Goal: Contribute content: Contribute content

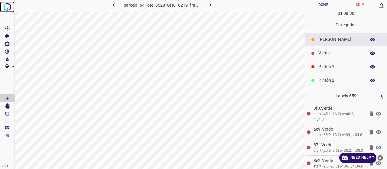
click at [4, 10] on img at bounding box center [7, 7] width 11 height 11
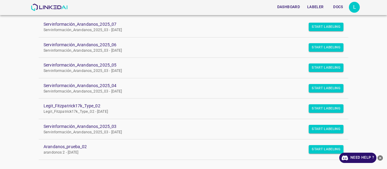
scroll to position [80, 0]
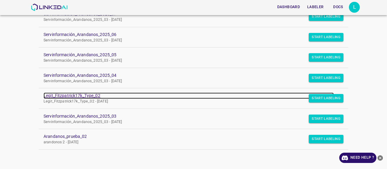
click at [55, 94] on link "Legit_Fitzpatrick17k_Type_02" at bounding box center [189, 95] width 290 height 6
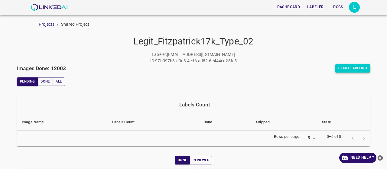
click at [347, 67] on button "Start Labeling" at bounding box center [352, 68] width 35 height 8
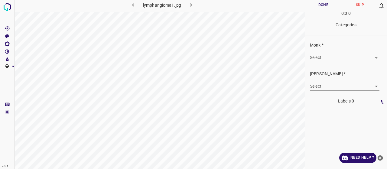
click at [332, 59] on body "4.3.7 lymphangioma1.jpg Done Skip 0 0 : 0 : 0 Categories Monk * Select ​ Fitzpa…" at bounding box center [193, 84] width 387 height 169
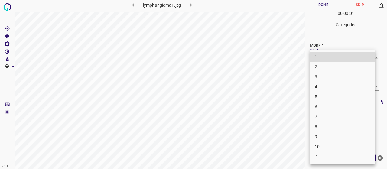
click at [348, 158] on li "-1" at bounding box center [342, 157] width 65 height 10
type input "-1"
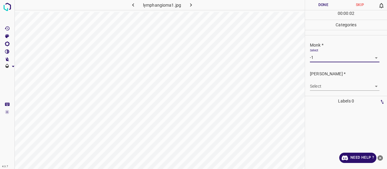
click at [331, 81] on div "Select ​" at bounding box center [344, 84] width 69 height 14
click at [332, 83] on body "4.3.7 lymphangioma1.jpg Done Skip 0 00 : 00 : 02 Categories Monk * Select -1 -1…" at bounding box center [193, 84] width 387 height 169
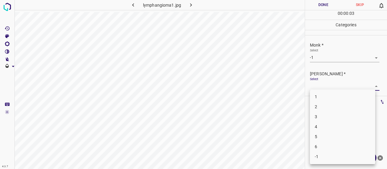
click at [343, 159] on li "-1" at bounding box center [342, 157] width 65 height 10
type input "-1"
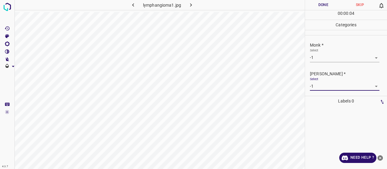
click at [315, 9] on button "Done" at bounding box center [323, 5] width 37 height 10
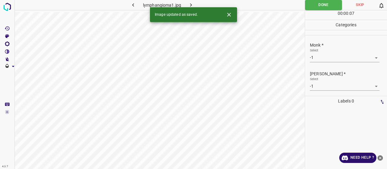
click at [195, 6] on button "button" at bounding box center [190, 5] width 19 height 10
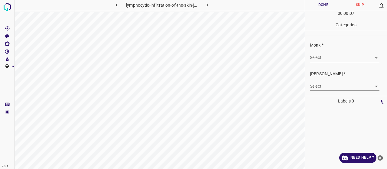
click at [324, 57] on body "4.3.7 lymphocytic-infiltration-of-the-skin-jessner-kanof36.jpg Done Skip 0 00 :…" at bounding box center [193, 84] width 387 height 169
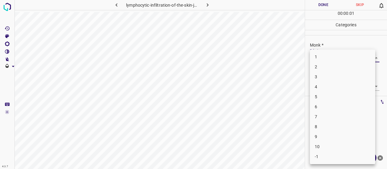
click at [323, 76] on li "3" at bounding box center [342, 77] width 65 height 10
type input "3"
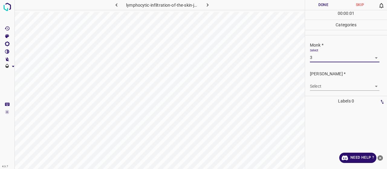
click at [325, 87] on body "4.3.7 lymphocytic-infiltration-of-the-skin-jessner-kanof36.jpg Done Skip 0 00 :…" at bounding box center [193, 84] width 387 height 169
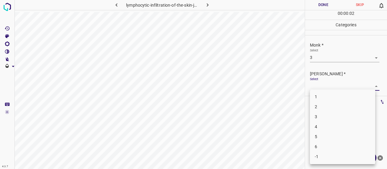
click at [325, 108] on li "2" at bounding box center [342, 107] width 65 height 10
type input "2"
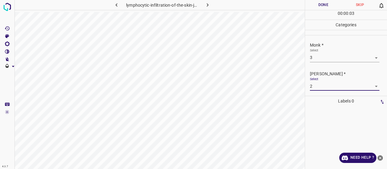
click at [314, 1] on button "Done" at bounding box center [323, 5] width 37 height 10
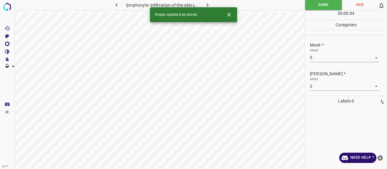
click at [206, 4] on icon "button" at bounding box center [207, 5] width 6 height 6
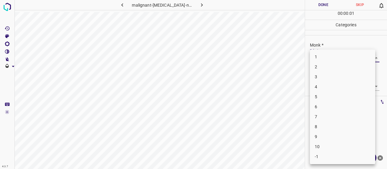
click at [324, 60] on body "4.3.7 malignant-acanthosis-nigricans2.jpg Done Skip 0 00 : 00 : 01 Categories M…" at bounding box center [193, 84] width 387 height 169
click at [341, 94] on li "5" at bounding box center [342, 97] width 65 height 10
type input "5"
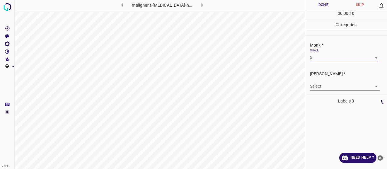
click at [343, 88] on body "4.3.7 malignant-acanthosis-nigricans2.jpg Done Skip 0 00 : 00 : 10 Categories M…" at bounding box center [193, 84] width 387 height 169
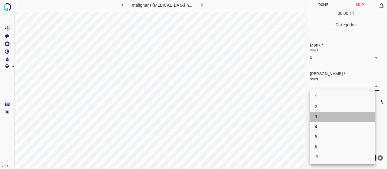
click at [343, 112] on li "3" at bounding box center [342, 117] width 65 height 10
type input "3"
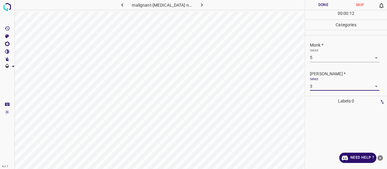
click at [313, 6] on button "Done" at bounding box center [323, 5] width 37 height 10
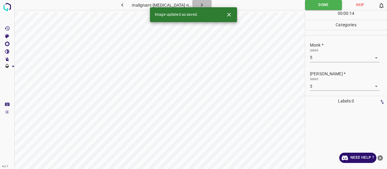
click at [201, 5] on icon "button" at bounding box center [202, 5] width 6 height 6
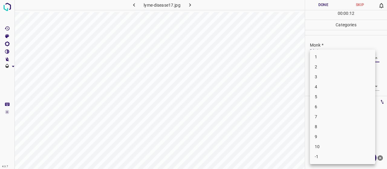
click at [334, 58] on body "4.3.7 lyme-disease17.jpg Done Skip 0 00 : 00 : 12 Categories Monk * Select ​ Fi…" at bounding box center [193, 84] width 387 height 169
click at [330, 67] on li "2" at bounding box center [342, 67] width 65 height 10
type input "2"
click at [330, 86] on body "4.3.7 lyme-disease17.jpg Done Skip 0 00 : 00 : 13 Categories Monk * Select 2 2 …" at bounding box center [193, 84] width 387 height 169
click at [328, 102] on li "2" at bounding box center [342, 107] width 65 height 10
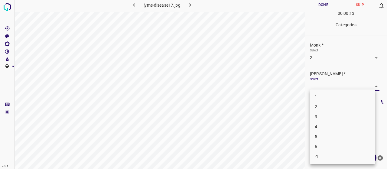
click at [328, 102] on li "2" at bounding box center [342, 107] width 65 height 10
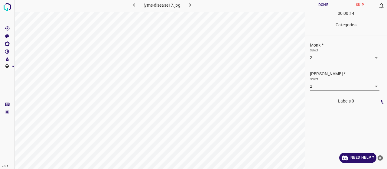
click at [321, 85] on body "4.3.7 lyme-disease17.jpg Done Skip 0 00 : 00 : 14 Categories Monk * Select 2 2 …" at bounding box center [193, 84] width 387 height 169
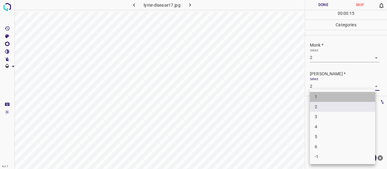
click at [320, 99] on li "1" at bounding box center [342, 97] width 65 height 10
type input "1"
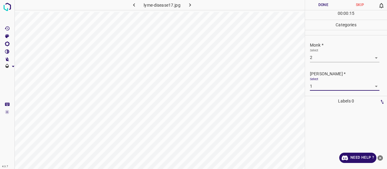
click at [313, 7] on button "Done" at bounding box center [323, 5] width 37 height 10
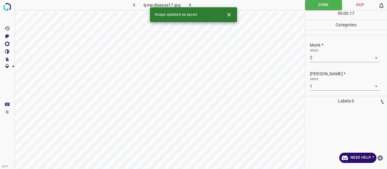
click at [194, 4] on button "button" at bounding box center [189, 5] width 19 height 10
click at [329, 56] on body "4.3.7 lymphangioma10.jpg Done Skip 0 00 : 00 : 06 Categories Monk * Select ​ Fi…" at bounding box center [193, 84] width 387 height 169
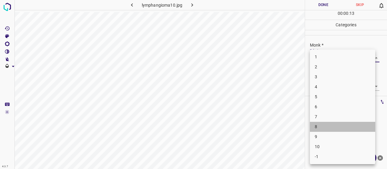
click at [316, 128] on li "8" at bounding box center [342, 127] width 65 height 10
type input "8"
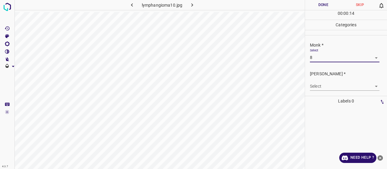
click at [325, 88] on body "4.3.7 lymphangioma10.jpg Done Skip 0 00 : 00 : 14 Categories Monk * Select 8 8 …" at bounding box center [193, 84] width 387 height 169
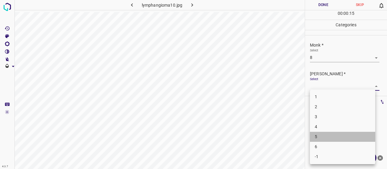
click at [324, 135] on li "5" at bounding box center [342, 137] width 65 height 10
type input "5"
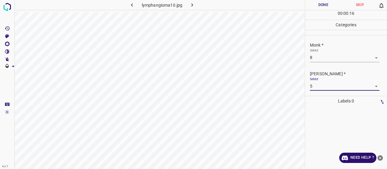
click at [323, 6] on button "Done" at bounding box center [323, 5] width 37 height 10
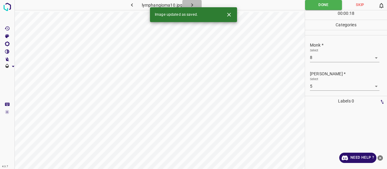
click at [196, 3] on button "button" at bounding box center [191, 5] width 19 height 10
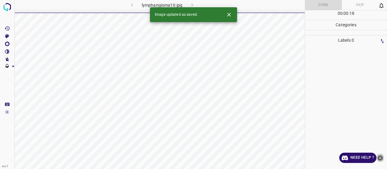
click at [381, 159] on icon "close-help" at bounding box center [379, 157] width 5 height 5
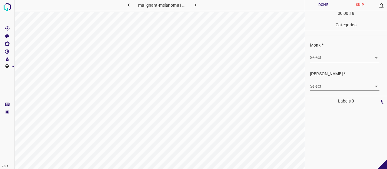
click at [326, 56] on body "4.3.7 malignant-melanoma18.jpg Done Skip 0 00 : 00 : 18 Categories Monk * Selec…" at bounding box center [193, 84] width 387 height 169
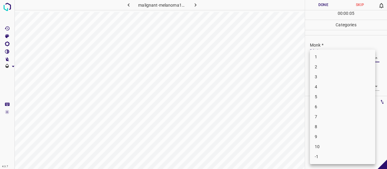
click at [320, 95] on li "5" at bounding box center [342, 97] width 65 height 10
type input "5"
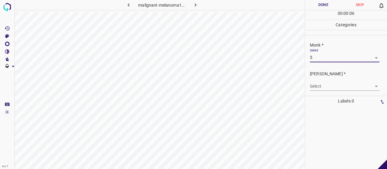
click at [322, 91] on div "Fitzpatrick * Select ​" at bounding box center [346, 80] width 82 height 28
click at [322, 90] on body "4.3.7 malignant-melanoma18.jpg Done Skip 0 00 : 00 : 06 Categories Monk * Selec…" at bounding box center [193, 84] width 387 height 169
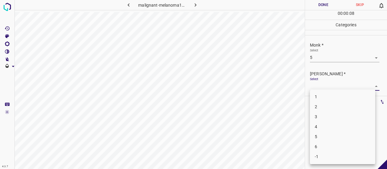
click at [330, 114] on li "3" at bounding box center [342, 117] width 65 height 10
type input "3"
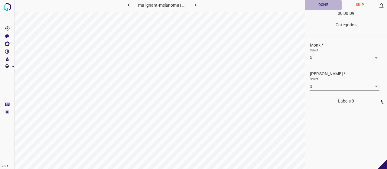
click at [317, 6] on button "Done" at bounding box center [323, 5] width 37 height 10
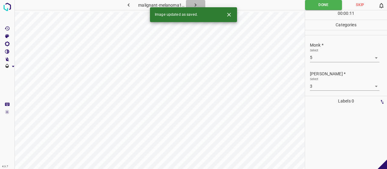
click at [196, 5] on icon "button" at bounding box center [196, 4] width 2 height 3
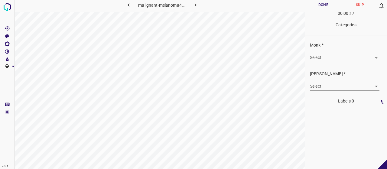
click at [331, 60] on body "4.3.7 malignant-melanoma49.jpg Done Skip 0 00 : 00 : 17 Categories Monk * Selec…" at bounding box center [193, 84] width 387 height 169
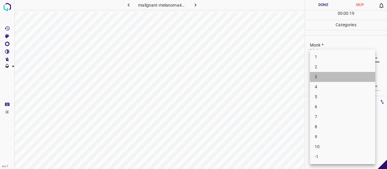
click at [326, 81] on li "3" at bounding box center [342, 77] width 65 height 10
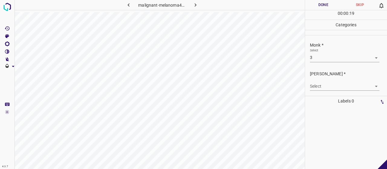
drag, startPoint x: 326, startPoint y: 81, endPoint x: 328, endPoint y: 86, distance: 4.6
click at [328, 86] on ul "1 2 3 4 5 6 7 8 9 10 -1" at bounding box center [342, 87] width 49 height 64
click at [323, 59] on body "4.3.7 malignant-melanoma49.jpg Done Skip 0 00 : 00 : 20 Categories Monk * Selec…" at bounding box center [193, 84] width 387 height 169
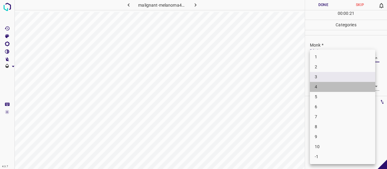
click at [325, 84] on li "4" at bounding box center [342, 87] width 65 height 10
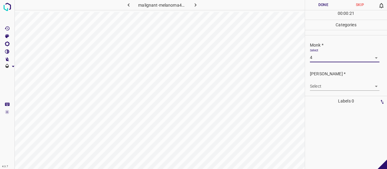
click at [325, 89] on li "6" at bounding box center [342, 87] width 49 height 6
type input "6"
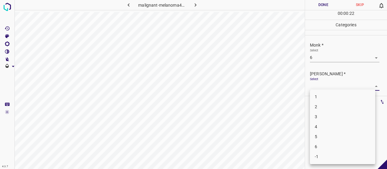
click at [325, 89] on body "4.3.7 malignant-melanoma49.jpg Done Skip 0 00 : 00 : 22 Categories Monk * Selec…" at bounding box center [193, 84] width 387 height 169
click at [324, 103] on li "2" at bounding box center [342, 107] width 65 height 10
type input "2"
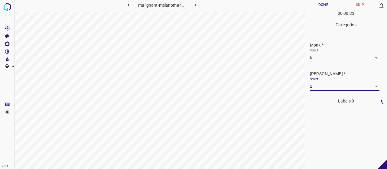
click at [321, 5] on button "Done" at bounding box center [323, 5] width 37 height 10
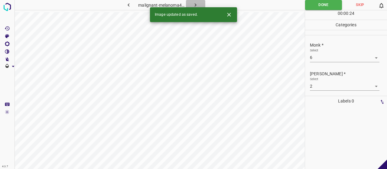
click at [193, 2] on button "button" at bounding box center [195, 5] width 19 height 10
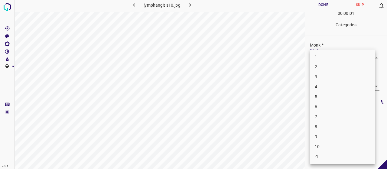
click at [314, 58] on body "4.3.7 lymphangitis10.jpg Done Skip 0 00 : 00 : 01 Categories Monk * Select ​ Fi…" at bounding box center [193, 84] width 387 height 169
click at [312, 68] on li "2" at bounding box center [342, 67] width 65 height 10
type input "2"
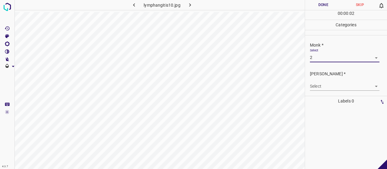
click at [320, 82] on body "4.3.7 lymphangitis10.jpg Done Skip 0 00 : 00 : 02 Categories Monk * Select 2 2 …" at bounding box center [193, 84] width 387 height 169
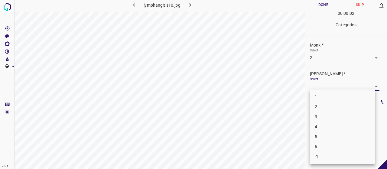
click at [321, 95] on li "1" at bounding box center [342, 97] width 65 height 10
type input "1"
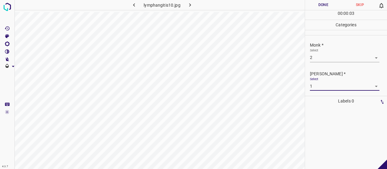
click at [319, 5] on button "Done" at bounding box center [323, 5] width 37 height 10
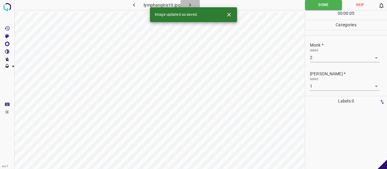
click at [190, 3] on icon "button" at bounding box center [190, 5] width 6 height 6
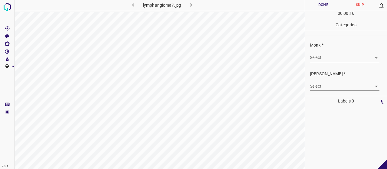
click at [337, 59] on body "4.3.7 lymphangioma7.jpg Done Skip 0 00 : 00 : 16 Categories Monk * Select ​ Fit…" at bounding box center [193, 84] width 387 height 169
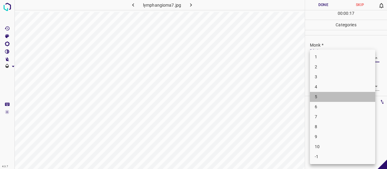
click at [331, 96] on li "5" at bounding box center [342, 97] width 65 height 10
type input "5"
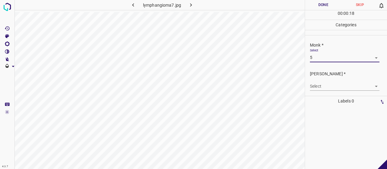
click at [331, 96] on p "Labels 0" at bounding box center [346, 101] width 78 height 10
click at [324, 84] on body "4.3.7 lymphangioma7.jpg Done Skip 0 00 : 00 : 18 Categories Monk * Select 5 5 F…" at bounding box center [193, 84] width 387 height 169
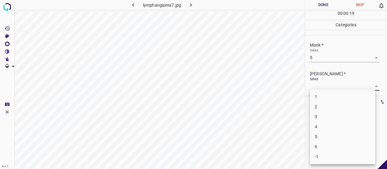
click at [324, 118] on li "3" at bounding box center [342, 117] width 65 height 10
type input "3"
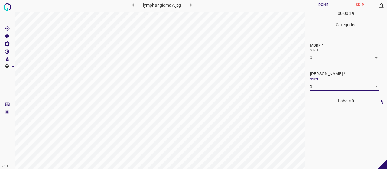
click at [322, 10] on button "Done" at bounding box center [323, 5] width 37 height 10
click at [321, 6] on button "Done" at bounding box center [323, 5] width 37 height 10
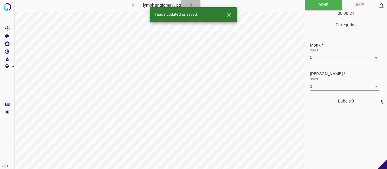
click at [184, 5] on button "button" at bounding box center [190, 5] width 19 height 10
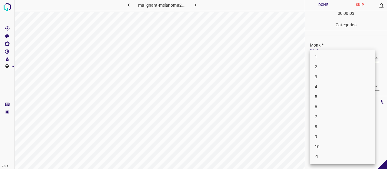
click at [326, 56] on body "4.3.7 malignant-melanoma26.jpg Done Skip 0 00 : 00 : 03 Categories Monk * Selec…" at bounding box center [193, 84] width 387 height 169
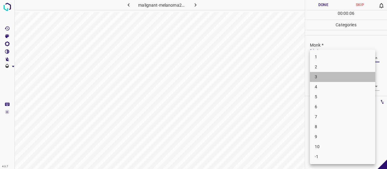
click at [324, 73] on li "3" at bounding box center [342, 77] width 65 height 10
type input "3"
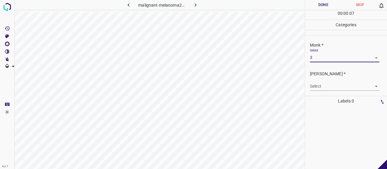
click at [326, 82] on body "4.3.7 malignant-melanoma26.jpg Done Skip 0 00 : 00 : 07 Categories Monk * Selec…" at bounding box center [193, 84] width 387 height 169
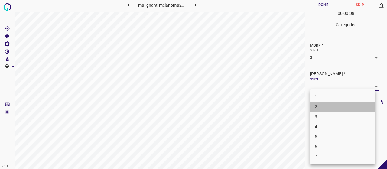
click at [325, 105] on li "2" at bounding box center [342, 107] width 65 height 10
type input "2"
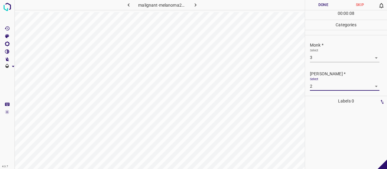
click at [312, 3] on button "Done" at bounding box center [323, 5] width 37 height 10
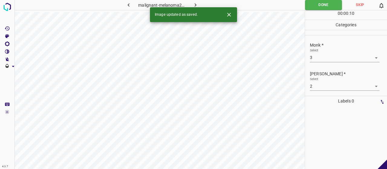
click at [197, 6] on icon "button" at bounding box center [195, 5] width 6 height 6
click at [315, 53] on div "Select ​" at bounding box center [344, 55] width 69 height 14
click at [315, 53] on body "4.3.7 lymphangioma19.jpg Done Skip 0 00 : 00 : 10 Categories Monk * Select ​ Fi…" at bounding box center [193, 84] width 387 height 169
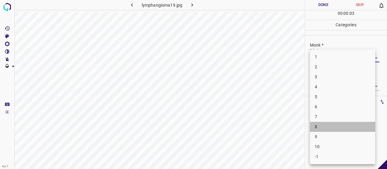
click at [332, 124] on li "8" at bounding box center [342, 127] width 65 height 10
type input "8"
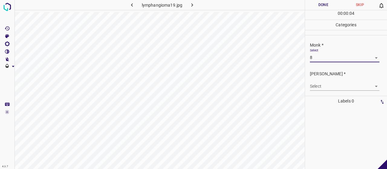
click at [325, 88] on body "4.3.7 lymphangioma19.jpg Done Skip 0 00 : 00 : 04 Categories Monk * Select 8 8 …" at bounding box center [193, 84] width 387 height 169
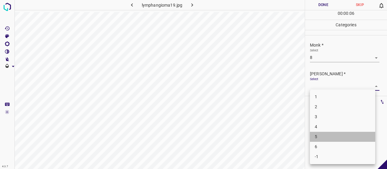
click at [329, 138] on li "5" at bounding box center [342, 137] width 65 height 10
type input "5"
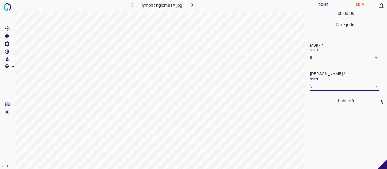
click at [307, 5] on button "Done" at bounding box center [323, 5] width 37 height 10
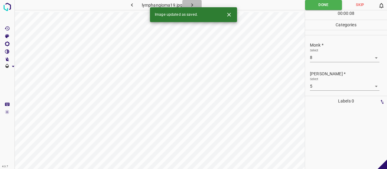
click at [190, 5] on icon "button" at bounding box center [192, 5] width 6 height 6
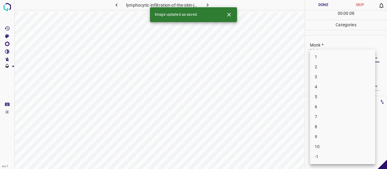
click at [343, 56] on body "4.3.7 lymphocytic-infiltration-of-the-skin-jessner-kanof22.jpg Done Skip 0 00 :…" at bounding box center [193, 84] width 387 height 169
click at [343, 75] on li "3" at bounding box center [342, 77] width 65 height 10
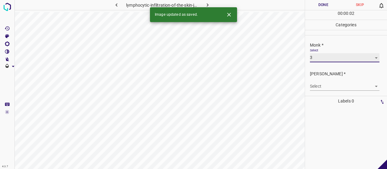
type input "3"
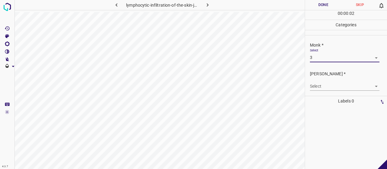
click at [341, 83] on body "4.3.7 lymphocytic-infiltration-of-the-skin-jessner-kanof22.jpg Done Skip 0 00 :…" at bounding box center [193, 84] width 387 height 169
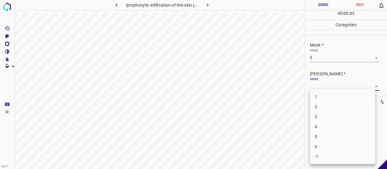
click at [338, 107] on li "2" at bounding box center [342, 107] width 65 height 10
type input "2"
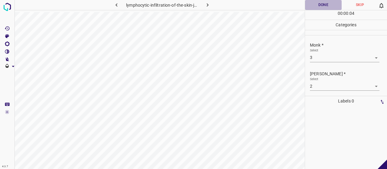
click at [307, 5] on button "Done" at bounding box center [323, 5] width 37 height 10
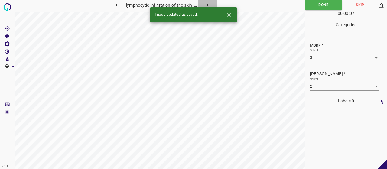
click at [207, 3] on icon "button" at bounding box center [207, 5] width 6 height 6
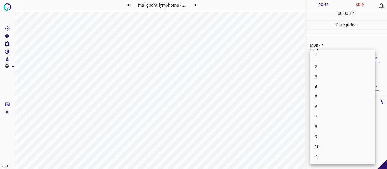
click at [344, 55] on body "4.3.7 malignant-lymphoma7.jpg Done Skip 0 00 : 00 : 17 Categories Monk * Select…" at bounding box center [193, 84] width 387 height 169
click at [340, 74] on li "3" at bounding box center [342, 77] width 65 height 10
type input "3"
click at [333, 88] on body "4.3.7 malignant-lymphoma7.jpg Done Skip 0 00 : 00 : 21 Categories Monk * Select…" at bounding box center [193, 84] width 387 height 169
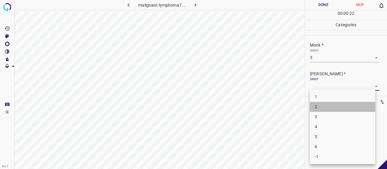
click at [326, 109] on li "2" at bounding box center [342, 107] width 65 height 10
type input "2"
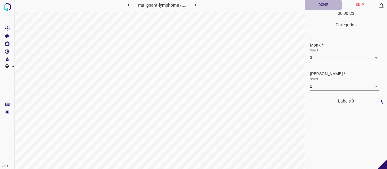
click at [327, 2] on button "Done" at bounding box center [323, 5] width 37 height 10
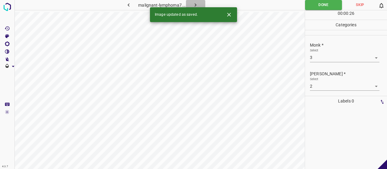
click at [193, 2] on icon "button" at bounding box center [195, 5] width 6 height 6
click at [362, 52] on div "Select ​" at bounding box center [344, 55] width 69 height 14
click at [351, 49] on div "Select ​" at bounding box center [344, 55] width 69 height 14
click at [349, 53] on div "Select ​" at bounding box center [344, 55] width 69 height 14
click at [345, 57] on body "4.3.7 pustular_psoriasis77.jpg Done Skip 0 00 : 00 : 17 Categories Monk * Selec…" at bounding box center [193, 84] width 387 height 169
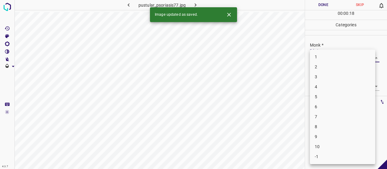
click at [338, 77] on li "3" at bounding box center [342, 77] width 65 height 10
type input "3"
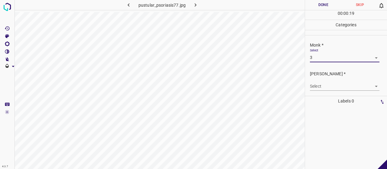
click at [334, 85] on body "4.3.7 pustular_psoriasis77.jpg Done Skip 0 00 : 00 : 19 Categories Monk * Selec…" at bounding box center [193, 84] width 387 height 169
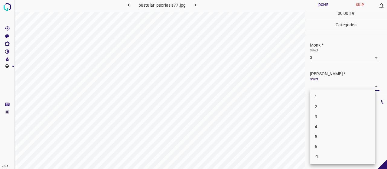
click at [322, 109] on li "2" at bounding box center [342, 107] width 65 height 10
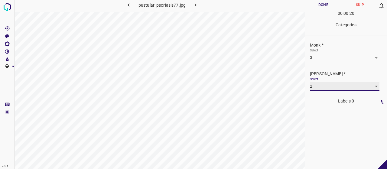
type input "2"
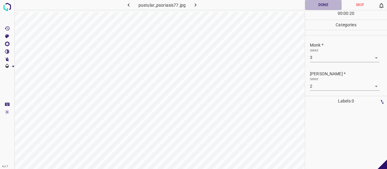
click at [311, 6] on button "Done" at bounding box center [323, 5] width 37 height 10
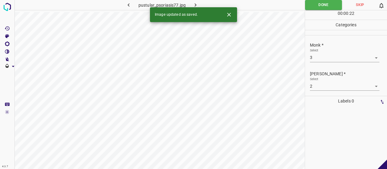
click at [193, 8] on div "Image updated as saved." at bounding box center [193, 14] width 87 height 15
click at [194, 4] on icon "button" at bounding box center [195, 5] width 6 height 6
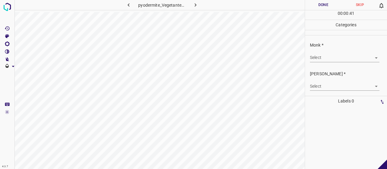
click at [353, 62] on div "Monk * Select ​" at bounding box center [346, 52] width 82 height 28
click at [347, 54] on body "4.3.7 pyodermite_Vegetante2.jpg Done Skip 0 00 : 00 : 42 Categories Monk * Sele…" at bounding box center [193, 84] width 387 height 169
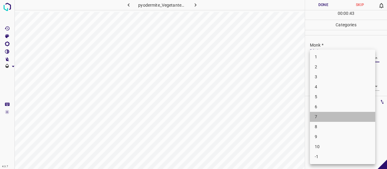
click at [323, 117] on li "7" at bounding box center [342, 117] width 65 height 10
type input "7"
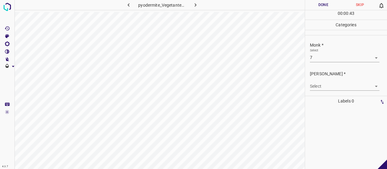
click at [318, 92] on div "Fitzpatrick * Select ​" at bounding box center [346, 80] width 82 height 28
click at [317, 90] on body "4.3.7 pyodermite_Vegetante2.jpg Done Skip 0 00 : 00 : 44 Categories Monk * Sele…" at bounding box center [193, 84] width 387 height 169
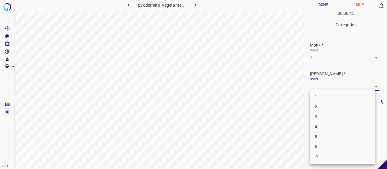
click at [318, 137] on li "5" at bounding box center [342, 137] width 65 height 10
type input "5"
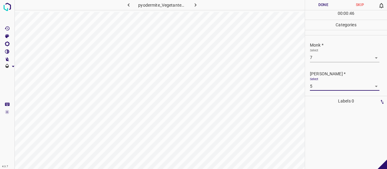
click at [313, 2] on button "Done" at bounding box center [323, 5] width 37 height 10
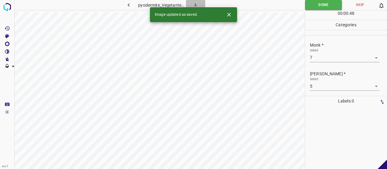
click at [199, 2] on button "button" at bounding box center [195, 5] width 19 height 10
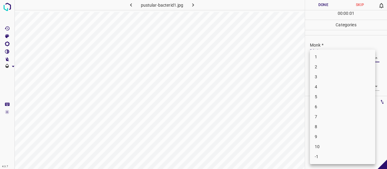
click at [372, 57] on body "4.3.7 pustular-bacterid1.jpg Done Skip 0 00 : 00 : 01 Categories Monk * Select …" at bounding box center [193, 84] width 387 height 169
click at [329, 84] on li "4" at bounding box center [342, 87] width 65 height 10
type input "4"
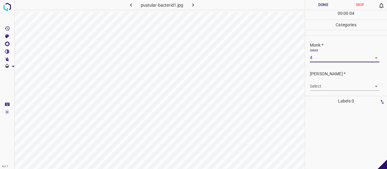
click at [324, 88] on body "4.3.7 pustular-bacterid1.jpg Done Skip 0 00 : 00 : 04 Categories Monk * Select …" at bounding box center [193, 84] width 387 height 169
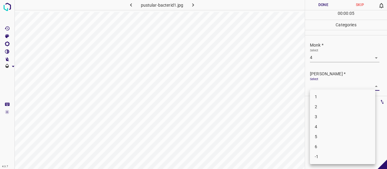
click at [321, 107] on li "2" at bounding box center [342, 107] width 65 height 10
type input "2"
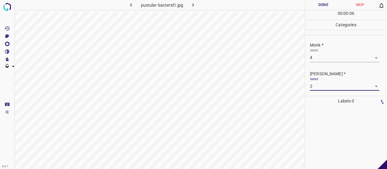
click at [313, 9] on button "Done" at bounding box center [323, 5] width 37 height 10
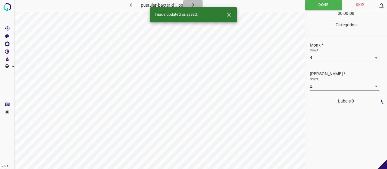
click at [192, 0] on button "button" at bounding box center [192, 5] width 19 height 10
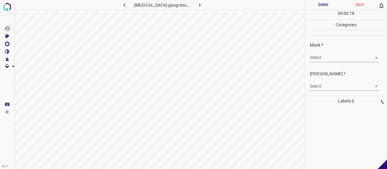
click at [342, 57] on body "4.3.7 pyoderma-gangrenosum24.jpg Done Skip 0 00 : 00 : 18 Categories Monk * Sel…" at bounding box center [193, 84] width 387 height 169
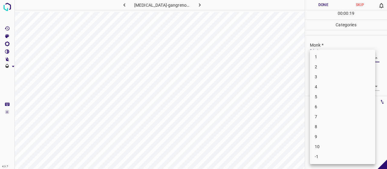
click at [323, 109] on li "6" at bounding box center [342, 107] width 65 height 10
type input "6"
click at [319, 88] on body "4.3.7 pyoderma-gangrenosum24.jpg Done Skip 0 00 : 00 : 20 Categories Monk * Sel…" at bounding box center [193, 84] width 387 height 169
click at [318, 124] on li "4" at bounding box center [342, 127] width 65 height 10
type input "4"
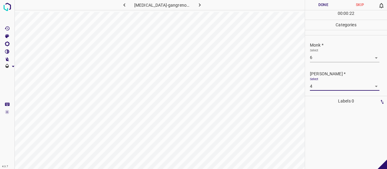
click at [309, 7] on button "Done" at bounding box center [323, 5] width 37 height 10
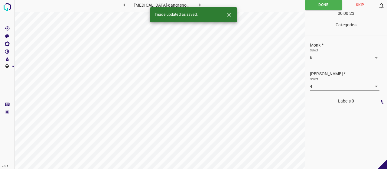
click at [198, 8] on div "4.3.7 pyoderma-gangrenosum24.jpg Done Skip 0 00 : 00 : 23 Categories Monk * Sel…" at bounding box center [193, 84] width 387 height 169
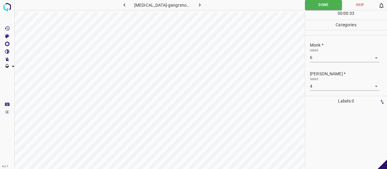
click at [197, 2] on icon "button" at bounding box center [199, 5] width 6 height 6
click at [334, 59] on body "4.3.7 pyogenic-granuloma111.jpg Done Skip 0 00 : 00 : 34 Categories Monk * Sele…" at bounding box center [193, 84] width 387 height 169
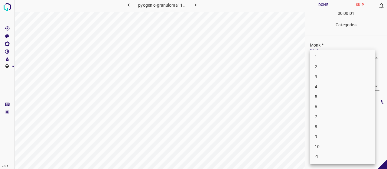
click at [319, 86] on li "4" at bounding box center [342, 87] width 65 height 10
type input "4"
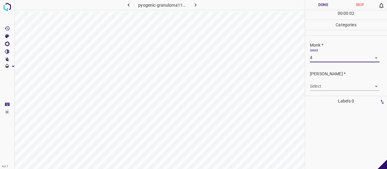
click at [319, 84] on body "4.3.7 pyogenic-granuloma111.jpg Done Skip 0 00 : 00 : 02 Categories Monk * Sele…" at bounding box center [193, 84] width 387 height 169
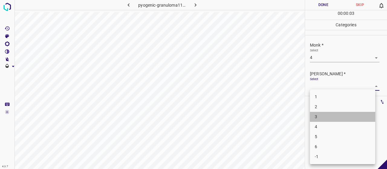
click at [319, 112] on li "3" at bounding box center [342, 117] width 65 height 10
type input "3"
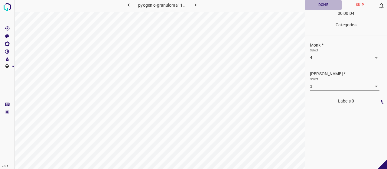
click at [315, 6] on button "Done" at bounding box center [323, 5] width 37 height 10
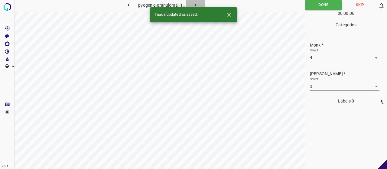
click at [195, 4] on icon "button" at bounding box center [196, 4] width 2 height 3
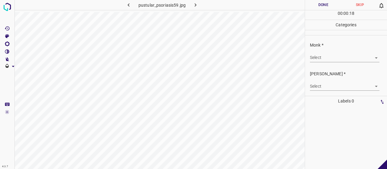
click at [335, 51] on div "Select ​" at bounding box center [344, 55] width 69 height 14
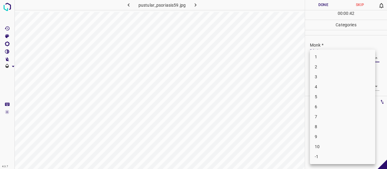
click at [318, 53] on body "4.3.7 pustular_psoriasis59.jpg Done Skip 0 00 : 00 : 42 Categories Monk * Selec…" at bounding box center [193, 84] width 387 height 169
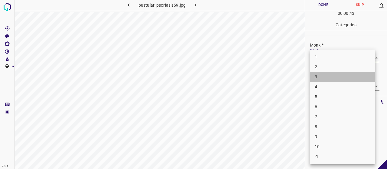
click at [322, 77] on li "3" at bounding box center [342, 77] width 65 height 10
type input "3"
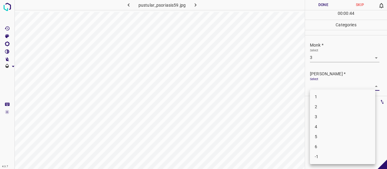
click at [322, 82] on body "4.3.7 pustular_psoriasis59.jpg Done Skip 0 00 : 00 : 44 Categories Monk * Selec…" at bounding box center [193, 84] width 387 height 169
click at [339, 107] on li "2" at bounding box center [342, 107] width 65 height 10
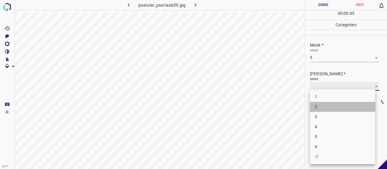
type input "2"
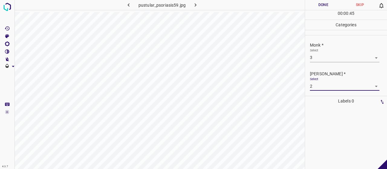
click at [311, 3] on button "Done" at bounding box center [323, 5] width 37 height 10
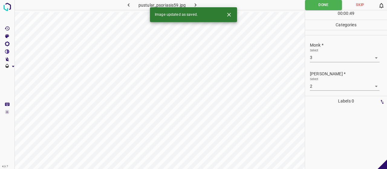
click at [189, 5] on button "button" at bounding box center [195, 5] width 19 height 10
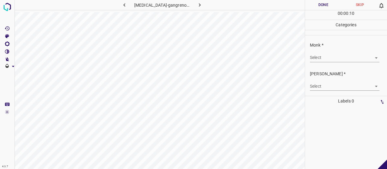
click at [320, 60] on body "4.3.7 pyoderma-gangrenosum51.jpg Done Skip 0 00 : 00 : 10 Categories Monk * Sel…" at bounding box center [193, 84] width 387 height 169
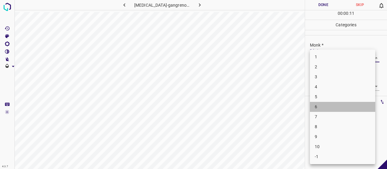
click at [320, 103] on li "6" at bounding box center [342, 107] width 65 height 10
type input "6"
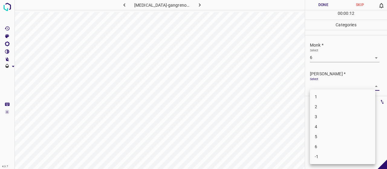
click at [317, 88] on body "4.3.7 pyoderma-gangrenosum51.jpg Done Skip 0 00 : 00 : 12 Categories Monk * Sel…" at bounding box center [193, 84] width 387 height 169
click at [317, 123] on li "4" at bounding box center [342, 127] width 65 height 10
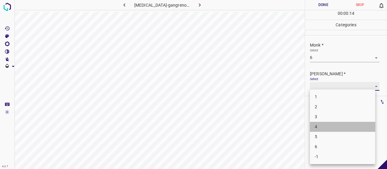
type input "4"
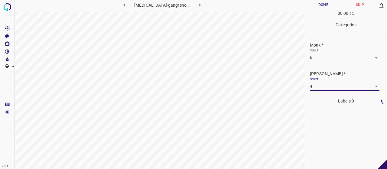
click at [316, 3] on button "Done" at bounding box center [323, 5] width 37 height 10
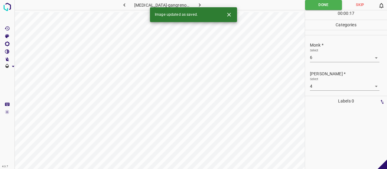
click at [198, 4] on icon "button" at bounding box center [199, 5] width 6 height 6
click at [341, 61] on body "4.3.7 pyoderma-gangrenosum8.jpg Done Skip 0 00 : 00 : 17 Categories Monk * Sele…" at bounding box center [193, 84] width 387 height 169
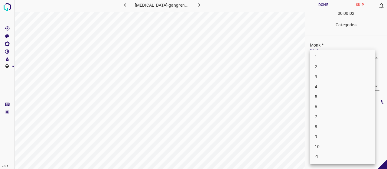
click at [320, 78] on li "3" at bounding box center [342, 77] width 65 height 10
type input "3"
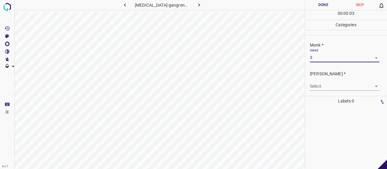
click at [321, 81] on div "Select ​" at bounding box center [344, 84] width 69 height 14
click at [321, 84] on body "4.3.7 pyoderma-gangrenosum8.jpg Done Skip 0 00 : 00 : 03 Categories Monk * Sele…" at bounding box center [193, 84] width 387 height 169
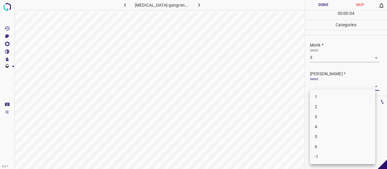
click at [324, 108] on li "2" at bounding box center [342, 107] width 65 height 10
type input "2"
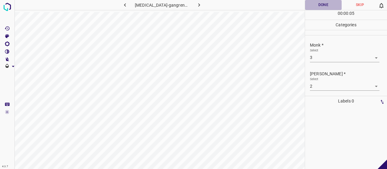
click at [308, 6] on button "Done" at bounding box center [323, 5] width 37 height 10
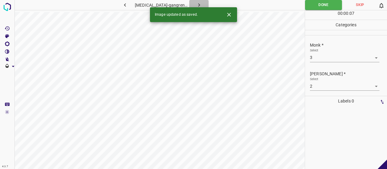
click at [192, 2] on button "button" at bounding box center [198, 5] width 19 height 10
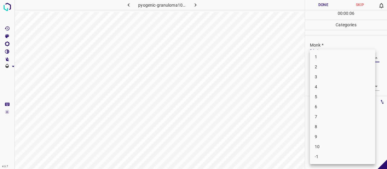
click at [315, 57] on body "4.3.7 pyogenic-granuloma104.jpg Done Skip 0 00 : 00 : 06 Categories Monk * Sele…" at bounding box center [193, 84] width 387 height 169
click at [325, 81] on li "3" at bounding box center [342, 77] width 65 height 10
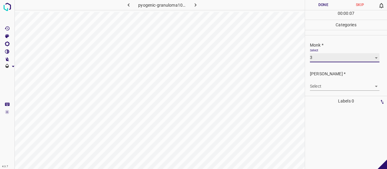
type input "3"
click at [324, 88] on body "4.3.7 pyogenic-granuloma104.jpg Done Skip 0 00 : 00 : 08 Categories Monk * Sele…" at bounding box center [193, 84] width 387 height 169
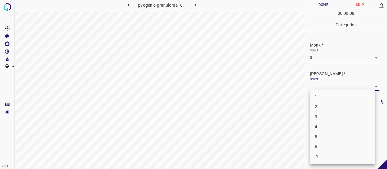
click at [326, 109] on li "2" at bounding box center [342, 107] width 65 height 10
type input "2"
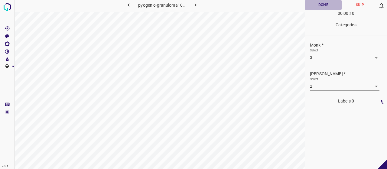
click at [325, 3] on button "Done" at bounding box center [323, 5] width 37 height 10
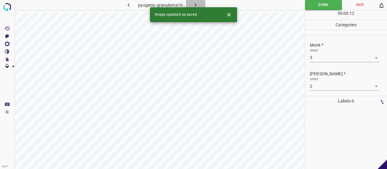
click at [195, 5] on icon "button" at bounding box center [196, 4] width 2 height 3
click at [329, 57] on body "4.3.7 psoriasis_nail77.jpg Done Skip 0 00 : 00 : 12 Categories Monk * Select ​ …" at bounding box center [193, 84] width 387 height 169
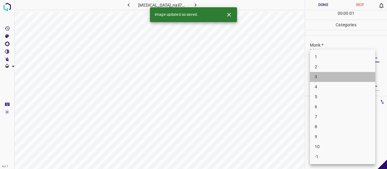
click at [326, 75] on li "3" at bounding box center [342, 77] width 65 height 10
type input "3"
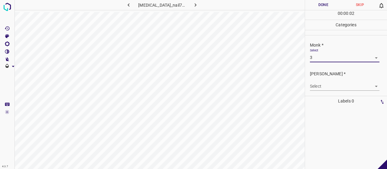
click at [321, 88] on body "4.3.7 psoriasis_nail77.jpg Done Skip 0 00 : 00 : 02 Categories Monk * Select 3 …" at bounding box center [193, 84] width 387 height 169
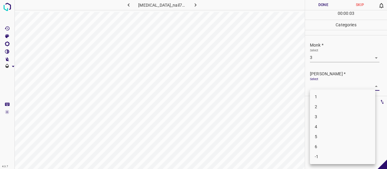
click at [321, 103] on li "2" at bounding box center [342, 107] width 65 height 10
type input "2"
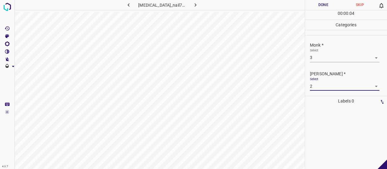
click at [316, 4] on button "Done" at bounding box center [323, 5] width 37 height 10
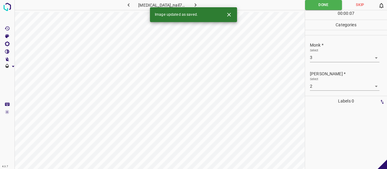
click at [195, 7] on div "Image updated as saved." at bounding box center [193, 14] width 87 height 15
click at [195, 0] on button "button" at bounding box center [195, 5] width 19 height 10
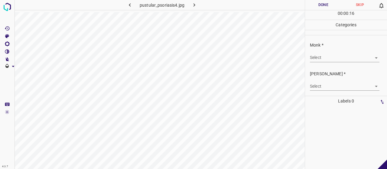
click at [325, 55] on body "4.3.7 pustular_psoriasis4.jpg Done Skip 0 00 : 00 : 16 Categories Monk * Select…" at bounding box center [193, 84] width 387 height 169
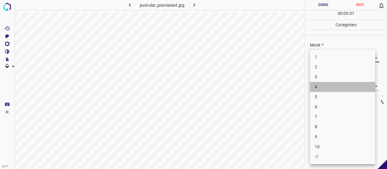
click at [325, 87] on li "4" at bounding box center [342, 87] width 65 height 10
type input "4"
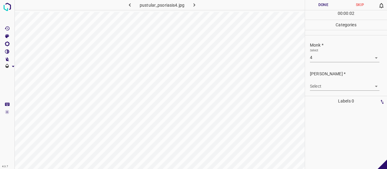
click at [325, 90] on div "Fitzpatrick * Select ​" at bounding box center [346, 80] width 82 height 28
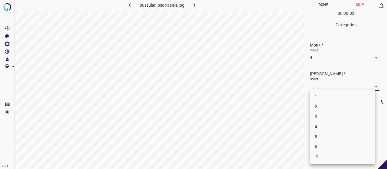
click at [323, 87] on body "4.3.7 pustular_psoriasis4.jpg Done Skip 0 00 : 00 : 03 Categories Monk * Select…" at bounding box center [193, 84] width 387 height 169
click at [325, 106] on li "2" at bounding box center [342, 107] width 65 height 10
type input "2"
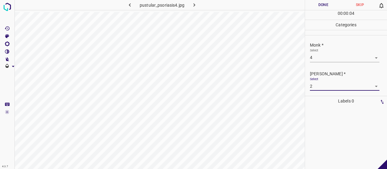
click at [321, 6] on button "Done" at bounding box center [323, 5] width 37 height 10
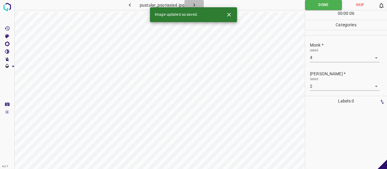
click at [195, 2] on icon "button" at bounding box center [194, 5] width 6 height 6
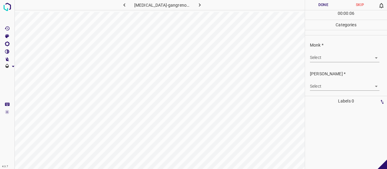
click at [318, 52] on div "Select ​" at bounding box center [344, 55] width 69 height 14
click at [320, 55] on body "4.3.7 pyoderma-gangrenosum70.jpg Done Skip 0 00 : 00 : 01 Categories Monk * Sel…" at bounding box center [193, 84] width 387 height 169
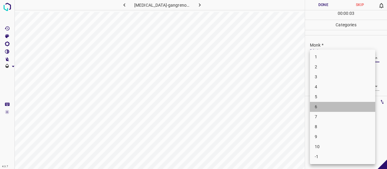
click at [321, 109] on li "6" at bounding box center [342, 107] width 65 height 10
type input "6"
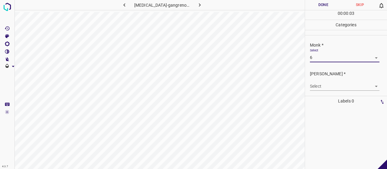
click at [320, 84] on body "4.3.7 pyoderma-gangrenosum70.jpg Done Skip 0 00 : 00 : 03 Categories Monk * Sel…" at bounding box center [193, 84] width 387 height 169
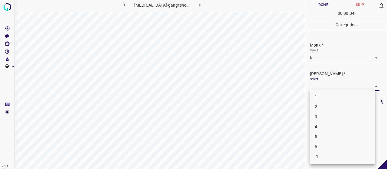
click at [326, 124] on li "4" at bounding box center [342, 127] width 65 height 10
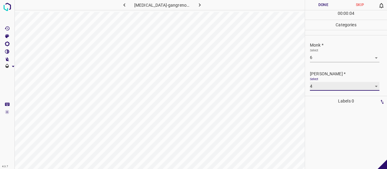
type input "4"
click at [310, 7] on button "Done" at bounding box center [323, 5] width 37 height 10
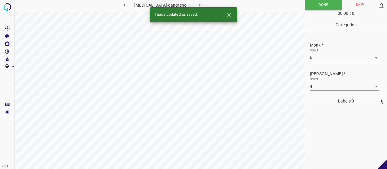
click at [202, 2] on button "button" at bounding box center [199, 5] width 19 height 10
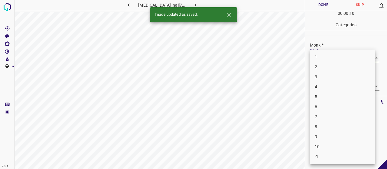
click at [327, 58] on body "4.3.7 psoriasis_nail78.jpg Done Skip 0 00 : 00 : 10 Categories Monk * Select ​ …" at bounding box center [193, 84] width 387 height 169
click at [323, 76] on li "3" at bounding box center [342, 77] width 65 height 10
type input "3"
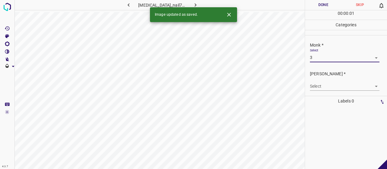
click at [323, 82] on body "4.3.7 psoriasis_nail78.jpg Done Skip 0 00 : 00 : 01 Categories Monk * Select 3 …" at bounding box center [193, 84] width 387 height 169
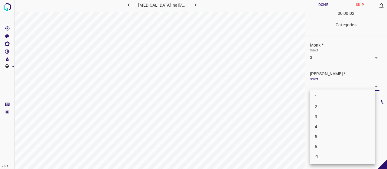
drag, startPoint x: 323, startPoint y: 103, endPoint x: 321, endPoint y: 99, distance: 5.0
click at [322, 103] on li "2" at bounding box center [342, 107] width 65 height 10
type input "2"
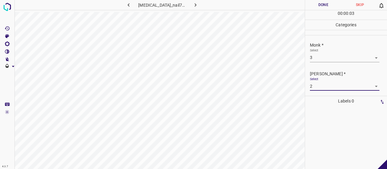
click at [323, 1] on button "Done" at bounding box center [323, 5] width 37 height 10
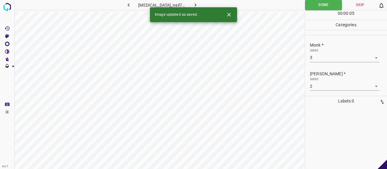
click at [187, 4] on button "button" at bounding box center [195, 5] width 19 height 10
click at [318, 58] on body "4.3.7 pustular_psoriasis25.jpg Done Skip 0 00 : 00 : 05 Categories Monk * Selec…" at bounding box center [193, 84] width 387 height 169
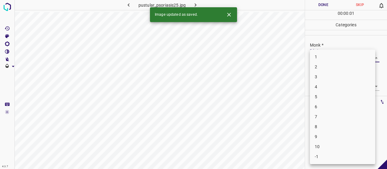
click at [321, 81] on li "3" at bounding box center [342, 77] width 65 height 10
type input "3"
click at [321, 86] on body "4.3.7 pustular_psoriasis25.jpg Done Skip 0 00 : 00 : 02 Categories Monk * Selec…" at bounding box center [193, 84] width 387 height 169
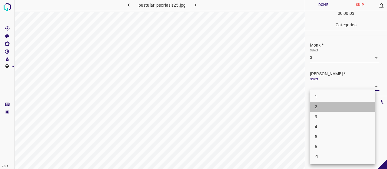
click at [325, 108] on li "2" at bounding box center [342, 107] width 65 height 10
type input "2"
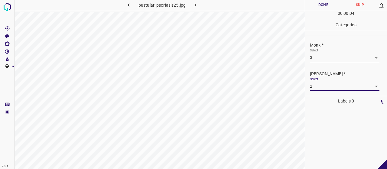
click at [313, 4] on button "Done" at bounding box center [323, 5] width 37 height 10
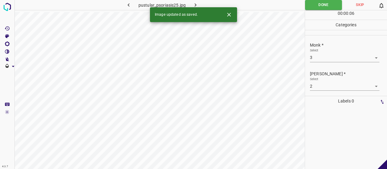
click at [198, 1] on button "button" at bounding box center [195, 5] width 19 height 10
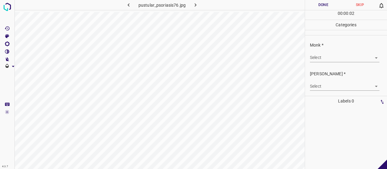
click at [343, 55] on body "4.3.7 pustular_psoriasis76.jpg Done Skip 0 00 : 00 : 02 Categories Monk * Selec…" at bounding box center [193, 84] width 387 height 169
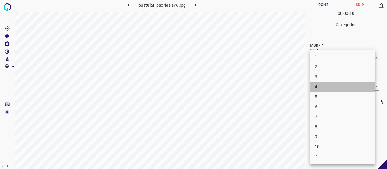
click at [329, 86] on li "4" at bounding box center [342, 87] width 65 height 10
type input "4"
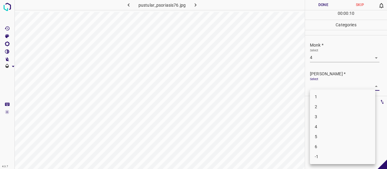
click at [330, 86] on body "4.3.7 pustular_psoriasis76.jpg Done Skip 0 00 : 00 : 10 Categories Monk * Selec…" at bounding box center [193, 84] width 387 height 169
drag, startPoint x: 325, startPoint y: 103, endPoint x: 322, endPoint y: 99, distance: 4.7
click at [325, 103] on li "2" at bounding box center [342, 107] width 65 height 10
type input "2"
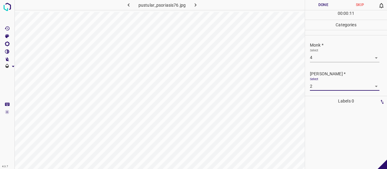
click at [325, 4] on button "Done" at bounding box center [323, 5] width 37 height 10
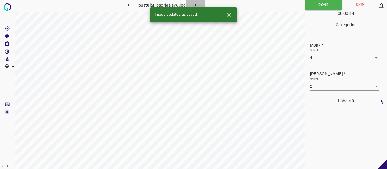
click at [192, 1] on button "button" at bounding box center [195, 5] width 19 height 10
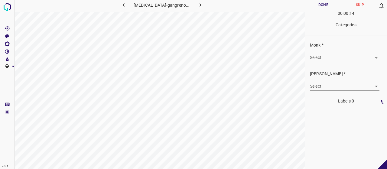
click at [324, 55] on body "4.3.7 pyoderma-gangrenosum114.jpg Done Skip 0 00 : 00 : 14 Categories Monk * Se…" at bounding box center [193, 84] width 387 height 169
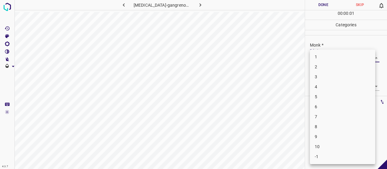
click at [321, 87] on li "4" at bounding box center [342, 87] width 65 height 10
type input "4"
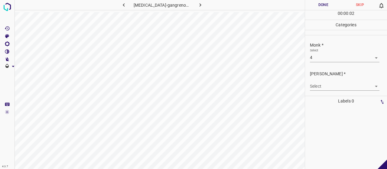
click at [326, 88] on body "4.3.7 pyoderma-gangrenosum114.jpg Done Skip 0 00 : 00 : 02 Categories Monk * Se…" at bounding box center [193, 84] width 387 height 169
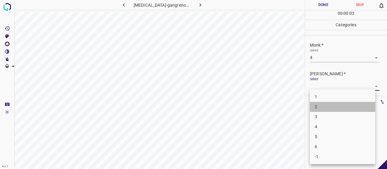
click at [329, 103] on li "2" at bounding box center [342, 107] width 65 height 10
type input "2"
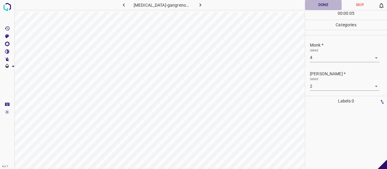
click at [323, 2] on button "Done" at bounding box center [323, 5] width 37 height 10
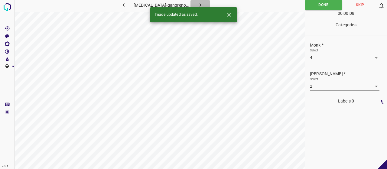
click at [198, 3] on icon "button" at bounding box center [200, 5] width 6 height 6
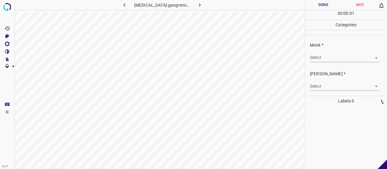
click at [344, 55] on body "4.3.7 pyoderma-gangrenosum34.jpg Done Skip 0 00 : 00 : 01 Categories Monk * Sel…" at bounding box center [193, 84] width 387 height 169
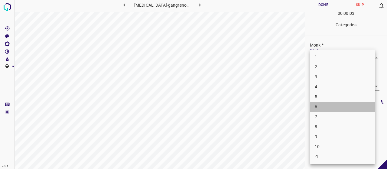
click at [324, 102] on li "6" at bounding box center [342, 107] width 65 height 10
type input "6"
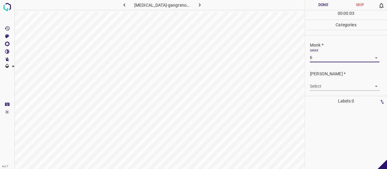
click at [323, 85] on body "4.3.7 pyoderma-gangrenosum34.jpg Done Skip 0 00 : 00 : 03 Categories Monk * Sel…" at bounding box center [193, 84] width 387 height 169
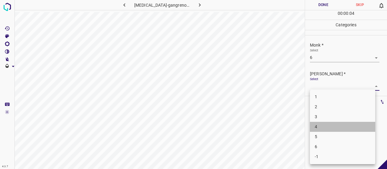
click at [329, 127] on li "4" at bounding box center [342, 127] width 65 height 10
type input "4"
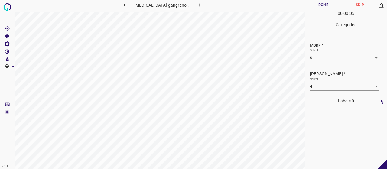
click at [312, 11] on div "00 : 00 : 05" at bounding box center [346, 14] width 82 height 9
click at [312, 6] on button "Done" at bounding box center [323, 5] width 37 height 10
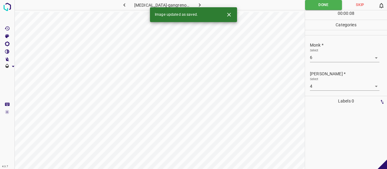
click at [196, 4] on icon "button" at bounding box center [199, 5] width 6 height 6
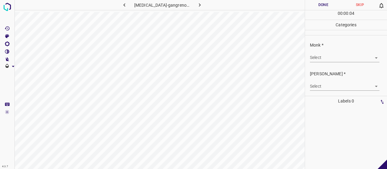
click at [326, 57] on body "4.3.7 pyoderma-gangrenosum42.jpg Done Skip 0 00 : 00 : 04 Categories Monk * Sel…" at bounding box center [193, 84] width 387 height 169
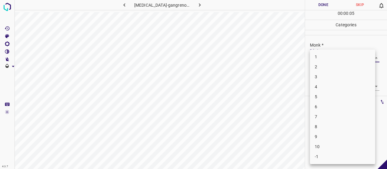
click at [321, 74] on li "3" at bounding box center [342, 77] width 65 height 10
type input "3"
click at [318, 83] on body "4.3.7 pyoderma-gangrenosum42.jpg Done Skip 0 00 : 00 : 06 Categories Monk * Sel…" at bounding box center [193, 84] width 387 height 169
click at [315, 108] on li "2" at bounding box center [342, 107] width 65 height 10
type input "2"
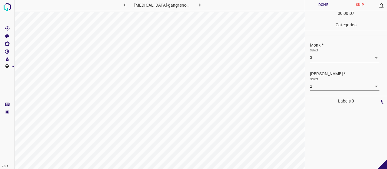
click at [319, 63] on div "Monk * Select 3 3" at bounding box center [346, 52] width 82 height 28
click at [319, 60] on body "4.3.7 pyoderma-gangrenosum42.jpg Done Skip 0 00 : 00 : 08 Categories Monk * Sel…" at bounding box center [193, 84] width 387 height 169
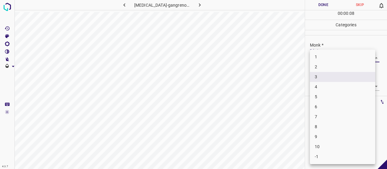
click at [318, 86] on li "4" at bounding box center [342, 87] width 65 height 10
type input "4"
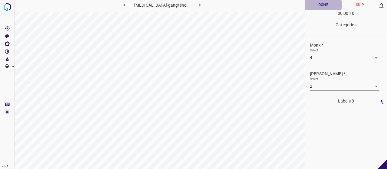
click at [310, 5] on button "Done" at bounding box center [323, 5] width 37 height 10
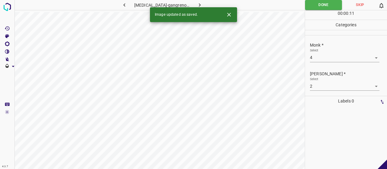
click at [194, 7] on div "Image updated as saved." at bounding box center [193, 14] width 87 height 15
click at [196, 2] on icon "button" at bounding box center [199, 5] width 6 height 6
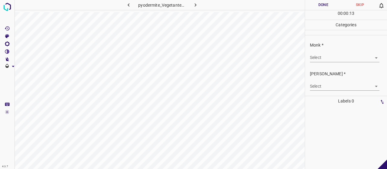
click at [321, 54] on body "4.3.7 pyodermite_Vegetante11.jpg Done Skip 0 00 : 00 : 13 Categories Monk * Sel…" at bounding box center [193, 84] width 387 height 169
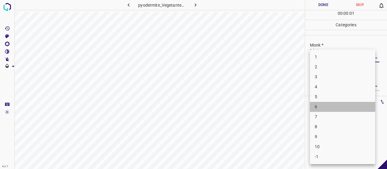
click at [318, 104] on li "6" at bounding box center [342, 107] width 65 height 10
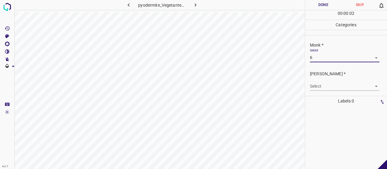
click at [324, 54] on body "4.3.7 pyodermite_Vegetante11.jpg Done Skip 0 00 : 00 : 02 Categories Monk * Sel…" at bounding box center [193, 84] width 387 height 169
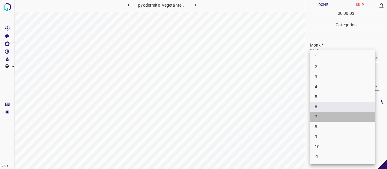
click at [328, 116] on li "7" at bounding box center [342, 117] width 65 height 10
type input "7"
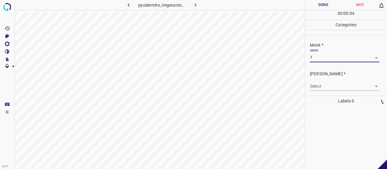
click at [321, 84] on body "4.3.7 pyodermite_Vegetante11.jpg Done Skip 0 00 : 00 : 04 Categories Monk * Sel…" at bounding box center [193, 84] width 387 height 169
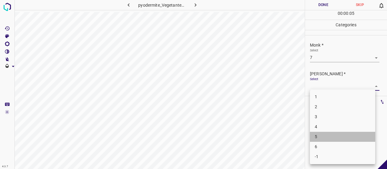
click at [318, 137] on li "5" at bounding box center [342, 137] width 65 height 10
type input "5"
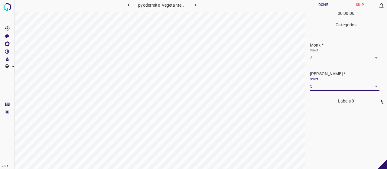
click at [314, 5] on button "Done" at bounding box center [323, 5] width 37 height 10
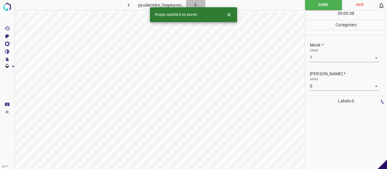
click at [198, 4] on icon "button" at bounding box center [195, 5] width 6 height 6
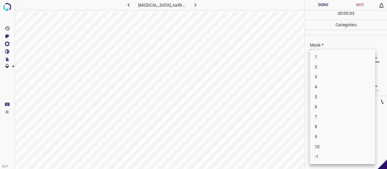
click at [331, 56] on body "4.3.7 psoriasis_nail99.jpg Done Skip 0 00 : 00 : 03 Categories Monk * Select ​ …" at bounding box center [193, 84] width 387 height 169
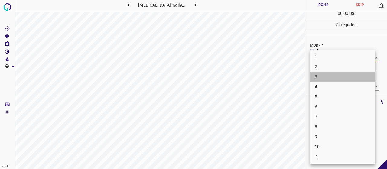
click at [326, 77] on li "3" at bounding box center [342, 77] width 65 height 10
type input "3"
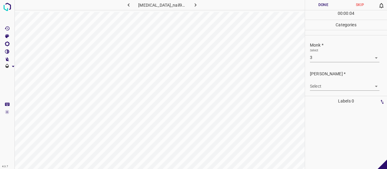
click at [326, 77] on div "Select ​" at bounding box center [344, 84] width 69 height 14
click at [328, 82] on div "Select ​" at bounding box center [344, 84] width 69 height 14
click at [327, 86] on body "4.3.7 psoriasis_nail99.jpg Done Skip 0 00 : 00 : 04 Categories Monk * Select 3 …" at bounding box center [193, 84] width 387 height 169
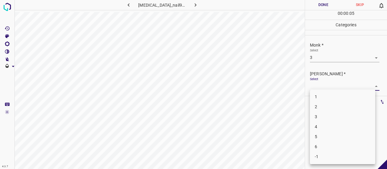
click at [324, 104] on li "2" at bounding box center [342, 107] width 65 height 10
type input "2"
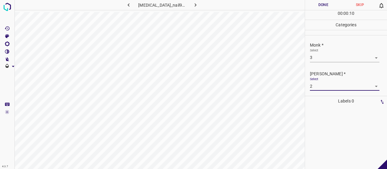
click at [321, 2] on button "Done" at bounding box center [323, 5] width 37 height 10
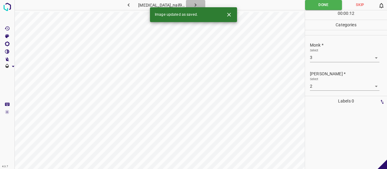
click at [186, 2] on button "button" at bounding box center [195, 5] width 19 height 10
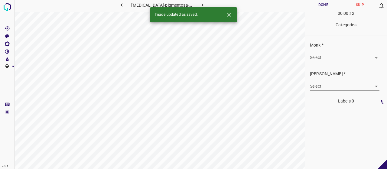
click at [317, 54] on body "4.3.7 purpura-pigmentosa-chronica5.jpg Done Skip 0 00 : 00 : 12 Categories Monk…" at bounding box center [193, 84] width 387 height 169
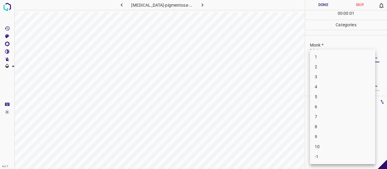
click at [314, 84] on li "4" at bounding box center [342, 87] width 65 height 10
type input "4"
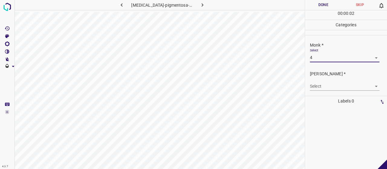
click at [314, 88] on body "4.3.7 purpura-pigmentosa-chronica5.jpg Done Skip 0 00 : 00 : 02 Categories Monk…" at bounding box center [193, 84] width 387 height 169
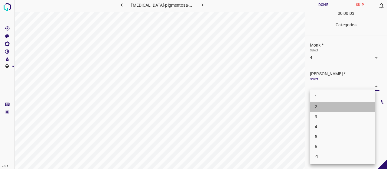
click at [315, 108] on li "2" at bounding box center [342, 107] width 65 height 10
type input "2"
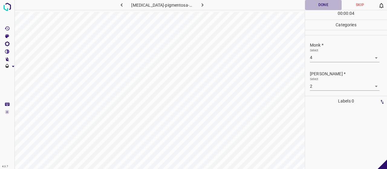
click at [312, 4] on button "Done" at bounding box center [323, 5] width 37 height 10
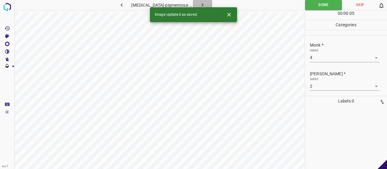
click at [199, 4] on icon "button" at bounding box center [202, 5] width 6 height 6
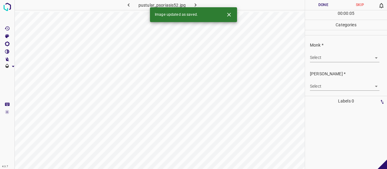
click at [337, 57] on body "4.3.7 pustular_psoriasis52.jpg Done Skip 0 00 : 00 : 05 Categories Monk * Selec…" at bounding box center [193, 84] width 387 height 169
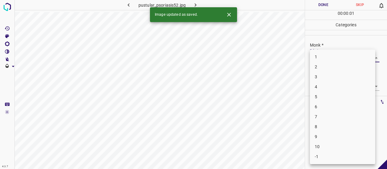
click at [326, 86] on li "4" at bounding box center [342, 87] width 65 height 10
type input "4"
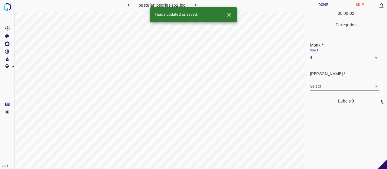
click at [326, 93] on div "Fitzpatrick * Select ​" at bounding box center [346, 80] width 82 height 28
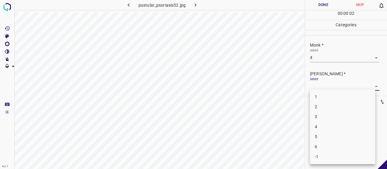
click at [322, 85] on body "4.3.7 pustular_psoriasis52.jpg Done Skip 0 00 : 00 : 02 Categories Monk * Selec…" at bounding box center [193, 84] width 387 height 169
click at [312, 109] on li "2" at bounding box center [342, 107] width 65 height 10
type input "2"
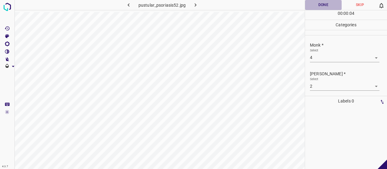
click at [309, 5] on button "Done" at bounding box center [323, 5] width 37 height 10
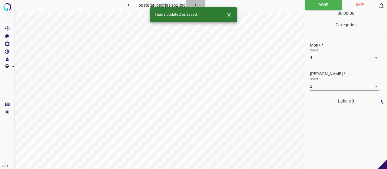
click at [196, 6] on icon "button" at bounding box center [195, 5] width 6 height 6
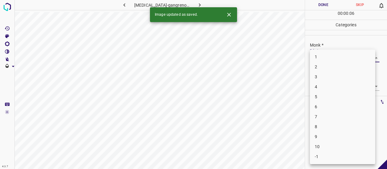
click at [326, 57] on body "4.3.7 pyoderma-gangrenosum54.jpg Done Skip 0 00 : 00 : 06 Categories Monk * Sel…" at bounding box center [193, 84] width 387 height 169
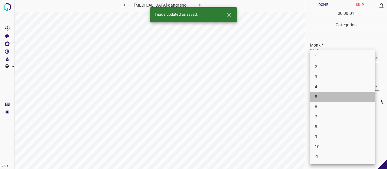
click at [319, 95] on li "5" at bounding box center [342, 97] width 65 height 10
type input "5"
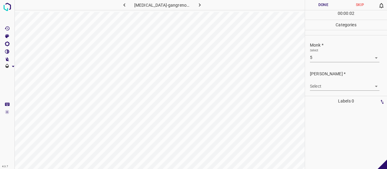
click at [320, 81] on div "Select ​" at bounding box center [344, 84] width 69 height 14
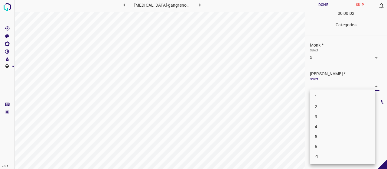
click at [321, 83] on body "4.3.7 pyoderma-gangrenosum54.jpg Done Skip 0 00 : 00 : 02 Categories Monk * Sel…" at bounding box center [193, 84] width 387 height 169
click at [323, 115] on li "3" at bounding box center [342, 117] width 65 height 10
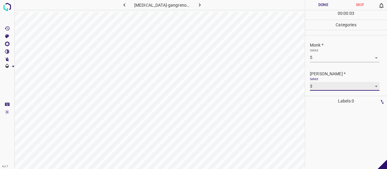
type input "3"
click at [321, 5] on button "Done" at bounding box center [323, 5] width 37 height 10
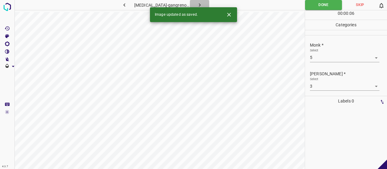
click at [191, 2] on button "button" at bounding box center [199, 5] width 19 height 10
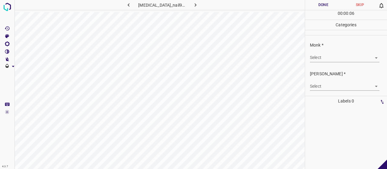
drag, startPoint x: 326, startPoint y: 62, endPoint x: 323, endPoint y: 60, distance: 3.9
click at [325, 62] on div "Monk * Select ​" at bounding box center [346, 52] width 82 height 28
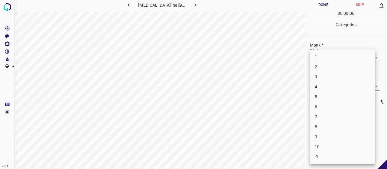
click at [323, 60] on body "4.3.7 psoriasis_nail91.jpg Done Skip 0 00 : 00 : 06 Categories Monk * Select ​ …" at bounding box center [193, 84] width 387 height 169
click at [323, 79] on li "3" at bounding box center [342, 77] width 65 height 10
type input "3"
click at [322, 89] on body "4.3.7 psoriasis_nail91.jpg Done Skip 0 00 : 00 : 08 Categories Monk * Select 3 …" at bounding box center [193, 84] width 387 height 169
click at [323, 106] on li "2" at bounding box center [342, 107] width 65 height 10
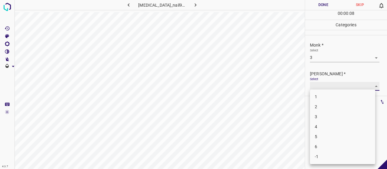
type input "2"
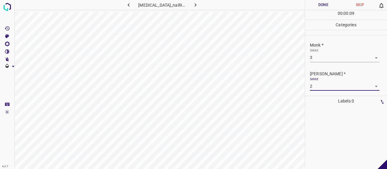
click at [309, 5] on button "Done" at bounding box center [323, 5] width 37 height 10
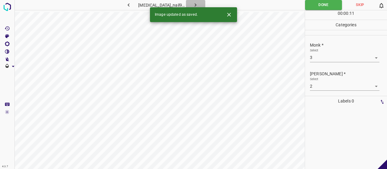
click at [197, 4] on button "button" at bounding box center [195, 5] width 19 height 10
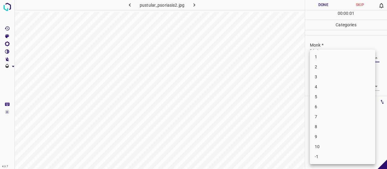
click at [318, 55] on body "4.3.7 pustular_psoriasis2.jpg Done Skip 0 00 : 00 : 01 Categories Monk * Select…" at bounding box center [193, 84] width 387 height 169
click at [317, 83] on li "4" at bounding box center [342, 87] width 65 height 10
type input "4"
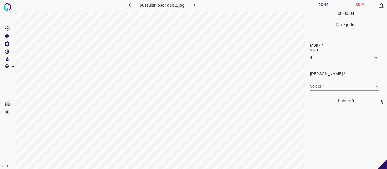
click at [318, 84] on body "4.3.7 pustular_psoriasis2.jpg Done Skip 0 00 : 00 : 04 Categories Monk * Select…" at bounding box center [193, 84] width 387 height 169
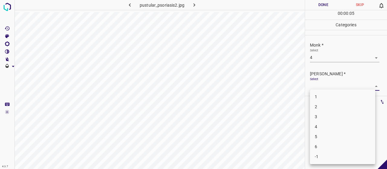
click at [318, 108] on li "2" at bounding box center [342, 107] width 65 height 10
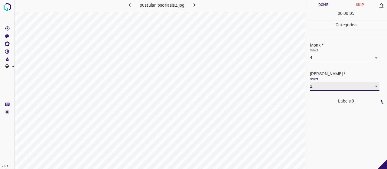
type input "2"
drag, startPoint x: 325, startPoint y: 4, endPoint x: 325, endPoint y: 7, distance: 3.1
click at [325, 7] on button "Done" at bounding box center [323, 5] width 37 height 10
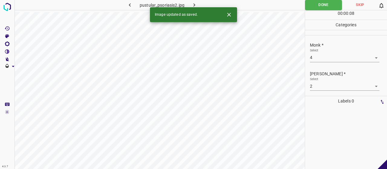
click at [191, 7] on icon "button" at bounding box center [194, 5] width 6 height 6
click at [327, 56] on body "4.3.7 pustular_psoriasis56.jpg Done Skip 0 00 : 00 : 01 Categories Monk * Selec…" at bounding box center [193, 84] width 387 height 169
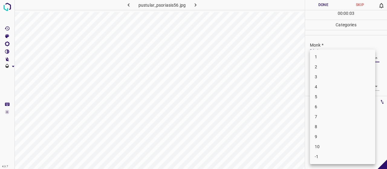
click at [319, 96] on li "5" at bounding box center [342, 97] width 65 height 10
type input "5"
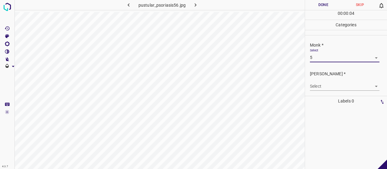
click at [319, 90] on body "4.3.7 pustular_psoriasis56.jpg Done Skip 0 00 : 00 : 04 Categories Monk * Selec…" at bounding box center [193, 84] width 387 height 169
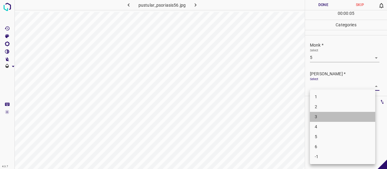
click at [318, 116] on li "3" at bounding box center [342, 117] width 65 height 10
type input "3"
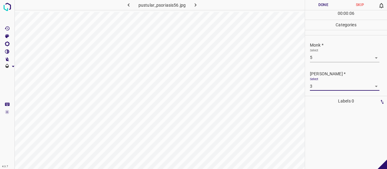
click at [315, 4] on button "Done" at bounding box center [323, 5] width 37 height 10
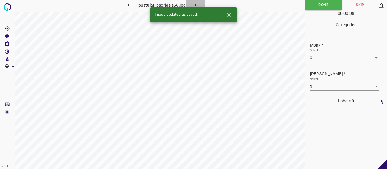
click at [195, 2] on icon "button" at bounding box center [195, 5] width 6 height 6
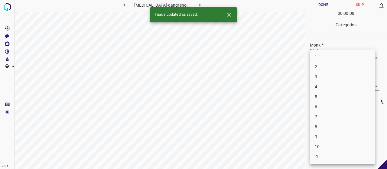
click at [347, 56] on body "4.3.7 pyoderma-gangrenosum31.jpg Done Skip 0 00 : 00 : 08 Categories Monk * Sel…" at bounding box center [193, 84] width 387 height 169
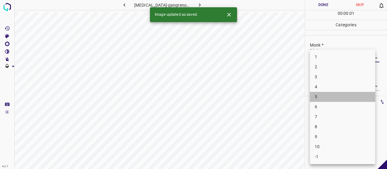
click at [323, 100] on li "5" at bounding box center [342, 97] width 65 height 10
type input "5"
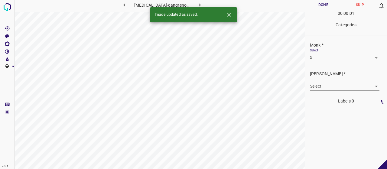
click at [323, 87] on body "4.3.7 pyoderma-gangrenosum31.jpg Done Skip 0 00 : 00 : 01 Categories Monk * Sel…" at bounding box center [193, 84] width 387 height 169
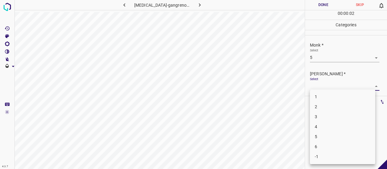
click at [324, 115] on li "3" at bounding box center [342, 117] width 65 height 10
type input "3"
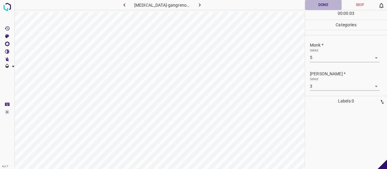
click at [315, 5] on button "Done" at bounding box center [323, 5] width 37 height 10
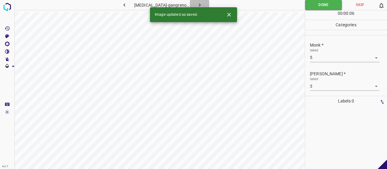
click at [198, 0] on button "button" at bounding box center [199, 5] width 19 height 10
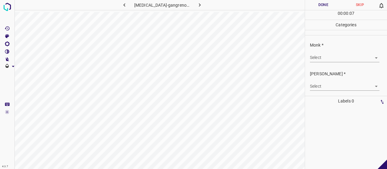
drag, startPoint x: 339, startPoint y: 54, endPoint x: 337, endPoint y: 59, distance: 5.6
click at [338, 57] on div "Select ​" at bounding box center [344, 55] width 69 height 14
click at [337, 59] on body "4.3.7 pyoderma-gangrenosum63.jpg Done Skip 0 00 : 00 : 07 Categories Monk * Sel…" at bounding box center [193, 84] width 387 height 169
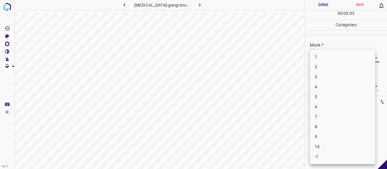
click at [337, 77] on li "3" at bounding box center [342, 77] width 65 height 10
type input "3"
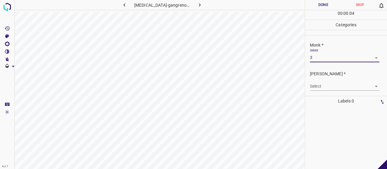
click at [337, 77] on div "Select ​" at bounding box center [344, 84] width 69 height 14
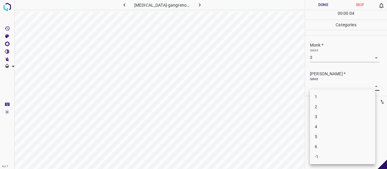
click at [335, 89] on body "4.3.7 pyoderma-gangrenosum63.jpg Done Skip 0 00 : 00 : 04 Categories Monk * Sel…" at bounding box center [193, 84] width 387 height 169
drag, startPoint x: 329, startPoint y: 108, endPoint x: 328, endPoint y: 105, distance: 3.7
click at [329, 108] on li "2" at bounding box center [342, 107] width 65 height 10
type input "2"
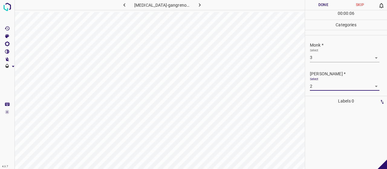
drag, startPoint x: 318, startPoint y: 3, endPoint x: 317, endPoint y: 7, distance: 4.4
click at [318, 4] on button "Done" at bounding box center [323, 5] width 37 height 10
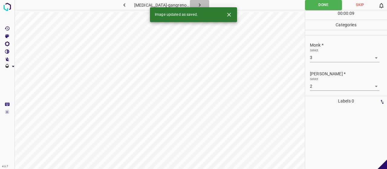
click at [203, 4] on button "button" at bounding box center [199, 5] width 19 height 10
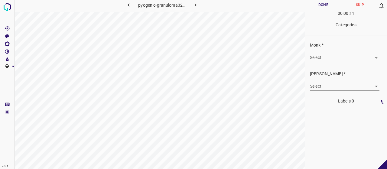
click at [317, 55] on body "4.3.7 pyogenic-granuloma32.jpg Done Skip 0 00 : 00 : 11 Categories Monk * Selec…" at bounding box center [193, 84] width 387 height 169
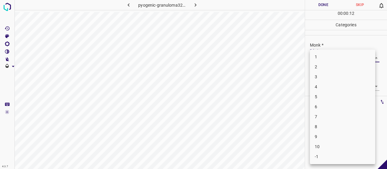
click at [317, 79] on li "3" at bounding box center [342, 77] width 65 height 10
type input "3"
click at [323, 88] on body "4.3.7 pyogenic-granuloma32.jpg Done Skip 0 00 : 00 : 14 Categories Monk * Selec…" at bounding box center [193, 84] width 387 height 169
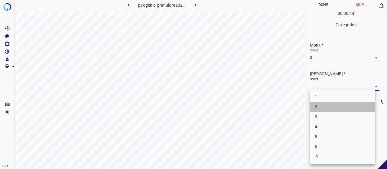
click at [322, 105] on li "2" at bounding box center [342, 107] width 65 height 10
type input "2"
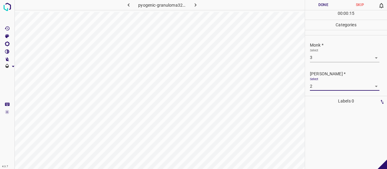
click at [325, 7] on button "Done" at bounding box center [323, 5] width 37 height 10
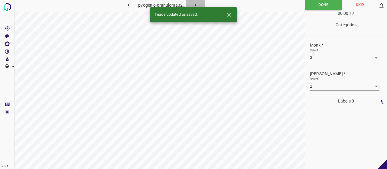
click at [193, 5] on icon "button" at bounding box center [195, 5] width 6 height 6
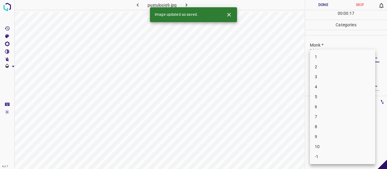
click at [317, 55] on body "4.3.7 pustulosis9.jpg Done Skip 0 00 : 00 : 17 Categories Monk * Select ​ Fitzp…" at bounding box center [193, 84] width 387 height 169
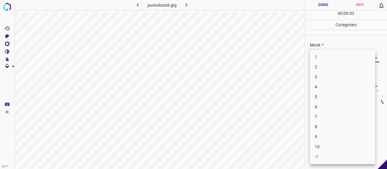
click at [329, 78] on li "3" at bounding box center [342, 77] width 65 height 10
type input "3"
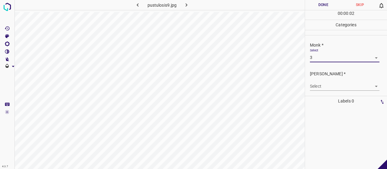
click at [328, 83] on body "4.3.7 pustulosis9.jpg Done Skip 0 00 : 00 : 02 Categories Monk * Select 3 3 Fit…" at bounding box center [193, 84] width 387 height 169
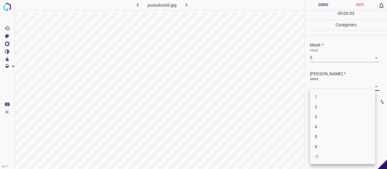
click at [326, 107] on li "2" at bounding box center [342, 107] width 65 height 10
type input "2"
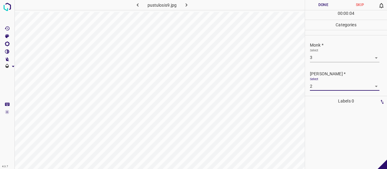
click at [311, 8] on button "Done" at bounding box center [323, 5] width 37 height 10
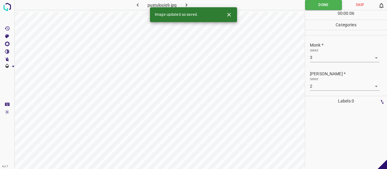
click at [188, 0] on button "button" at bounding box center [186, 5] width 19 height 10
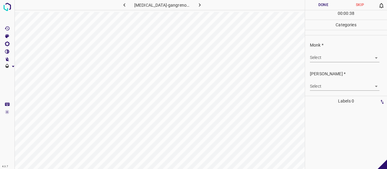
click at [321, 55] on body "4.3.7 pyoderma-gangrenosum91.jpg Done Skip 0 00 : 00 : 38 Categories Monk * Sel…" at bounding box center [193, 84] width 387 height 169
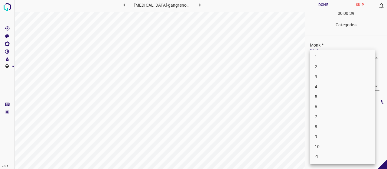
click at [319, 115] on li "7" at bounding box center [342, 117] width 65 height 10
type input "7"
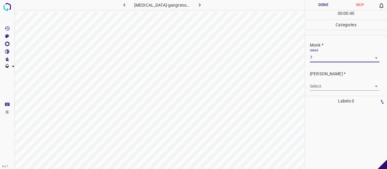
click at [341, 86] on body "4.3.7 pyoderma-gangrenosum91.jpg Done Skip 0 00 : 00 : 40 Categories Monk * Sel…" at bounding box center [193, 84] width 387 height 169
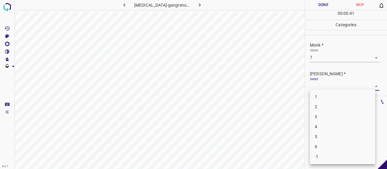
click at [329, 125] on li "4" at bounding box center [342, 127] width 65 height 10
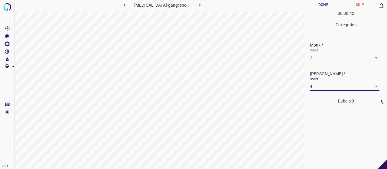
click at [325, 87] on body "4.3.7 pyoderma-gangrenosum91.jpg Done Skip 0 00 : 00 : 42 Categories Monk * Sel…" at bounding box center [193, 84] width 387 height 169
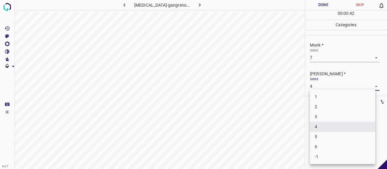
click at [323, 137] on li "5" at bounding box center [342, 137] width 65 height 10
type input "5"
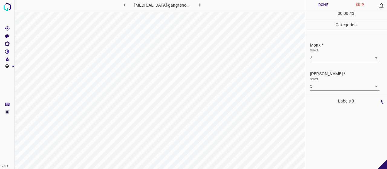
click at [305, 5] on div "pyoderma-gangrenosum91.jpg Done Skip 0 00 : 00 : 43 Categories Monk * Select 7 …" at bounding box center [193, 84] width 387 height 169
click at [311, 5] on button "Done" at bounding box center [323, 5] width 37 height 10
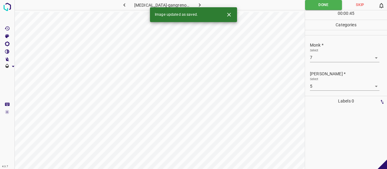
click at [193, 1] on button "button" at bounding box center [199, 5] width 19 height 10
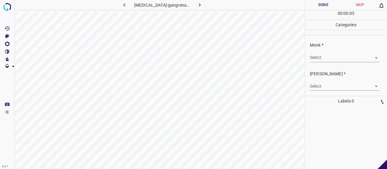
click at [324, 56] on body "4.3.7 pyoderma-gangrenosum71.jpg Done Skip 0 00 : 00 : 03 Categories Monk * Sel…" at bounding box center [193, 84] width 387 height 169
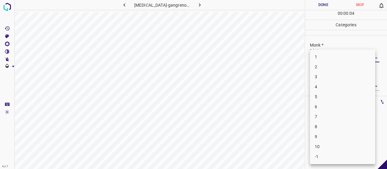
click at [327, 74] on li "3" at bounding box center [342, 77] width 65 height 10
type input "3"
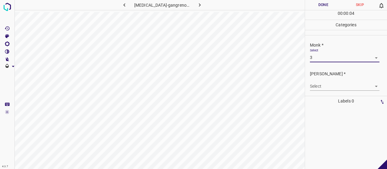
drag, startPoint x: 326, startPoint y: 80, endPoint x: 318, endPoint y: 82, distance: 8.1
click at [324, 80] on div "Select ​" at bounding box center [344, 84] width 69 height 14
click at [321, 84] on body "4.3.7 pyoderma-gangrenosum71.jpg Done Skip 0 00 : 00 : 04 Categories Monk * Sel…" at bounding box center [193, 84] width 387 height 169
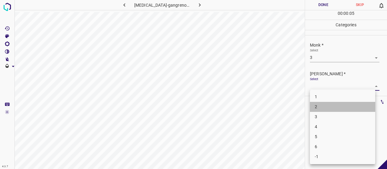
click at [329, 105] on li "2" at bounding box center [342, 107] width 65 height 10
type input "2"
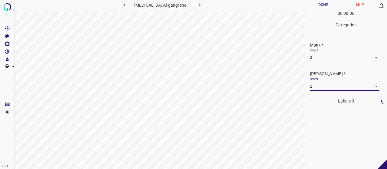
click at [323, 8] on button "Done" at bounding box center [323, 5] width 37 height 10
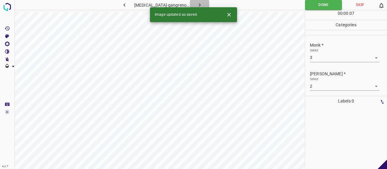
click at [192, 3] on button "button" at bounding box center [199, 5] width 19 height 10
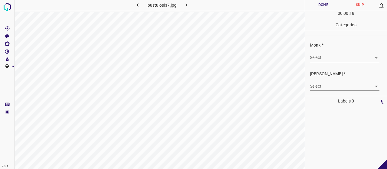
click at [349, 57] on body "4.3.7 pustulosis7.jpg Done Skip 0 00 : 00 : 18 Categories Monk * Select ​ Fitzp…" at bounding box center [193, 84] width 387 height 169
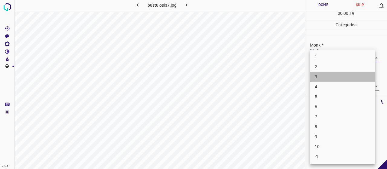
click at [345, 76] on li "3" at bounding box center [342, 77] width 65 height 10
type input "3"
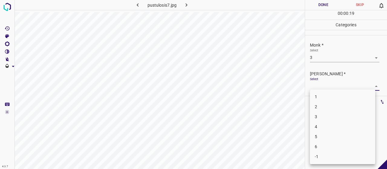
click at [342, 82] on body "4.3.7 pustulosis7.jpg Done Skip 0 00 : 00 : 19 Categories Monk * Select 3 3 Fit…" at bounding box center [193, 84] width 387 height 169
click at [346, 106] on li "2" at bounding box center [342, 107] width 65 height 10
type input "2"
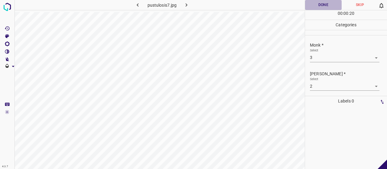
click at [314, 1] on button "Done" at bounding box center [323, 5] width 37 height 10
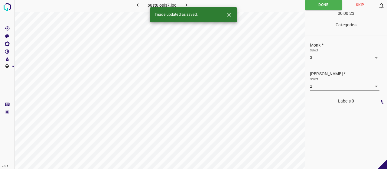
click at [187, 8] on div "Image updated as saved." at bounding box center [193, 14] width 87 height 15
click at [186, 5] on icon "button" at bounding box center [186, 5] width 6 height 6
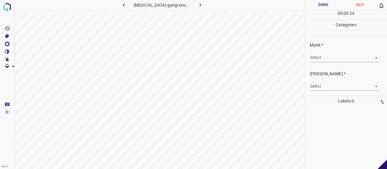
click at [325, 58] on body "4.3.7 pyoderma-gangrenosum117.jpg Done Skip 0 00 : 00 : 24 Categories Monk * Se…" at bounding box center [193, 84] width 387 height 169
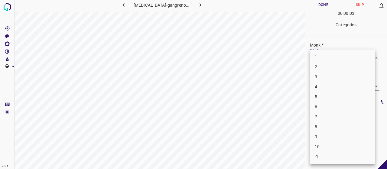
click at [319, 92] on li "5" at bounding box center [342, 97] width 65 height 10
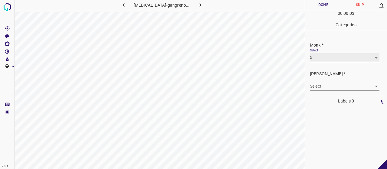
type input "5"
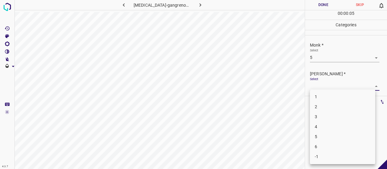
click at [328, 87] on body "4.3.7 pyoderma-gangrenosum117.jpg Done Skip 0 00 : 00 : 05 Categories Monk * Se…" at bounding box center [193, 84] width 387 height 169
click at [327, 116] on li "3" at bounding box center [342, 117] width 65 height 10
type input "3"
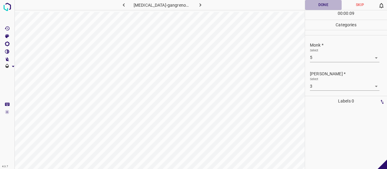
click at [316, 6] on button "Done" at bounding box center [323, 5] width 37 height 10
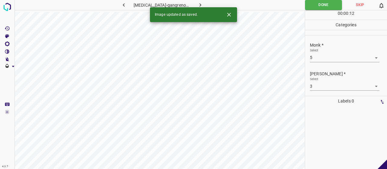
click at [197, 2] on icon "button" at bounding box center [200, 5] width 6 height 6
click at [340, 59] on body "4.3.7 pyoderma-gangrenosum32.jpg Done Skip 0 00 : 00 : 12 Categories Monk * Sel…" at bounding box center [193, 84] width 387 height 169
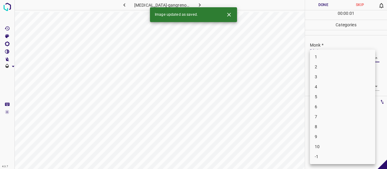
click at [334, 89] on li "4" at bounding box center [342, 87] width 65 height 10
type input "4"
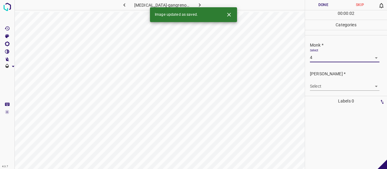
click at [334, 89] on body "4.3.7 pyoderma-gangrenosum32.jpg Done Skip 0 00 : 00 : 02 Categories Monk * Sel…" at bounding box center [193, 84] width 387 height 169
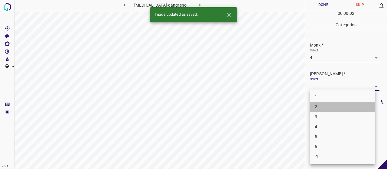
click at [324, 106] on li "2" at bounding box center [342, 107] width 65 height 10
type input "2"
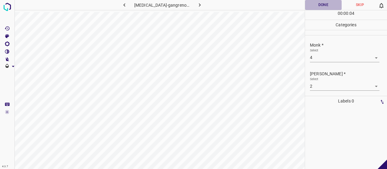
click at [316, 2] on button "Done" at bounding box center [323, 5] width 37 height 10
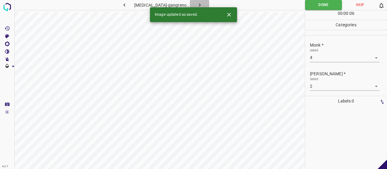
click at [196, 4] on icon "button" at bounding box center [199, 5] width 6 height 6
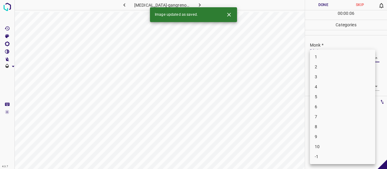
click at [334, 59] on body "4.3.7 pyoderma-gangrenosum64.jpg Done Skip 0 00 : 00 : 06 Categories Monk * Sel…" at bounding box center [193, 84] width 387 height 169
click at [324, 99] on li "5" at bounding box center [342, 97] width 65 height 10
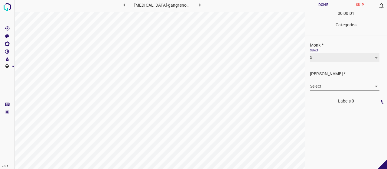
type input "5"
click at [318, 86] on body "4.3.7 pyoderma-gangrenosum64.jpg Done Skip 0 00 : 00 : 02 Categories Monk * Sel…" at bounding box center [193, 84] width 387 height 169
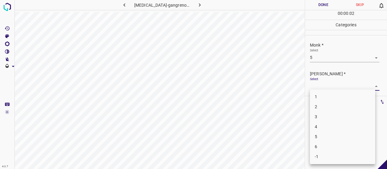
click at [315, 114] on li "3" at bounding box center [342, 117] width 65 height 10
type input "3"
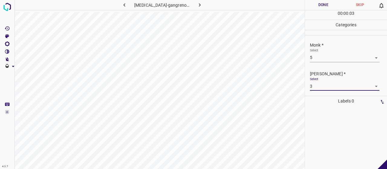
click at [306, 4] on button "Done" at bounding box center [323, 5] width 37 height 10
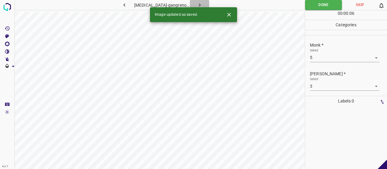
click at [200, 4] on button "button" at bounding box center [199, 5] width 19 height 10
click at [343, 56] on body "4.3.7 pyoderma-gangrenosum93.jpg Done Skip 0 00 : 00 : 06 Categories Monk * Sel…" at bounding box center [193, 84] width 387 height 169
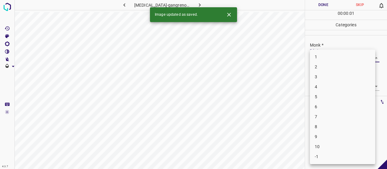
click at [334, 75] on li "3" at bounding box center [342, 77] width 65 height 10
type input "3"
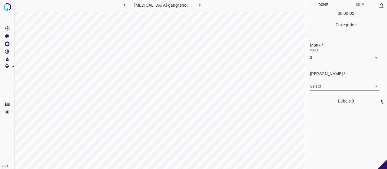
click at [327, 83] on body "4.3.7 pyoderma-gangrenosum93.jpg Done Skip 0 00 : 00 : 02 Categories Monk * Sel…" at bounding box center [193, 84] width 387 height 169
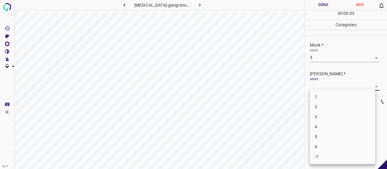
click at [317, 102] on li "2" at bounding box center [342, 107] width 65 height 10
type input "2"
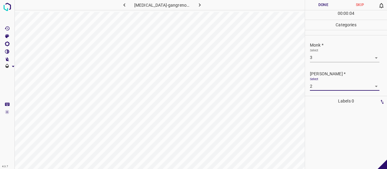
click at [317, 7] on button "Done" at bounding box center [323, 5] width 37 height 10
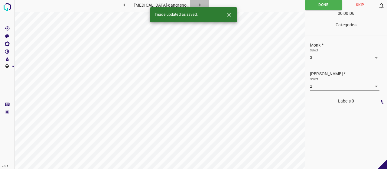
click at [201, 4] on button "button" at bounding box center [199, 5] width 19 height 10
click at [321, 57] on body "4.3.7 pyogenic-granuloma41.jpg Done Skip 0 00 : 00 : 06 Categories Monk * Selec…" at bounding box center [193, 84] width 387 height 169
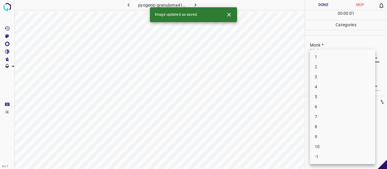
drag, startPoint x: 331, startPoint y: 154, endPoint x: 327, endPoint y: 138, distance: 17.2
click at [331, 154] on li "-1" at bounding box center [342, 157] width 65 height 10
type input "-1"
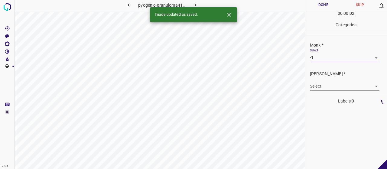
click at [319, 79] on div "Select ​" at bounding box center [344, 84] width 69 height 14
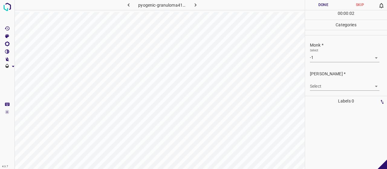
click at [320, 86] on body "4.3.7 pyogenic-granuloma41.jpg Done Skip 0 00 : 00 : 02 Categories Monk * Selec…" at bounding box center [193, 84] width 387 height 169
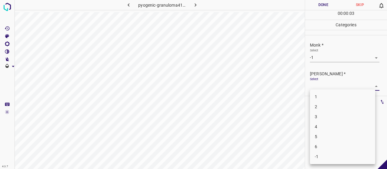
click at [335, 161] on li "-1" at bounding box center [342, 157] width 65 height 10
type input "-1"
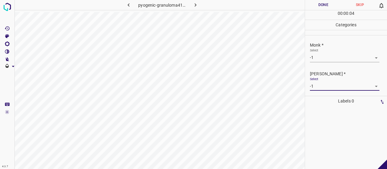
click at [325, 5] on button "Done" at bounding box center [323, 5] width 37 height 10
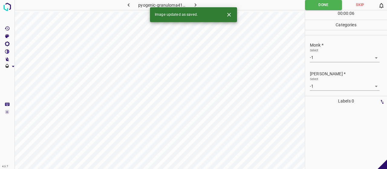
click at [192, 4] on icon "button" at bounding box center [195, 5] width 6 height 6
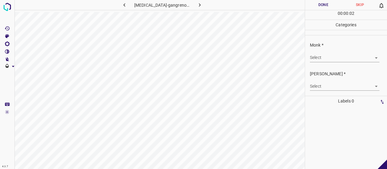
click at [328, 57] on body "4.3.7 pyoderma-gangrenosum79.jpg Done Skip 0 00 : 00 : 02 Categories Monk * Sel…" at bounding box center [193, 84] width 387 height 169
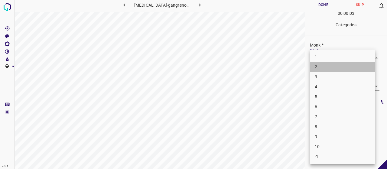
click at [324, 69] on li "2" at bounding box center [342, 67] width 65 height 10
type input "2"
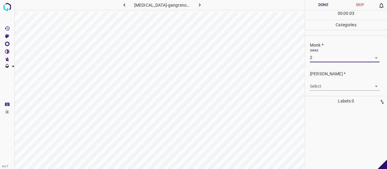
click at [326, 86] on body "4.3.7 pyoderma-gangrenosum79.jpg Done Skip 0 00 : 00 : 03 Categories Monk * Sel…" at bounding box center [193, 84] width 387 height 169
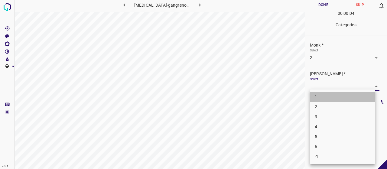
click at [326, 99] on li "1" at bounding box center [342, 97] width 65 height 10
type input "1"
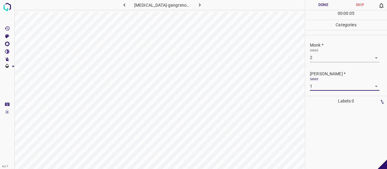
click at [316, 2] on button "Done" at bounding box center [323, 5] width 37 height 10
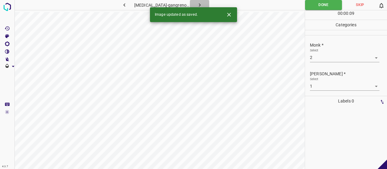
click at [196, 5] on icon "button" at bounding box center [199, 5] width 6 height 6
click at [332, 57] on body "4.3.7 pyoderma-gangrenosum76.jpg Done Skip 0 00 : 00 : 01 Categories Monk * Sel…" at bounding box center [193, 84] width 387 height 169
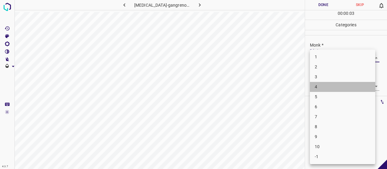
click at [322, 86] on li "4" at bounding box center [342, 87] width 65 height 10
type input "4"
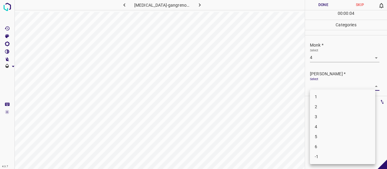
click at [322, 86] on body "4.3.7 pyoderma-gangrenosum76.jpg Done Skip 0 00 : 00 : 04 Categories Monk * Sel…" at bounding box center [193, 84] width 387 height 169
click at [322, 105] on li "2" at bounding box center [342, 107] width 65 height 10
type input "2"
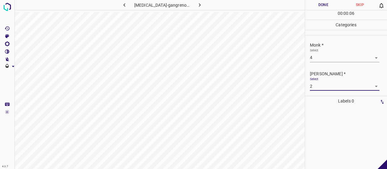
click at [323, 0] on button "Done" at bounding box center [323, 5] width 37 height 10
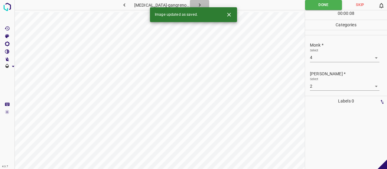
click at [199, 4] on icon "button" at bounding box center [199, 5] width 6 height 6
click at [353, 53] on body "4.3.7 pyogenic-granuloma103.jpg Done Skip 0 00 : 00 : 08 Categories Monk * Sele…" at bounding box center [193, 84] width 387 height 169
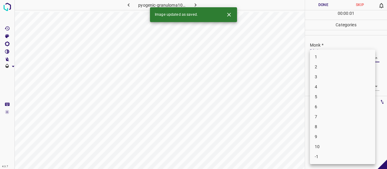
click at [323, 75] on li "3" at bounding box center [342, 77] width 65 height 10
type input "3"
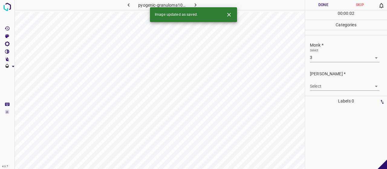
click at [320, 80] on div "Select ​" at bounding box center [344, 84] width 69 height 14
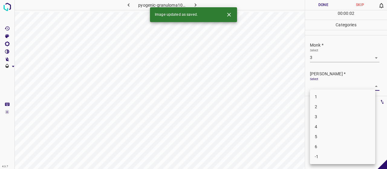
click at [321, 84] on body "4.3.7 pyogenic-granuloma103.jpg Done Skip 0 00 : 00 : 02 Categories Monk * Sele…" at bounding box center [193, 84] width 387 height 169
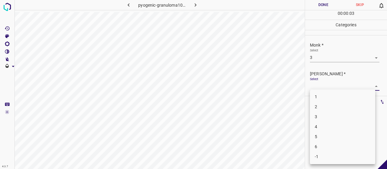
drag, startPoint x: 315, startPoint y: 101, endPoint x: 318, endPoint y: 112, distance: 11.7
click at [318, 112] on ul "1 2 3 4 5 6 -1" at bounding box center [342, 126] width 65 height 75
click at [318, 109] on li "2" at bounding box center [342, 107] width 65 height 10
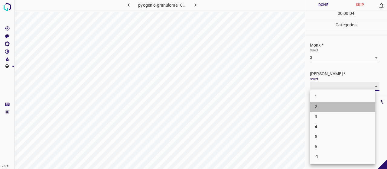
type input "2"
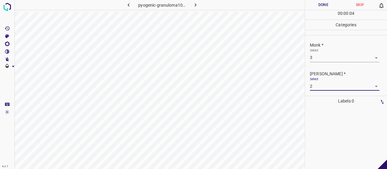
click at [326, 1] on button "Done" at bounding box center [323, 5] width 37 height 10
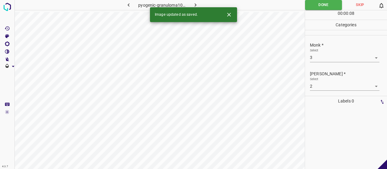
click at [196, 5] on icon "button" at bounding box center [196, 4] width 2 height 3
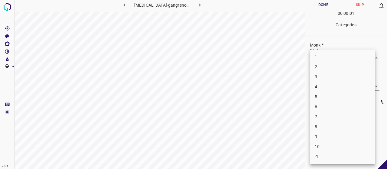
click at [328, 59] on body "4.3.7 pyoderma-gangrenosum98.jpg Done Skip 0 00 : 00 : 01 Categories Monk * Sel…" at bounding box center [193, 84] width 387 height 169
click at [318, 78] on li "3" at bounding box center [342, 77] width 65 height 10
type input "3"
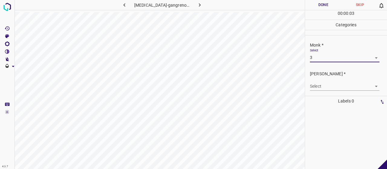
click at [318, 78] on div "Select ​" at bounding box center [344, 84] width 69 height 14
click at [318, 81] on div "Select ​" at bounding box center [344, 84] width 69 height 14
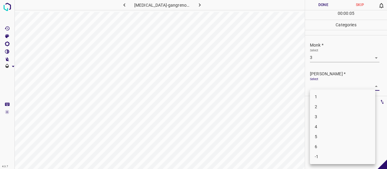
click at [318, 87] on body "4.3.7 pyoderma-gangrenosum98.jpg Done Skip 0 00 : 00 : 05 Categories Monk * Sel…" at bounding box center [193, 84] width 387 height 169
click at [320, 108] on li "2" at bounding box center [342, 107] width 65 height 10
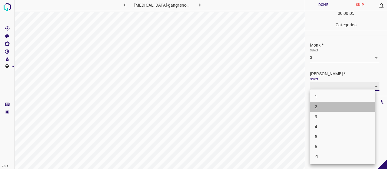
type input "2"
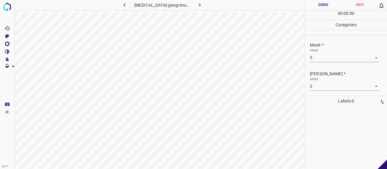
click at [304, 3] on div at bounding box center [261, 5] width 87 height 10
click at [305, 4] on button "Done" at bounding box center [323, 5] width 37 height 10
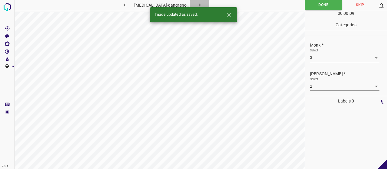
click at [199, 2] on button "button" at bounding box center [199, 5] width 19 height 10
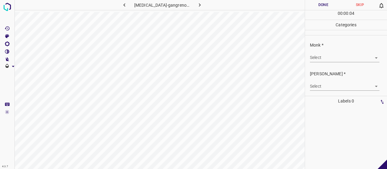
click at [315, 52] on div "Select ​" at bounding box center [344, 55] width 69 height 14
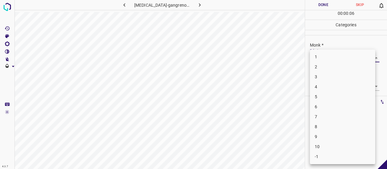
click at [346, 56] on body "4.3.7 pyoderma-gangrenosum17.jpg Done Skip 0 00 : 00 : 06 Categories Monk * Sel…" at bounding box center [193, 84] width 387 height 169
click at [335, 126] on li "8" at bounding box center [342, 127] width 65 height 10
type input "8"
click at [335, 88] on body "4.3.7 pyoderma-gangrenosum17.jpg Done Skip 0 00 : 00 : 09 Categories Monk * Sel…" at bounding box center [193, 84] width 387 height 169
click at [328, 135] on li "5" at bounding box center [342, 137] width 65 height 10
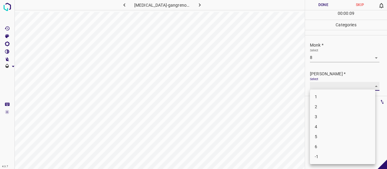
type input "5"
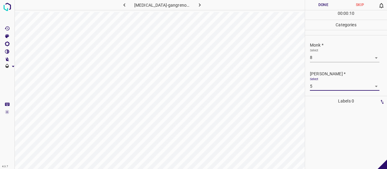
click at [325, 6] on button "Done" at bounding box center [323, 5] width 37 height 10
click at [197, 7] on icon "button" at bounding box center [199, 5] width 6 height 6
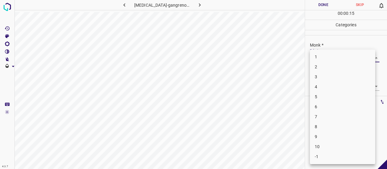
click at [341, 54] on body "4.3.7 pyoderma-gangrenosum25.jpg Done Skip 0 00 : 00 : 15 Categories Monk * Sel…" at bounding box center [193, 84] width 387 height 169
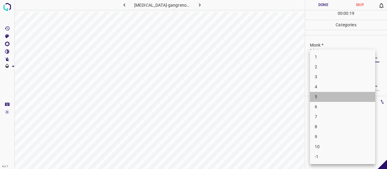
click at [324, 95] on li "5" at bounding box center [342, 97] width 65 height 10
type input "5"
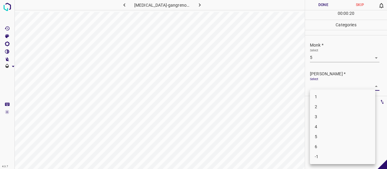
click at [322, 84] on body "4.3.7 pyoderma-gangrenosum25.jpg Done Skip 0 00 : 00 : 20 Categories Monk * Sel…" at bounding box center [193, 84] width 387 height 169
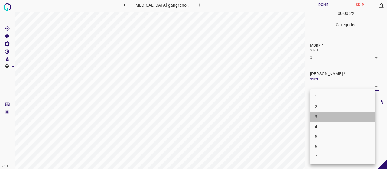
click at [327, 116] on li "3" at bounding box center [342, 117] width 65 height 10
type input "3"
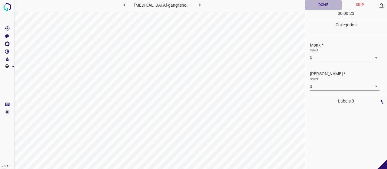
click at [309, 3] on button "Done" at bounding box center [323, 5] width 37 height 10
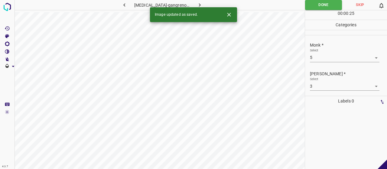
click at [197, 4] on icon "button" at bounding box center [199, 5] width 6 height 6
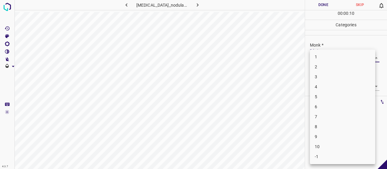
click at [336, 59] on body "4.3.7 prurigo_nodularis65.jpg Done Skip 0 00 : 00 : 10 Categories Monk * Select…" at bounding box center [193, 84] width 387 height 169
click at [337, 85] on li "4" at bounding box center [342, 87] width 65 height 10
type input "4"
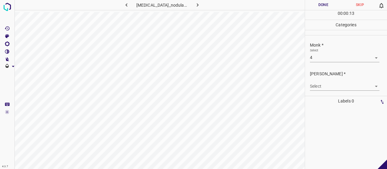
click at [331, 93] on div "Fitzpatrick * Select ​" at bounding box center [346, 80] width 82 height 28
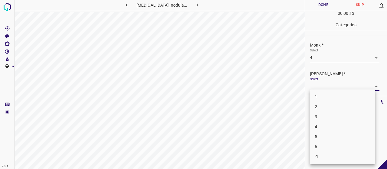
click at [331, 88] on body "4.3.7 prurigo_nodularis65.jpg Done Skip 0 00 : 00 : 13 Categories Monk * Select…" at bounding box center [193, 84] width 387 height 169
click at [324, 107] on li "2" at bounding box center [342, 107] width 65 height 10
type input "2"
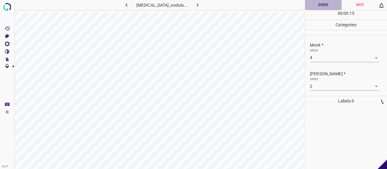
click at [324, 2] on button "Done" at bounding box center [323, 5] width 37 height 10
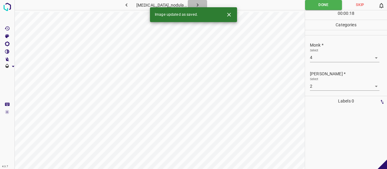
drag, startPoint x: 198, startPoint y: 4, endPoint x: 194, endPoint y: 1, distance: 5.2
click at [198, 4] on button "button" at bounding box center [197, 5] width 19 height 10
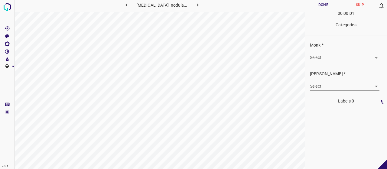
click at [327, 52] on div "Select ​" at bounding box center [344, 55] width 69 height 14
click at [328, 56] on body "4.3.7 prurigo_nodularis34.jpg Done Skip 0 00 : 00 : 02 Categories Monk * Select…" at bounding box center [193, 84] width 387 height 169
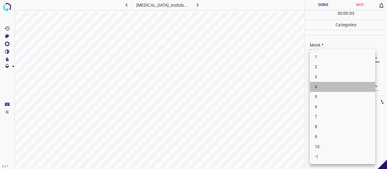
click at [328, 84] on li "4" at bounding box center [342, 87] width 65 height 10
type input "4"
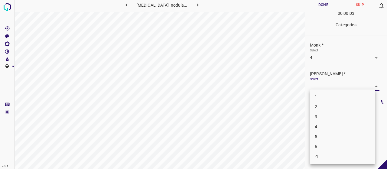
click at [328, 84] on body "4.3.7 prurigo_nodularis34.jpg Done Skip 0 00 : 00 : 03 Categories Monk * Select…" at bounding box center [193, 84] width 387 height 169
click at [320, 104] on li "2" at bounding box center [342, 107] width 65 height 10
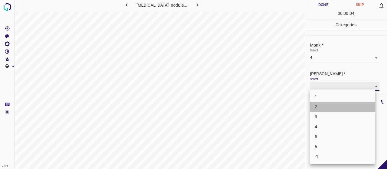
type input "2"
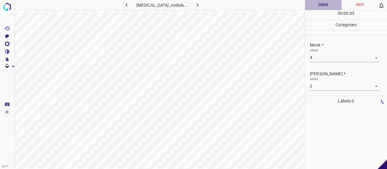
click at [321, 5] on button "Done" at bounding box center [323, 5] width 37 height 10
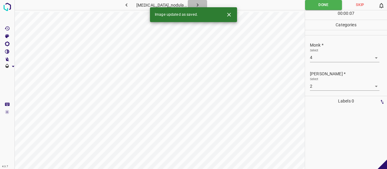
click at [196, 1] on button "button" at bounding box center [197, 5] width 19 height 10
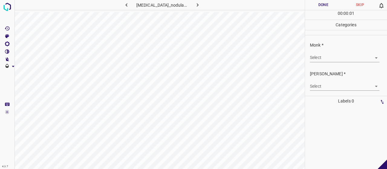
click at [336, 49] on div "Select ​" at bounding box center [344, 55] width 69 height 14
click at [335, 53] on div "Select ​" at bounding box center [344, 55] width 69 height 14
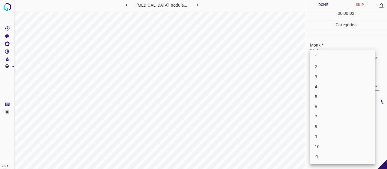
click at [336, 53] on body "4.3.7 prurigo_nodularis71.jpg Done Skip 0 00 : 00 : 02 Categories Monk * Select…" at bounding box center [193, 84] width 387 height 169
click at [329, 89] on li "4" at bounding box center [342, 87] width 65 height 10
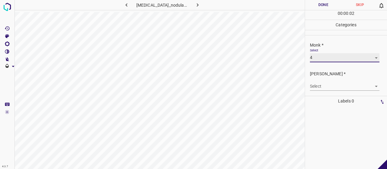
type input "4"
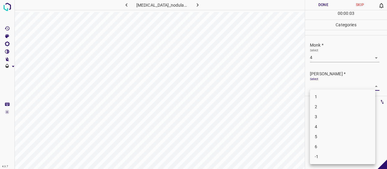
click at [329, 89] on body "4.3.7 prurigo_nodularis71.jpg Done Skip 0 00 : 00 : 03 Categories Monk * Select…" at bounding box center [193, 84] width 387 height 169
click at [326, 106] on li "2" at bounding box center [342, 107] width 65 height 10
type input "2"
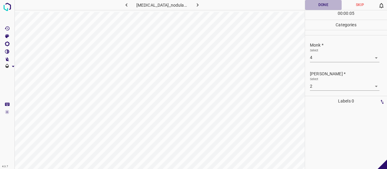
click at [315, 1] on button "Done" at bounding box center [323, 5] width 37 height 10
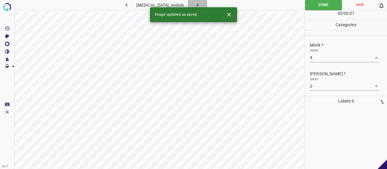
click at [194, 3] on icon "button" at bounding box center [197, 5] width 6 height 6
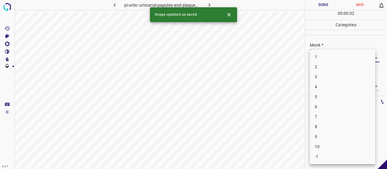
click at [331, 57] on body "4.3.7 pruritic-urticarial-papules-and-plaques-of-pregnancy11.jpg Done Skip 0 00…" at bounding box center [193, 84] width 387 height 169
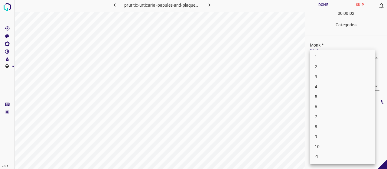
click at [330, 99] on li "5" at bounding box center [342, 97] width 65 height 10
type input "5"
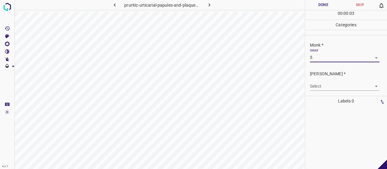
click at [328, 87] on body "4.3.7 pruritic-urticarial-papules-and-plaques-of-pregnancy11.jpg Done Skip 0 00…" at bounding box center [193, 84] width 387 height 169
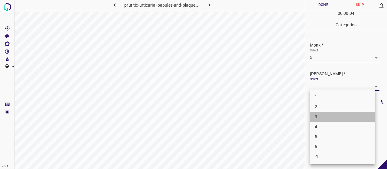
click at [327, 116] on li "3" at bounding box center [342, 117] width 65 height 10
type input "3"
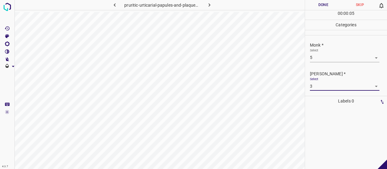
click at [308, 2] on button "Done" at bounding box center [323, 5] width 37 height 10
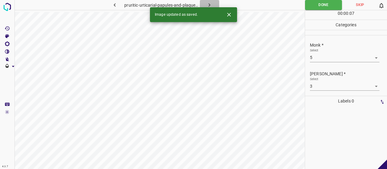
click at [206, 2] on icon "button" at bounding box center [209, 5] width 6 height 6
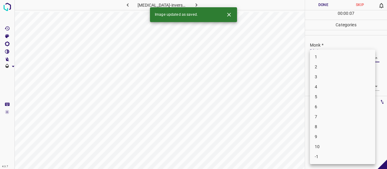
click at [327, 56] on body "4.3.7 psoriasis-inversa24.jpg Done Skip 0 00 : 00 : 07 Categories Monk * Select…" at bounding box center [193, 84] width 387 height 169
click at [325, 73] on li "3" at bounding box center [342, 77] width 65 height 10
type input "3"
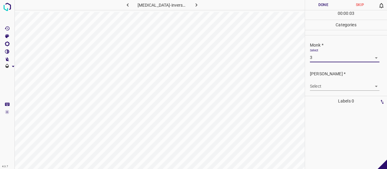
click at [325, 83] on body "4.3.7 psoriasis-inversa24.jpg Done Skip 0 00 : 00 : 03 Categories Monk * Select…" at bounding box center [193, 84] width 387 height 169
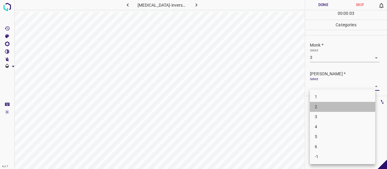
click at [322, 105] on li "2" at bounding box center [342, 107] width 65 height 10
type input "2"
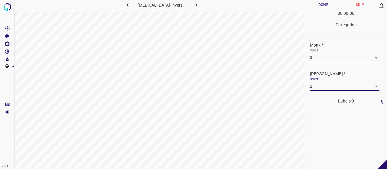
click at [318, 6] on button "Done" at bounding box center [323, 5] width 37 height 10
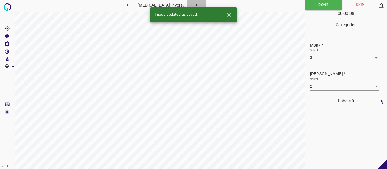
click at [196, 4] on icon "button" at bounding box center [196, 5] width 6 height 6
click at [331, 57] on body "4.3.7 pruritic-urticarial-papules-and-plaques-of-pregnancy3.jpg Done Skip 0 00 …" at bounding box center [193, 84] width 387 height 169
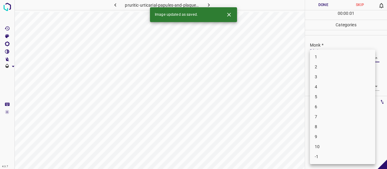
click at [328, 76] on li "3" at bounding box center [342, 77] width 65 height 10
type input "3"
click at [326, 84] on body "4.3.7 pruritic-urticarial-papules-and-plaques-of-pregnancy3.jpg Done Skip 0 00 …" at bounding box center [193, 84] width 387 height 169
click at [317, 104] on li "2" at bounding box center [342, 107] width 65 height 10
type input "2"
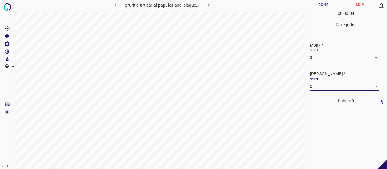
click at [318, 2] on button "Done" at bounding box center [323, 5] width 37 height 10
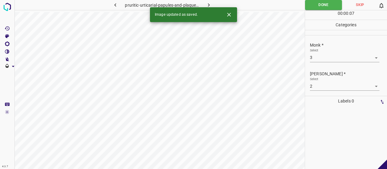
click at [209, 4] on icon "button" at bounding box center [208, 5] width 6 height 6
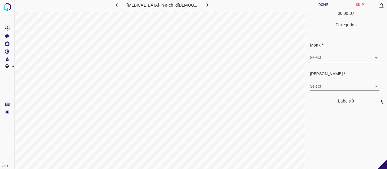
click at [316, 57] on body "4.3.7 psoriasis-in-a-child9.jpg Done Skip 0 00 : 00 : 07 Categories Monk * Sele…" at bounding box center [193, 84] width 387 height 169
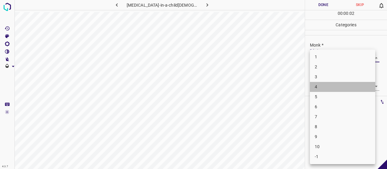
click at [315, 89] on li "4" at bounding box center [342, 87] width 65 height 10
type input "4"
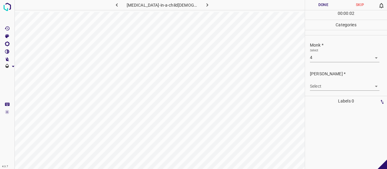
click at [316, 91] on div "Fitzpatrick * Select ​" at bounding box center [346, 80] width 82 height 28
click at [314, 86] on body "4.3.7 psoriasis-in-a-child9.jpg Done Skip 0 00 : 00 : 03 Categories Monk * Sele…" at bounding box center [193, 84] width 387 height 169
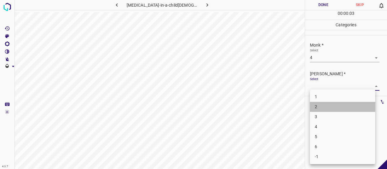
click at [317, 107] on li "2" at bounding box center [342, 107] width 65 height 10
type input "2"
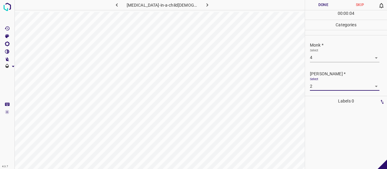
click at [316, 3] on button "Done" at bounding box center [323, 5] width 37 height 10
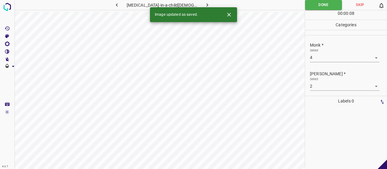
click at [202, 2] on button "button" at bounding box center [206, 5] width 19 height 10
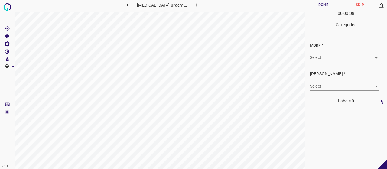
click at [342, 56] on body "4.3.7 pseudoporphyria-uraemica6.jpg Done Skip 0 00 : 00 : 08 Categories Monk * …" at bounding box center [193, 84] width 387 height 169
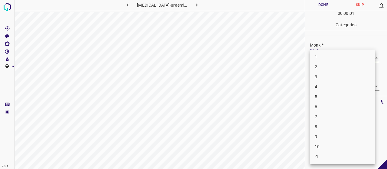
click at [339, 68] on li "2" at bounding box center [342, 67] width 65 height 10
type input "2"
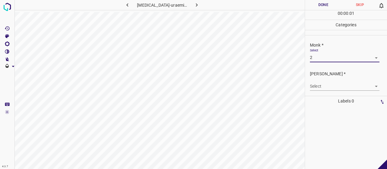
click at [334, 79] on div "Select ​" at bounding box center [344, 84] width 69 height 14
click at [336, 86] on body "4.3.7 pseudoporphyria-uraemica6.jpg Done Skip 0 00 : 00 : 01 Categories Monk * …" at bounding box center [193, 84] width 387 height 169
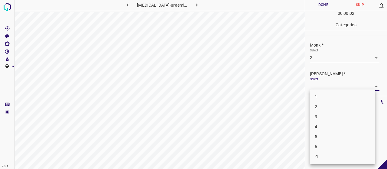
click at [334, 99] on li "1" at bounding box center [342, 97] width 65 height 10
type input "1"
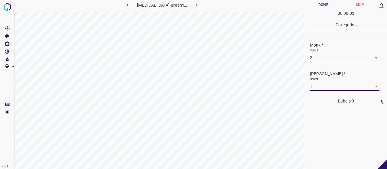
click at [319, 2] on button "Done" at bounding box center [323, 5] width 37 height 10
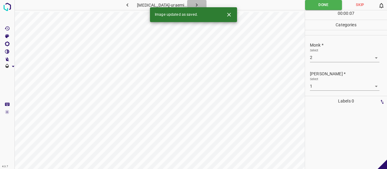
click at [201, 2] on button "button" at bounding box center [196, 5] width 19 height 10
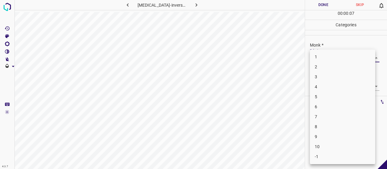
click at [332, 56] on body "4.3.7 psoriasis-inversa11.jpg Done Skip 0 00 : 00 : 07 Categories Monk * Select…" at bounding box center [193, 84] width 387 height 169
click at [317, 78] on li "3" at bounding box center [342, 77] width 65 height 10
type input "3"
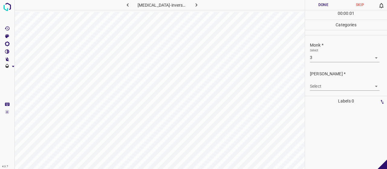
click at [317, 78] on div "Select ​" at bounding box center [344, 84] width 69 height 14
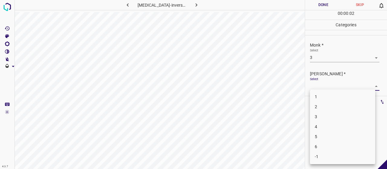
click at [322, 82] on body "4.3.7 psoriasis-inversa11.jpg Done Skip 0 00 : 00 : 02 Categories Monk * Select…" at bounding box center [193, 84] width 387 height 169
click at [323, 103] on li "2" at bounding box center [342, 107] width 65 height 10
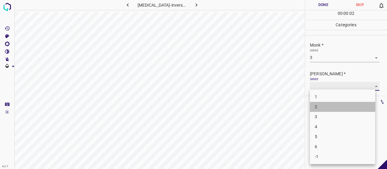
type input "2"
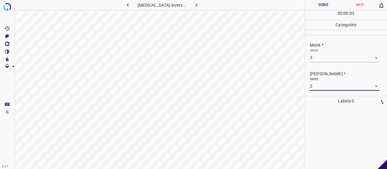
click at [316, 5] on button "Done" at bounding box center [323, 5] width 37 height 10
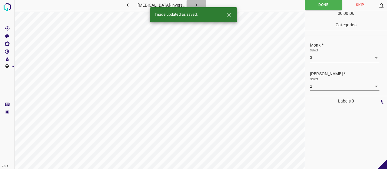
click at [195, 1] on button "button" at bounding box center [195, 5] width 19 height 10
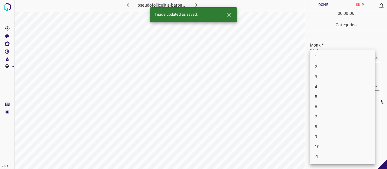
click at [310, 56] on body "4.3.7 pseudofolliculitis-barbae23.jpg Done Skip 0 00 : 00 : 06 Categories Monk …" at bounding box center [193, 84] width 387 height 169
click at [324, 77] on li "3" at bounding box center [342, 77] width 65 height 10
type input "3"
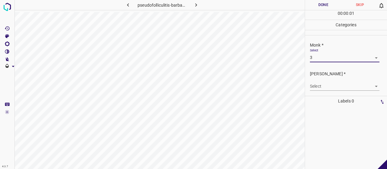
click at [324, 91] on div "Fitzpatrick * Select ​" at bounding box center [346, 80] width 82 height 28
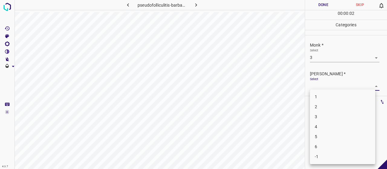
drag, startPoint x: 322, startPoint y: 87, endPoint x: 322, endPoint y: 93, distance: 6.6
click at [321, 87] on body "4.3.7 pseudofolliculitis-barbae23.jpg Done Skip 0 00 : 00 : 02 Categories Monk …" at bounding box center [193, 84] width 387 height 169
click at [324, 105] on li "2" at bounding box center [342, 107] width 65 height 10
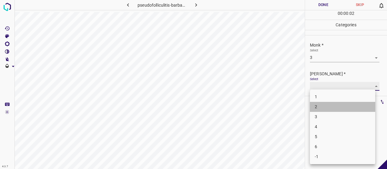
type input "2"
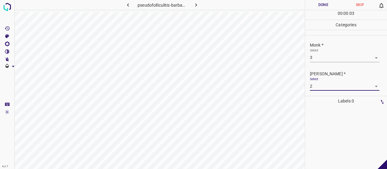
click at [318, 3] on button "Done" at bounding box center [323, 5] width 37 height 10
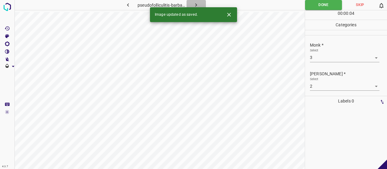
click at [200, 7] on button "button" at bounding box center [195, 5] width 19 height 10
click at [309, 60] on div "Monk * Select ​" at bounding box center [346, 52] width 82 height 28
click at [313, 57] on body "4.3.7 psoriasis-arthropathica8.jpg Done Skip 0 00 : 00 : 01 Categories Monk * S…" at bounding box center [193, 84] width 387 height 169
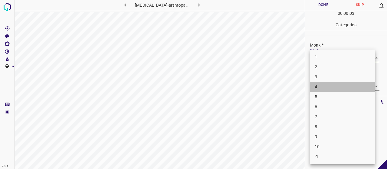
click at [318, 84] on li "4" at bounding box center [342, 87] width 65 height 10
type input "4"
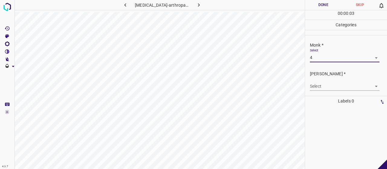
click at [318, 84] on body "4.3.7 psoriasis-arthropathica8.jpg Done Skip 0 00 : 00 : 03 Categories Monk * S…" at bounding box center [193, 84] width 387 height 169
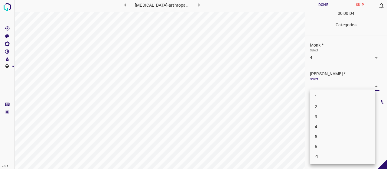
click at [319, 105] on li "2" at bounding box center [342, 107] width 65 height 10
type input "2"
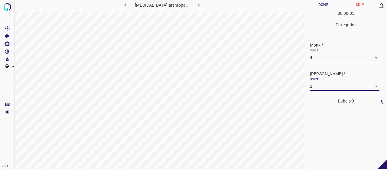
click at [315, 8] on button "Done" at bounding box center [323, 5] width 37 height 10
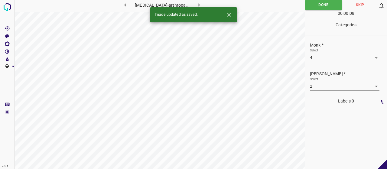
click at [195, 5] on icon "button" at bounding box center [198, 5] width 6 height 6
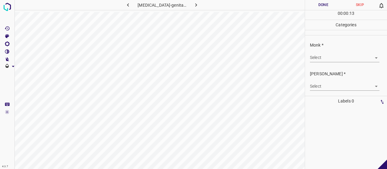
click at [337, 57] on body "4.3.7 psoriasis-genital16.jpg Done Skip 0 00 : 00 : 13 Categories Monk * Select…" at bounding box center [193, 84] width 387 height 169
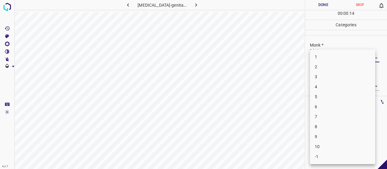
click at [328, 74] on li "3" at bounding box center [342, 77] width 65 height 10
type input "3"
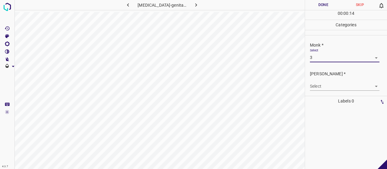
click at [325, 82] on body "4.3.7 psoriasis-genital16.jpg Done Skip 0 00 : 00 : 14 Categories Monk * Select…" at bounding box center [193, 84] width 387 height 169
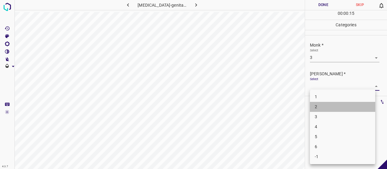
click at [320, 110] on li "2" at bounding box center [342, 107] width 65 height 10
type input "2"
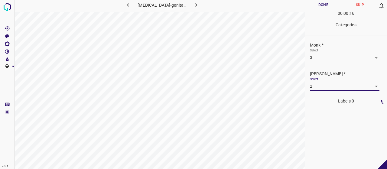
click at [312, 0] on button "Done" at bounding box center [323, 5] width 37 height 10
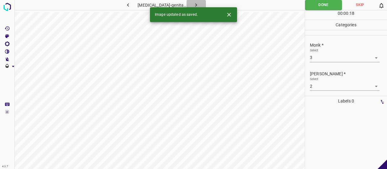
click at [193, 6] on icon "button" at bounding box center [196, 5] width 6 height 6
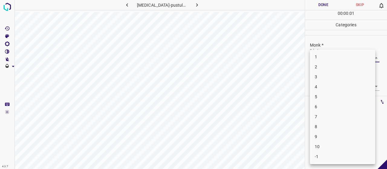
click at [331, 60] on body "4.3.7 psoriasis-pustular17.jpg Done Skip 0 00 : 00 : 01 Categories Monk * Selec…" at bounding box center [193, 84] width 387 height 169
drag, startPoint x: 324, startPoint y: 83, endPoint x: 324, endPoint y: 79, distance: 4.2
click at [324, 79] on ul "1 2 3 4 5 6 7 8 9 10 -1" at bounding box center [342, 107] width 65 height 115
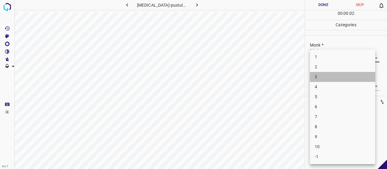
click at [324, 79] on li "3" at bounding box center [342, 77] width 65 height 10
type input "3"
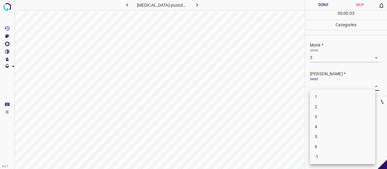
click at [324, 84] on body "4.3.7 psoriasis-pustular17.jpg Done Skip 0 00 : 00 : 03 Categories Monk * Selec…" at bounding box center [193, 84] width 387 height 169
click at [320, 102] on li "2" at bounding box center [342, 107] width 65 height 10
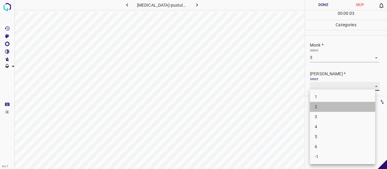
type input "2"
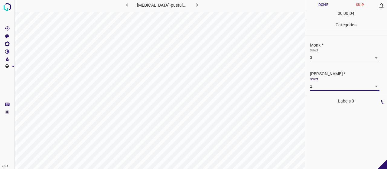
click at [316, 2] on button "Done" at bounding box center [323, 5] width 37 height 10
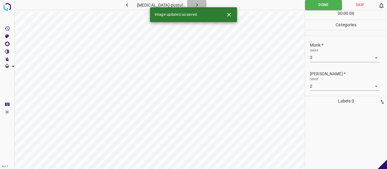
click at [194, 4] on icon "button" at bounding box center [197, 5] width 6 height 6
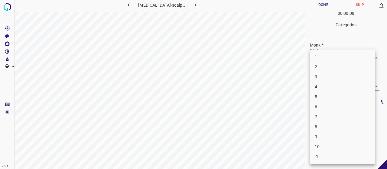
click at [342, 55] on body "4.3.7 psoriasis-scalp8.jpg Done Skip 0 00 : 00 : 08 Categories Monk * Select ​ …" at bounding box center [193, 84] width 387 height 169
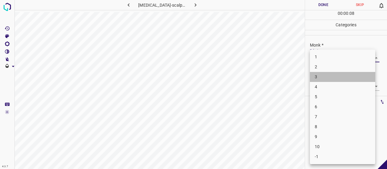
click at [335, 73] on li "3" at bounding box center [342, 77] width 65 height 10
type input "3"
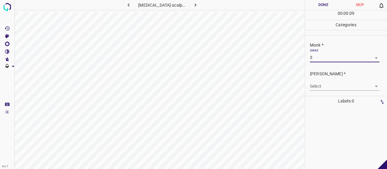
click at [334, 84] on body "4.3.7 psoriasis-scalp8.jpg Done Skip 0 00 : 00 : 09 Categories Monk * Select 3 …" at bounding box center [193, 84] width 387 height 169
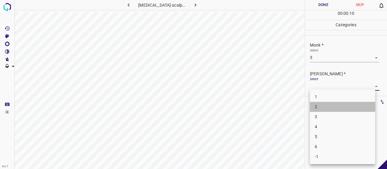
click at [328, 107] on li "2" at bounding box center [342, 107] width 65 height 10
type input "2"
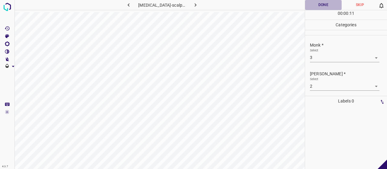
click at [321, 6] on button "Done" at bounding box center [323, 5] width 37 height 10
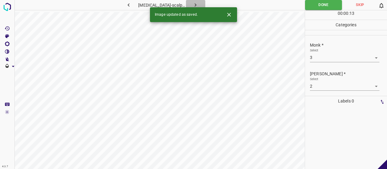
click at [192, 7] on icon "button" at bounding box center [195, 5] width 6 height 6
click at [332, 57] on body "4.3.7 psoriasis-pustular50.jpg Done Skip 0 00 : 00 : 03 Categories Monk * Selec…" at bounding box center [193, 84] width 387 height 169
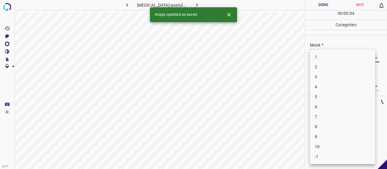
click at [330, 77] on li "3" at bounding box center [342, 77] width 65 height 10
type input "3"
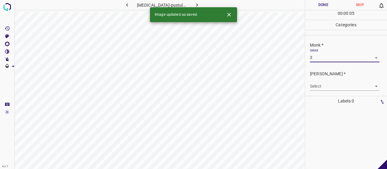
click at [329, 86] on body "4.3.7 psoriasis-pustular50.jpg Done Skip 0 00 : 00 : 05 Categories Monk * Selec…" at bounding box center [193, 84] width 387 height 169
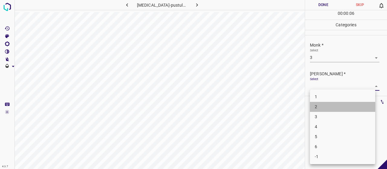
click at [334, 104] on li "2" at bounding box center [342, 107] width 65 height 10
type input "2"
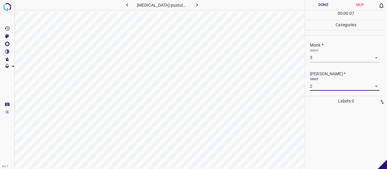
click at [323, 8] on button "Done" at bounding box center [323, 5] width 37 height 10
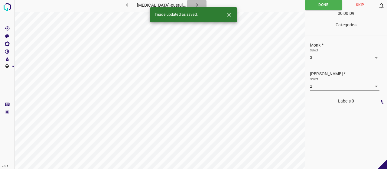
click at [194, 4] on icon "button" at bounding box center [197, 5] width 6 height 6
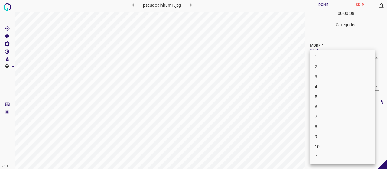
click at [321, 54] on body "4.3.7 pseudoainhum1.jpg Done Skip 0 00 : 00 : 08 Categories Monk * Select ​ Fit…" at bounding box center [193, 84] width 387 height 169
click at [330, 74] on li "3" at bounding box center [342, 77] width 65 height 10
type input "3"
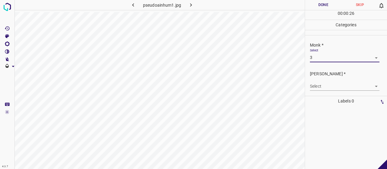
click at [332, 85] on body "4.3.7 pseudoainhum1.jpg Done Skip 0 00 : 00 : 26 Categories Monk * Select 3 3 F…" at bounding box center [193, 84] width 387 height 169
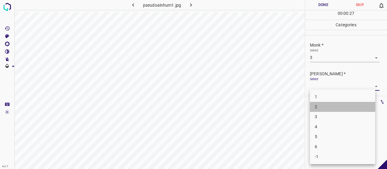
click at [335, 105] on li "2" at bounding box center [342, 107] width 65 height 10
type input "2"
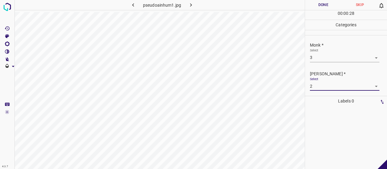
click at [318, 5] on button "Done" at bounding box center [323, 5] width 37 height 10
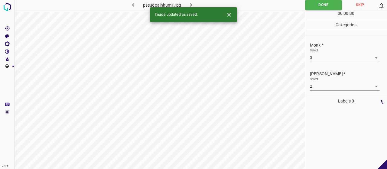
click at [190, 6] on icon "button" at bounding box center [191, 5] width 6 height 6
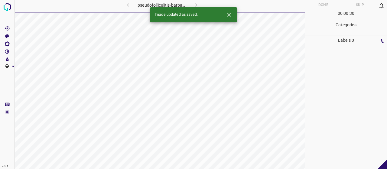
click at [231, 14] on icon "Close" at bounding box center [229, 14] width 6 height 6
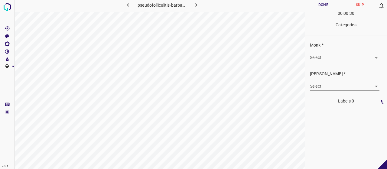
click at [331, 58] on body "4.3.7 pseudofolliculitis-barbae16.jpg Done Skip 0 00 : 00 : 30 Categories Monk …" at bounding box center [193, 84] width 387 height 169
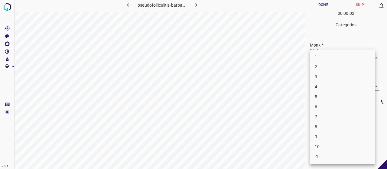
click at [327, 134] on li "9" at bounding box center [342, 137] width 65 height 10
type input "9"
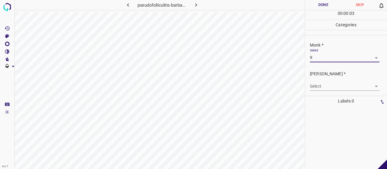
click at [328, 90] on div "Fitzpatrick * Select ​" at bounding box center [346, 80] width 82 height 28
click at [326, 86] on body "4.3.7 pseudofolliculitis-barbae16.jpg Done Skip 0 00 : 00 : 03 Categories Monk …" at bounding box center [193, 84] width 387 height 169
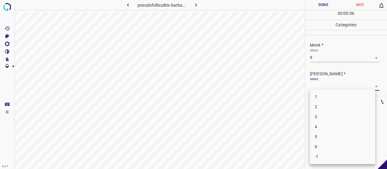
click at [325, 133] on li "5" at bounding box center [342, 137] width 65 height 10
type input "5"
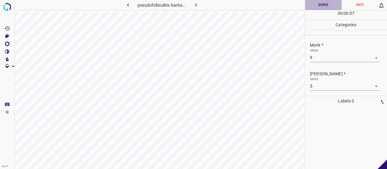
click at [316, 5] on button "Done" at bounding box center [323, 5] width 37 height 10
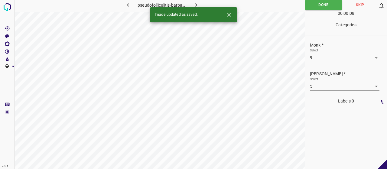
click at [199, 2] on button "button" at bounding box center [195, 5] width 19 height 10
click at [342, 57] on body "4.3.7 psoriasis-psoriasis_after_erysipelas2.jpg Done Skip 0 00 : 00 : 08 Catego…" at bounding box center [193, 84] width 387 height 169
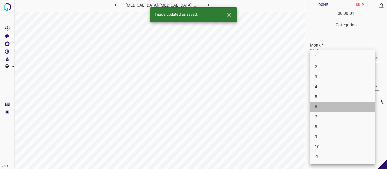
click at [337, 105] on li "6" at bounding box center [342, 107] width 65 height 10
type input "6"
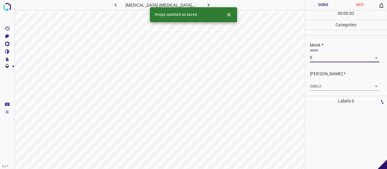
click at [331, 81] on div "Select ​" at bounding box center [344, 84] width 69 height 14
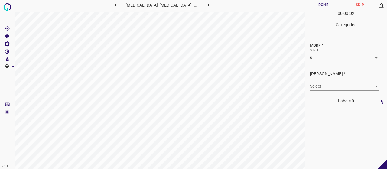
click at [331, 86] on body "4.3.7 psoriasis-psoriasis_after_erysipelas2.jpg Done Skip 0 00 : 00 : 02 Catego…" at bounding box center [193, 84] width 387 height 169
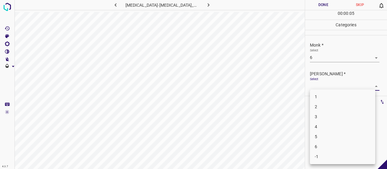
click at [329, 125] on li "4" at bounding box center [342, 127] width 65 height 10
type input "4"
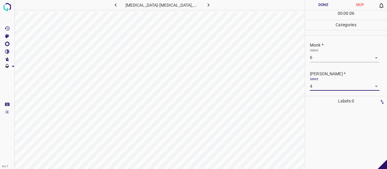
click at [322, 5] on button "Done" at bounding box center [323, 5] width 37 height 10
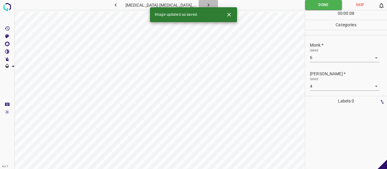
click at [205, 4] on icon "button" at bounding box center [208, 5] width 6 height 6
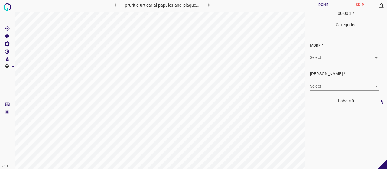
click at [308, 57] on div "Monk * Select ​" at bounding box center [346, 52] width 82 height 28
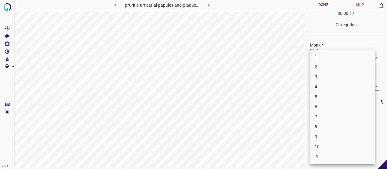
click at [312, 58] on body "4.3.7 pruritic-urticarial-papules-and-plaques-of-pregnancy4.jpg Done Skip 0 00 …" at bounding box center [193, 84] width 387 height 169
click at [317, 99] on li "5" at bounding box center [342, 97] width 65 height 10
type input "5"
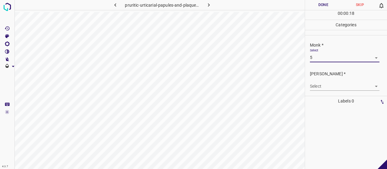
click at [319, 89] on body "4.3.7 pruritic-urticarial-papules-and-plaques-of-pregnancy4.jpg Done Skip 0 00 …" at bounding box center [193, 84] width 387 height 169
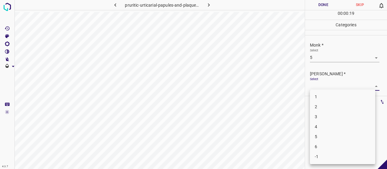
click at [319, 115] on li "3" at bounding box center [342, 117] width 65 height 10
type input "3"
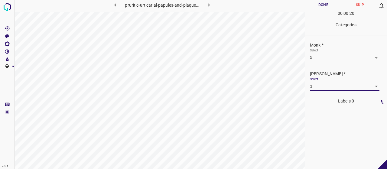
click at [326, 3] on button "Done" at bounding box center [323, 5] width 37 height 10
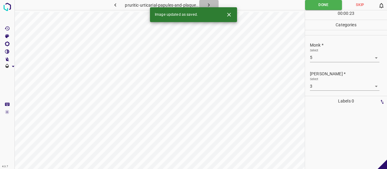
click at [206, 2] on icon "button" at bounding box center [208, 5] width 6 height 6
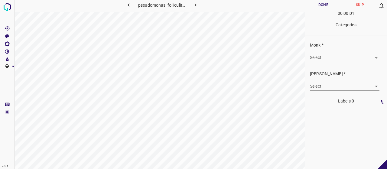
click at [351, 55] on body "4.3.7 pseudomonas_folliculitis2.jpg Done Skip 0 00 : 00 : 01 Categories Monk * …" at bounding box center [193, 84] width 387 height 169
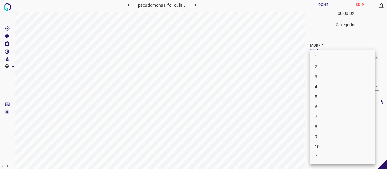
click at [349, 80] on li "3" at bounding box center [342, 77] width 65 height 10
type input "3"
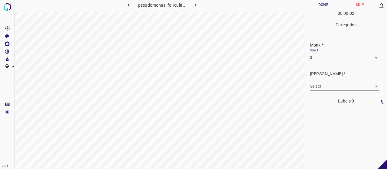
click at [346, 83] on body "4.3.7 pseudomonas_folliculitis2.jpg Done Skip 0 00 : 00 : 02 Categories Monk * …" at bounding box center [193, 84] width 387 height 169
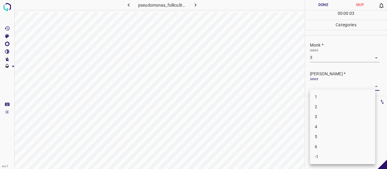
click at [339, 106] on li "2" at bounding box center [342, 107] width 65 height 10
type input "2"
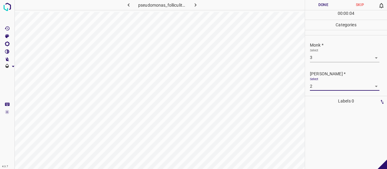
click at [319, 2] on button "Done" at bounding box center [323, 5] width 37 height 10
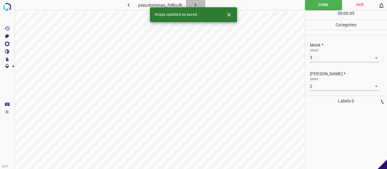
click at [194, 5] on icon "button" at bounding box center [195, 5] width 6 height 6
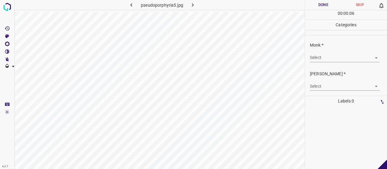
click at [329, 58] on body "4.3.7 pseudoporphyria5.jpg Done Skip 0 00 : 00 : 06 Categories Monk * Select ​ …" at bounding box center [193, 84] width 387 height 169
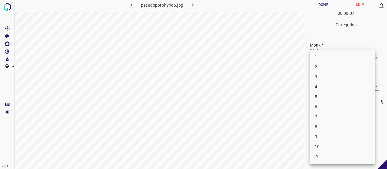
click at [323, 76] on li "3" at bounding box center [342, 77] width 65 height 10
type input "3"
drag, startPoint x: 319, startPoint y: 82, endPoint x: 315, endPoint y: 89, distance: 8.8
click at [318, 82] on body "4.3.7 pseudoporphyria5.jpg Done Skip 0 00 : 00 : 08 Categories Monk * Select 3 …" at bounding box center [193, 84] width 387 height 169
click at [313, 105] on li "2" at bounding box center [342, 107] width 65 height 10
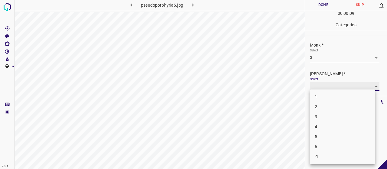
type input "2"
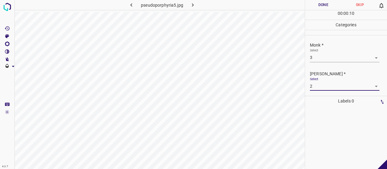
click at [314, 2] on button "Done" at bounding box center [323, 5] width 37 height 10
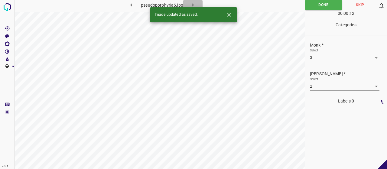
click at [193, 5] on icon "button" at bounding box center [193, 4] width 2 height 3
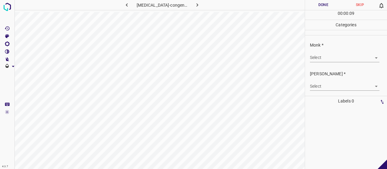
click at [341, 57] on body "4.3.7 psoriasis-congenital1.jpg Done Skip 0 00 : 00 : 09 Categories Monk * Sele…" at bounding box center [193, 84] width 387 height 169
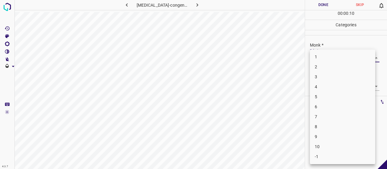
click at [329, 84] on li "4" at bounding box center [342, 87] width 65 height 10
type input "4"
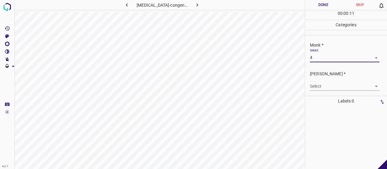
click at [329, 89] on body "4.3.7 psoriasis-congenital1.jpg Done Skip 0 00 : 00 : 11 Categories Monk * Sele…" at bounding box center [193, 84] width 387 height 169
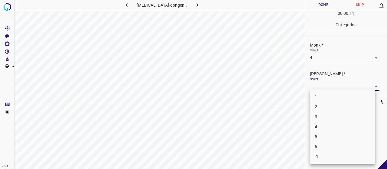
click at [321, 111] on li "2" at bounding box center [342, 107] width 65 height 10
type input "2"
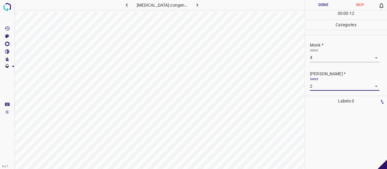
click at [320, 2] on button "Done" at bounding box center [323, 5] width 37 height 10
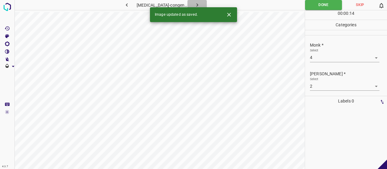
click at [198, 2] on icon "button" at bounding box center [197, 5] width 6 height 6
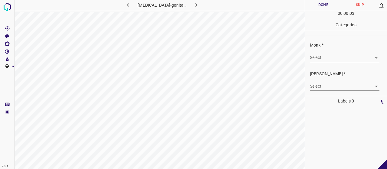
click at [319, 57] on body "4.3.7 psoriasis-genital13.jpg Done Skip 0 00 : 00 : 03 Categories Monk * Select…" at bounding box center [193, 84] width 387 height 169
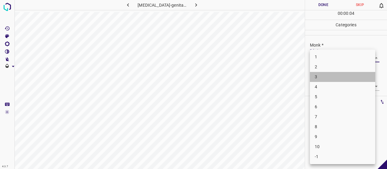
click at [328, 81] on li "3" at bounding box center [342, 77] width 65 height 10
type input "3"
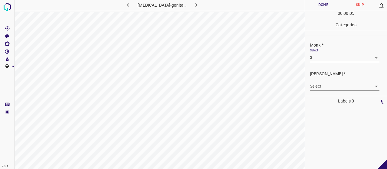
click at [328, 86] on body "4.3.7 psoriasis-genital13.jpg Done Skip 0 00 : 00 : 05 Categories Monk * Select…" at bounding box center [193, 84] width 387 height 169
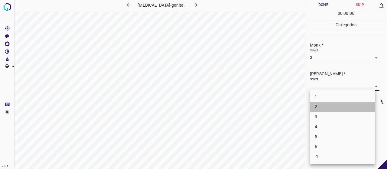
click at [326, 105] on li "2" at bounding box center [342, 107] width 65 height 10
type input "2"
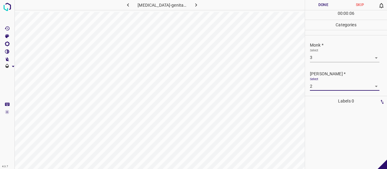
click at [315, 5] on button "Done" at bounding box center [323, 5] width 37 height 10
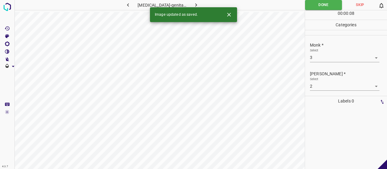
click at [193, 2] on icon "button" at bounding box center [196, 5] width 6 height 6
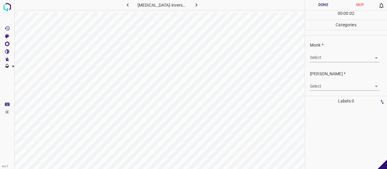
click at [337, 56] on body "4.3.7 psoriasis-inversa26.jpg Done Skip 0 00 : 00 : 02 Categories Monk * Select…" at bounding box center [193, 84] width 387 height 169
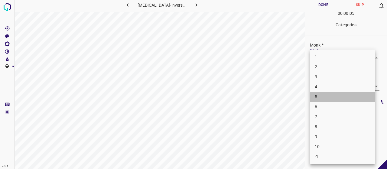
click at [327, 99] on li "5" at bounding box center [342, 97] width 65 height 10
type input "5"
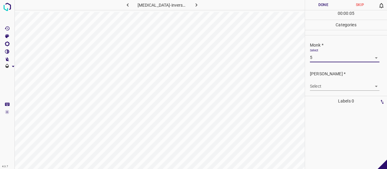
click at [324, 89] on body "4.3.7 psoriasis-inversa26.jpg Done Skip 0 00 : 00 : 05 Categories Monk * Select…" at bounding box center [193, 84] width 387 height 169
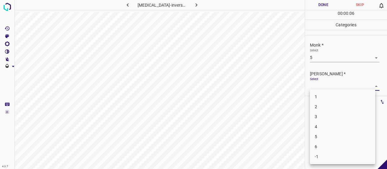
click at [325, 113] on li "3" at bounding box center [342, 117] width 65 height 10
type input "3"
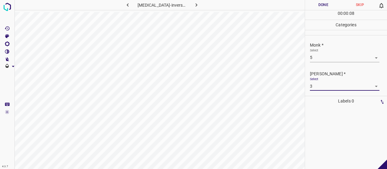
click at [323, 2] on button "Done" at bounding box center [323, 5] width 37 height 10
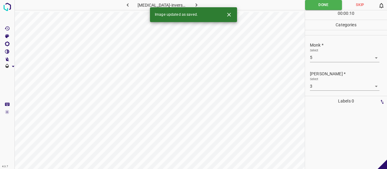
click at [194, 7] on div "Image updated as saved." at bounding box center [193, 14] width 87 height 15
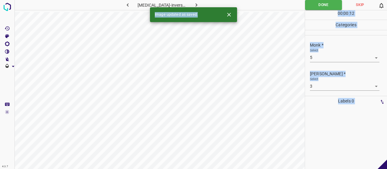
drag, startPoint x: 196, startPoint y: 10, endPoint x: 194, endPoint y: 6, distance: 4.8
click at [194, 6] on div "4.3.7 psoriasis-inversa26.jpg Done Skip 0 00 : 00 : 12 Categories Monk * Select…" at bounding box center [193, 84] width 387 height 169
click at [195, 6] on icon "button" at bounding box center [196, 4] width 2 height 3
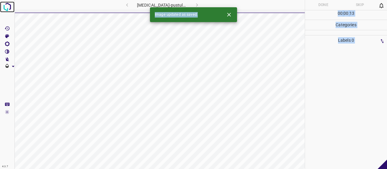
click at [5, 7] on img at bounding box center [7, 7] width 11 height 11
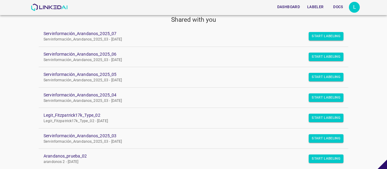
scroll to position [60, 0]
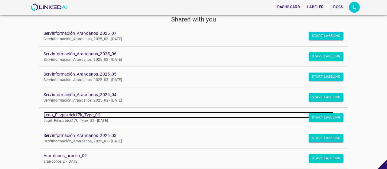
click at [95, 113] on link "Legit_Fitzpatrick17k_Type_02" at bounding box center [189, 115] width 290 height 6
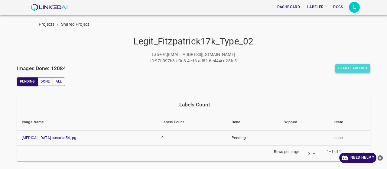
click at [354, 69] on button "Start Labeling" at bounding box center [352, 68] width 35 height 8
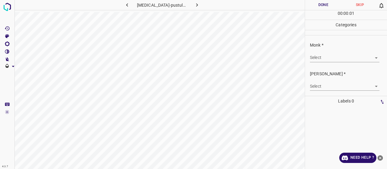
click at [317, 64] on div "Monk * Select ​" at bounding box center [346, 52] width 82 height 28
click at [317, 58] on body "4.3.7 [MEDICAL_DATA]-pustular54.jpg Done Skip 0 00 : 00 : 01 Categories Monk * …" at bounding box center [193, 84] width 387 height 169
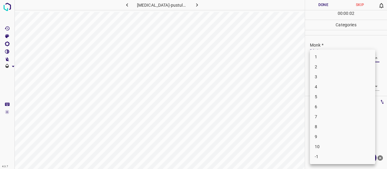
click at [317, 107] on li "6" at bounding box center [342, 107] width 65 height 10
type input "6"
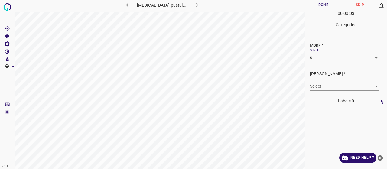
click at [319, 89] on body "4.3.7 psoriasis-pustular54.jpg Done Skip 0 00 : 00 : 03 Categories Monk * Selec…" at bounding box center [193, 84] width 387 height 169
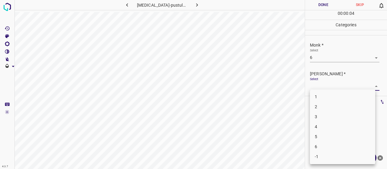
click at [318, 127] on li "4" at bounding box center [342, 127] width 65 height 10
type input "4"
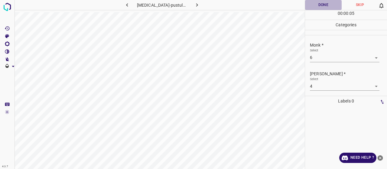
click at [314, 6] on button "Done" at bounding box center [323, 5] width 37 height 10
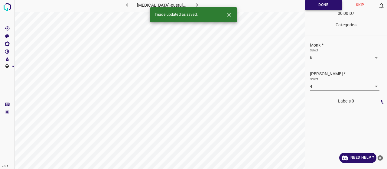
click at [313, 5] on button "Done" at bounding box center [323, 5] width 37 height 10
click at [197, 1] on button "button" at bounding box center [196, 5] width 19 height 10
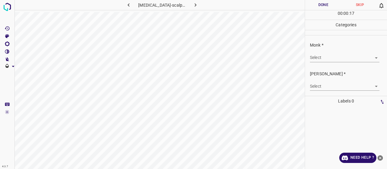
click at [352, 60] on body "4.3.7 psoriasis-scalp20.jpg Done Skip 0 00 : 00 : 17 Categories Monk * Select ​…" at bounding box center [193, 84] width 387 height 169
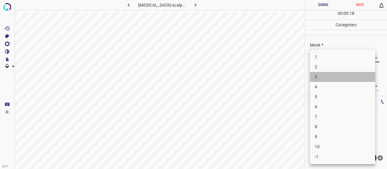
click at [336, 77] on li "3" at bounding box center [342, 77] width 65 height 10
type input "3"
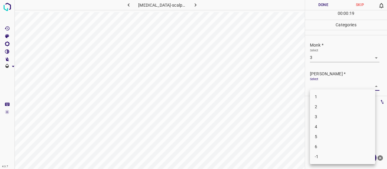
click at [333, 82] on body "4.3.7 psoriasis-scalp20.jpg Done Skip 0 00 : 00 : 19 Categories Monk * Select 3…" at bounding box center [193, 84] width 387 height 169
click at [330, 104] on ul "1 2 3 4 5 6 -1" at bounding box center [342, 126] width 65 height 75
click at [330, 104] on li "2" at bounding box center [342, 107] width 65 height 10
type input "2"
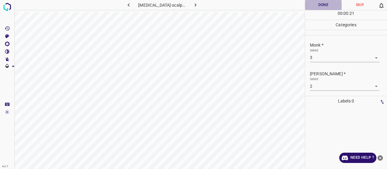
click at [315, 2] on button "Done" at bounding box center [323, 5] width 37 height 10
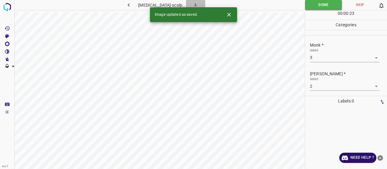
click at [191, 1] on button "button" at bounding box center [195, 5] width 19 height 10
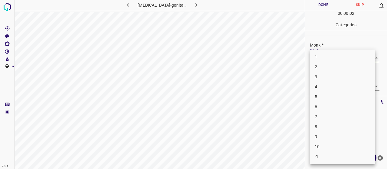
click at [321, 54] on body "4.3.7 psoriasis-genital25.jpg Done Skip 0 00 : 00 : 02 Categories Monk * Select…" at bounding box center [193, 84] width 387 height 169
click at [321, 84] on li "4" at bounding box center [342, 87] width 65 height 10
type input "4"
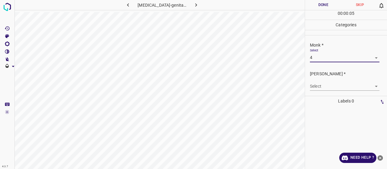
click at [321, 84] on body "4.3.7 psoriasis-genital25.jpg Done Skip 0 00 : 00 : 05 Categories Monk * Select…" at bounding box center [193, 84] width 387 height 169
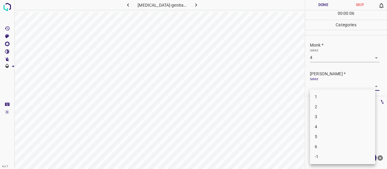
click at [322, 108] on li "2" at bounding box center [342, 107] width 65 height 10
type input "2"
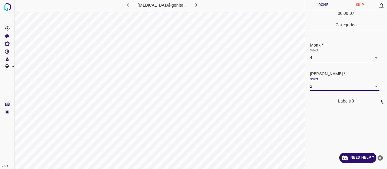
click at [317, 3] on button "Done" at bounding box center [323, 5] width 37 height 10
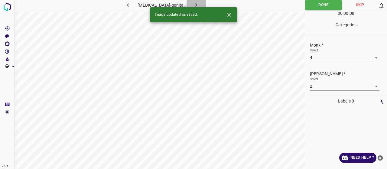
click at [199, 5] on button "button" at bounding box center [195, 5] width 19 height 10
click at [324, 56] on body "4.3.7 psoriasis-genital3.jpg Done Skip 0 00 : 00 : 08 Categories Monk * Select …" at bounding box center [193, 84] width 387 height 169
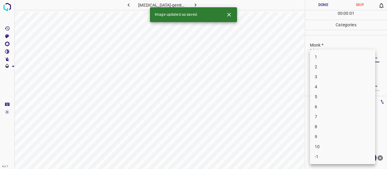
click at [325, 78] on li "3" at bounding box center [342, 77] width 65 height 10
type input "3"
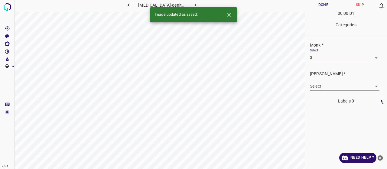
click at [325, 83] on body "4.3.7 psoriasis-genital3.jpg Done Skip 0 00 : 00 : 01 Categories Monk * Select …" at bounding box center [193, 84] width 387 height 169
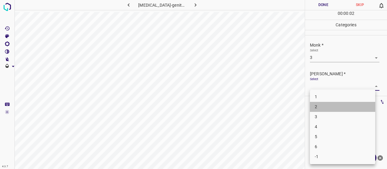
click at [322, 103] on li "2" at bounding box center [342, 107] width 65 height 10
type input "2"
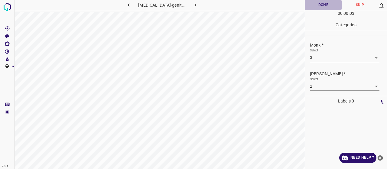
click at [316, 1] on button "Done" at bounding box center [323, 5] width 37 height 10
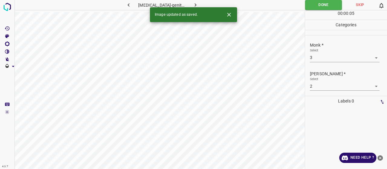
click at [196, 1] on button "button" at bounding box center [195, 5] width 19 height 10
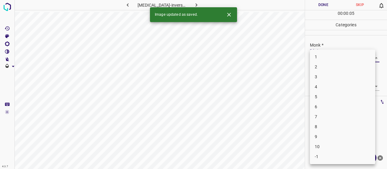
click at [358, 56] on body "4.3.7 psoriasis-inversa33.jpg Done Skip 0 00 : 00 : 05 Categories Monk * Select…" at bounding box center [193, 84] width 387 height 169
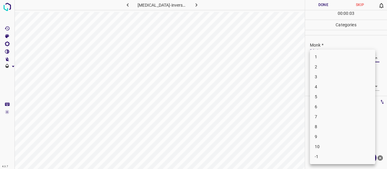
click at [332, 93] on li "5" at bounding box center [342, 97] width 65 height 10
type input "5"
click at [332, 84] on body "4.3.7 psoriasis-inversa33.jpg Done Skip 0 00 : 00 : 04 Categories Monk * Select…" at bounding box center [193, 84] width 387 height 169
click at [340, 118] on li "3" at bounding box center [342, 117] width 65 height 10
type input "3"
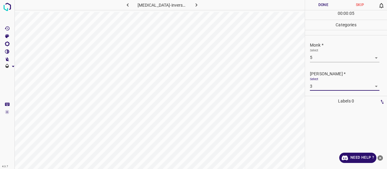
click at [317, 11] on div "00 : 00 : 05" at bounding box center [346, 14] width 82 height 9
click at [315, 7] on button "Done" at bounding box center [323, 5] width 37 height 10
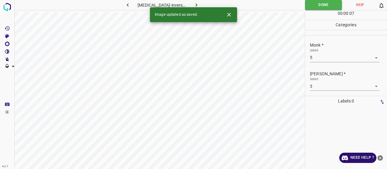
click at [196, 7] on div "Image updated as saved." at bounding box center [193, 14] width 87 height 15
click at [194, 2] on icon "button" at bounding box center [196, 5] width 6 height 6
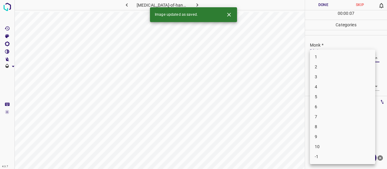
click at [338, 56] on body "4.3.7 psoriasis-of-hands13.jpg Done Skip 0 00 : 00 : 07 Categories Monk * Selec…" at bounding box center [193, 84] width 387 height 169
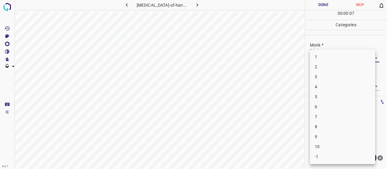
click at [320, 85] on li "4" at bounding box center [342, 87] width 65 height 10
type input "4"
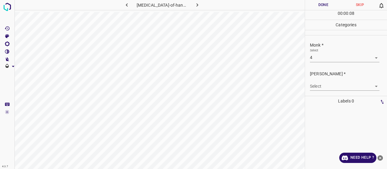
click at [320, 85] on body "4.3.7 psoriasis-of-hands13.jpg Done Skip 0 00 : 00 : 08 Categories Monk * Selec…" at bounding box center [193, 84] width 387 height 169
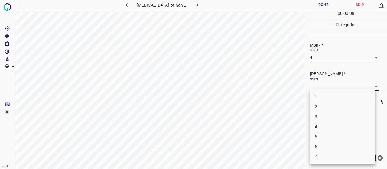
click at [318, 106] on li "2" at bounding box center [342, 107] width 65 height 10
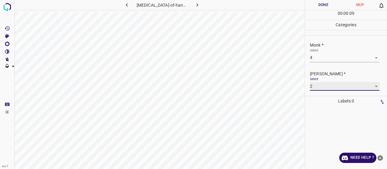
type input "2"
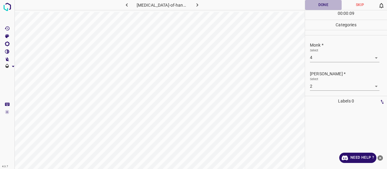
click at [314, 2] on button "Done" at bounding box center [323, 5] width 37 height 10
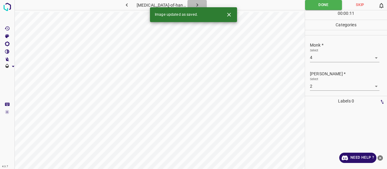
click at [195, 5] on icon "button" at bounding box center [197, 5] width 6 height 6
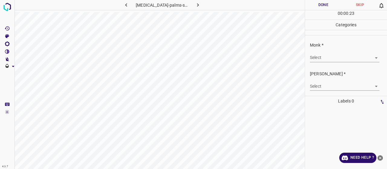
click at [360, 59] on body "4.3.7 psoriasis-palms-soles4.jpg Done Skip 0 00 : 00 : 23 Categories Monk * Sel…" at bounding box center [193, 84] width 387 height 169
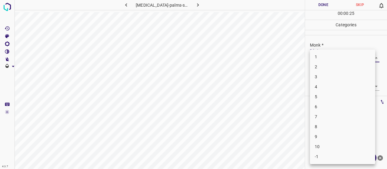
click at [323, 79] on li "3" at bounding box center [342, 77] width 65 height 10
type input "3"
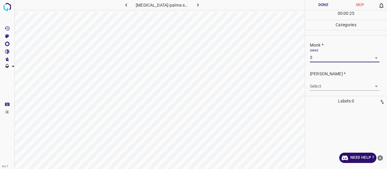
click at [324, 85] on body "4.3.7 psoriasis-palms-soles4.jpg Done Skip 0 00 : 00 : 25 Categories Monk * Sel…" at bounding box center [193, 84] width 387 height 169
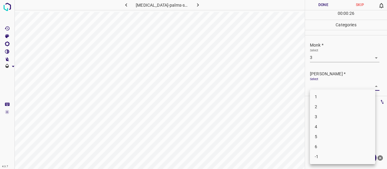
click at [328, 111] on li "2" at bounding box center [342, 107] width 65 height 10
type input "2"
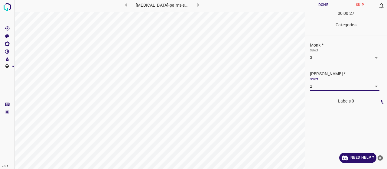
click at [312, 1] on button "Done" at bounding box center [323, 5] width 37 height 10
click at [312, 3] on button "Done" at bounding box center [323, 5] width 37 height 10
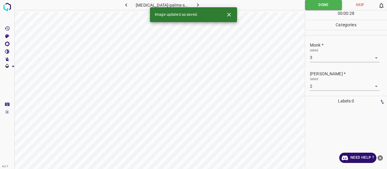
click at [198, 3] on icon "button" at bounding box center [198, 5] width 6 height 6
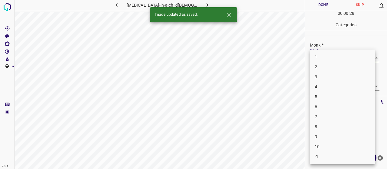
drag, startPoint x: 323, startPoint y: 57, endPoint x: 321, endPoint y: 70, distance: 12.9
click at [320, 64] on body "4.3.7 psoriasis-in-a-child5.jpg Done Skip 0 00 : 00 : 28 Categories Monk * Sele…" at bounding box center [193, 84] width 387 height 169
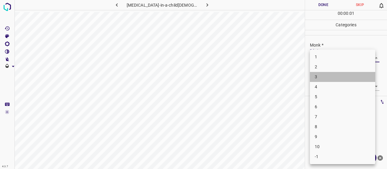
click at [316, 77] on li "3" at bounding box center [342, 77] width 65 height 10
type input "3"
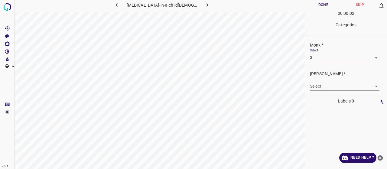
click at [316, 86] on body "4.3.7 psoriasis-in-a-child5.jpg Done Skip 0 00 : 00 : 02 Categories Monk * Sele…" at bounding box center [193, 84] width 387 height 169
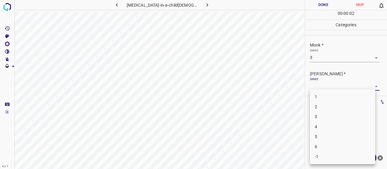
click at [318, 107] on li "2" at bounding box center [342, 107] width 65 height 10
type input "2"
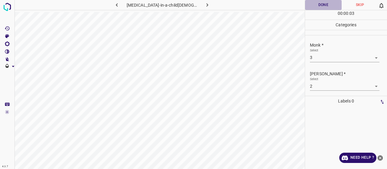
click at [318, 2] on button "Done" at bounding box center [323, 5] width 37 height 10
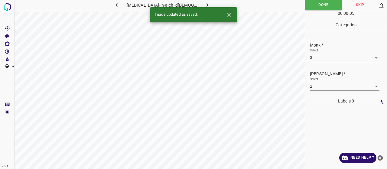
click at [199, 5] on button "button" at bounding box center [206, 5] width 19 height 10
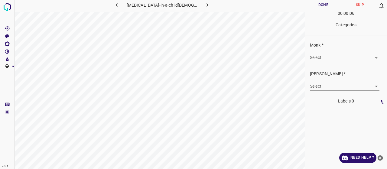
click at [325, 56] on body "4.3.7 psoriasis-in-a-child12.jpg Done Skip 0 00 : 00 : 06 Categories Monk * Sel…" at bounding box center [193, 84] width 387 height 169
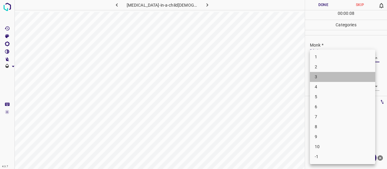
click at [324, 76] on li "3" at bounding box center [342, 77] width 65 height 10
type input "3"
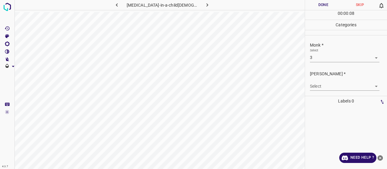
click at [326, 79] on div "Select ​" at bounding box center [344, 84] width 69 height 14
click at [327, 86] on body "4.3.7 psoriasis-in-a-child12.jpg Done Skip 0 00 : 00 : 08 Categories Monk * Sel…" at bounding box center [193, 84] width 387 height 169
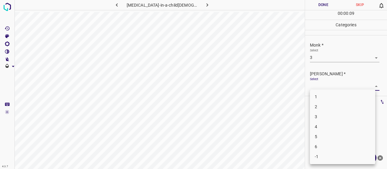
click at [326, 102] on li "2" at bounding box center [342, 107] width 65 height 10
type input "2"
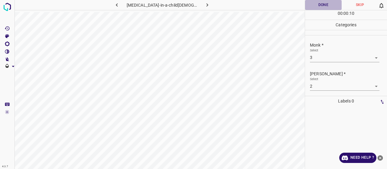
click at [313, 1] on button "Done" at bounding box center [323, 5] width 37 height 10
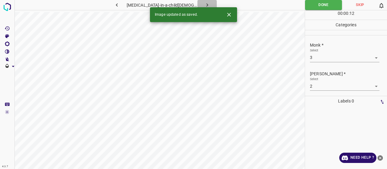
click at [197, 0] on button "button" at bounding box center [206, 5] width 19 height 10
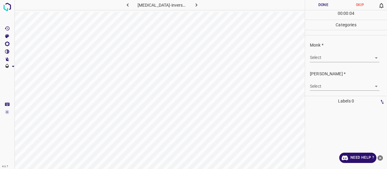
click at [348, 51] on div "Select ​" at bounding box center [344, 55] width 69 height 14
click at [350, 54] on body "4.3.7 psoriasis-inversa14.jpg Done Skip 0 00 : 00 : 04 Categories Monk * Select…" at bounding box center [193, 84] width 387 height 169
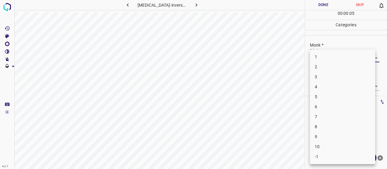
click at [337, 75] on li "3" at bounding box center [342, 77] width 65 height 10
type input "3"
click at [340, 82] on body "4.3.7 psoriasis-inversa14.jpg Done Skip 0 00 : 00 : 06 Categories Monk * Select…" at bounding box center [193, 84] width 387 height 169
click at [342, 102] on li "2" at bounding box center [342, 107] width 65 height 10
type input "2"
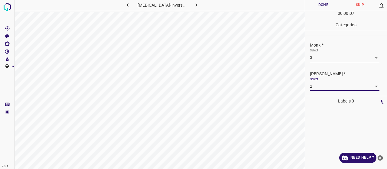
click at [323, 0] on button "Done" at bounding box center [323, 5] width 37 height 10
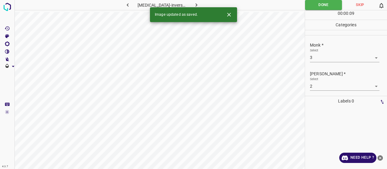
click at [200, 3] on button "button" at bounding box center [195, 5] width 19 height 10
click at [315, 57] on body "4.3.7 psoriasis-inversa44.jpg Done Skip 0 00 : 00 : 03 Categories Monk * Select…" at bounding box center [193, 84] width 387 height 169
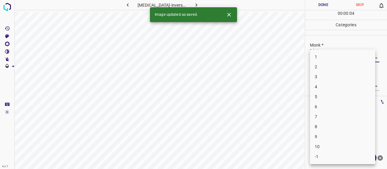
click at [329, 77] on li "3" at bounding box center [342, 77] width 65 height 10
type input "3"
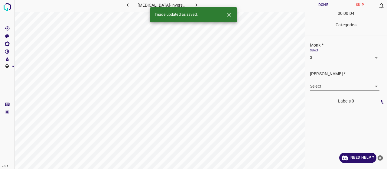
click at [325, 86] on body "4.3.7 psoriasis-inversa44.jpg Done Skip 0 00 : 00 : 04 Categories Monk * Select…" at bounding box center [193, 84] width 387 height 169
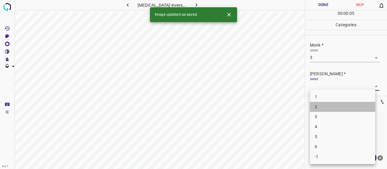
click at [324, 104] on li "2" at bounding box center [342, 107] width 65 height 10
type input "2"
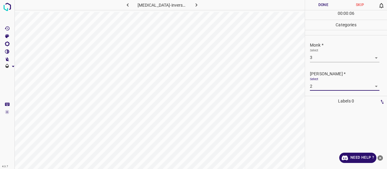
click at [311, 11] on div "00 : 00 : 06" at bounding box center [346, 14] width 82 height 9
click at [311, 5] on button "Done" at bounding box center [323, 5] width 37 height 10
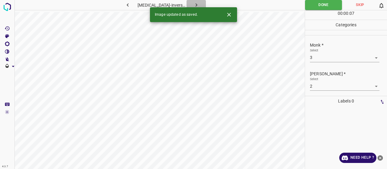
click at [195, 4] on icon "button" at bounding box center [196, 5] width 6 height 6
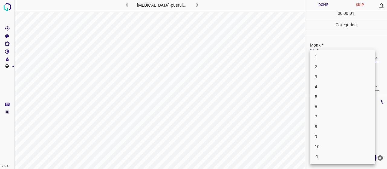
click at [340, 54] on body "4.3.7 psoriasis-pustular18.jpg Done Skip 0 00 : 00 : 01 Categories Monk * Selec…" at bounding box center [193, 84] width 387 height 169
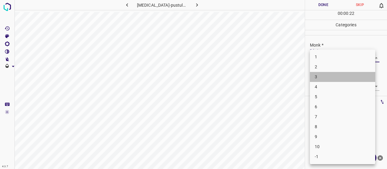
click at [317, 74] on li "3" at bounding box center [342, 77] width 65 height 10
type input "3"
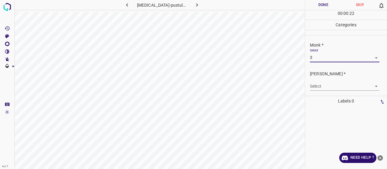
click at [324, 87] on body "4.3.7 psoriasis-pustular18.jpg Done Skip 0 00 : 00 : 22 Categories Monk * Selec…" at bounding box center [193, 84] width 387 height 169
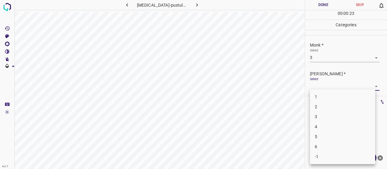
click at [324, 109] on li "2" at bounding box center [342, 107] width 65 height 10
type input "2"
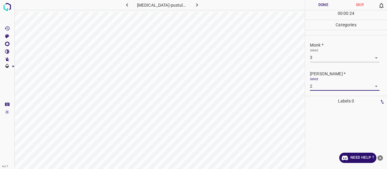
click at [317, 9] on button "Done" at bounding box center [323, 5] width 37 height 10
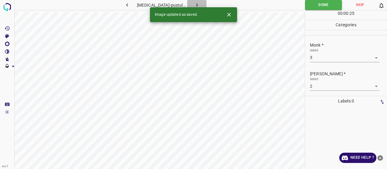
click at [199, 3] on button "button" at bounding box center [196, 5] width 19 height 10
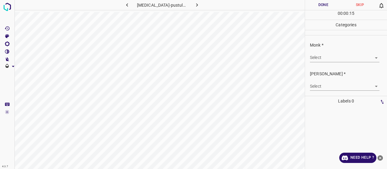
click at [348, 61] on body "4.3.7 psoriasis-pustular22.jpg Done Skip 0 00 : 00 : 15 Categories Monk * Selec…" at bounding box center [193, 84] width 387 height 169
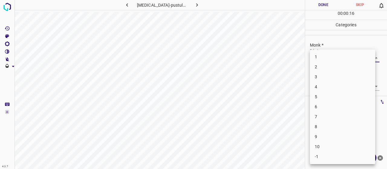
click at [346, 77] on li "3" at bounding box center [342, 77] width 65 height 10
type input "3"
click at [329, 86] on body "4.3.7 psoriasis-pustular22.jpg Done Skip 0 00 : 00 : 17 Categories Monk * Selec…" at bounding box center [193, 84] width 387 height 169
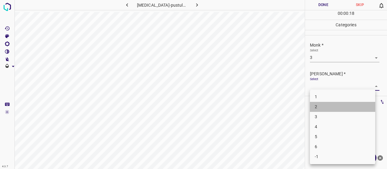
click at [324, 108] on li "2" at bounding box center [342, 107] width 65 height 10
type input "2"
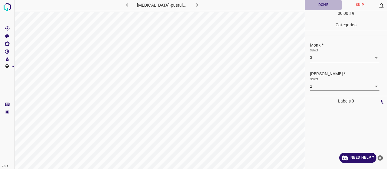
click at [317, 8] on button "Done" at bounding box center [323, 5] width 37 height 10
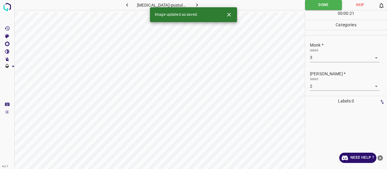
click at [194, 1] on button "button" at bounding box center [196, 5] width 19 height 10
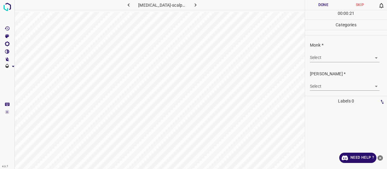
click at [319, 54] on body "4.3.7 psoriasis-scalp14.jpg Done Skip 0 00 : 00 : 21 Categories Monk * Select ​…" at bounding box center [193, 84] width 387 height 169
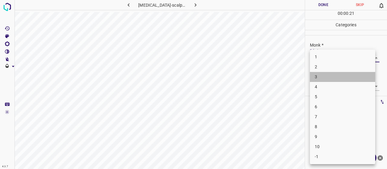
click at [320, 73] on li "3" at bounding box center [342, 77] width 65 height 10
type input "3"
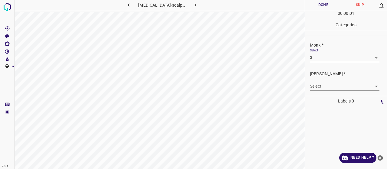
click at [324, 77] on div "Select ​" at bounding box center [344, 84] width 69 height 14
click at [326, 87] on body "4.3.7 psoriasis-scalp14.jpg Done Skip 0 00 : 00 : 01 Categories Monk * Select 3…" at bounding box center [193, 84] width 387 height 169
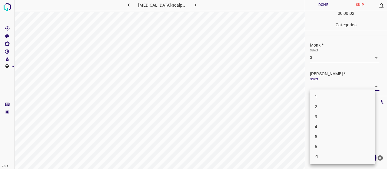
click at [335, 111] on ul "1 2 3 4 5 6 -1" at bounding box center [342, 126] width 65 height 75
click at [317, 102] on li "2" at bounding box center [342, 107] width 65 height 10
type input "2"
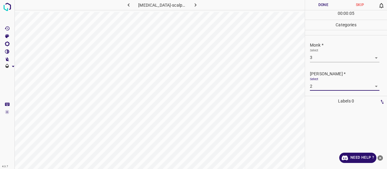
click at [325, 4] on button "Done" at bounding box center [323, 5] width 37 height 10
click at [192, 4] on icon "button" at bounding box center [195, 5] width 6 height 6
click at [338, 52] on div "Select ​" at bounding box center [344, 55] width 69 height 14
click at [338, 57] on body "4.3.7 psoriasis-scalp13.jpg Done Skip 0 00 : 00 : 09 Categories Monk * Select ​…" at bounding box center [193, 84] width 387 height 169
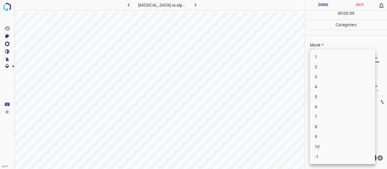
click at [331, 79] on li "3" at bounding box center [342, 77] width 65 height 10
type input "3"
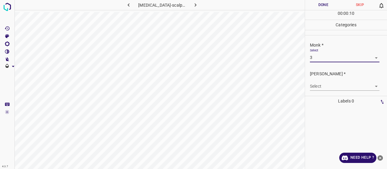
click at [332, 81] on body "4.3.7 psoriasis-scalp13.jpg Done Skip 0 00 : 00 : 10 Categories Monk * Select 3…" at bounding box center [193, 84] width 387 height 169
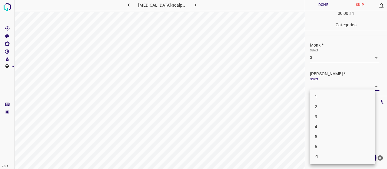
click at [336, 115] on li "3" at bounding box center [342, 117] width 65 height 10
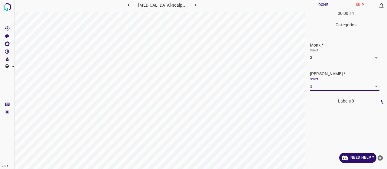
click at [328, 76] on p "[PERSON_NAME] *" at bounding box center [348, 74] width 77 height 6
click at [329, 86] on body "4.3.7 psoriasis-scalp13.jpg Done Skip 0 00 : 00 : 12 Categories Monk * Select 3…" at bounding box center [193, 84] width 387 height 169
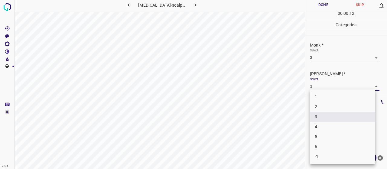
click at [332, 110] on li "2" at bounding box center [342, 107] width 65 height 10
type input "2"
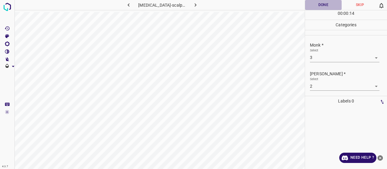
click at [318, 1] on button "Done" at bounding box center [323, 5] width 37 height 10
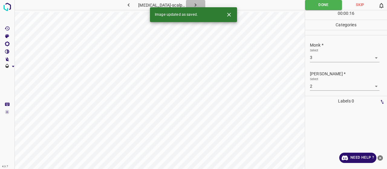
click at [193, 2] on icon "button" at bounding box center [195, 5] width 6 height 6
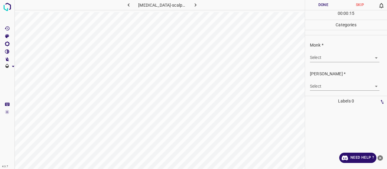
click at [336, 53] on body "4.3.7 psoriasis-scalp23.jpg Done Skip 0 00 : 00 : 15 Categories Monk * Select ​…" at bounding box center [193, 84] width 387 height 169
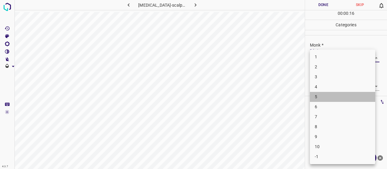
click at [329, 96] on li "5" at bounding box center [342, 97] width 65 height 10
type input "5"
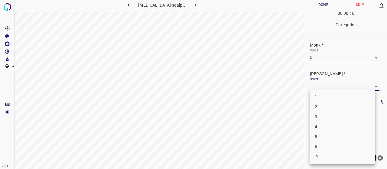
click at [328, 86] on body "4.3.7 psoriasis-scalp23.jpg Done Skip 0 00 : 00 : 16 Categories Monk * Select 5…" at bounding box center [193, 84] width 387 height 169
drag, startPoint x: 327, startPoint y: 117, endPoint x: 321, endPoint y: 103, distance: 15.1
click at [327, 117] on li "3" at bounding box center [342, 117] width 65 height 10
type input "3"
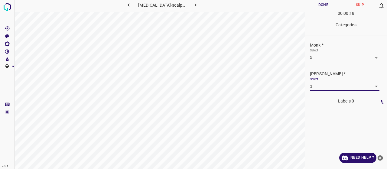
click at [326, 5] on button "Done" at bounding box center [323, 5] width 37 height 10
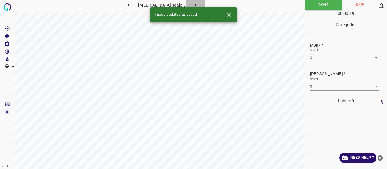
drag, startPoint x: 192, startPoint y: 6, endPoint x: 194, endPoint y: 10, distance: 4.2
click at [192, 6] on icon "button" at bounding box center [195, 5] width 6 height 6
click at [324, 57] on body "4.3.7 psoriasis-arthropathica14.jpg Done Skip 0 00 : 00 : 19 Categories Monk * …" at bounding box center [193, 84] width 387 height 169
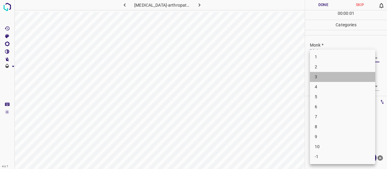
click at [331, 79] on li "3" at bounding box center [342, 77] width 65 height 10
type input "3"
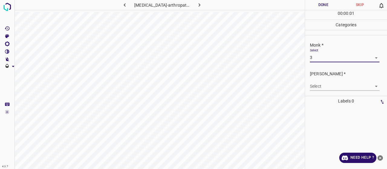
click at [329, 84] on body "4.3.7 psoriasis-arthropathica14.jpg Done Skip 0 00 : 00 : 01 Categories Monk * …" at bounding box center [193, 84] width 387 height 169
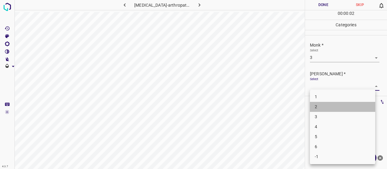
click at [323, 103] on li "2" at bounding box center [342, 107] width 65 height 10
type input "2"
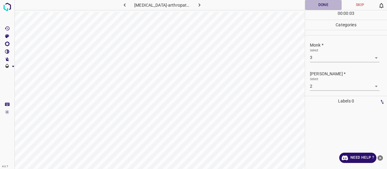
click at [309, 6] on button "Done" at bounding box center [323, 5] width 37 height 10
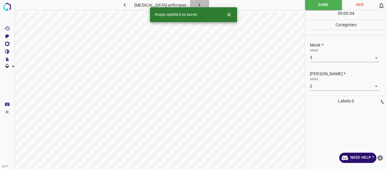
click at [199, 6] on button "button" at bounding box center [199, 5] width 19 height 10
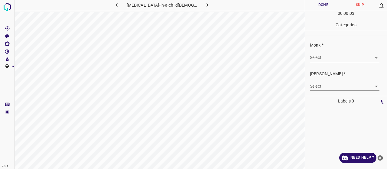
click at [320, 63] on div "Monk * Select ​" at bounding box center [346, 52] width 82 height 28
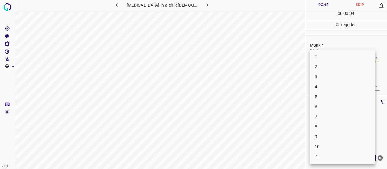
click at [322, 56] on body "4.3.7 psoriasis-in-a-child13.jpg Done Skip 0 00 : 00 : 04 Categories Monk * Sel…" at bounding box center [193, 84] width 387 height 169
click at [317, 83] on li "4" at bounding box center [342, 87] width 65 height 10
type input "4"
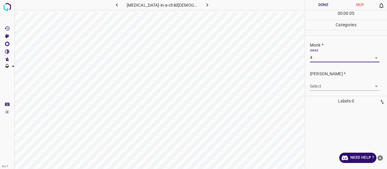
click at [320, 87] on body "4.3.7 psoriasis-in-a-child13.jpg Done Skip 0 00 : 00 : 05 Categories Monk * Sel…" at bounding box center [193, 84] width 387 height 169
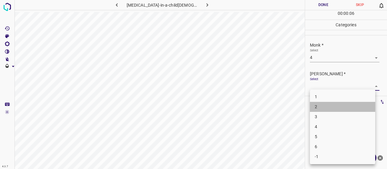
click at [312, 103] on li "2" at bounding box center [342, 107] width 65 height 10
type input "2"
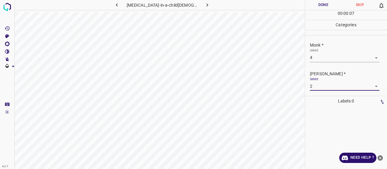
click at [306, 5] on button "Done" at bounding box center [323, 5] width 37 height 10
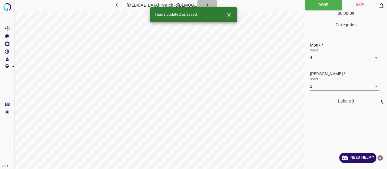
click at [202, 6] on button "button" at bounding box center [206, 5] width 19 height 10
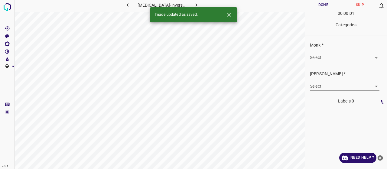
click at [320, 58] on body "4.3.7 psoriasis-inversa19.jpg Done Skip 0 00 : 00 : 01 Categories Monk * Select…" at bounding box center [193, 84] width 387 height 169
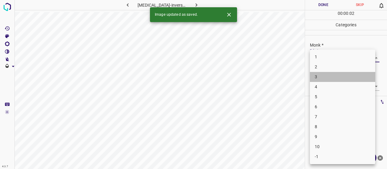
click at [323, 76] on li "3" at bounding box center [342, 77] width 65 height 10
type input "3"
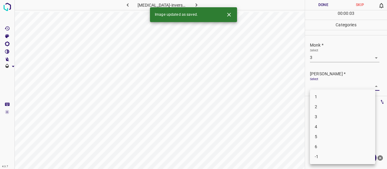
click at [325, 82] on body "4.3.7 psoriasis-inversa19.jpg Done Skip 0 00 : 00 : 03 Categories Monk * Select…" at bounding box center [193, 84] width 387 height 169
drag, startPoint x: 326, startPoint y: 102, endPoint x: 326, endPoint y: 106, distance: 4.5
click at [326, 106] on ul "1 2 3 4 5 6 -1" at bounding box center [342, 126] width 65 height 75
click at [326, 105] on li "2" at bounding box center [342, 107] width 65 height 10
type input "2"
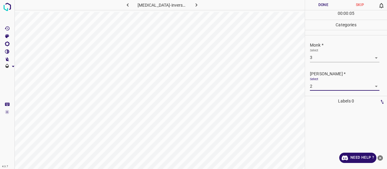
click at [318, 6] on button "Done" at bounding box center [323, 5] width 37 height 10
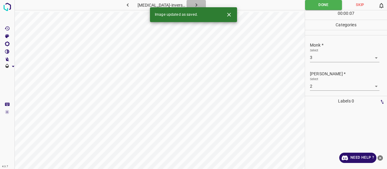
click at [193, 3] on icon "button" at bounding box center [196, 5] width 6 height 6
click at [331, 56] on body "4.3.7 psoriasis-palms-soles1.jpg Done Skip 0 00 : 00 : 07 Categories Monk * Sel…" at bounding box center [193, 84] width 387 height 169
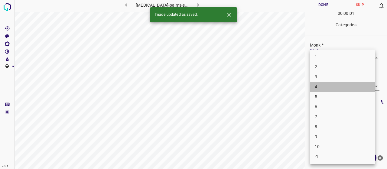
click at [321, 89] on li "4" at bounding box center [342, 87] width 65 height 10
type input "4"
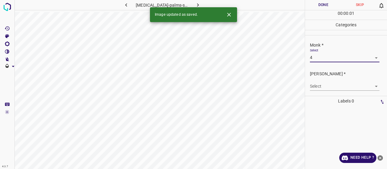
click at [323, 84] on body "4.3.7 psoriasis-palms-soles1.jpg Done Skip 0 00 : 00 : 01 Categories Monk * Sel…" at bounding box center [193, 84] width 387 height 169
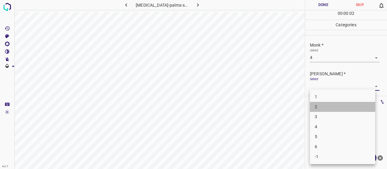
click at [326, 103] on li "2" at bounding box center [342, 107] width 65 height 10
type input "2"
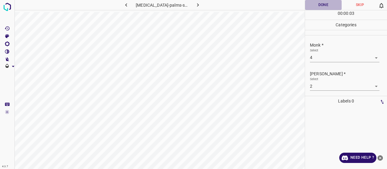
click at [325, 2] on button "Done" at bounding box center [323, 5] width 37 height 10
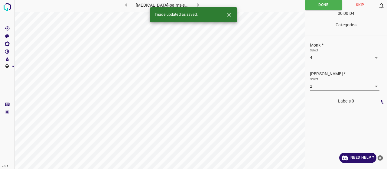
click at [195, 4] on icon "button" at bounding box center [198, 5] width 6 height 6
click at [323, 58] on body "4.3.7 psoriasis-pustular14.jpg Done Skip 0 00 : 00 : 05 Categories Monk * Selec…" at bounding box center [193, 84] width 387 height 169
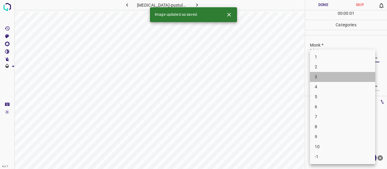
click at [325, 75] on li "3" at bounding box center [342, 77] width 65 height 10
type input "3"
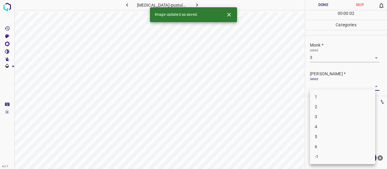
click at [325, 82] on body "4.3.7 psoriasis-pustular14.jpg Done Skip 0 00 : 00 : 02 Categories Monk * Selec…" at bounding box center [193, 84] width 387 height 169
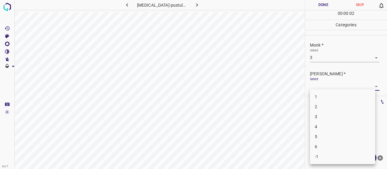
click at [321, 104] on li "2" at bounding box center [342, 107] width 65 height 10
type input "2"
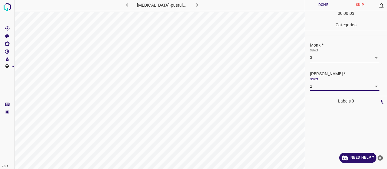
click at [313, 4] on button "Done" at bounding box center [323, 5] width 37 height 10
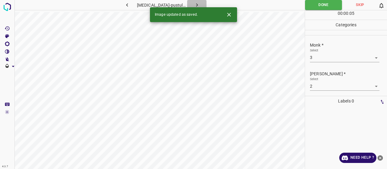
click at [197, 2] on icon "button" at bounding box center [197, 5] width 6 height 6
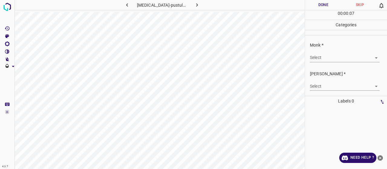
click at [357, 55] on body "4.3.7 psoriasis-pustular66.jpg Done Skip 0 00 : 00 : 07 Categories Monk * Selec…" at bounding box center [193, 84] width 387 height 169
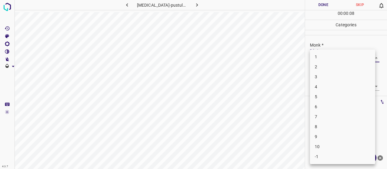
click at [348, 127] on li "8" at bounding box center [342, 127] width 65 height 10
type input "8"
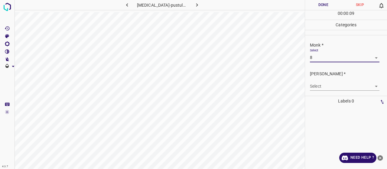
click at [333, 92] on div "Fitzpatrick * Select ​" at bounding box center [346, 80] width 82 height 28
click at [331, 86] on body "4.3.7 psoriasis-pustular66.jpg Done Skip 0 00 : 00 : 09 Categories Monk * Selec…" at bounding box center [193, 84] width 387 height 169
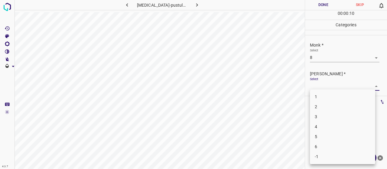
click at [331, 134] on li "5" at bounding box center [342, 137] width 65 height 10
type input "5"
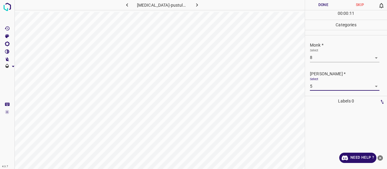
click at [328, 7] on button "Done" at bounding box center [323, 5] width 37 height 10
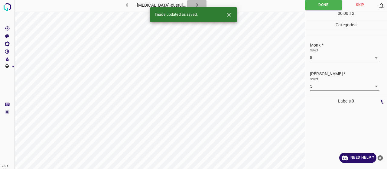
click at [201, 5] on button "button" at bounding box center [196, 5] width 19 height 10
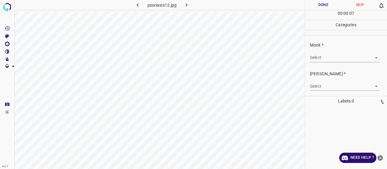
click at [356, 53] on body "4.3.7 psoriasis12.jpg Done Skip 0 00 : 00 : 07 Categories Monk * Select ​ Fitzp…" at bounding box center [193, 84] width 387 height 169
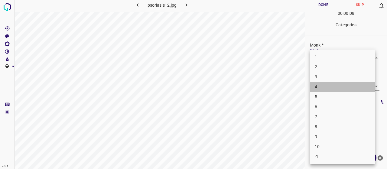
click at [342, 80] on ul "1 2 3 4 5 6 7 8 9 10 -1" at bounding box center [342, 107] width 65 height 115
click at [342, 79] on li "3" at bounding box center [342, 77] width 65 height 10
type input "3"
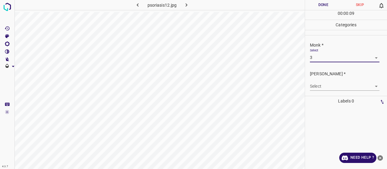
click at [341, 83] on body "4.3.7 psoriasis12.jpg Done Skip 0 00 : 00 : 09 Categories Monk * Select 3 3 Fit…" at bounding box center [193, 84] width 387 height 169
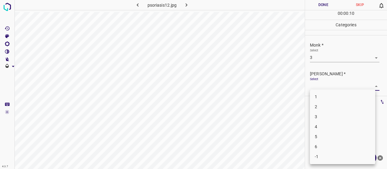
click at [339, 108] on li "2" at bounding box center [342, 107] width 65 height 10
type input "2"
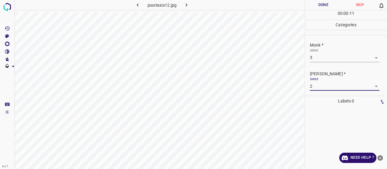
click at [311, 3] on button "Done" at bounding box center [323, 5] width 37 height 10
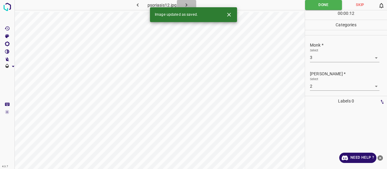
click at [193, 3] on button "button" at bounding box center [186, 5] width 19 height 10
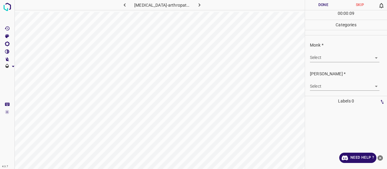
click at [330, 63] on div "Monk * Select ​" at bounding box center [346, 52] width 82 height 28
click at [331, 57] on body "4.3.7 psoriasis-arthropathica19.jpg Done Skip 0 00 : 00 : 10 Categories Monk * …" at bounding box center [193, 84] width 387 height 169
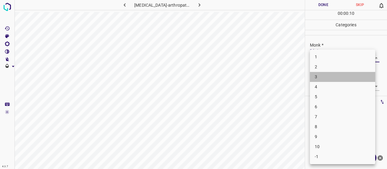
click at [326, 79] on li "3" at bounding box center [342, 77] width 65 height 10
type input "3"
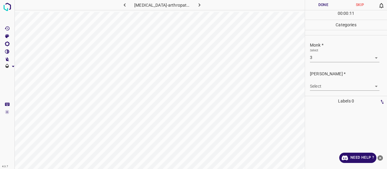
click at [325, 86] on body "4.3.7 psoriasis-arthropathica19.jpg Done Skip 0 00 : 00 : 11 Categories Monk * …" at bounding box center [193, 84] width 387 height 169
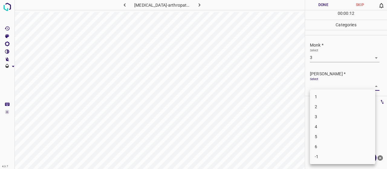
drag, startPoint x: 325, startPoint y: 106, endPoint x: 325, endPoint y: 102, distance: 3.4
click at [325, 106] on li "2" at bounding box center [342, 107] width 65 height 10
type input "2"
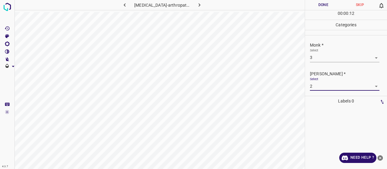
click at [314, 6] on button "Done" at bounding box center [323, 5] width 37 height 10
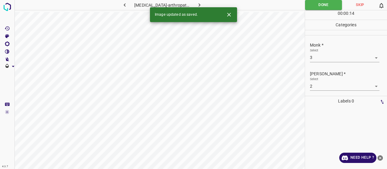
click at [200, 4] on button "button" at bounding box center [199, 5] width 19 height 10
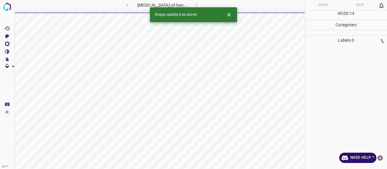
click at [230, 15] on icon "Close" at bounding box center [229, 14] width 6 height 6
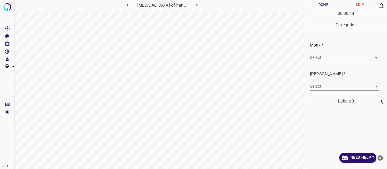
click at [320, 56] on body "4.3.7 psoriasis-of-hands8.jpg Done Skip 0 00 : 00 : 14 Categories Monk * Select…" at bounding box center [193, 84] width 387 height 169
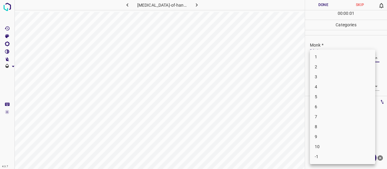
click at [328, 80] on li "3" at bounding box center [342, 77] width 65 height 10
type input "3"
click at [330, 85] on body "4.3.7 psoriasis-of-hands8.jpg Done Skip 0 00 : 00 : 01 Categories Monk * Select…" at bounding box center [193, 84] width 387 height 169
click at [331, 104] on li "2" at bounding box center [342, 107] width 65 height 10
type input "2"
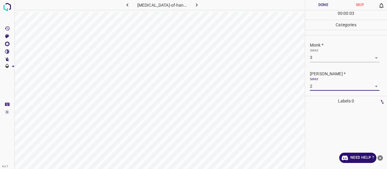
click at [314, 5] on button "Done" at bounding box center [323, 5] width 37 height 10
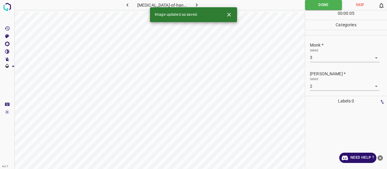
click at [194, 3] on icon "button" at bounding box center [196, 5] width 6 height 6
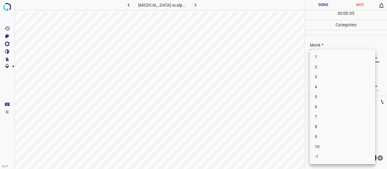
click at [322, 58] on body "4.3.7 psoriasis-scalp5.jpg Done Skip 0 00 : 00 : 05 Categories Monk * Select ​ …" at bounding box center [193, 84] width 387 height 169
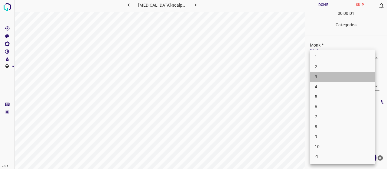
click at [326, 78] on li "3" at bounding box center [342, 77] width 65 height 10
type input "3"
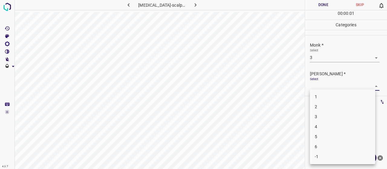
click at [329, 86] on body "4.3.7 psoriasis-scalp5.jpg Done Skip 0 00 : 00 : 01 Categories Monk * Select 3 …" at bounding box center [193, 84] width 387 height 169
click at [331, 102] on li "2" at bounding box center [342, 107] width 65 height 10
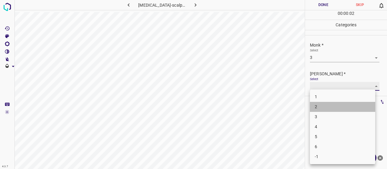
type input "2"
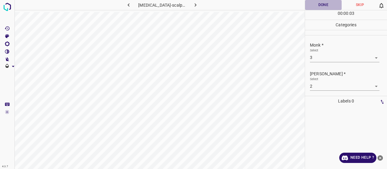
click at [323, 8] on button "Done" at bounding box center [323, 5] width 37 height 10
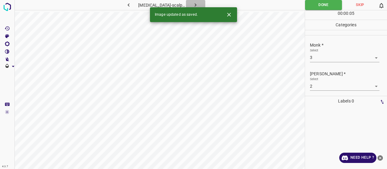
click at [198, 5] on button "button" at bounding box center [195, 5] width 19 height 10
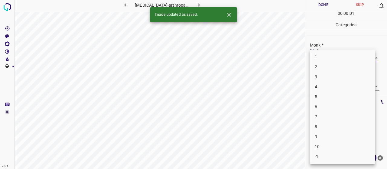
click at [344, 53] on body "4.3.7 psoriasis-arthropathica6.jpg Done Skip 0 00 : 00 : 01 Categories Monk * S…" at bounding box center [193, 84] width 387 height 169
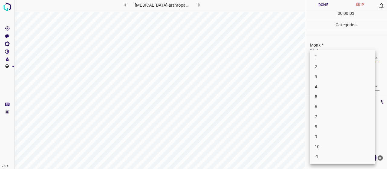
click at [320, 85] on li "4" at bounding box center [342, 87] width 65 height 10
type input "4"
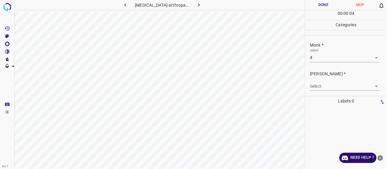
click at [321, 93] on div "Fitzpatrick * Select ​" at bounding box center [346, 80] width 82 height 28
click at [320, 88] on body "4.3.7 psoriasis-arthropathica6.jpg Done Skip 0 00 : 00 : 04 Categories Monk * S…" at bounding box center [193, 84] width 387 height 169
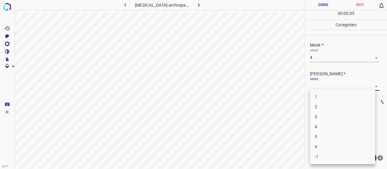
click at [313, 108] on li "2" at bounding box center [342, 107] width 65 height 10
type input "2"
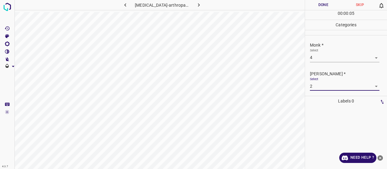
click at [316, 10] on button "Done" at bounding box center [323, 5] width 37 height 10
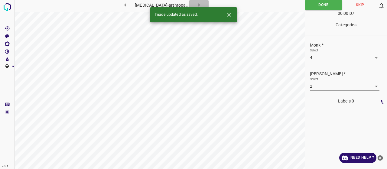
click at [195, 6] on icon "button" at bounding box center [198, 5] width 6 height 6
click at [338, 53] on body "4.3.7 psoriasis-inversa12.jpg Done Skip 0 00 : 00 : 07 Categories Monk * Select…" at bounding box center [193, 84] width 387 height 169
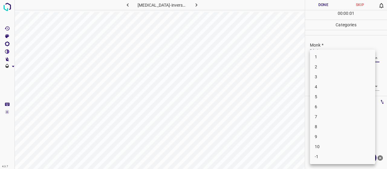
click at [337, 74] on li "3" at bounding box center [342, 77] width 65 height 10
type input "3"
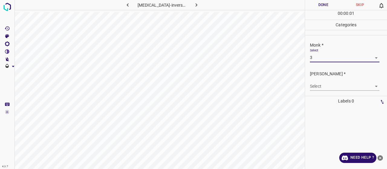
drag, startPoint x: 337, startPoint y: 78, endPoint x: 334, endPoint y: 86, distance: 8.4
click at [337, 78] on div "Select ​" at bounding box center [344, 84] width 69 height 14
click at [334, 86] on body "4.3.7 psoriasis-inversa12.jpg Done Skip 0 00 : 00 : 01 Categories Monk * Select…" at bounding box center [193, 84] width 387 height 169
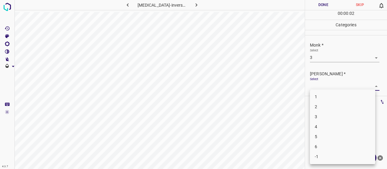
click at [329, 105] on li "2" at bounding box center [342, 107] width 65 height 10
type input "2"
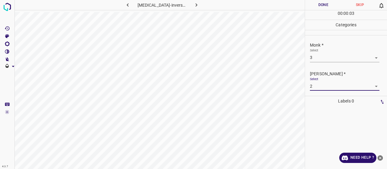
click at [314, 5] on button "Done" at bounding box center [323, 5] width 37 height 10
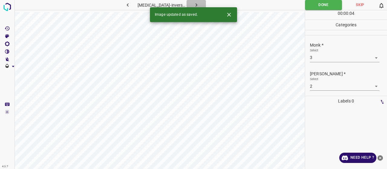
click at [195, 4] on button "button" at bounding box center [195, 5] width 19 height 10
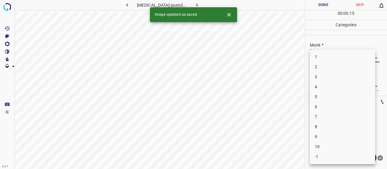
click at [345, 57] on body "4.3.7 psoriasis-pustular79.jpg Done Skip 0 00 : 00 : 15 Categories Monk * Selec…" at bounding box center [193, 84] width 387 height 169
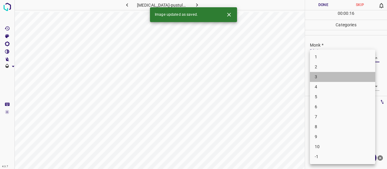
click at [341, 78] on li "3" at bounding box center [342, 77] width 65 height 10
type input "3"
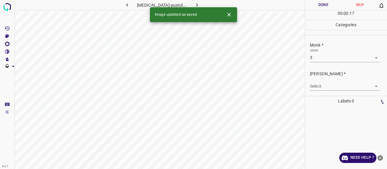
click at [336, 84] on body "4.3.7 psoriasis-pustular79.jpg Done Skip 0 00 : 00 : 17 Categories Monk * Selec…" at bounding box center [193, 84] width 387 height 169
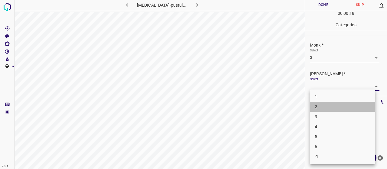
click at [323, 103] on li "2" at bounding box center [342, 107] width 65 height 10
type input "2"
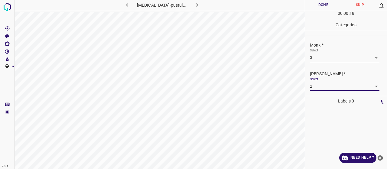
click at [314, 4] on button "Done" at bounding box center [323, 5] width 37 height 10
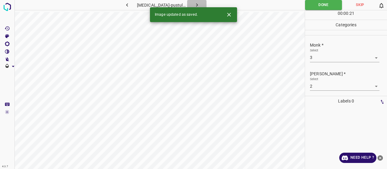
click at [195, 2] on icon "button" at bounding box center [197, 5] width 6 height 6
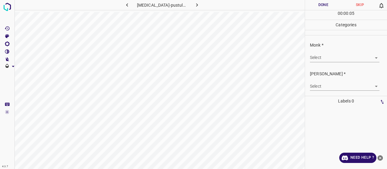
click at [336, 48] on div "Select ​" at bounding box center [344, 55] width 69 height 14
click at [335, 61] on body "4.3.7 psoriasis-pustular20.jpg Done Skip 0 00 : 00 : 06 Categories Monk * Selec…" at bounding box center [193, 84] width 387 height 169
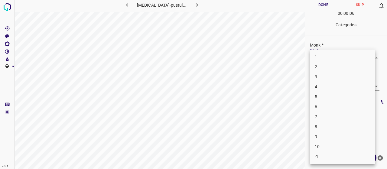
click at [324, 80] on li "3" at bounding box center [342, 77] width 65 height 10
type input "3"
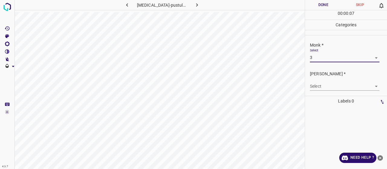
click at [324, 88] on body "4.3.7 psoriasis-pustular20.jpg Done Skip 0 00 : 00 : 07 Categories Monk * Selec…" at bounding box center [193, 84] width 387 height 169
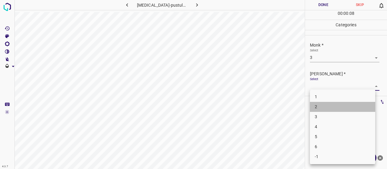
click at [313, 103] on li "2" at bounding box center [342, 107] width 65 height 10
type input "2"
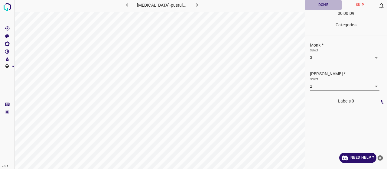
click at [305, 8] on button "Done" at bounding box center [323, 5] width 37 height 10
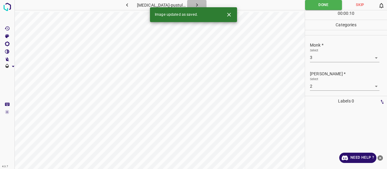
click at [191, 3] on button "button" at bounding box center [196, 5] width 19 height 10
click at [318, 55] on body "4.3.7 psoriasis-scalp16.jpg Done Skip 0 00 : 00 : 01 Categories Monk * Select ​…" at bounding box center [193, 84] width 387 height 169
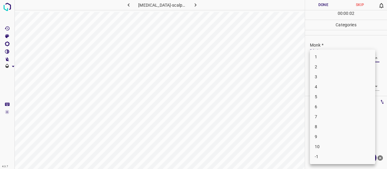
click at [325, 77] on li "3" at bounding box center [342, 77] width 65 height 10
type input "3"
click at [320, 90] on body "4.3.7 psoriasis-scalp16.jpg Done Skip 0 00 : 00 : 02 Categories Monk * Select 3…" at bounding box center [193, 84] width 387 height 169
click at [317, 104] on li "2" at bounding box center [342, 107] width 65 height 10
type input "2"
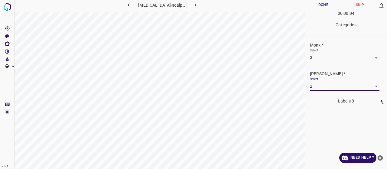
click at [307, 3] on button "Done" at bounding box center [323, 5] width 37 height 10
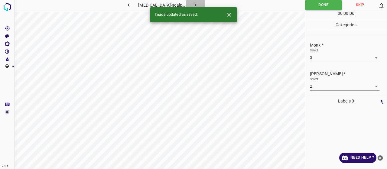
click at [198, 6] on button "button" at bounding box center [195, 5] width 19 height 10
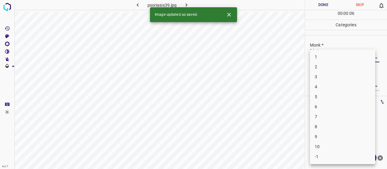
click at [319, 55] on body "4.3.7 psoriasis39.jpg Done Skip 0 00 : 00 : 06 Categories Monk * Select ​ Fitzp…" at bounding box center [193, 84] width 387 height 169
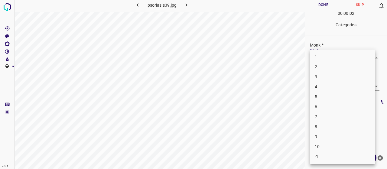
click at [322, 103] on li "6" at bounding box center [342, 107] width 65 height 10
type input "6"
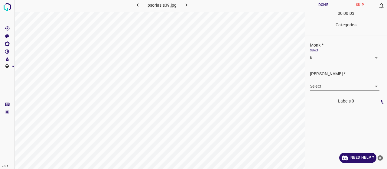
click at [321, 92] on div "Fitzpatrick * Select ​" at bounding box center [346, 80] width 82 height 28
click at [320, 86] on body "4.3.7 psoriasis39.jpg Done Skip 0 00 : 00 : 03 Categories Monk * Select 6 6 Fit…" at bounding box center [193, 84] width 387 height 169
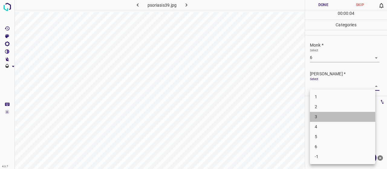
click at [327, 119] on li "3" at bounding box center [342, 117] width 65 height 10
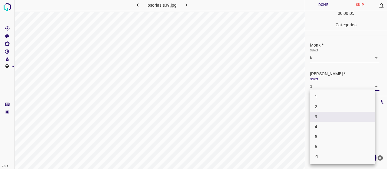
drag, startPoint x: 326, startPoint y: 86, endPoint x: 332, endPoint y: 115, distance: 29.3
click at [326, 87] on body "4.3.7 psoriasis39.jpg Done Skip 0 00 : 00 : 05 Categories Monk * Select 6 6 Fit…" at bounding box center [193, 84] width 387 height 169
click at [334, 128] on li "4" at bounding box center [342, 127] width 65 height 10
type input "4"
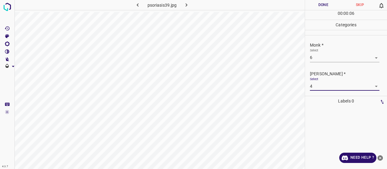
click at [312, 1] on button "Done" at bounding box center [323, 5] width 37 height 10
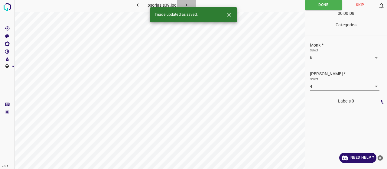
click at [186, 1] on button "button" at bounding box center [186, 5] width 19 height 10
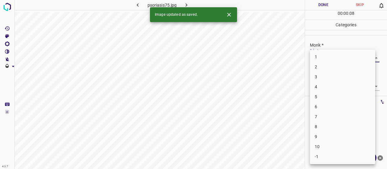
click at [321, 56] on body "4.3.7 psoriasis75.jpg Done Skip 0 00 : 00 : 08 Categories Monk * Select ​ Fitzp…" at bounding box center [193, 84] width 387 height 169
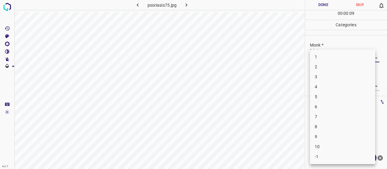
click at [322, 95] on li "5" at bounding box center [342, 97] width 65 height 10
type input "5"
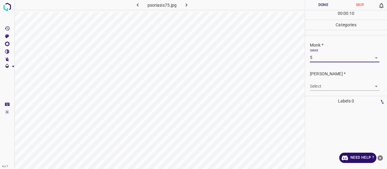
click at [319, 82] on body "4.3.7 psoriasis75.jpg Done Skip 0 00 : 00 : 10 Categories Monk * Select 5 5 Fit…" at bounding box center [193, 84] width 387 height 169
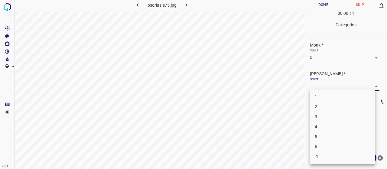
click at [332, 113] on li "3" at bounding box center [342, 117] width 65 height 10
type input "3"
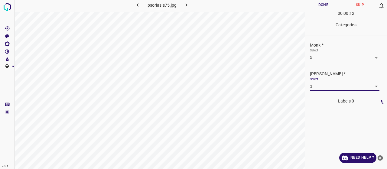
click at [313, 6] on button "Done" at bounding box center [323, 5] width 37 height 10
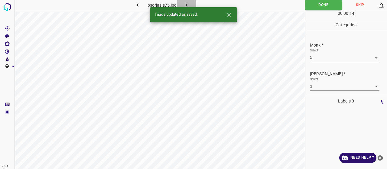
click at [187, 4] on icon "button" at bounding box center [186, 5] width 6 height 6
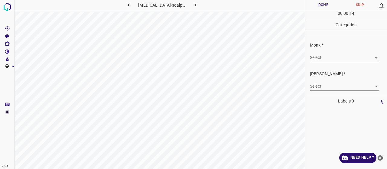
click at [323, 59] on body "4.3.7 psoriasis-scalp22.jpg Done Skip 0 00 : 00 : 14 Categories Monk * Select ​…" at bounding box center [193, 84] width 387 height 169
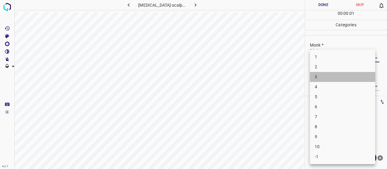
click at [325, 76] on li "3" at bounding box center [342, 77] width 65 height 10
type input "3"
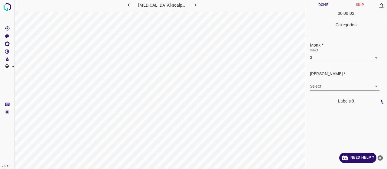
click at [321, 86] on body "4.3.7 psoriasis-scalp22.jpg Done Skip 0 00 : 00 : 02 Categories Monk * Select 3…" at bounding box center [193, 84] width 387 height 169
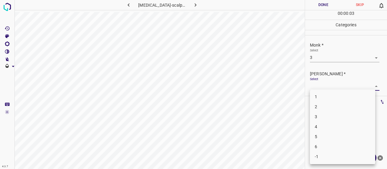
click at [321, 105] on li "2" at bounding box center [342, 107] width 65 height 10
type input "2"
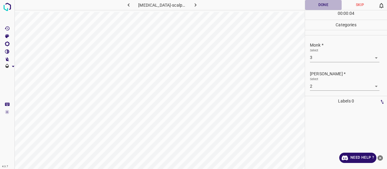
click at [321, 8] on button "Done" at bounding box center [323, 5] width 37 height 10
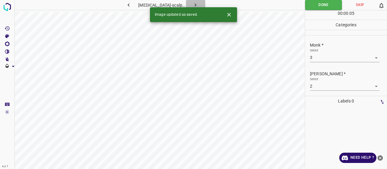
click at [199, 1] on button "button" at bounding box center [195, 5] width 19 height 10
click at [336, 57] on body "4.3.7 psoriasis-inversa37.jpg Done Skip 0 00 : 00 : 06 Categories Monk * Select…" at bounding box center [193, 84] width 387 height 169
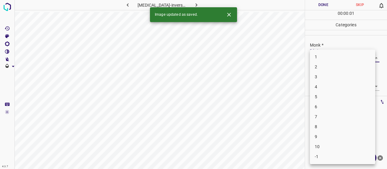
click at [326, 77] on li "3" at bounding box center [342, 77] width 65 height 10
type input "3"
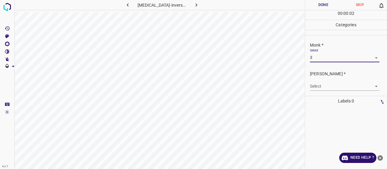
click at [316, 93] on div "Fitzpatrick * Select ​" at bounding box center [346, 80] width 82 height 28
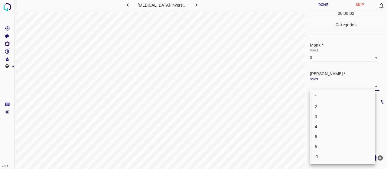
click at [314, 85] on body "4.3.7 psoriasis-inversa37.jpg Done Skip 0 00 : 00 : 02 Categories Monk * Select…" at bounding box center [193, 84] width 387 height 169
click at [325, 105] on li "2" at bounding box center [342, 107] width 65 height 10
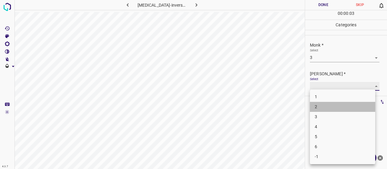
type input "2"
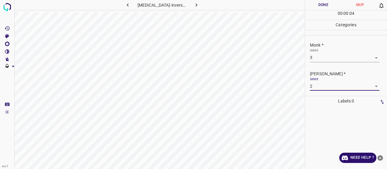
click at [310, 6] on button "Done" at bounding box center [323, 5] width 37 height 10
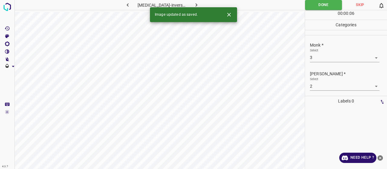
click at [195, 8] on div "4.3.7 psoriasis-inversa37.jpg Done Skip 0 00 : 00 : 06 Categories Monk * Select…" at bounding box center [193, 84] width 387 height 169
click at [195, 5] on icon "button" at bounding box center [196, 5] width 6 height 6
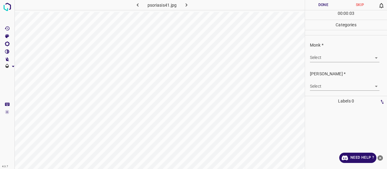
click at [329, 56] on body "4.3.7 psoriasis41.jpg Done Skip 0 00 : 00 : 03 Categories Monk * Select ​ Fitzp…" at bounding box center [193, 84] width 387 height 169
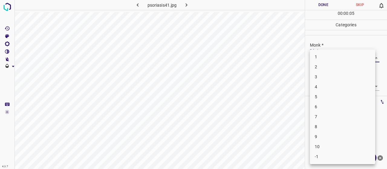
click at [335, 161] on li "-1" at bounding box center [342, 157] width 65 height 10
type input "-1"
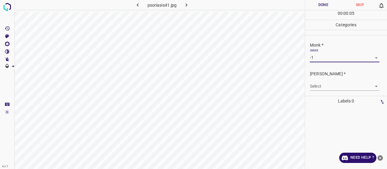
click at [317, 82] on body "4.3.7 psoriasis41.jpg Done Skip 0 00 : 00 : 05 Categories Monk * Select -1 -1 F…" at bounding box center [193, 84] width 387 height 169
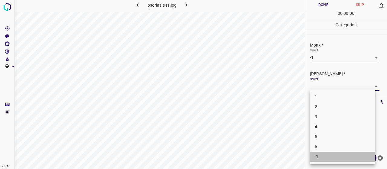
click at [322, 152] on li "-1" at bounding box center [342, 157] width 65 height 10
type input "-1"
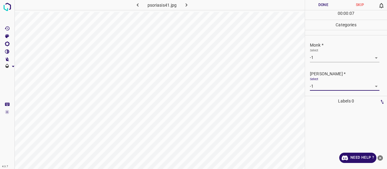
click at [323, 4] on button "Done" at bounding box center [323, 5] width 37 height 10
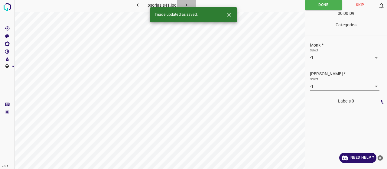
click at [184, 2] on icon "button" at bounding box center [186, 5] width 6 height 6
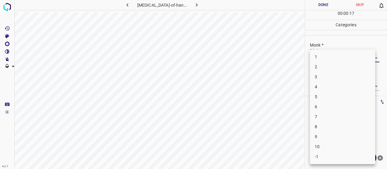
click at [326, 54] on body "4.3.7 psoriasis-of-hands3.jpg Done Skip 0 00 : 00 : 17 Categories Monk * Select…" at bounding box center [193, 84] width 387 height 169
click at [318, 89] on li "4" at bounding box center [342, 87] width 65 height 10
type input "4"
click at [320, 87] on body "4.3.7 psoriasis-of-hands3.jpg Done Skip 0 00 : 00 : 21 Categories Monk * Select…" at bounding box center [193, 84] width 387 height 169
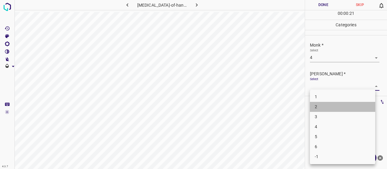
click at [324, 107] on li "2" at bounding box center [342, 107] width 65 height 10
type input "2"
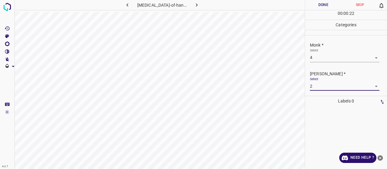
click at [315, 7] on button "Done" at bounding box center [323, 5] width 37 height 10
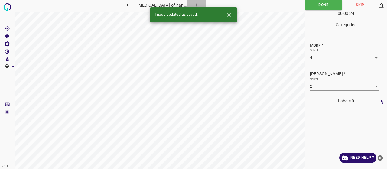
click at [192, 0] on button "button" at bounding box center [196, 5] width 19 height 10
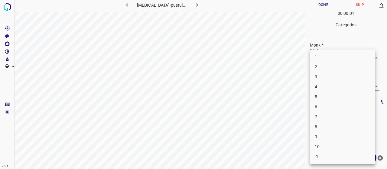
click at [328, 58] on body "4.3.7 psoriasis-pustular35.jpg Done Skip 0 00 : 00 : 01 Categories Monk * Selec…" at bounding box center [193, 84] width 387 height 169
click at [316, 99] on li "5" at bounding box center [342, 97] width 65 height 10
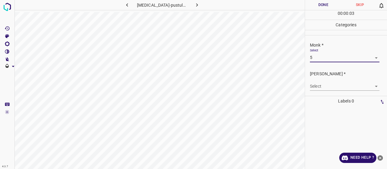
click at [317, 107] on div "1 2 3 4 5 6 7 8 9 10 -1" at bounding box center [193, 84] width 387 height 169
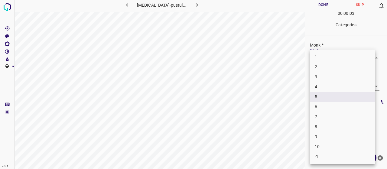
click at [318, 59] on body "4.3.7 psoriasis-pustular35.jpg Done Skip 0 00 : 00 : 03 Categories Monk * Selec…" at bounding box center [193, 84] width 387 height 169
click at [321, 113] on li "7" at bounding box center [342, 117] width 65 height 10
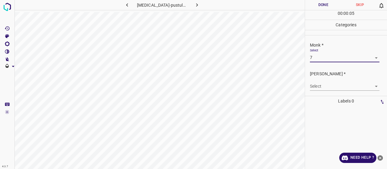
click at [323, 60] on body "4.3.7 psoriasis-pustular35.jpg Done Skip 0 00 : 00 : 05 Categories Monk * Selec…" at bounding box center [193, 84] width 387 height 169
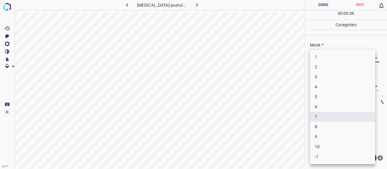
click at [321, 108] on li "6" at bounding box center [342, 107] width 65 height 10
type input "6"
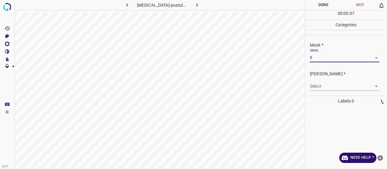
click at [312, 89] on body "4.3.7 psoriasis-pustular35.jpg Done Skip 0 00 : 00 : 07 Categories Monk * Selec…" at bounding box center [193, 84] width 387 height 169
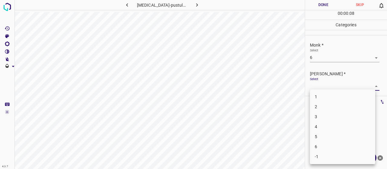
click at [332, 129] on li "4" at bounding box center [342, 127] width 65 height 10
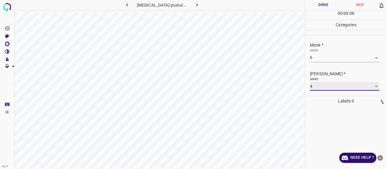
type input "4"
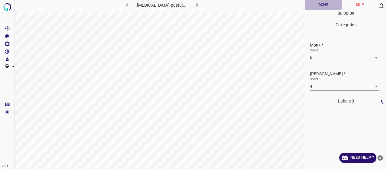
click at [321, 9] on button "Done" at bounding box center [323, 5] width 37 height 10
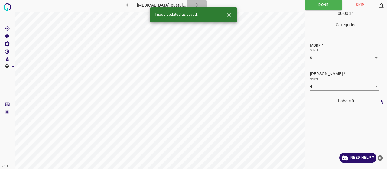
click at [191, 4] on button "button" at bounding box center [196, 5] width 19 height 10
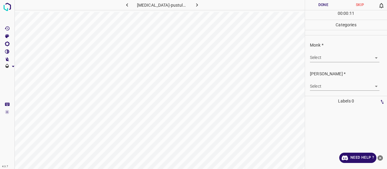
click at [321, 55] on body "4.3.7 psoriasis-pustular28.jpg Done Skip 0 00 : 00 : 11 Categories Monk * Selec…" at bounding box center [193, 84] width 387 height 169
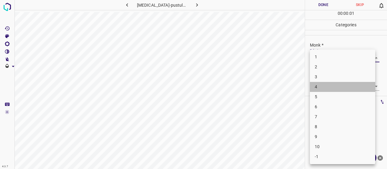
click at [318, 86] on li "4" at bounding box center [342, 87] width 65 height 10
type input "4"
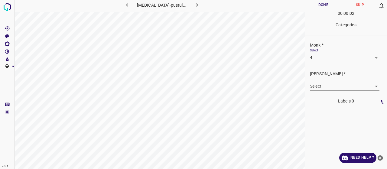
click at [320, 92] on div "Fitzpatrick * Select ​" at bounding box center [346, 80] width 82 height 28
click at [315, 87] on body "4.3.7 psoriasis-pustular28.jpg Done Skip 0 00 : 00 : 02 Categories Monk * Selec…" at bounding box center [193, 84] width 387 height 169
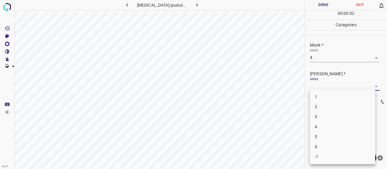
click at [313, 108] on li "2" at bounding box center [342, 107] width 65 height 10
type input "2"
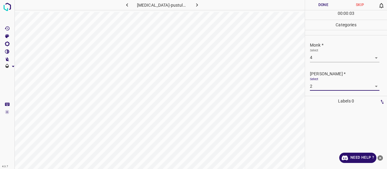
click at [315, 2] on button "Done" at bounding box center [323, 5] width 37 height 10
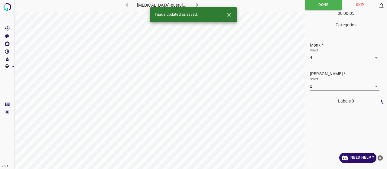
click at [189, 3] on button "button" at bounding box center [196, 5] width 19 height 10
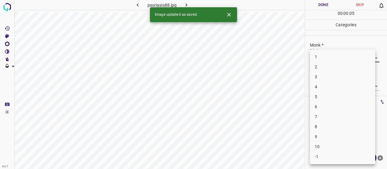
click at [347, 57] on body "4.3.7 psoriasis88.jpg Done Skip 0 00 : 00 : 05 Categories Monk * Select ​ Fitzp…" at bounding box center [193, 84] width 387 height 169
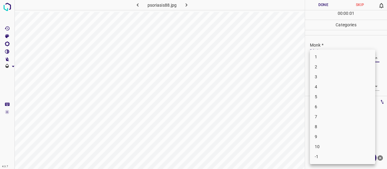
click at [341, 83] on li "4" at bounding box center [342, 87] width 65 height 10
type input "4"
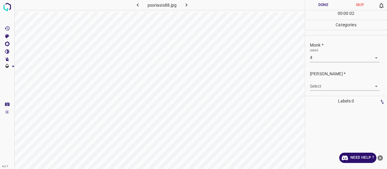
click at [340, 87] on body "4.3.7 psoriasis88.jpg Done Skip 0 00 : 00 : 02 Categories Monk * Select 4 4 Fit…" at bounding box center [193, 84] width 387 height 169
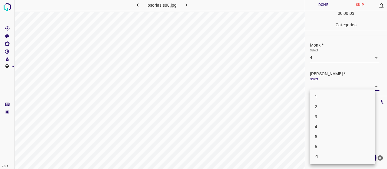
click at [332, 110] on li "2" at bounding box center [342, 107] width 65 height 10
type input "2"
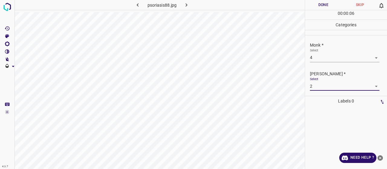
click at [324, 3] on button "Done" at bounding box center [323, 5] width 37 height 10
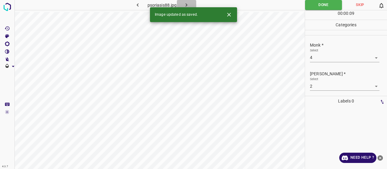
click at [183, 5] on icon "button" at bounding box center [186, 5] width 6 height 6
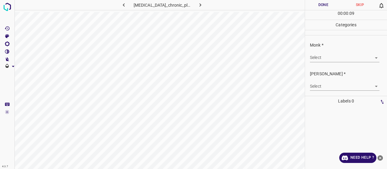
click at [315, 61] on body "4.3.7 psoriasis_chronic_plaque25.jpg Done Skip 0 00 : 00 : 09 Categories Monk *…" at bounding box center [193, 84] width 387 height 169
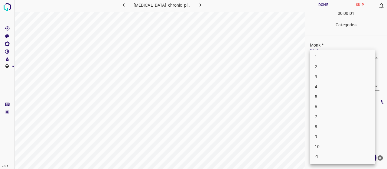
click at [315, 86] on li "4" at bounding box center [342, 87] width 65 height 10
type input "4"
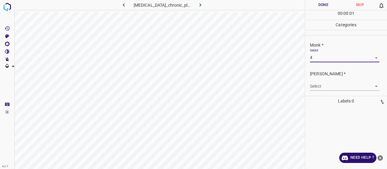
click at [315, 86] on body "4.3.7 psoriasis_chronic_plaque25.jpg Done Skip 0 00 : 00 : 01 Categories Monk *…" at bounding box center [193, 84] width 387 height 169
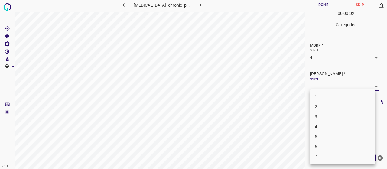
click at [317, 108] on li "2" at bounding box center [342, 107] width 65 height 10
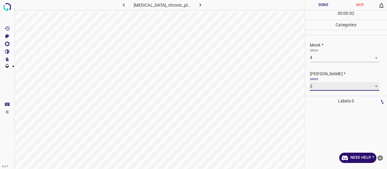
type input "2"
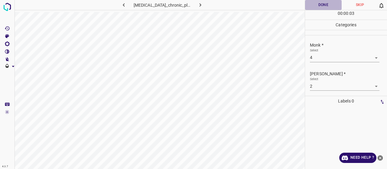
drag, startPoint x: 312, startPoint y: 5, endPoint x: 300, endPoint y: 6, distance: 12.1
click at [314, 8] on button "Done" at bounding box center [323, 5] width 37 height 10
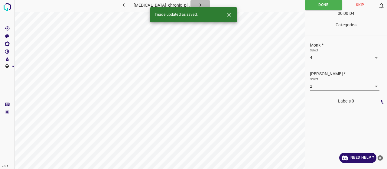
click at [190, 3] on button "button" at bounding box center [199, 5] width 19 height 10
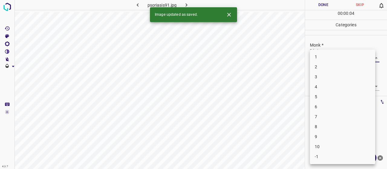
click at [325, 54] on body "4.3.7 psoriasis91.jpg Done Skip 0 00 : 00 : 04 Categories Monk * Select ​ Fitzp…" at bounding box center [193, 84] width 387 height 169
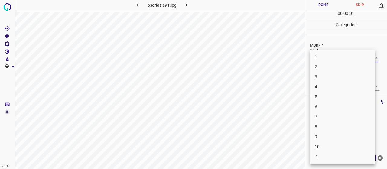
click at [335, 85] on li "4" at bounding box center [342, 87] width 65 height 10
type input "4"
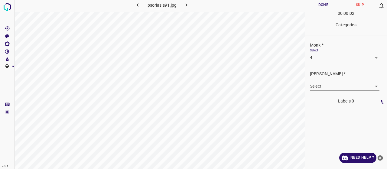
click at [335, 85] on body "4.3.7 psoriasis91.jpg Done Skip 0 00 : 00 : 02 Categories Monk * Select 4 4 Fit…" at bounding box center [193, 84] width 387 height 169
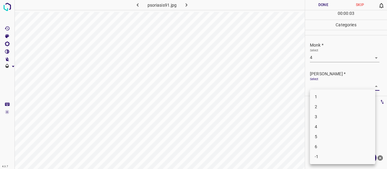
click at [334, 110] on li "2" at bounding box center [342, 107] width 65 height 10
type input "2"
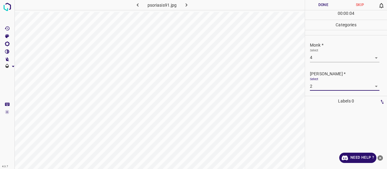
click at [321, 7] on button "Done" at bounding box center [323, 5] width 37 height 10
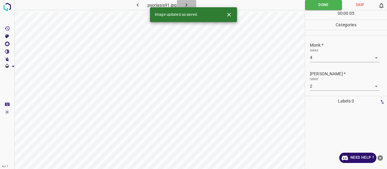
click at [188, 7] on icon "button" at bounding box center [186, 5] width 6 height 6
click at [327, 56] on body "4.3.7 psoriasis_guttate40.jpg Done Skip 0 00 : 00 : 05 Categories Monk * Select…" at bounding box center [193, 84] width 387 height 169
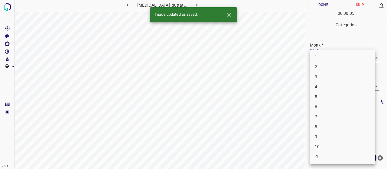
click at [326, 85] on li "4" at bounding box center [342, 87] width 65 height 10
type input "4"
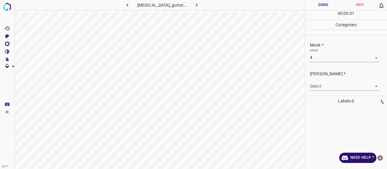
click at [325, 89] on body "4.3.7 psoriasis_guttate40.jpg Done Skip 0 00 : 00 : 01 Categories Monk * Select…" at bounding box center [193, 84] width 387 height 169
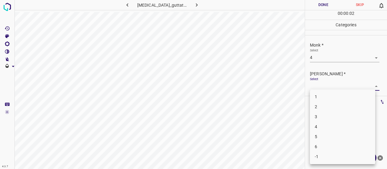
click at [316, 108] on li "2" at bounding box center [342, 107] width 65 height 10
type input "2"
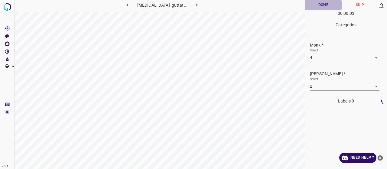
click at [308, 4] on button "Done" at bounding box center [323, 5] width 37 height 10
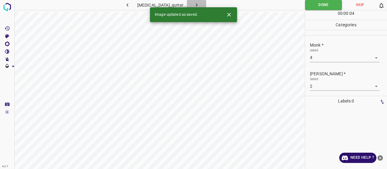
click at [193, 5] on icon "button" at bounding box center [196, 5] width 6 height 6
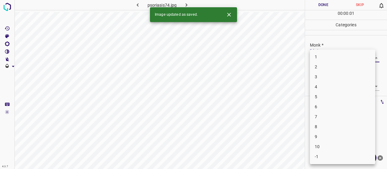
click at [315, 58] on body "4.3.7 psoriasis74.jpg Done Skip 0 00 : 00 : 01 Categories Monk * Select ​ Fitzp…" at bounding box center [193, 84] width 387 height 169
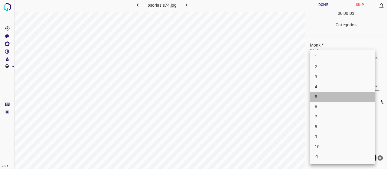
click at [321, 97] on li "5" at bounding box center [342, 97] width 65 height 10
type input "5"
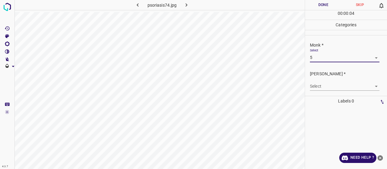
click at [321, 87] on body "4.3.7 psoriasis74.jpg Done Skip 0 00 : 00 : 04 Categories Monk * Select 5 5 Fit…" at bounding box center [193, 84] width 387 height 169
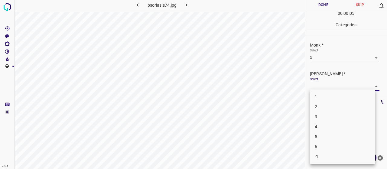
click at [325, 108] on li "2" at bounding box center [342, 107] width 65 height 10
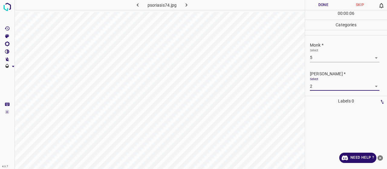
click at [318, 86] on body "4.3.7 psoriasis74.jpg Done Skip 0 00 : 00 : 06 Categories Monk * Select 5 5 Fit…" at bounding box center [193, 84] width 387 height 169
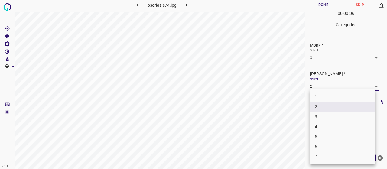
click at [325, 112] on li "3" at bounding box center [342, 117] width 65 height 10
type input "3"
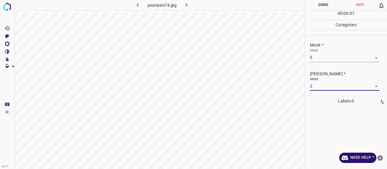
drag, startPoint x: 312, startPoint y: 4, endPoint x: 306, endPoint y: 9, distance: 8.4
click at [312, 4] on button "Done" at bounding box center [323, 5] width 37 height 10
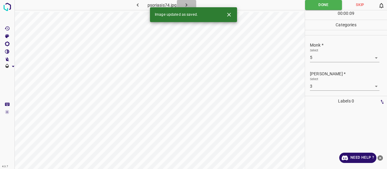
click at [189, 3] on icon "button" at bounding box center [186, 5] width 6 height 6
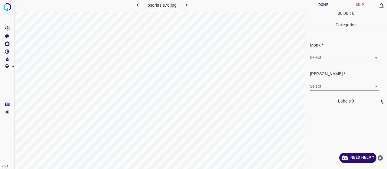
click at [325, 60] on body "4.3.7 psoriasis76.jpg Done Skip 0 00 : 00 : 16 Categories Monk * Select ​ Fitzp…" at bounding box center [193, 84] width 387 height 169
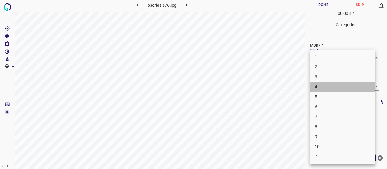
click at [326, 87] on li "4" at bounding box center [342, 87] width 65 height 10
type input "4"
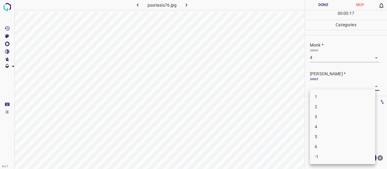
click at [325, 84] on body "4.3.7 psoriasis76.jpg Done Skip 0 00 : 00 : 17 Categories Monk * Select 4 4 Fit…" at bounding box center [193, 84] width 387 height 169
click at [326, 107] on li "2" at bounding box center [342, 107] width 65 height 10
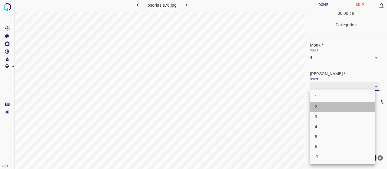
type input "2"
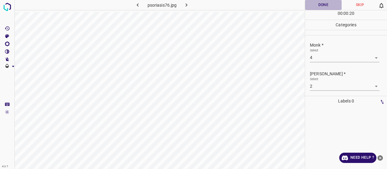
click at [328, 6] on button "Done" at bounding box center [323, 5] width 37 height 10
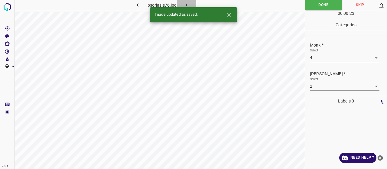
click at [184, 5] on icon "button" at bounding box center [186, 5] width 6 height 6
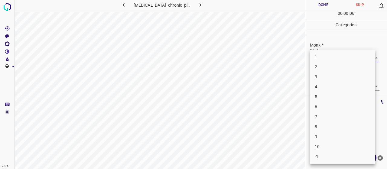
click at [327, 60] on body "4.3.7 psoriasis_chronic_plaque38.jpg Done Skip 0 00 : 00 : 06 Categories Monk *…" at bounding box center [193, 84] width 387 height 169
click at [319, 86] on li "4" at bounding box center [342, 87] width 65 height 10
type input "4"
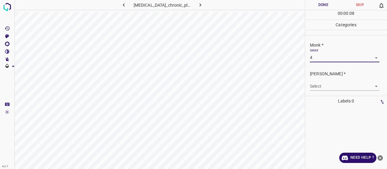
click at [319, 85] on body "4.3.7 psoriasis_chronic_plaque38.jpg Done Skip 0 00 : 00 : 08 Categories Monk *…" at bounding box center [193, 84] width 387 height 169
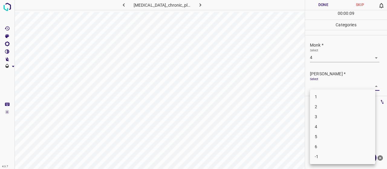
click at [318, 111] on li "2" at bounding box center [342, 107] width 65 height 10
type input "2"
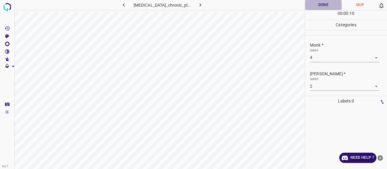
click at [322, 9] on button "Done" at bounding box center [323, 5] width 37 height 10
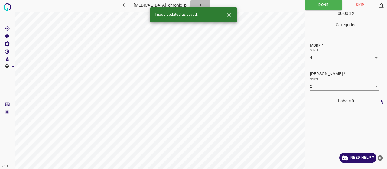
click at [199, 3] on icon "button" at bounding box center [200, 5] width 6 height 6
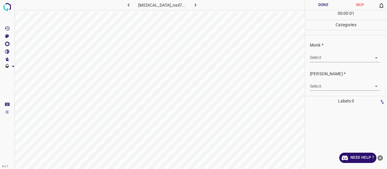
click at [315, 56] on body "4.3.7 psoriasis_nail74.jpg Done Skip 0 00 : 00 : 01 Categories Monk * Select ​ …" at bounding box center [193, 84] width 387 height 169
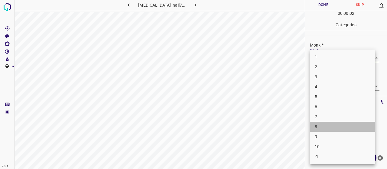
click at [325, 128] on li "8" at bounding box center [342, 127] width 65 height 10
type input "8"
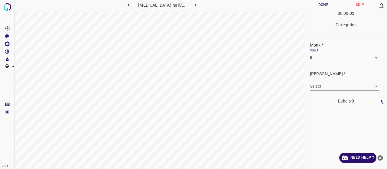
click at [319, 84] on body "4.3.7 psoriasis_nail74.jpg Done Skip 0 00 : 00 : 03 Categories Monk * Select 8 …" at bounding box center [193, 84] width 387 height 169
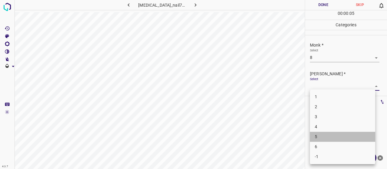
click at [325, 133] on li "5" at bounding box center [342, 137] width 65 height 10
type input "5"
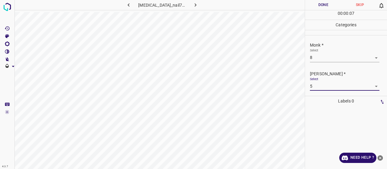
click at [325, 6] on button "Done" at bounding box center [323, 5] width 37 height 10
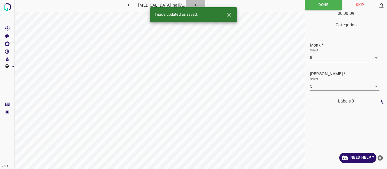
click at [186, 3] on button "button" at bounding box center [195, 5] width 19 height 10
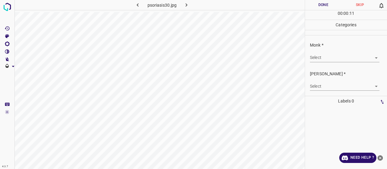
click at [316, 61] on body "4.3.7 psoriasis30.jpg Done Skip 0 00 : 00 : 11 Categories Monk * Select ​ Fitzp…" at bounding box center [193, 84] width 387 height 169
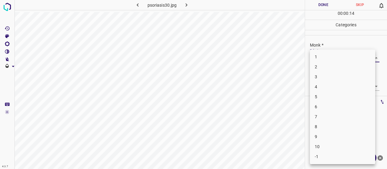
click at [323, 84] on li "4" at bounding box center [342, 87] width 65 height 10
type input "4"
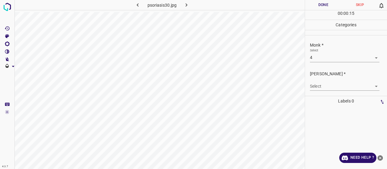
click at [324, 96] on p "Labels 0" at bounding box center [346, 101] width 78 height 10
click at [323, 89] on body "4.3.7 psoriasis30.jpg Done Skip 0 00 : 00 : 15 Categories Monk * Select 4 4 Fit…" at bounding box center [193, 84] width 387 height 169
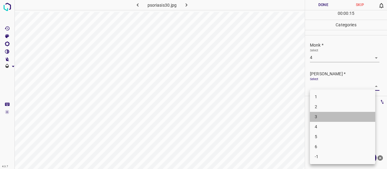
drag, startPoint x: 326, startPoint y: 112, endPoint x: 323, endPoint y: 114, distance: 3.7
click at [323, 114] on li "3" at bounding box center [342, 117] width 65 height 10
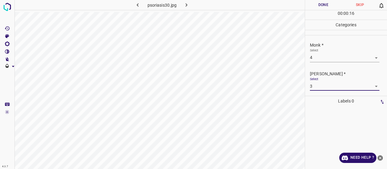
click at [319, 88] on body "4.3.7 psoriasis30.jpg Done Skip 0 00 : 00 : 16 Categories Monk * Select 4 4 Fit…" at bounding box center [193, 84] width 387 height 169
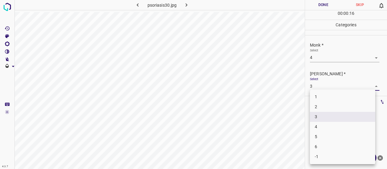
click at [318, 107] on li "2" at bounding box center [342, 107] width 65 height 10
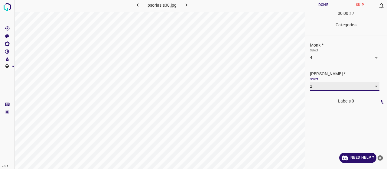
type input "2"
click at [329, 4] on button "Done" at bounding box center [323, 5] width 37 height 10
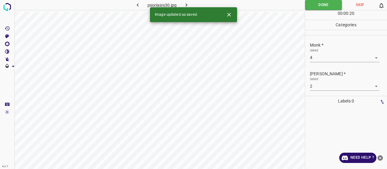
click at [187, 5] on icon "button" at bounding box center [187, 4] width 2 height 3
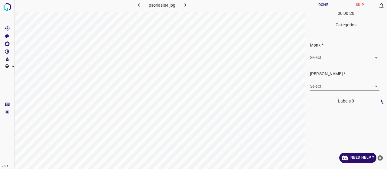
click at [320, 64] on div "Monk * Select ​" at bounding box center [346, 52] width 82 height 28
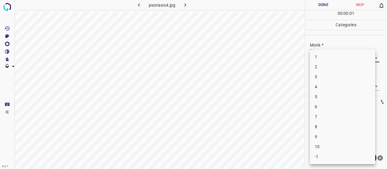
click at [320, 55] on body "4.3.7 psoriasis4.jpg Done Skip 0 00 : 00 : 01 Categories Monk * Select ​ Fitzpa…" at bounding box center [193, 84] width 387 height 169
click at [322, 80] on li "3" at bounding box center [342, 77] width 65 height 10
type input "3"
click at [321, 84] on body "4.3.7 psoriasis4.jpg Done Skip 0 00 : 00 : 03 Categories Monk * Select 3 3 Fitz…" at bounding box center [193, 84] width 387 height 169
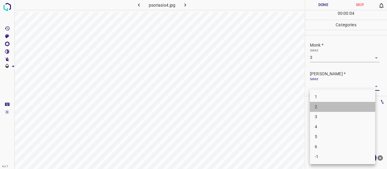
click at [317, 107] on li "2" at bounding box center [342, 107] width 65 height 10
type input "2"
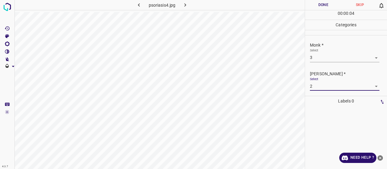
click at [325, 5] on button "Done" at bounding box center [323, 5] width 37 height 10
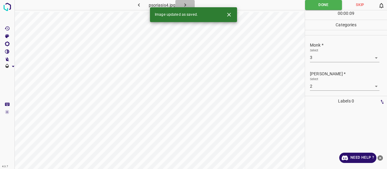
click at [184, 3] on icon "button" at bounding box center [185, 5] width 6 height 6
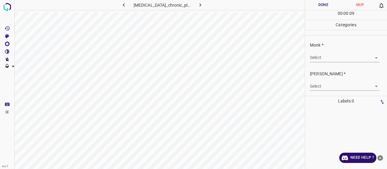
drag, startPoint x: 315, startPoint y: 50, endPoint x: 314, endPoint y: 53, distance: 3.1
click at [314, 50] on div "Select ​" at bounding box center [344, 55] width 69 height 14
click at [316, 57] on body "4.3.7 psoriasis_chronic_plaque19.jpg Done Skip 0 00 : 00 : 09 Categories Monk *…" at bounding box center [193, 84] width 387 height 169
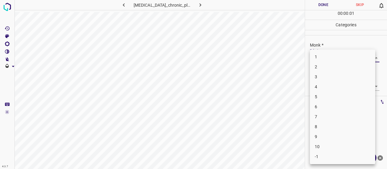
click at [318, 73] on li "3" at bounding box center [342, 77] width 65 height 10
type input "3"
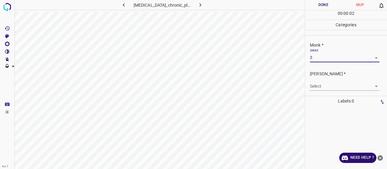
click at [321, 92] on div "Fitzpatrick * Select ​" at bounding box center [346, 80] width 82 height 28
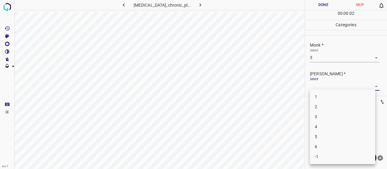
click at [317, 83] on body "4.3.7 psoriasis_chronic_plaque19.jpg Done Skip 0 00 : 00 : 02 Categories Monk *…" at bounding box center [193, 84] width 387 height 169
click at [316, 105] on li "2" at bounding box center [342, 107] width 65 height 10
type input "2"
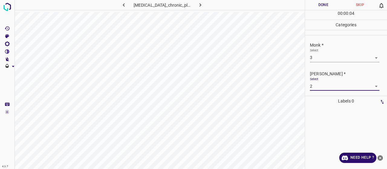
click at [320, 9] on button "Done" at bounding box center [323, 5] width 37 height 10
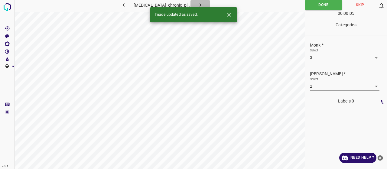
click at [202, 3] on button "button" at bounding box center [199, 5] width 19 height 10
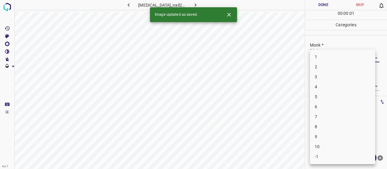
click at [320, 55] on body "4.3.7 psoriasis_nail21.jpg Done Skip 0 00 : 00 : 01 Categories Monk * Select ​ …" at bounding box center [193, 84] width 387 height 169
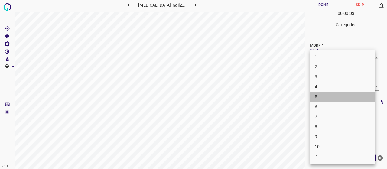
click at [329, 95] on li "5" at bounding box center [342, 97] width 65 height 10
type input "5"
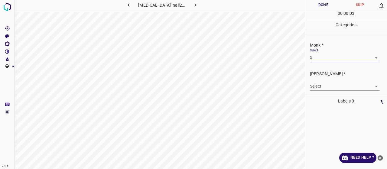
click at [326, 88] on body "4.3.7 psoriasis_nail21.jpg Done Skip 0 00 : 00 : 03 Categories Monk * Select 5 …" at bounding box center [193, 84] width 387 height 169
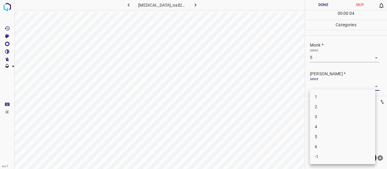
click at [331, 115] on li "3" at bounding box center [342, 117] width 65 height 10
type input "3"
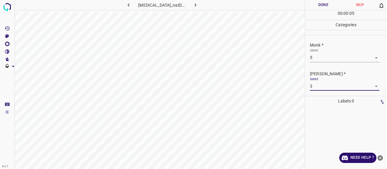
click at [316, 9] on button "Done" at bounding box center [323, 5] width 37 height 10
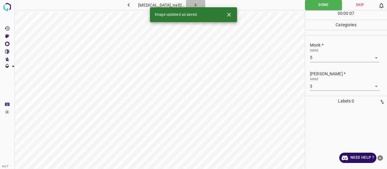
click at [195, 6] on icon "button" at bounding box center [196, 4] width 2 height 3
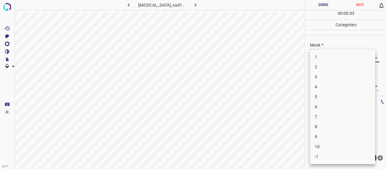
click at [312, 56] on body "4.3.7 psoriasis_nail18.jpg Done Skip 0 00 : 00 : 03 Categories Monk * Select ​ …" at bounding box center [193, 84] width 387 height 169
click at [319, 86] on li "4" at bounding box center [342, 87] width 65 height 10
type input "4"
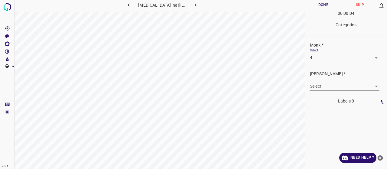
click at [319, 86] on body "4.3.7 psoriasis_nail18.jpg Done Skip 0 00 : 00 : 04 Categories Monk * Select 4 …" at bounding box center [193, 84] width 387 height 169
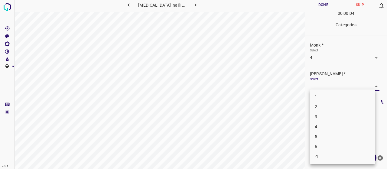
click at [321, 109] on li "2" at bounding box center [342, 107] width 65 height 10
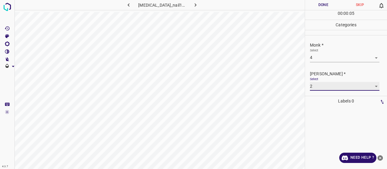
type input "2"
click at [323, 7] on button "Done" at bounding box center [323, 5] width 37 height 10
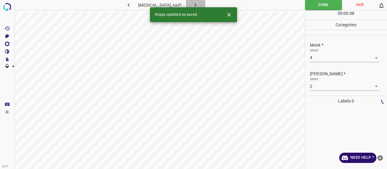
click at [193, 5] on icon "button" at bounding box center [195, 5] width 6 height 6
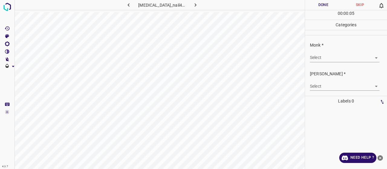
click at [324, 57] on body "4.3.7 psoriasis_nail44.jpg Done Skip 0 00 : 00 : 05 Categories Monk * Select ​ …" at bounding box center [193, 84] width 387 height 169
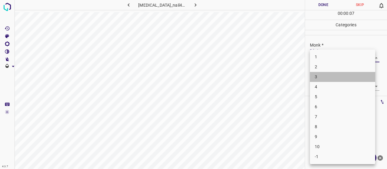
click at [329, 75] on li "3" at bounding box center [342, 77] width 65 height 10
type input "3"
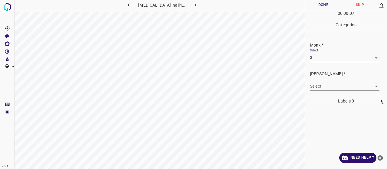
click at [332, 82] on body "4.3.7 psoriasis_nail44.jpg Done Skip 0 00 : 00 : 07 Categories Monk * Select 3 …" at bounding box center [193, 84] width 387 height 169
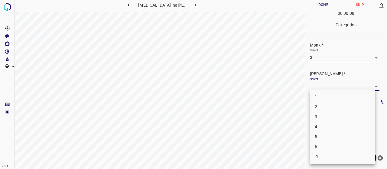
click at [332, 105] on li "2" at bounding box center [342, 107] width 65 height 10
type input "2"
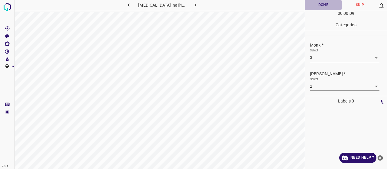
click at [321, 8] on button "Done" at bounding box center [323, 5] width 37 height 10
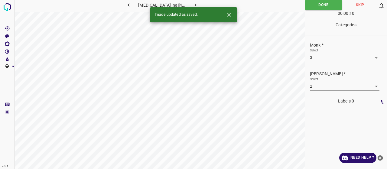
click at [191, 9] on div "Image updated as saved." at bounding box center [193, 14] width 87 height 15
click at [192, 2] on icon "button" at bounding box center [195, 5] width 6 height 6
click at [340, 59] on body "4.3.7 psoriasis7.jpg Done Skip 0 00 : 00 : 01 Categories Monk * Select ​ Fitzpa…" at bounding box center [193, 84] width 387 height 169
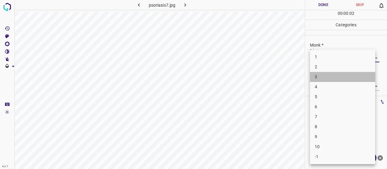
drag, startPoint x: 338, startPoint y: 73, endPoint x: 337, endPoint y: 77, distance: 4.4
click at [338, 73] on li "3" at bounding box center [342, 77] width 65 height 10
type input "3"
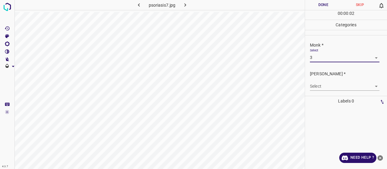
click at [334, 83] on body "4.3.7 psoriasis7.jpg Done Skip 0 00 : 00 : 02 Categories Monk * Select 3 3 Fitz…" at bounding box center [193, 84] width 387 height 169
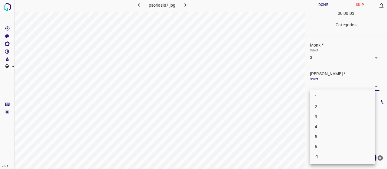
click at [332, 108] on li "2" at bounding box center [342, 107] width 65 height 10
type input "2"
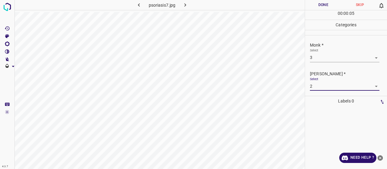
click at [326, 9] on button "Done" at bounding box center [323, 5] width 37 height 10
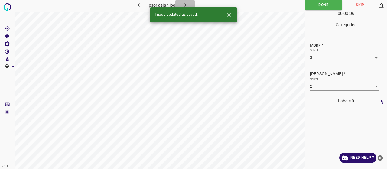
click at [186, 1] on button "button" at bounding box center [184, 5] width 19 height 10
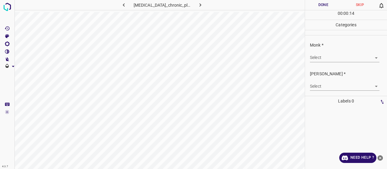
click at [320, 57] on body "4.3.7 psoriasis_chronic_plaque24.jpg Done Skip 0 00 : 00 : 14 Categories Monk *…" at bounding box center [193, 84] width 387 height 169
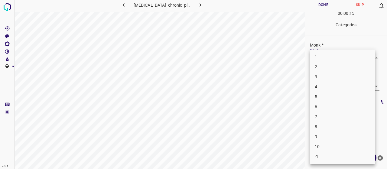
click at [321, 84] on li "4" at bounding box center [342, 87] width 65 height 10
type input "4"
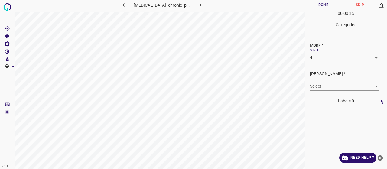
click at [321, 84] on body "4.3.7 psoriasis_chronic_plaque24.jpg Done Skip 0 00 : 00 : 15 Categories Monk *…" at bounding box center [193, 84] width 387 height 169
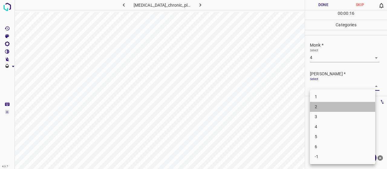
click at [318, 107] on li "2" at bounding box center [342, 107] width 65 height 10
type input "2"
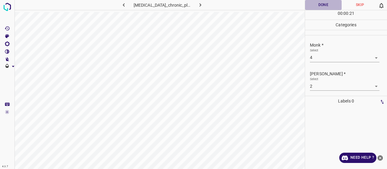
click at [316, 1] on button "Done" at bounding box center [323, 5] width 37 height 10
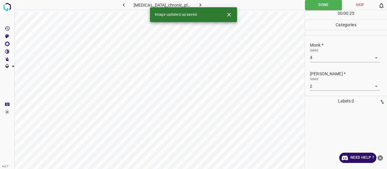
click at [198, 2] on icon "button" at bounding box center [200, 5] width 6 height 6
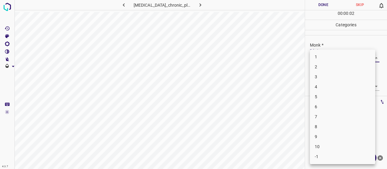
click at [316, 60] on body "4.3.7 psoriasis_chronic_plaque20.jpg Done Skip 0 00 : 00 : 02 Categories Monk *…" at bounding box center [193, 84] width 387 height 169
click at [318, 82] on li "4" at bounding box center [342, 87] width 65 height 10
type input "4"
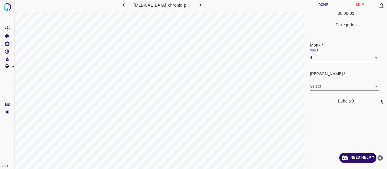
click at [318, 82] on body "4.3.7 psoriasis_chronic_plaque20.jpg Done Skip 0 00 : 00 : 03 Categories Monk *…" at bounding box center [193, 84] width 387 height 169
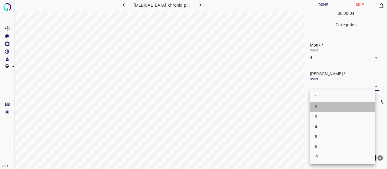
click at [320, 105] on li "2" at bounding box center [342, 107] width 65 height 10
type input "2"
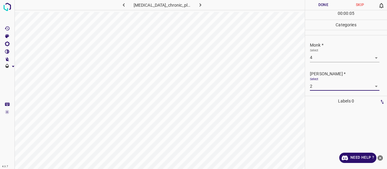
click at [320, 5] on button "Done" at bounding box center [323, 5] width 37 height 10
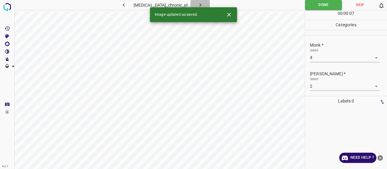
click at [197, 6] on icon "button" at bounding box center [200, 5] width 6 height 6
click at [353, 59] on body "4.3.7 psoriasis_guttate32.jpg Done Skip 0 00 : 00 : 01 Categories Monk * Select…" at bounding box center [193, 84] width 387 height 169
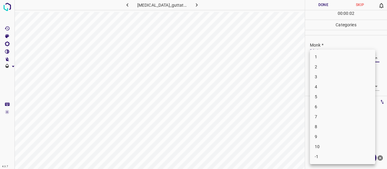
click at [354, 70] on li "2" at bounding box center [342, 67] width 65 height 10
type input "2"
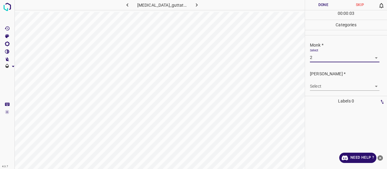
click at [355, 86] on body "4.3.7 psoriasis_guttate32.jpg Done Skip 0 00 : 00 : 03 Categories Monk * Select…" at bounding box center [193, 84] width 387 height 169
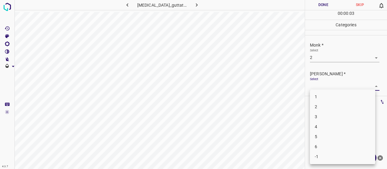
click at [354, 100] on li "1" at bounding box center [342, 97] width 65 height 10
type input "1"
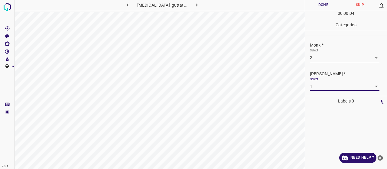
click at [325, 4] on button "Done" at bounding box center [323, 5] width 37 height 10
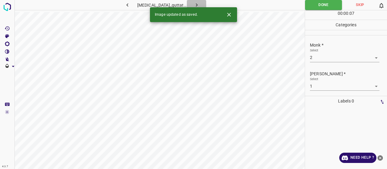
click at [193, 5] on icon "button" at bounding box center [196, 5] width 6 height 6
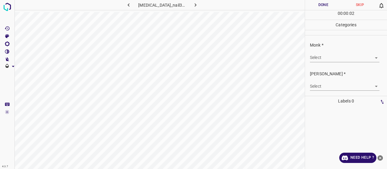
click at [335, 50] on div "Select ​" at bounding box center [344, 55] width 69 height 14
click at [332, 54] on body "4.3.7 psoriasis_nail36.jpg Done Skip 0 00 : 00 : 02 Categories Monk * Select ​ …" at bounding box center [193, 84] width 387 height 169
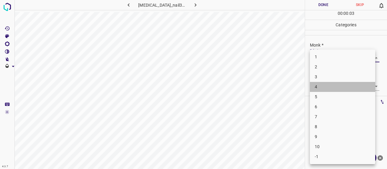
drag, startPoint x: 338, startPoint y: 90, endPoint x: 338, endPoint y: 93, distance: 3.3
click at [338, 93] on ul "1 2 3 4 5 6 7 8 9 10 -1" at bounding box center [342, 107] width 65 height 115
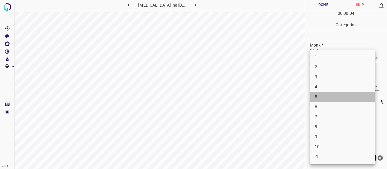
click at [338, 93] on li "5" at bounding box center [342, 97] width 65 height 10
type input "5"
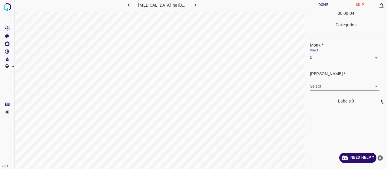
click at [338, 93] on div "Fitzpatrick * Select ​" at bounding box center [346, 80] width 82 height 28
click at [336, 87] on body "4.3.7 psoriasis_nail36.jpg Done Skip 0 00 : 00 : 04 Categories Monk * Select 5 …" at bounding box center [193, 84] width 387 height 169
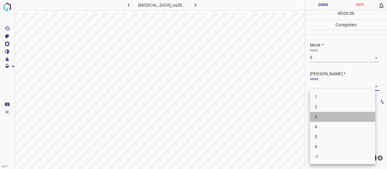
click at [337, 119] on li "3" at bounding box center [342, 117] width 65 height 10
type input "3"
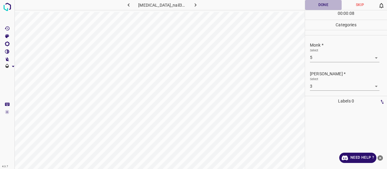
click at [320, 5] on button "Done" at bounding box center [323, 5] width 37 height 10
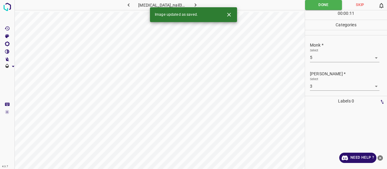
click at [195, 5] on button "button" at bounding box center [195, 5] width 19 height 10
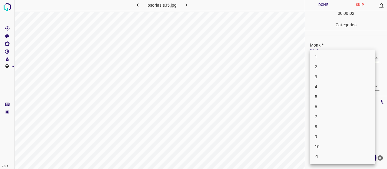
click at [325, 54] on body "4.3.7 psoriasis35.jpg Done Skip 0 00 : 00 : 02 Categories Monk * Select ​ Fitzp…" at bounding box center [193, 84] width 387 height 169
drag, startPoint x: 334, startPoint y: 72, endPoint x: 334, endPoint y: 88, distance: 15.7
click at [334, 73] on li "3" at bounding box center [342, 77] width 65 height 10
type input "3"
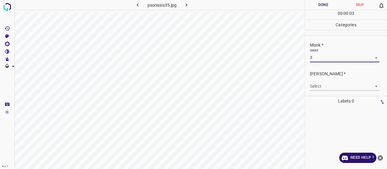
click at [332, 89] on body "4.3.7 psoriasis35.jpg Done Skip 0 00 : 00 : 03 Categories Monk * Select 3 3 Fit…" at bounding box center [193, 84] width 387 height 169
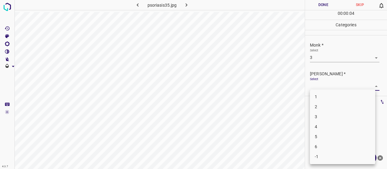
click at [329, 110] on li "2" at bounding box center [342, 107] width 65 height 10
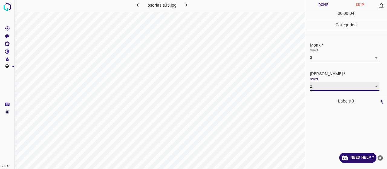
type input "2"
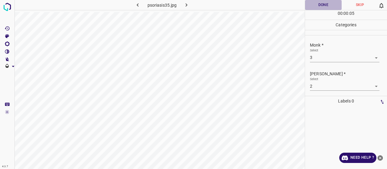
click at [327, 5] on button "Done" at bounding box center [323, 5] width 37 height 10
click at [183, 6] on icon "button" at bounding box center [186, 5] width 6 height 6
click at [312, 58] on body "4.3.7 psoriasis42.jpg Done Skip 0 00 : 00 : 25 Categories Monk * Select ​ Fitzp…" at bounding box center [193, 84] width 387 height 169
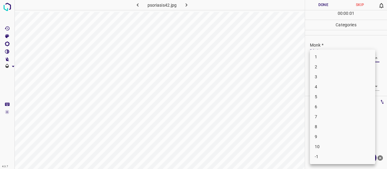
click at [314, 65] on li "2" at bounding box center [342, 67] width 65 height 10
type input "2"
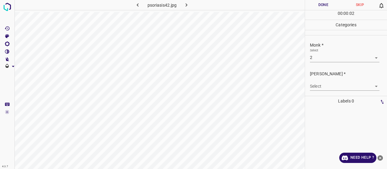
click at [315, 81] on div "Select ​" at bounding box center [344, 84] width 69 height 14
click at [315, 87] on body "4.3.7 psoriasis42.jpg Done Skip 0 00 : 00 : 02 Categories Monk * Select 2 2 Fit…" at bounding box center [193, 84] width 387 height 169
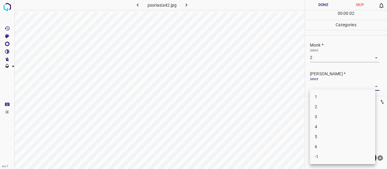
click at [317, 95] on li "1" at bounding box center [342, 97] width 65 height 10
type input "1"
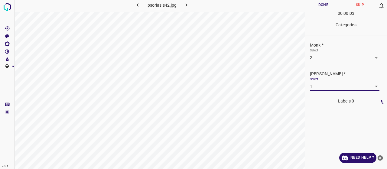
click at [314, 4] on button "Done" at bounding box center [323, 5] width 37 height 10
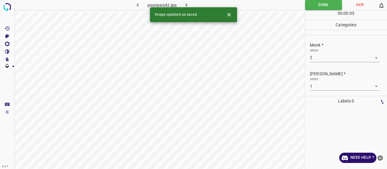
click at [184, 3] on icon "button" at bounding box center [186, 5] width 6 height 6
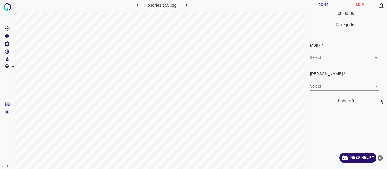
click at [323, 57] on body "4.3.7 psoriasis53.jpg Done Skip 0 00 : 00 : 06 Categories Monk * Select ​ Fitzp…" at bounding box center [193, 84] width 387 height 169
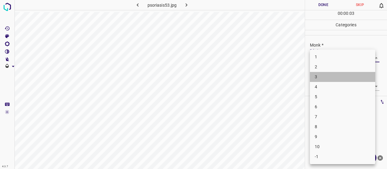
click at [320, 78] on li "3" at bounding box center [342, 77] width 65 height 10
type input "3"
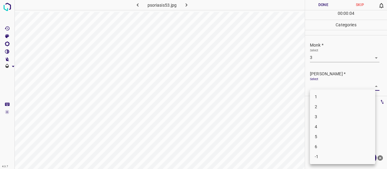
click at [318, 86] on body "4.3.7 psoriasis53.jpg Done Skip 0 00 : 00 : 04 Categories Monk * Select 3 3 Fit…" at bounding box center [193, 84] width 387 height 169
click at [315, 107] on li "2" at bounding box center [342, 107] width 65 height 10
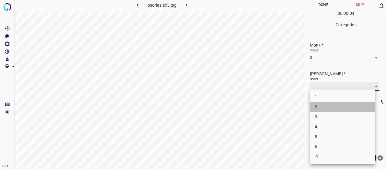
type input "2"
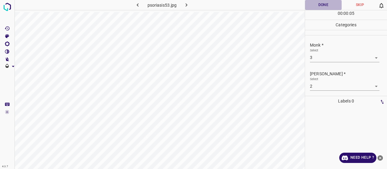
drag, startPoint x: 309, startPoint y: 4, endPoint x: 307, endPoint y: 2, distance: 3.4
click at [309, 4] on button "Done" at bounding box center [323, 5] width 37 height 10
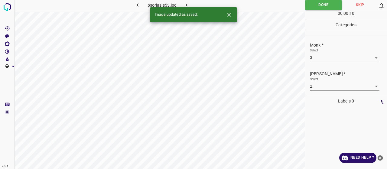
click at [190, 2] on button "button" at bounding box center [186, 5] width 19 height 10
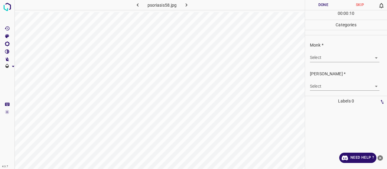
click at [321, 64] on div "Monk * Select ​" at bounding box center [346, 52] width 82 height 28
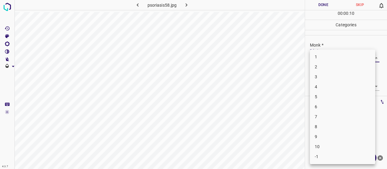
click at [319, 57] on body "4.3.7 psoriasis58.jpg Done Skip 0 00 : 00 : 10 Categories Monk * Select ​ Fitzp…" at bounding box center [193, 84] width 387 height 169
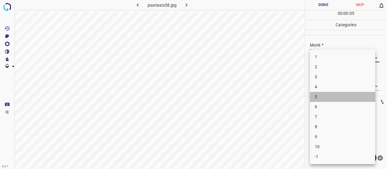
click at [317, 95] on li "5" at bounding box center [342, 97] width 65 height 10
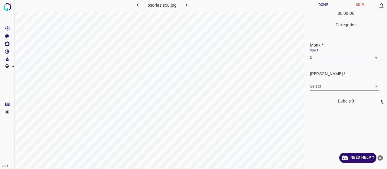
click at [318, 56] on body "4.3.7 psoriasis58.jpg Done Skip 0 00 : 00 : 06 Categories Monk * Select 5 5 Fit…" at bounding box center [193, 84] width 387 height 169
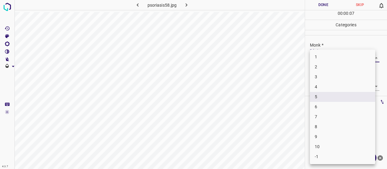
click at [320, 105] on li "6" at bounding box center [342, 107] width 65 height 10
type input "6"
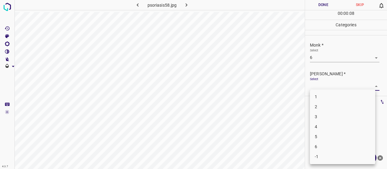
click at [318, 88] on body "4.3.7 psoriasis58.jpg Done Skip 0 00 : 00 : 08 Categories Monk * Select 6 6 Fit…" at bounding box center [193, 84] width 387 height 169
click at [320, 122] on li "4" at bounding box center [342, 127] width 65 height 10
type input "4"
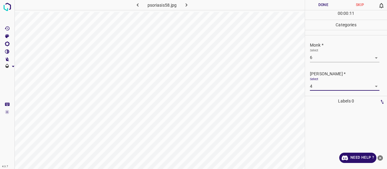
click at [316, 8] on button "Done" at bounding box center [323, 5] width 37 height 10
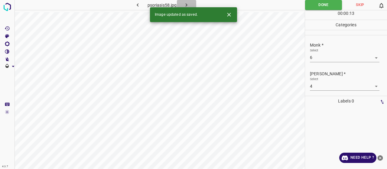
click at [188, 5] on icon "button" at bounding box center [186, 5] width 6 height 6
click at [341, 59] on body "4.3.7 psoriasis_guttate21.jpg Done Skip 0 00 : 00 : 01 Categories Monk * Select…" at bounding box center [193, 84] width 387 height 169
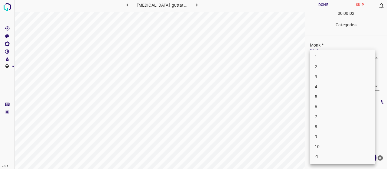
click at [341, 76] on li "3" at bounding box center [342, 77] width 65 height 10
type input "3"
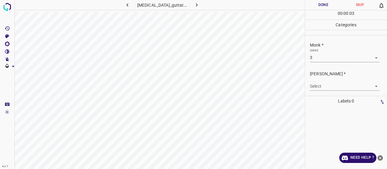
click at [339, 84] on body "4.3.7 psoriasis_guttate21.jpg Done Skip 0 00 : 00 : 03 Categories Monk * Select…" at bounding box center [193, 84] width 387 height 169
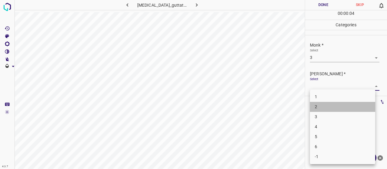
click at [334, 102] on li "2" at bounding box center [342, 107] width 65 height 10
type input "2"
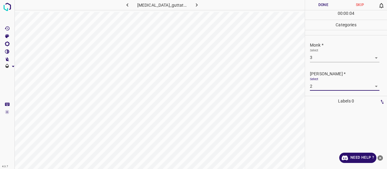
click at [318, 57] on body "4.3.7 psoriasis_guttate21.jpg Done Skip 0 00 : 00 : 04 Categories Monk * Select…" at bounding box center [193, 84] width 387 height 169
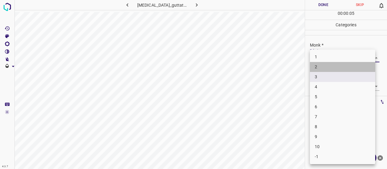
click at [323, 66] on li "2" at bounding box center [342, 67] width 65 height 10
type input "2"
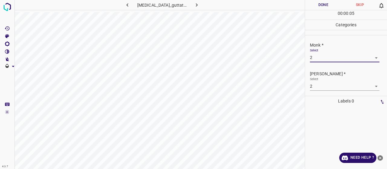
click at [323, 85] on body "4.3.7 psoriasis_guttate21.jpg Done Skip 0 00 : 00 : 05 Categories Monk * Select…" at bounding box center [193, 84] width 387 height 169
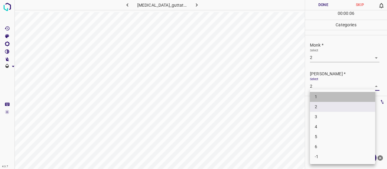
click at [323, 95] on li "1" at bounding box center [342, 97] width 65 height 10
type input "1"
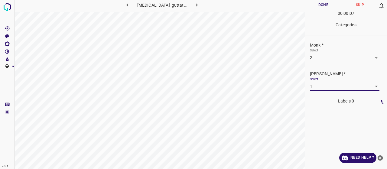
click at [313, 8] on button "Done" at bounding box center [323, 5] width 37 height 10
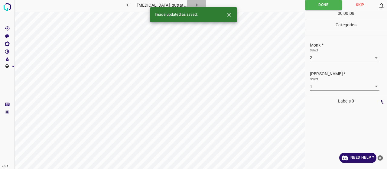
click at [196, 3] on icon "button" at bounding box center [196, 5] width 6 height 6
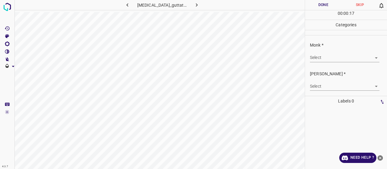
click at [315, 58] on body "4.3.7 psoriasis_guttate20.jpg Done Skip 0 00 : 00 : 17 Categories Monk * Select…" at bounding box center [193, 84] width 387 height 169
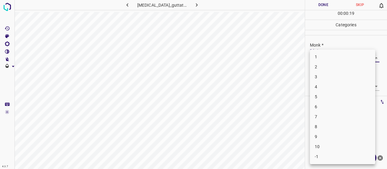
drag, startPoint x: 323, startPoint y: 76, endPoint x: 325, endPoint y: 87, distance: 11.6
click at [324, 76] on li "3" at bounding box center [342, 77] width 65 height 10
type input "3"
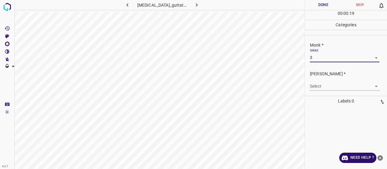
click at [327, 93] on div "Fitzpatrick * Select ​" at bounding box center [346, 80] width 82 height 28
click at [325, 90] on body "4.3.7 psoriasis_guttate20.jpg Done Skip 0 00 : 00 : 20 Categories Monk * Select…" at bounding box center [193, 84] width 387 height 169
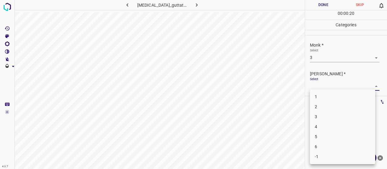
click at [323, 107] on li "2" at bounding box center [342, 107] width 65 height 10
type input "2"
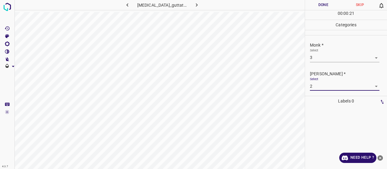
click at [321, 3] on button "Done" at bounding box center [323, 5] width 37 height 10
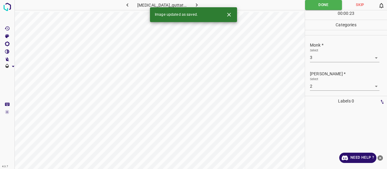
click at [199, 0] on button "button" at bounding box center [196, 5] width 19 height 10
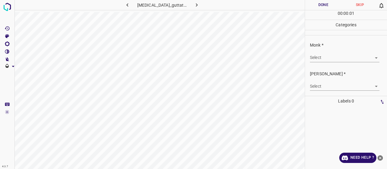
click at [327, 56] on body "4.3.7 psoriasis_guttate31.jpg Done Skip 0 00 : 00 : 01 Categories Monk * Select…" at bounding box center [193, 84] width 387 height 169
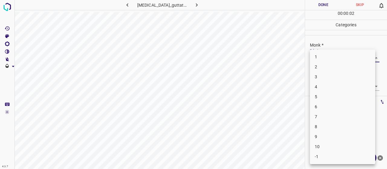
click at [328, 75] on li "3" at bounding box center [342, 77] width 65 height 10
type input "3"
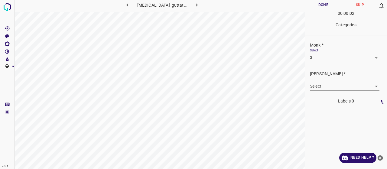
click at [328, 86] on body "4.3.7 psoriasis_guttate31.jpg Done Skip 0 00 : 00 : 02 Categories Monk * Select…" at bounding box center [193, 84] width 387 height 169
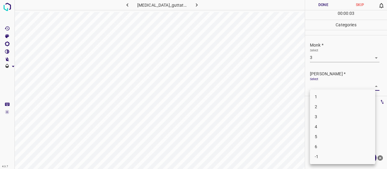
click at [330, 104] on li "2" at bounding box center [342, 107] width 65 height 10
type input "2"
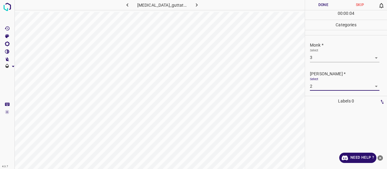
click at [312, 4] on button "Done" at bounding box center [323, 5] width 37 height 10
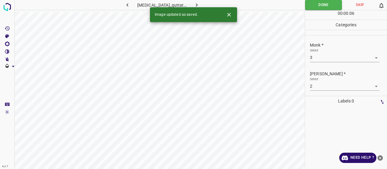
click at [198, 7] on button "button" at bounding box center [196, 5] width 19 height 10
click at [348, 60] on body "4.3.7 psoriasis_guttate33.jpg Done Skip 0 00 : 00 : 06 Categories Monk * Select…" at bounding box center [193, 84] width 387 height 169
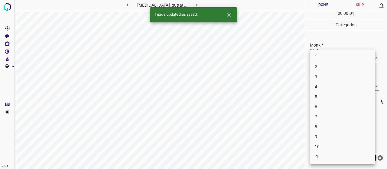
click at [346, 77] on li "3" at bounding box center [342, 77] width 65 height 10
type input "3"
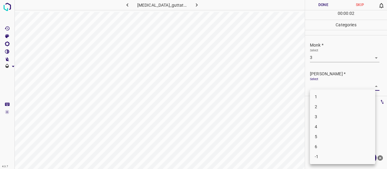
click at [343, 85] on body "4.3.7 psoriasis_guttate33.jpg Done Skip 0 00 : 00 : 02 Categories Monk * Select…" at bounding box center [193, 84] width 387 height 169
click at [336, 104] on li "2" at bounding box center [342, 107] width 65 height 10
type input "2"
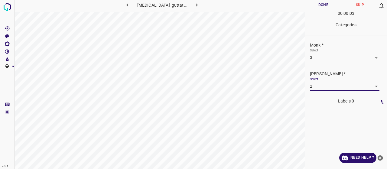
click at [312, 2] on button "Done" at bounding box center [323, 5] width 37 height 10
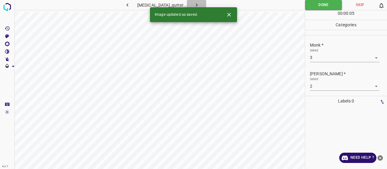
click at [196, 5] on icon "button" at bounding box center [196, 5] width 6 height 6
click at [328, 58] on body "4.3.7 psoriasis_nail4.jpg Done Skip 0 00 : 00 : 05 Categories Monk * Select ​ F…" at bounding box center [193, 84] width 387 height 169
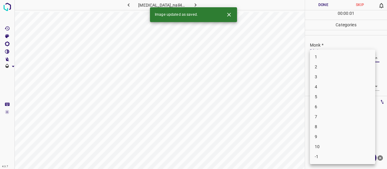
click at [329, 89] on li "4" at bounding box center [342, 87] width 65 height 10
type input "4"
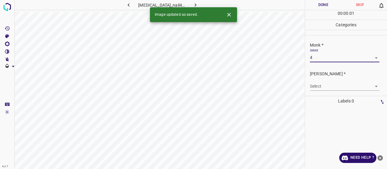
click at [326, 81] on div "Select ​" at bounding box center [344, 84] width 69 height 14
click at [320, 84] on body "4.3.7 psoriasis_nail4.jpg Done Skip 0 00 : 00 : 02 Categories Monk * Select 4 4…" at bounding box center [193, 84] width 387 height 169
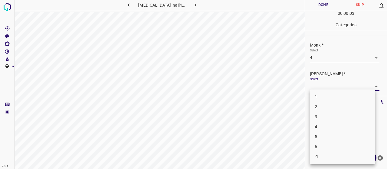
click at [320, 108] on li "2" at bounding box center [342, 107] width 65 height 10
type input "2"
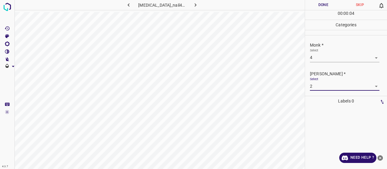
click at [308, 4] on button "Done" at bounding box center [323, 5] width 37 height 10
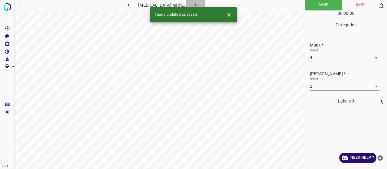
click at [194, 4] on button "button" at bounding box center [195, 5] width 19 height 10
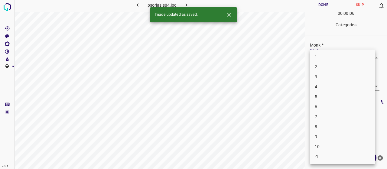
click at [314, 57] on body "4.3.7 psoriasis84.jpg Done Skip 0 00 : 00 : 06 Categories Monk * Select ​ Fitzp…" at bounding box center [193, 84] width 387 height 169
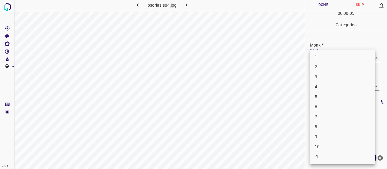
click at [317, 70] on li "2" at bounding box center [342, 67] width 65 height 10
type input "2"
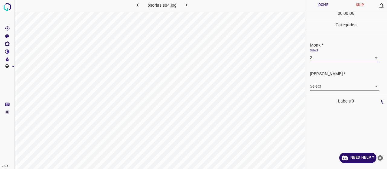
click at [319, 83] on body "4.3.7 psoriasis84.jpg Done Skip 0 00 : 00 : 06 Categories Monk * Select 2 2 Fit…" at bounding box center [193, 84] width 387 height 169
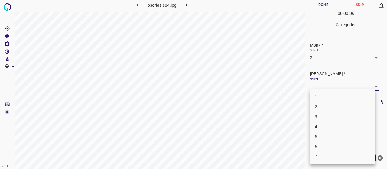
click at [322, 95] on li "1" at bounding box center [342, 97] width 65 height 10
type input "1"
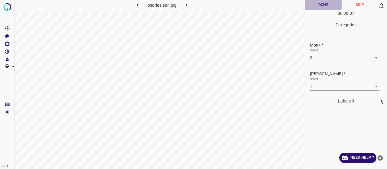
click at [314, 7] on button "Done" at bounding box center [323, 5] width 37 height 10
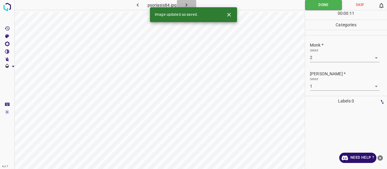
click at [186, 5] on icon "button" at bounding box center [186, 5] width 6 height 6
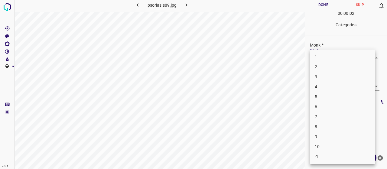
click at [318, 57] on body "4.3.7 psoriasis89.jpg Done Skip 0 00 : 00 : 02 Categories Monk * Select ​ Fitzp…" at bounding box center [193, 84] width 387 height 169
click at [315, 109] on li "6" at bounding box center [342, 107] width 65 height 10
type input "6"
drag, startPoint x: 320, startPoint y: 83, endPoint x: 316, endPoint y: 87, distance: 5.8
click at [319, 83] on body "4.3.7 psoriasis89.jpg Done Skip 0 00 : 00 : 04 Categories Monk * Select 6 6 Fit…" at bounding box center [193, 84] width 387 height 169
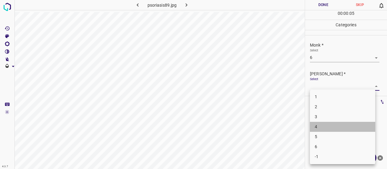
click at [317, 124] on li "4" at bounding box center [342, 127] width 65 height 10
type input "4"
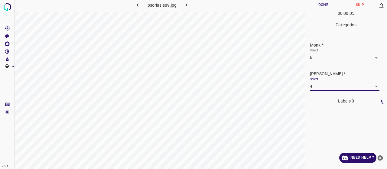
click at [316, 8] on button "Done" at bounding box center [323, 5] width 37 height 10
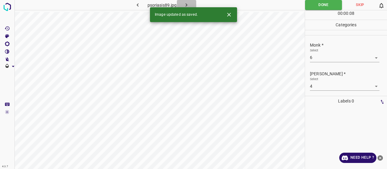
click at [186, 2] on icon "button" at bounding box center [186, 5] width 6 height 6
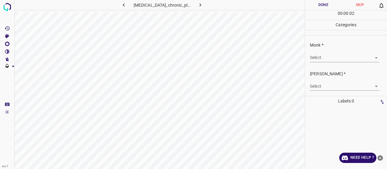
click at [319, 57] on body "4.3.7 psoriasis_chronic_plaque13.jpg Done Skip 0 00 : 00 : 02 Categories Monk *…" at bounding box center [193, 84] width 387 height 169
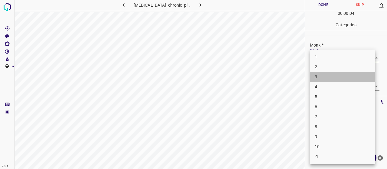
click at [322, 73] on li "3" at bounding box center [342, 77] width 65 height 10
type input "3"
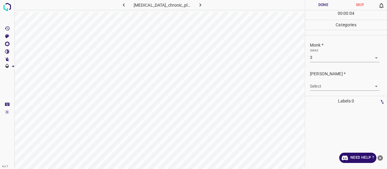
click at [324, 81] on div "Select ​" at bounding box center [344, 84] width 69 height 14
click at [323, 83] on body "4.3.7 psoriasis_chronic_plaque13.jpg Done Skip 0 00 : 00 : 05 Categories Monk *…" at bounding box center [193, 84] width 387 height 169
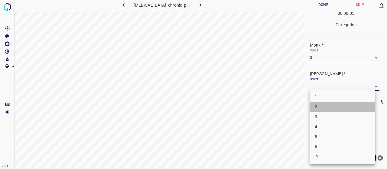
click at [317, 103] on li "2" at bounding box center [342, 107] width 65 height 10
type input "2"
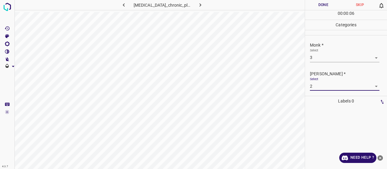
click at [323, 7] on button "Done" at bounding box center [323, 5] width 37 height 10
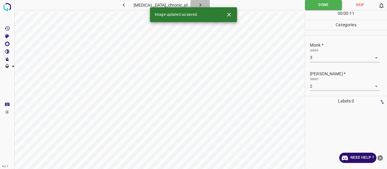
click at [198, 2] on button "button" at bounding box center [199, 5] width 19 height 10
drag, startPoint x: 343, startPoint y: 62, endPoint x: 341, endPoint y: 58, distance: 4.7
click at [342, 61] on div "Monk * Select ​" at bounding box center [346, 52] width 82 height 28
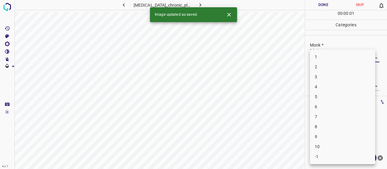
click at [341, 58] on body "4.3.7 psoriasis_chronic_plaque15.jpg Done Skip 0 00 : 00 : 01 Categories Monk *…" at bounding box center [193, 84] width 387 height 169
click at [338, 64] on li "2" at bounding box center [342, 67] width 65 height 10
type input "2"
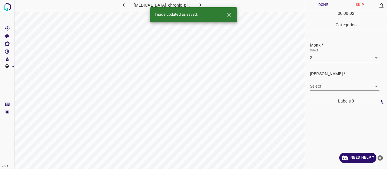
click at [336, 79] on div "Select ​" at bounding box center [344, 84] width 69 height 14
click at [337, 83] on body "4.3.7 psoriasis_chronic_plaque15.jpg Done Skip 0 00 : 00 : 02 Categories Monk *…" at bounding box center [193, 84] width 387 height 169
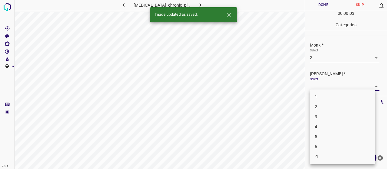
click at [333, 95] on li "1" at bounding box center [342, 97] width 65 height 10
type input "1"
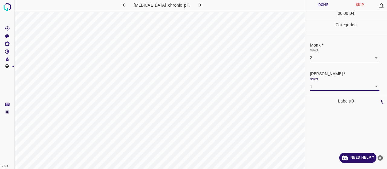
click at [323, 8] on button "Done" at bounding box center [323, 5] width 37 height 10
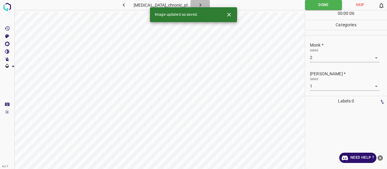
click at [202, 6] on button "button" at bounding box center [199, 5] width 19 height 10
click at [327, 58] on body "4.3.7 psoriasis_chronic_plaque33.jpg Done Skip 0 00 : 00 : 06 Categories Monk *…" at bounding box center [193, 84] width 387 height 169
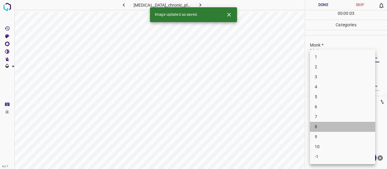
click at [323, 125] on li "8" at bounding box center [342, 127] width 65 height 10
type input "8"
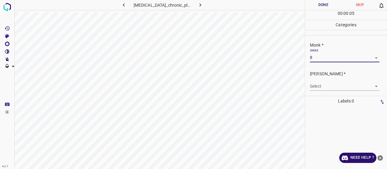
click at [319, 85] on body "4.3.7 psoriasis_chronic_plaque33.jpg Done Skip 0 00 : 00 : 05 Categories Monk *…" at bounding box center [193, 84] width 387 height 169
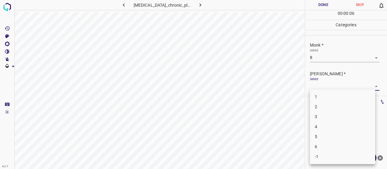
click at [322, 134] on li "5" at bounding box center [342, 137] width 65 height 10
type input "5"
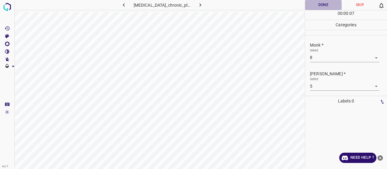
click at [309, 4] on button "Done" at bounding box center [323, 5] width 37 height 10
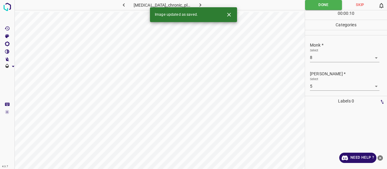
click at [199, 4] on button "button" at bounding box center [199, 5] width 19 height 10
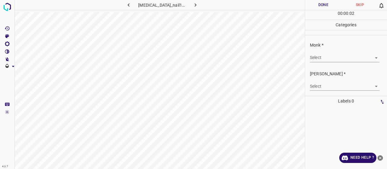
click at [318, 57] on body "4.3.7 psoriasis_nail106.jpg Done Skip 0 00 : 00 : 02 Categories Monk * Select ​…" at bounding box center [193, 84] width 387 height 169
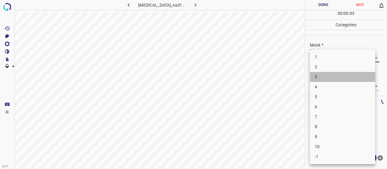
click at [320, 73] on li "3" at bounding box center [342, 77] width 65 height 10
type input "3"
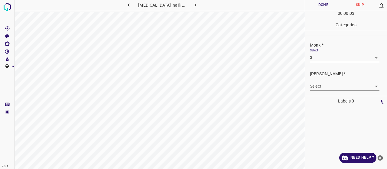
click at [322, 87] on body "4.3.7 psoriasis_nail106.jpg Done Skip 0 00 : 00 : 03 Categories Monk * Select 3…" at bounding box center [193, 84] width 387 height 169
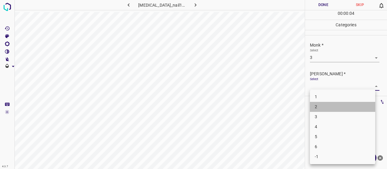
click at [322, 104] on li "2" at bounding box center [342, 107] width 65 height 10
type input "2"
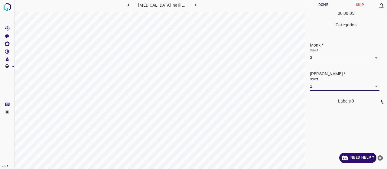
click at [323, 12] on div "00 : 00 : 05" at bounding box center [346, 14] width 82 height 9
click at [323, 8] on button "Done" at bounding box center [323, 5] width 37 height 10
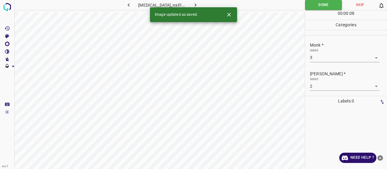
click at [198, 4] on button "button" at bounding box center [195, 5] width 19 height 10
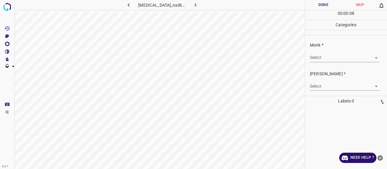
click at [327, 57] on body "4.3.7 psoriasis_nail60.jpg Done Skip 0 00 : 00 : 08 Categories Monk * Select ​ …" at bounding box center [193, 84] width 387 height 169
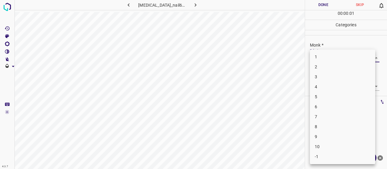
click at [317, 87] on li "4" at bounding box center [342, 87] width 65 height 10
type input "4"
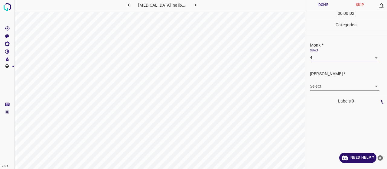
click at [319, 88] on body "4.3.7 psoriasis_nail60.jpg Done Skip 0 00 : 00 : 02 Categories Monk * Select 4 …" at bounding box center [193, 84] width 387 height 169
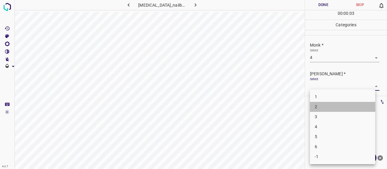
click at [329, 106] on li "2" at bounding box center [342, 107] width 65 height 10
type input "2"
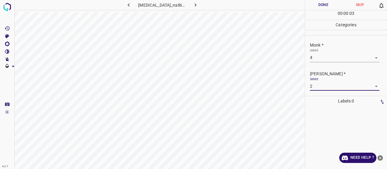
click at [324, 7] on button "Done" at bounding box center [323, 5] width 37 height 10
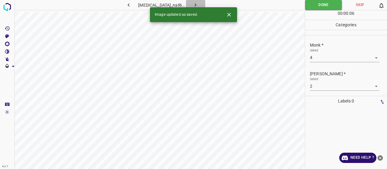
click at [194, 2] on button "button" at bounding box center [195, 5] width 19 height 10
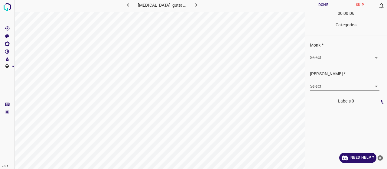
click at [363, 58] on body "4.3.7 psoriasis_guttate1.jpg Done Skip 0 00 : 00 : 06 Categories Monk * Select …" at bounding box center [193, 84] width 387 height 169
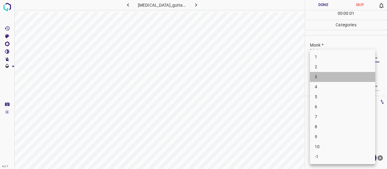
drag, startPoint x: 354, startPoint y: 75, endPoint x: 351, endPoint y: 82, distance: 7.2
click at [351, 82] on ul "1 2 3 4 5 6 7 8 9 10 -1" at bounding box center [342, 107] width 65 height 115
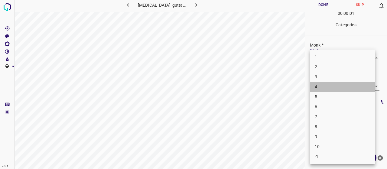
click at [351, 82] on li "4" at bounding box center [342, 87] width 65 height 10
type input "4"
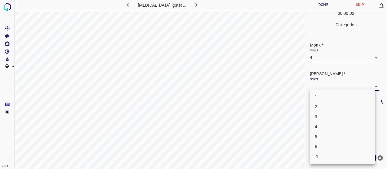
click at [348, 86] on body "4.3.7 psoriasis_guttate1.jpg Done Skip 0 00 : 00 : 02 Categories Monk * Select …" at bounding box center [193, 84] width 387 height 169
click at [339, 105] on li "2" at bounding box center [342, 107] width 65 height 10
type input "2"
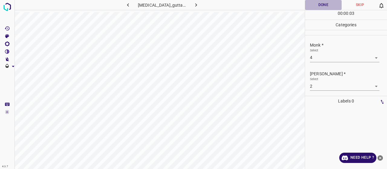
click at [326, 2] on button "Done" at bounding box center [323, 5] width 37 height 10
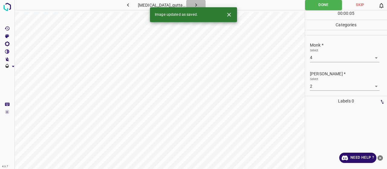
click at [193, 6] on icon "button" at bounding box center [196, 5] width 6 height 6
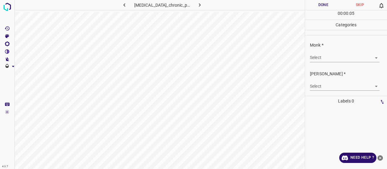
click at [335, 59] on body "4.3.7 psoriasis_chronic_plaque1.jpg Done Skip 0 00 : 00 : 05 Categories Monk * …" at bounding box center [193, 84] width 387 height 169
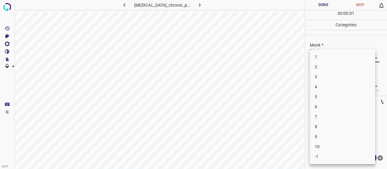
click at [323, 79] on li "3" at bounding box center [342, 77] width 65 height 10
type input "3"
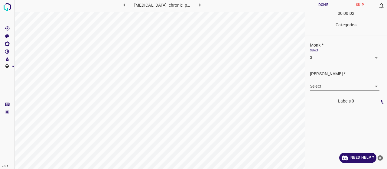
click at [323, 90] on div "Fitzpatrick * Select ​" at bounding box center [346, 80] width 82 height 28
click at [318, 90] on body "4.3.7 psoriasis_chronic_plaque1.jpg Done Skip 0 00 : 00 : 02 Categories Monk * …" at bounding box center [193, 84] width 387 height 169
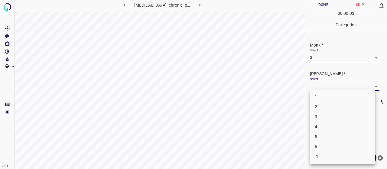
click at [319, 110] on li "2" at bounding box center [342, 107] width 65 height 10
type input "2"
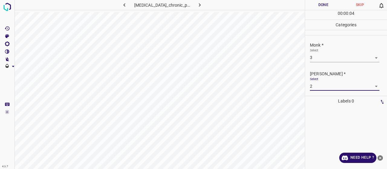
click at [309, 7] on button "Done" at bounding box center [323, 5] width 37 height 10
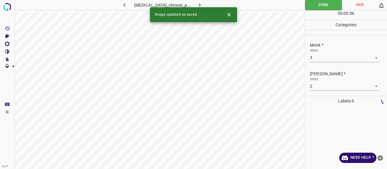
click at [193, 8] on div "4.3.7 psoriasis_chronic_plaque1.jpg Done Skip 0 00 : 00 : 06 Categories Monk * …" at bounding box center [193, 84] width 387 height 169
click at [196, 5] on icon "button" at bounding box center [199, 5] width 6 height 6
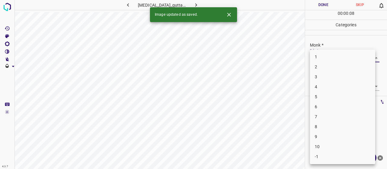
click at [330, 53] on body "4.3.7 psoriasis_guttate4.jpg Done Skip 0 00 : 00 : 08 Categories Monk * Select …" at bounding box center [193, 84] width 387 height 169
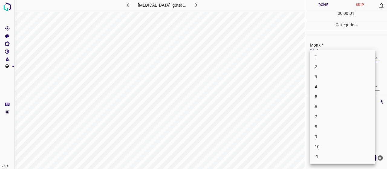
click at [338, 111] on li "6" at bounding box center [342, 107] width 65 height 10
type input "6"
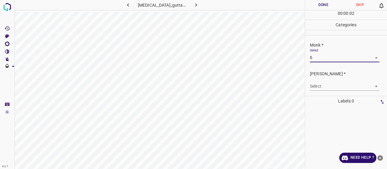
click at [326, 84] on body "4.3.7 psoriasis_guttate4.jpg Done Skip 0 00 : 00 : 02 Categories Monk * Select …" at bounding box center [193, 84] width 387 height 169
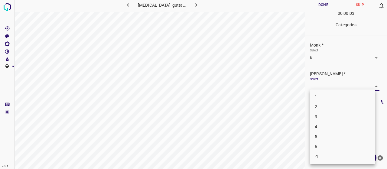
click at [331, 128] on li "4" at bounding box center [342, 127] width 65 height 10
type input "4"
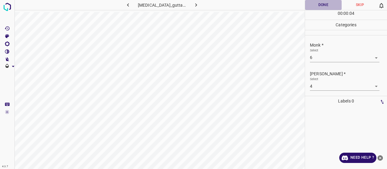
click at [322, 6] on button "Done" at bounding box center [323, 5] width 37 height 10
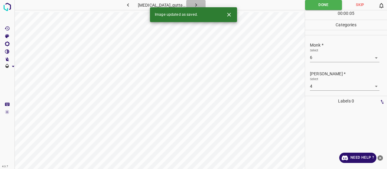
click at [193, 7] on icon "button" at bounding box center [196, 5] width 6 height 6
click at [317, 55] on body "4.3.7 psoriasis_nail35.jpg Done Skip 0 00 : 00 : 01 Categories Monk * Select ​ …" at bounding box center [193, 84] width 387 height 169
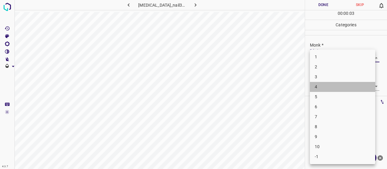
click at [319, 85] on li "4" at bounding box center [342, 87] width 65 height 10
type input "4"
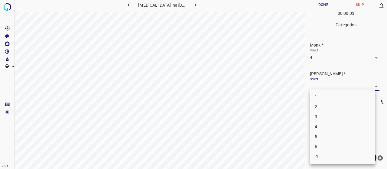
click at [322, 90] on body "4.3.7 psoriasis_nail35.jpg Done Skip 0 00 : 00 : 03 Categories Monk * Select 4 …" at bounding box center [193, 84] width 387 height 169
drag, startPoint x: 321, startPoint y: 111, endPoint x: 317, endPoint y: 109, distance: 4.1
click at [321, 111] on ul "1 2 3 4 5 6 -1" at bounding box center [342, 126] width 65 height 75
click at [328, 102] on li "2" at bounding box center [342, 107] width 65 height 10
type input "2"
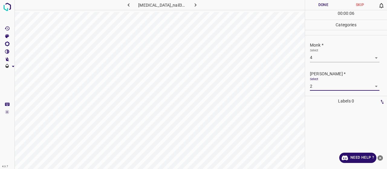
click at [325, 3] on button "Done" at bounding box center [323, 5] width 37 height 10
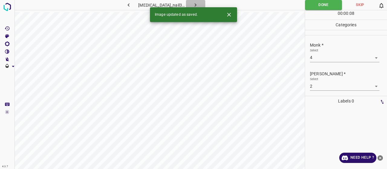
click at [192, 5] on icon "button" at bounding box center [195, 5] width 6 height 6
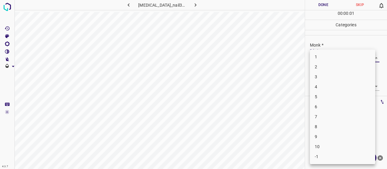
click at [357, 56] on body "4.3.7 psoriasis_nail34.jpg Done Skip 0 00 : 00 : 01 Categories Monk * Select ​ …" at bounding box center [193, 84] width 387 height 169
click at [343, 85] on li "4" at bounding box center [342, 87] width 65 height 10
click at [325, 58] on body "4.3.7 psoriasis_nail34.jpg Done Skip 0 00 : 00 : 04 Categories Monk * Select 4 …" at bounding box center [193, 84] width 387 height 169
click at [327, 77] on li "3" at bounding box center [342, 77] width 65 height 10
type input "3"
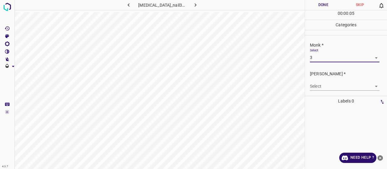
click at [327, 89] on body "4.3.7 psoriasis_nail34.jpg Done Skip 0 00 : 00 : 05 Categories Monk * Select 3 …" at bounding box center [193, 84] width 387 height 169
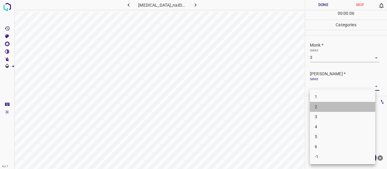
click at [325, 106] on li "2" at bounding box center [342, 107] width 65 height 10
type input "2"
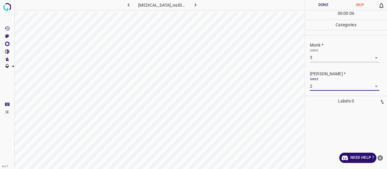
click at [323, 5] on button "Done" at bounding box center [323, 5] width 37 height 10
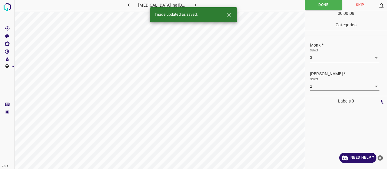
click at [192, 2] on icon "button" at bounding box center [195, 5] width 6 height 6
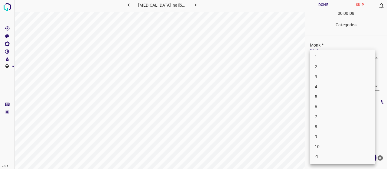
click at [320, 55] on body "4.3.7 psoriasis_nail55.jpg Done Skip 0 00 : 00 : 08 Categories Monk * Select ​ …" at bounding box center [193, 84] width 387 height 169
click at [325, 86] on li "4" at bounding box center [342, 87] width 65 height 10
type input "4"
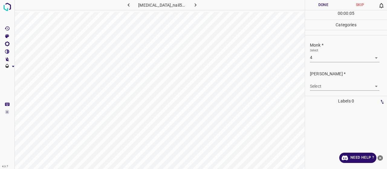
click at [325, 101] on div "Done Skip 0 00 : 00 : 05 Categories Monk * Select 4 4 Fitzpatrick * Select ​ La…" at bounding box center [346, 84] width 82 height 169
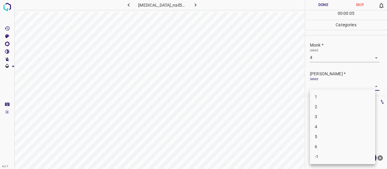
click at [321, 82] on body "4.3.7 psoriasis_nail55.jpg Done Skip 0 00 : 00 : 05 Categories Monk * Select 4 …" at bounding box center [193, 84] width 387 height 169
click at [324, 105] on li "2" at bounding box center [342, 107] width 65 height 10
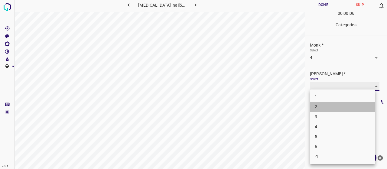
type input "2"
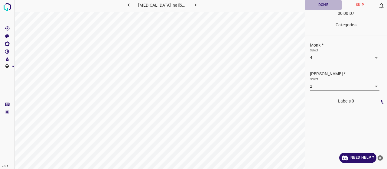
click at [311, 5] on button "Done" at bounding box center [323, 5] width 37 height 10
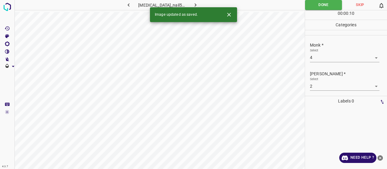
drag, startPoint x: 196, startPoint y: 1, endPoint x: 187, endPoint y: 0, distance: 9.4
click at [187, 1] on button "button" at bounding box center [195, 5] width 19 height 10
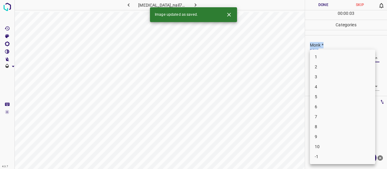
click at [321, 57] on body "4.3.7 psoriasis_nail72.jpg Done Skip 0 00 : 00 : 03 Categories Monk * Select ​ …" at bounding box center [193, 84] width 387 height 169
click at [327, 85] on li "4" at bounding box center [342, 87] width 65 height 10
type input "4"
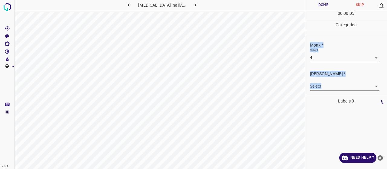
click at [327, 86] on body "4.3.7 psoriasis_nail72.jpg Done Skip 0 00 : 00 : 05 Categories Monk * Select 4 …" at bounding box center [193, 84] width 387 height 169
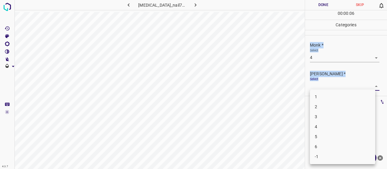
click at [329, 105] on li "2" at bounding box center [342, 107] width 65 height 10
type input "2"
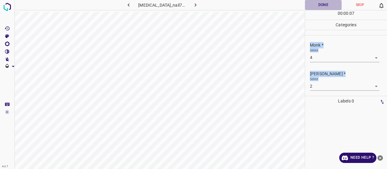
click at [325, 6] on button "Done" at bounding box center [323, 5] width 37 height 10
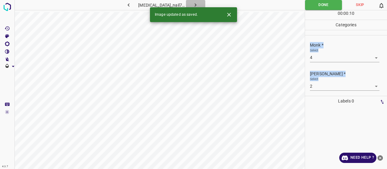
click at [192, 2] on button "button" at bounding box center [195, 5] width 19 height 10
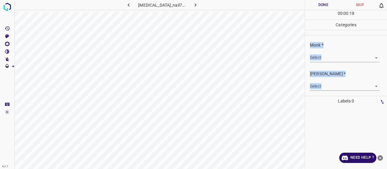
click at [333, 60] on body "4.3.7 psoriasis_nail71.jpg Done Skip 0 00 : 00 : 18 Categories Monk * Select ​ …" at bounding box center [193, 84] width 387 height 169
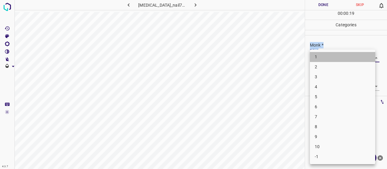
click at [332, 54] on li "1" at bounding box center [342, 57] width 65 height 10
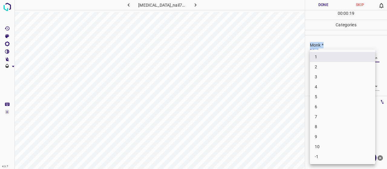
click at [331, 54] on body "4.3.7 psoriasis_nail71.jpg Done Skip 0 00 : 00 : 19 Categories Monk * Select 1 …" at bounding box center [193, 84] width 387 height 169
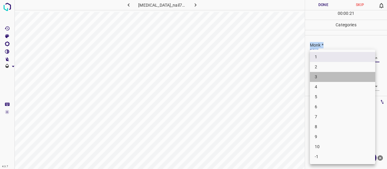
click at [329, 77] on li "3" at bounding box center [342, 77] width 65 height 10
type input "3"
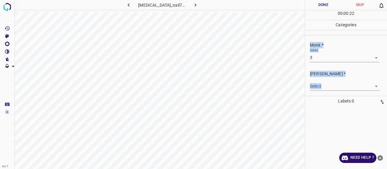
click at [327, 84] on body "4.3.7 psoriasis_nail71.jpg Done Skip 0 00 : 00 : 22 Categories Monk * Select 3 …" at bounding box center [193, 84] width 387 height 169
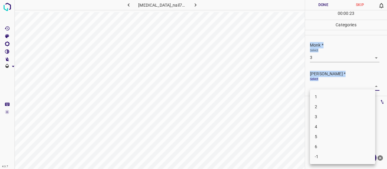
click at [328, 109] on li "2" at bounding box center [342, 107] width 65 height 10
type input "2"
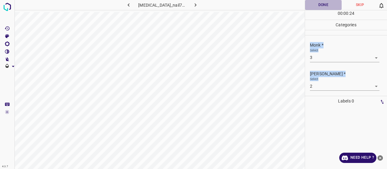
click at [319, 9] on button "Done" at bounding box center [323, 5] width 37 height 10
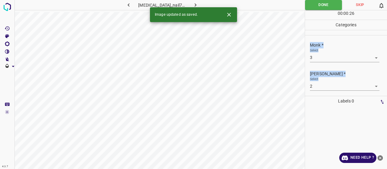
click at [194, 2] on button "button" at bounding box center [195, 5] width 19 height 10
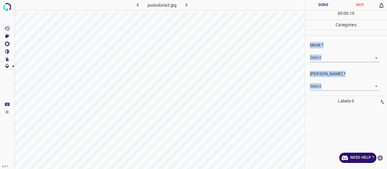
click at [338, 53] on body "4.3.7 pustulosis3.jpg Done Skip 0 00 : 00 : 19 Categories Monk * Select ​ Fitzp…" at bounding box center [193, 84] width 387 height 169
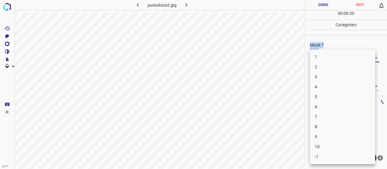
click at [333, 98] on li "5" at bounding box center [342, 97] width 65 height 10
type input "5"
click at [332, 84] on body "4.3.7 pustulosis3.jpg Done Skip 0 00 : 00 : 21 Categories Monk * Select 5 5 Fit…" at bounding box center [193, 84] width 387 height 169
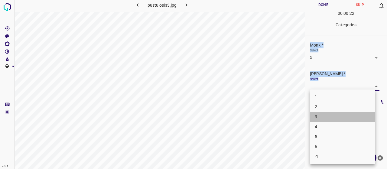
click at [331, 115] on li "3" at bounding box center [342, 117] width 65 height 10
type input "3"
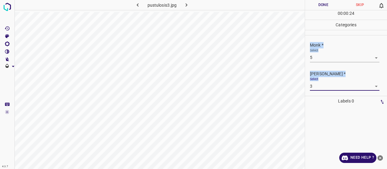
click at [322, 8] on button "Done" at bounding box center [323, 5] width 37 height 10
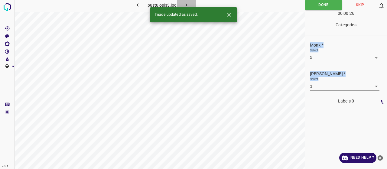
click at [193, 1] on button "button" at bounding box center [186, 5] width 19 height 10
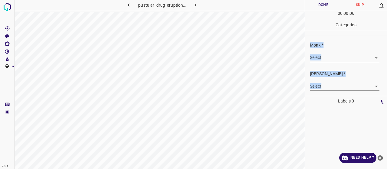
click at [357, 56] on body "4.3.7 pustular_drug_eruption6.jpg Done Skip 0 00 : 00 : 06 Categories Monk * Se…" at bounding box center [193, 84] width 387 height 169
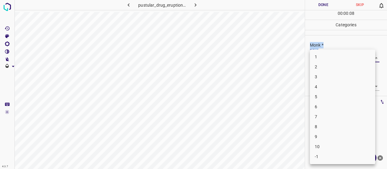
click at [337, 121] on li "7" at bounding box center [342, 117] width 65 height 10
type input "7"
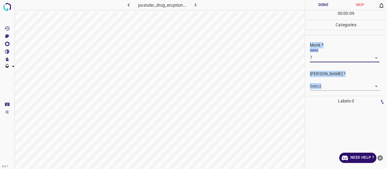
click at [335, 87] on body "4.3.7 pustular_drug_eruption6.jpg Done Skip 0 00 : 00 : 09 Categories Monk * Se…" at bounding box center [193, 84] width 387 height 169
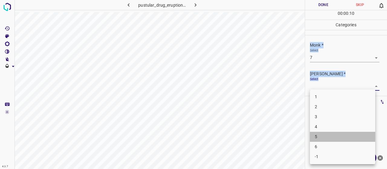
click at [334, 139] on li "5" at bounding box center [342, 137] width 65 height 10
type input "5"
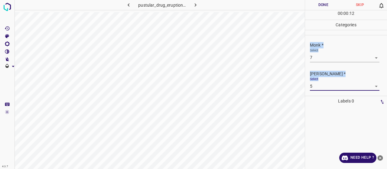
click at [312, 4] on button "Done" at bounding box center [323, 5] width 37 height 10
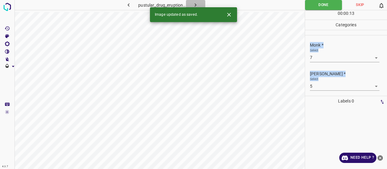
click at [192, 3] on button "button" at bounding box center [195, 5] width 19 height 10
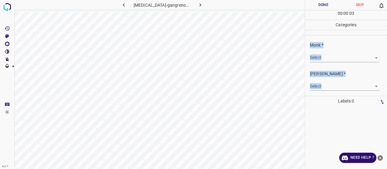
click at [316, 57] on body "4.3.7 pyoderma-gangrenosum116.jpg Done Skip 0 00 : 00 : 03 Categories Monk * Se…" at bounding box center [193, 84] width 387 height 169
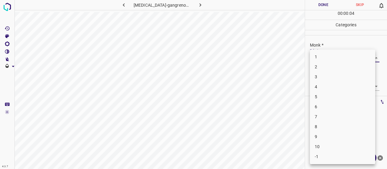
click at [286, 47] on div at bounding box center [193, 84] width 387 height 169
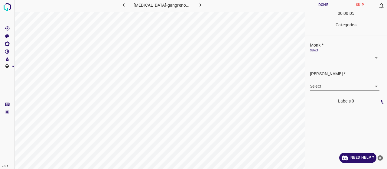
click at [337, 24] on p "Categories" at bounding box center [346, 25] width 82 height 10
click at [332, 57] on body "4.3.7 pyoderma-gangrenosum116.jpg Done Skip 0 00 : 00 : 06 Categories Monk * Se…" at bounding box center [193, 84] width 387 height 169
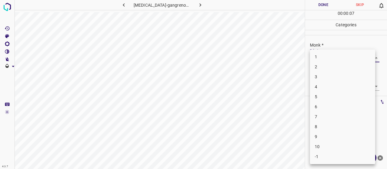
click at [326, 97] on li "5" at bounding box center [342, 97] width 65 height 10
type input "5"
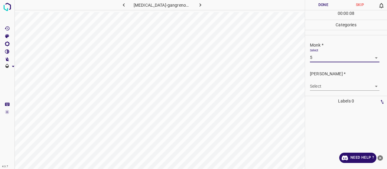
click at [327, 99] on p "Labels 0" at bounding box center [346, 101] width 78 height 10
click at [328, 91] on div "Fitzpatrick * Select ​" at bounding box center [346, 80] width 82 height 28
click at [325, 87] on body "4.3.7 pyoderma-gangrenosum116.jpg Done Skip 0 00 : 00 : 08 Categories Monk * Se…" at bounding box center [193, 84] width 387 height 169
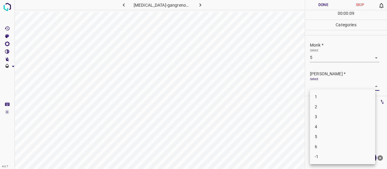
click at [327, 117] on li "3" at bounding box center [342, 117] width 65 height 10
type input "3"
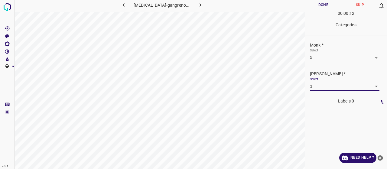
click at [315, 8] on button "Done" at bounding box center [323, 5] width 37 height 10
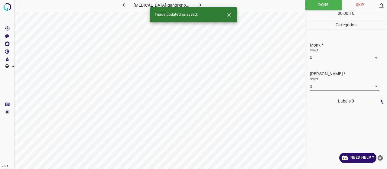
click at [193, 3] on button "button" at bounding box center [199, 5] width 19 height 10
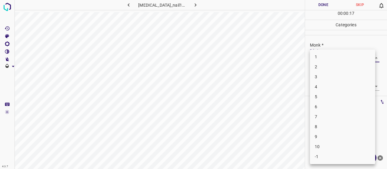
click at [331, 55] on body "4.3.7 psoriasis_nail101.jpg Done Skip 0 00 : 00 : 17 Categories Monk * Select ​…" at bounding box center [193, 84] width 387 height 169
click at [325, 75] on li "3" at bounding box center [342, 77] width 65 height 10
type input "3"
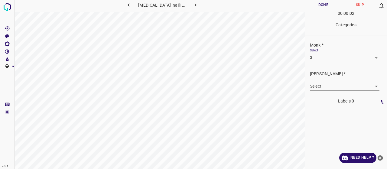
click at [318, 90] on div "Fitzpatrick * Select ​" at bounding box center [346, 80] width 82 height 28
click at [319, 87] on body "4.3.7 psoriasis_nail101.jpg Done Skip 0 00 : 00 : 02 Categories Monk * Select 3…" at bounding box center [193, 84] width 387 height 169
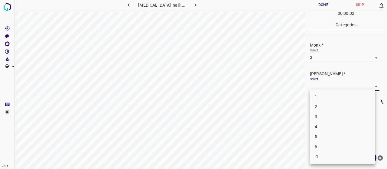
click at [322, 112] on li "3" at bounding box center [342, 117] width 65 height 10
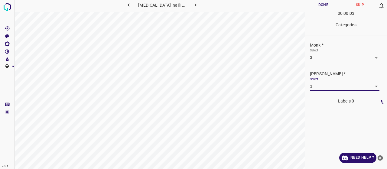
click at [332, 86] on body "4.3.7 psoriasis_nail101.jpg Done Skip 0 00 : 00 : 03 Categories Monk * Select 3…" at bounding box center [193, 84] width 387 height 169
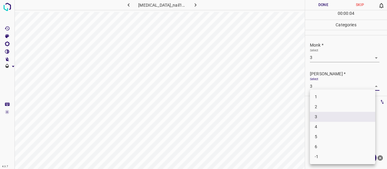
click at [328, 105] on li "2" at bounding box center [342, 107] width 65 height 10
type input "2"
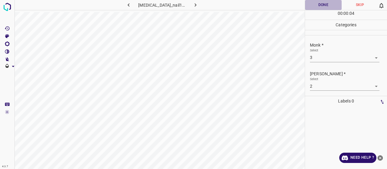
click at [325, 1] on button "Done" at bounding box center [323, 5] width 37 height 10
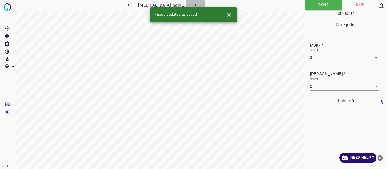
click at [196, 2] on button "button" at bounding box center [195, 5] width 19 height 10
click at [322, 62] on div "Monk * Select ​" at bounding box center [346, 52] width 82 height 28
click at [321, 58] on body "4.3.7 psoriasis_nail14.jpg Done Skip 0 00 : 00 : 07 Categories Monk * Select ​ …" at bounding box center [193, 84] width 387 height 169
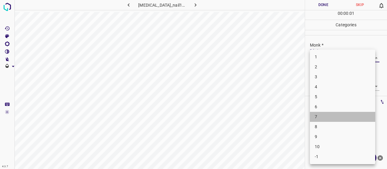
click at [311, 115] on li "7" at bounding box center [342, 117] width 65 height 10
type input "7"
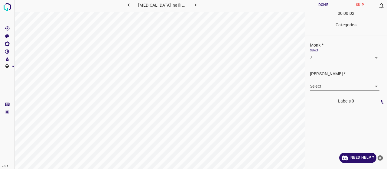
click at [315, 84] on body "4.3.7 psoriasis_nail14.jpg Done Skip 0 00 : 00 : 02 Categories Monk * Select 7 …" at bounding box center [193, 84] width 387 height 169
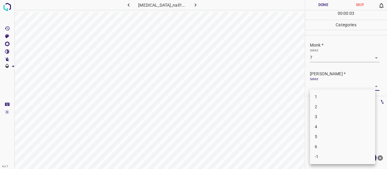
click at [318, 134] on li "5" at bounding box center [342, 137] width 65 height 10
type input "5"
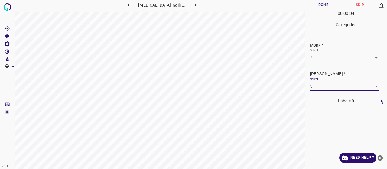
click at [318, 8] on button "Done" at bounding box center [323, 5] width 37 height 10
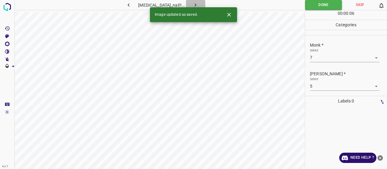
click at [192, 5] on icon "button" at bounding box center [195, 5] width 6 height 6
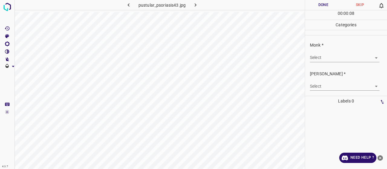
click at [345, 57] on body "4.3.7 pustular_psoriasis43.jpg Done Skip 0 00 : 00 : 08 Categories Monk * Selec…" at bounding box center [193, 84] width 387 height 169
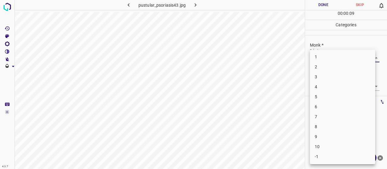
click at [340, 108] on li "6" at bounding box center [342, 107] width 65 height 10
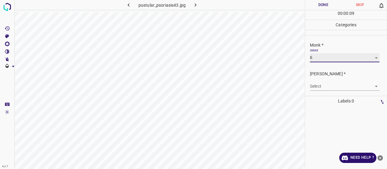
type input "6"
click at [328, 89] on body "4.3.7 pustular_psoriasis43.jpg Done Skip 0 00 : 00 : 09 Categories Monk * Selec…" at bounding box center [193, 84] width 387 height 169
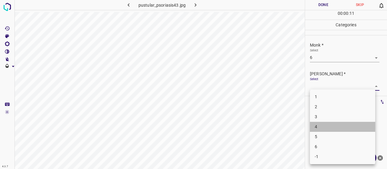
click at [323, 129] on li "4" at bounding box center [342, 127] width 65 height 10
type input "4"
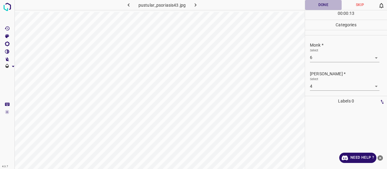
click at [324, 6] on button "Done" at bounding box center [323, 5] width 37 height 10
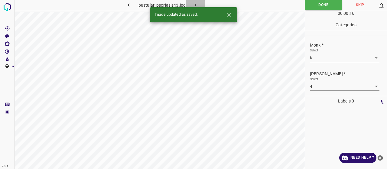
click at [200, 0] on button "button" at bounding box center [195, 5] width 19 height 10
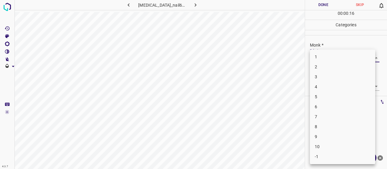
click at [341, 58] on body "4.3.7 psoriasis_nail63.jpg Done Skip 0 00 : 00 : 16 Categories Monk * Select ​ …" at bounding box center [193, 84] width 387 height 169
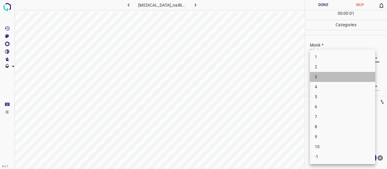
click at [334, 73] on li "3" at bounding box center [342, 77] width 65 height 10
type input "3"
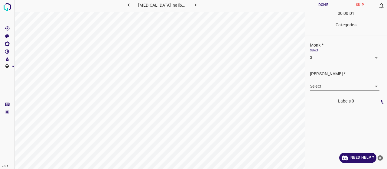
click at [335, 83] on body "4.3.7 psoriasis_nail63.jpg Done Skip 0 00 : 00 : 01 Categories Monk * Select 3 …" at bounding box center [193, 84] width 387 height 169
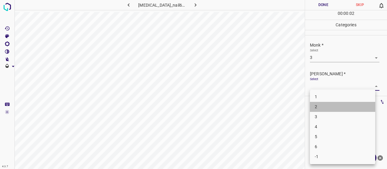
click at [336, 103] on li "2" at bounding box center [342, 107] width 65 height 10
type input "2"
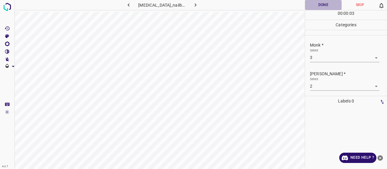
click at [329, 8] on button "Done" at bounding box center [323, 5] width 37 height 10
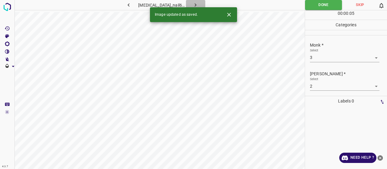
click at [192, 4] on icon "button" at bounding box center [195, 5] width 6 height 6
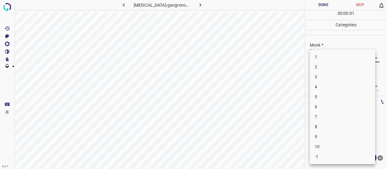
click at [329, 61] on body "4.3.7 pyoderma-gangrenosum118.jpg Done Skip 0 00 : 00 : 01 Categories Monk * Se…" at bounding box center [193, 84] width 387 height 169
click at [324, 95] on li "5" at bounding box center [342, 97] width 65 height 10
type input "5"
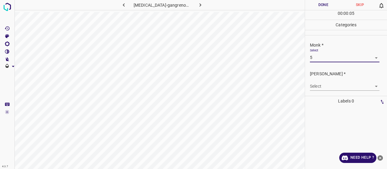
click at [321, 82] on body "4.3.7 pyoderma-gangrenosum118.jpg Done Skip 0 00 : 00 : 05 Categories Monk * Se…" at bounding box center [193, 84] width 387 height 169
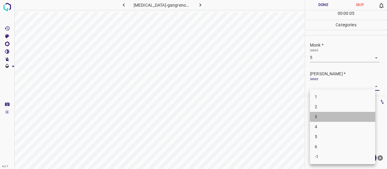
click at [321, 113] on li "3" at bounding box center [342, 117] width 65 height 10
type input "3"
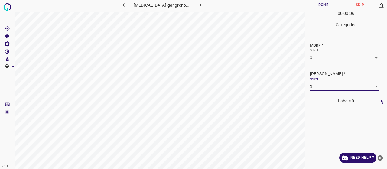
click at [325, 5] on button "Done" at bounding box center [323, 5] width 37 height 10
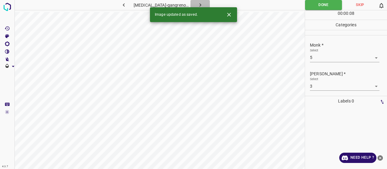
click at [198, 3] on icon "button" at bounding box center [200, 5] width 6 height 6
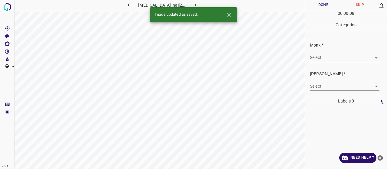
click at [322, 58] on body "4.3.7 psoriasis_nail29.jpg Done Skip 0 00 : 00 : 08 Categories Monk * Select ​ …" at bounding box center [193, 84] width 387 height 169
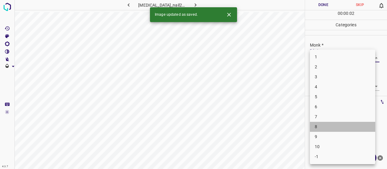
click at [326, 124] on li "8" at bounding box center [342, 127] width 65 height 10
type input "8"
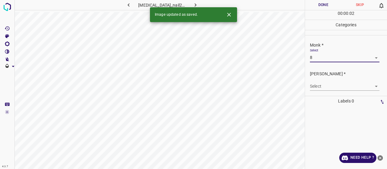
click at [318, 84] on body "4.3.7 psoriasis_nail29.jpg Done Skip 0 00 : 00 : 02 Categories Monk * Select 8 …" at bounding box center [193, 84] width 387 height 169
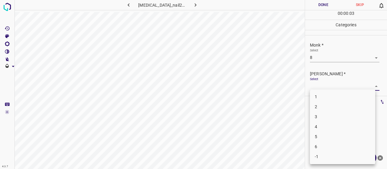
click at [324, 132] on li "5" at bounding box center [342, 137] width 65 height 10
type input "5"
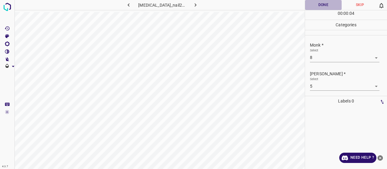
click at [320, 4] on button "Done" at bounding box center [323, 5] width 37 height 10
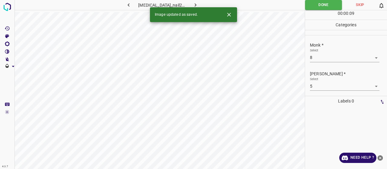
click at [194, 1] on button "button" at bounding box center [195, 5] width 19 height 10
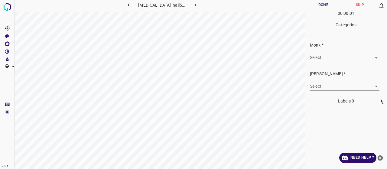
click at [338, 58] on body "4.3.7 psoriasis_nail58.jpg Done Skip 0 00 : 00 : 01 Categories Monk * Select ​ …" at bounding box center [193, 84] width 387 height 169
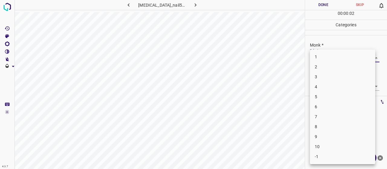
click at [334, 76] on li "3" at bounding box center [342, 77] width 65 height 10
type input "3"
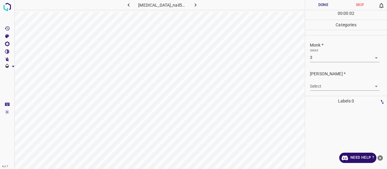
click at [332, 86] on body "4.3.7 psoriasis_nail58.jpg Done Skip 0 00 : 00 : 02 Categories Monk * Select 3 …" at bounding box center [193, 84] width 387 height 169
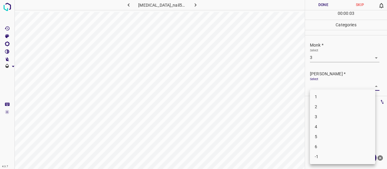
click at [328, 105] on li "2" at bounding box center [342, 107] width 65 height 10
type input "2"
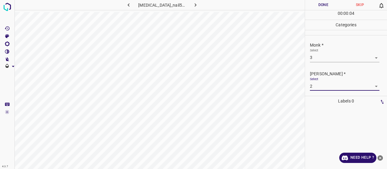
click at [308, 2] on button "Done" at bounding box center [323, 5] width 37 height 10
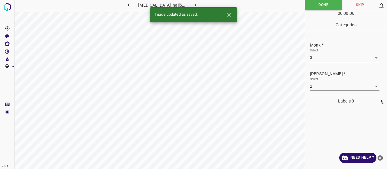
click at [192, 6] on icon "button" at bounding box center [195, 5] width 6 height 6
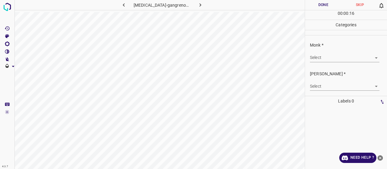
click at [358, 53] on body "4.3.7 pyoderma-gangrenosum124.jpg Done Skip 0 00 : 00 : 16 Categories Monk * Se…" at bounding box center [193, 84] width 387 height 169
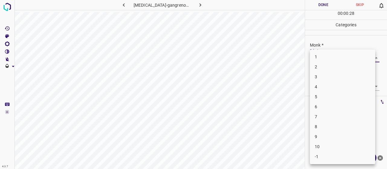
click at [337, 106] on li "6" at bounding box center [342, 107] width 65 height 10
type input "6"
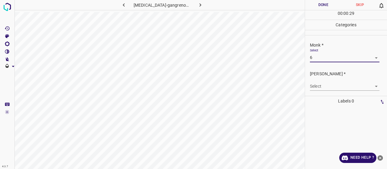
click at [335, 86] on body "4.3.7 pyoderma-gangrenosum124.jpg Done Skip 0 00 : 00 : 29 Categories Monk * Se…" at bounding box center [193, 84] width 387 height 169
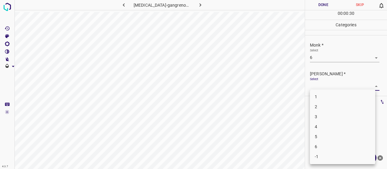
click at [315, 122] on li "4" at bounding box center [342, 127] width 65 height 10
type input "4"
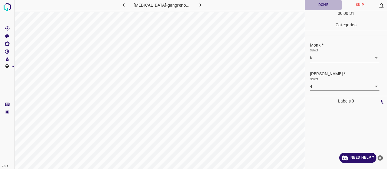
click at [329, 2] on button "Done" at bounding box center [323, 5] width 37 height 10
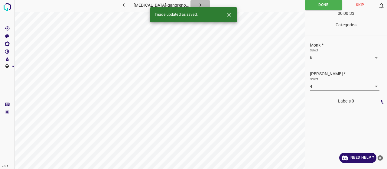
click at [193, 6] on button "button" at bounding box center [199, 5] width 19 height 10
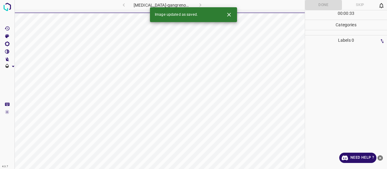
click at [193, 6] on div "pyoderma-gangrenosum124.jpg" at bounding box center [162, 5] width 114 height 10
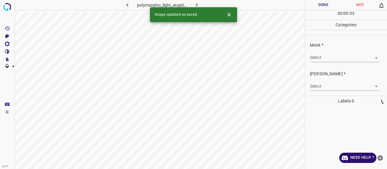
click at [323, 61] on body "4.3.7 polymorphic_light_eruption3.jpg Done Skip 0 00 : 00 : 33 Categories Monk …" at bounding box center [193, 84] width 387 height 169
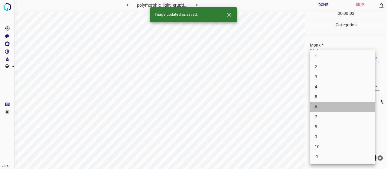
click at [320, 103] on li "6" at bounding box center [342, 107] width 65 height 10
type input "6"
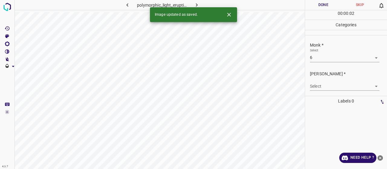
click at [322, 91] on div "Fitzpatrick * Select ​" at bounding box center [346, 80] width 82 height 28
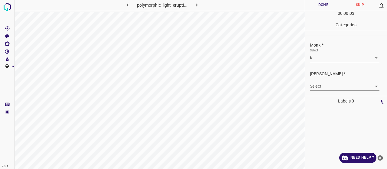
click at [322, 90] on body "4.3.7 polymorphic_light_eruption3.jpg Done Skip 0 00 : 00 : 03 Categories Monk …" at bounding box center [193, 84] width 387 height 169
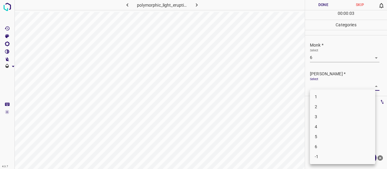
click at [326, 124] on li "4" at bounding box center [342, 127] width 65 height 10
type input "4"
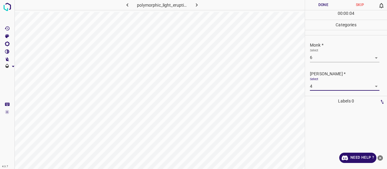
click at [323, 6] on button "Done" at bounding box center [323, 5] width 37 height 10
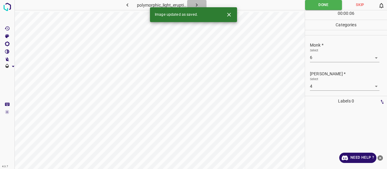
click at [192, 3] on button "button" at bounding box center [196, 5] width 19 height 10
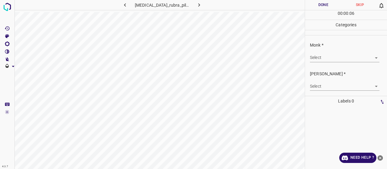
click at [320, 58] on body "4.3.7 pityriasis_rubra_pilaris96.jpg Done Skip 0 00 : 00 : 06 Categories Monk *…" at bounding box center [193, 84] width 387 height 169
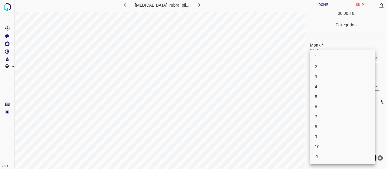
click at [333, 108] on li "6" at bounding box center [342, 107] width 65 height 10
type input "6"
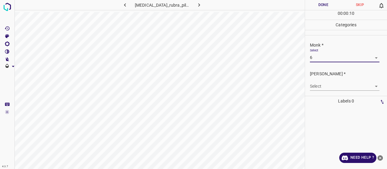
click at [326, 81] on div "Select ​" at bounding box center [344, 84] width 69 height 14
click at [325, 86] on body "4.3.7 pityriasis_rubra_pilaris96.jpg Done Skip 0 00 : 00 : 11 Categories Monk *…" at bounding box center [193, 84] width 387 height 169
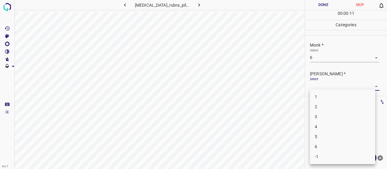
click at [335, 132] on li "5" at bounding box center [342, 137] width 65 height 10
click at [334, 86] on body "4.3.7 pityriasis_rubra_pilaris96.jpg Done Skip 0 00 : 00 : 13 Categories Monk *…" at bounding box center [193, 84] width 387 height 169
click at [334, 127] on li "4" at bounding box center [342, 127] width 65 height 10
type input "4"
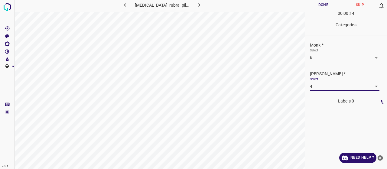
click at [322, 4] on button "Done" at bounding box center [323, 5] width 37 height 10
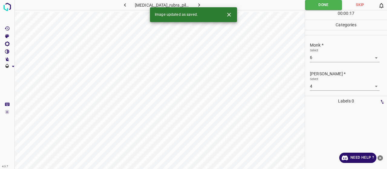
click at [192, 5] on button "button" at bounding box center [198, 5] width 19 height 10
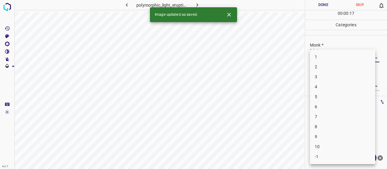
click at [326, 57] on body "4.3.7 polymorphic_light_eruption20.jpg Done Skip 0 00 : 00 : 17 Categories Monk…" at bounding box center [193, 84] width 387 height 169
click at [327, 99] on li "5" at bounding box center [342, 97] width 65 height 10
type input "5"
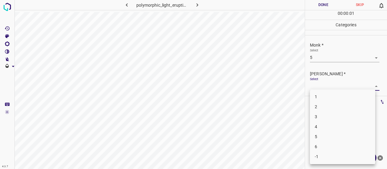
click at [322, 85] on body "4.3.7 polymorphic_light_eruption20.jpg Done Skip 0 00 : 00 : 01 Categories Monk…" at bounding box center [193, 84] width 387 height 169
click at [323, 127] on li "4" at bounding box center [342, 127] width 65 height 10
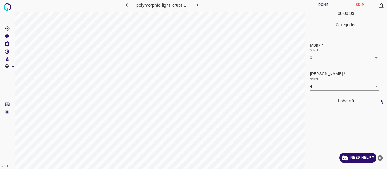
click at [316, 81] on div "Select 4 4" at bounding box center [344, 84] width 69 height 14
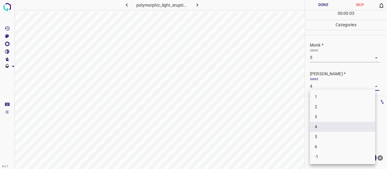
click at [318, 89] on body "4.3.7 polymorphic_light_eruption20.jpg Done Skip 0 00 : 00 : 03 Categories Monk…" at bounding box center [193, 84] width 387 height 169
click at [322, 122] on li "4" at bounding box center [342, 127] width 65 height 10
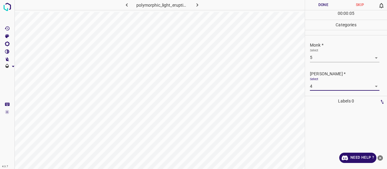
click at [316, 84] on body "4.3.7 polymorphic_light_eruption20.jpg Done Skip 0 00 : 00 : 05 Categories Monk…" at bounding box center [193, 84] width 387 height 169
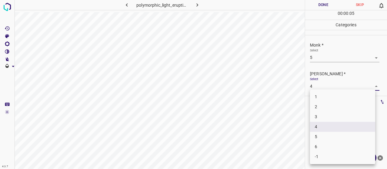
click at [321, 113] on li "3" at bounding box center [342, 117] width 65 height 10
type input "3"
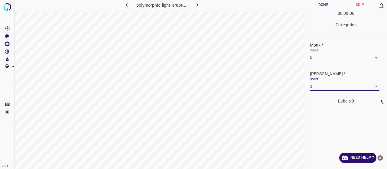
click at [318, 11] on div "00 : 00 : 06" at bounding box center [346, 14] width 82 height 9
click at [318, 9] on button "Done" at bounding box center [323, 5] width 37 height 10
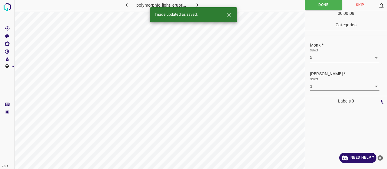
click at [199, 4] on icon "button" at bounding box center [197, 5] width 6 height 6
click at [314, 61] on body "4.3.7 polyp1.jpg Done Skip 0 00 : 00 : 06 Categories Monk * Select ​ Fitzpatric…" at bounding box center [193, 84] width 387 height 169
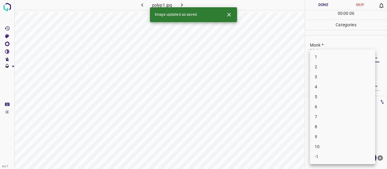
click at [318, 50] on ul "1 2 3 4 5 6 7 8 9 10 -1" at bounding box center [342, 107] width 65 height 115
click at [322, 77] on li "3" at bounding box center [342, 77] width 65 height 10
type input "3"
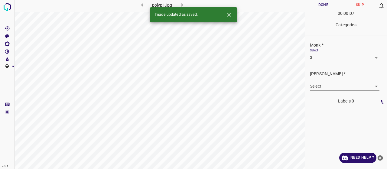
click at [323, 85] on body "4.3.7 polyp1.jpg Done Skip 0 00 : 00 : 07 Categories Monk * Select 3 3 Fitzpatr…" at bounding box center [193, 84] width 387 height 169
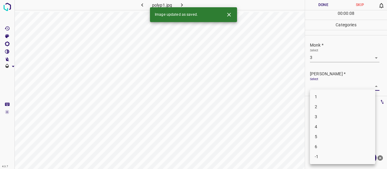
click at [325, 107] on li "2" at bounding box center [342, 107] width 65 height 10
type input "2"
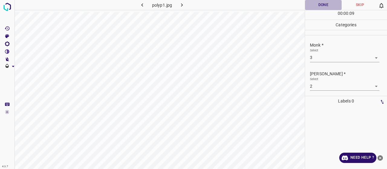
click at [321, 2] on button "Done" at bounding box center [323, 5] width 37 height 10
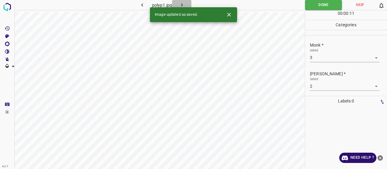
click at [180, 3] on icon "button" at bounding box center [182, 5] width 6 height 6
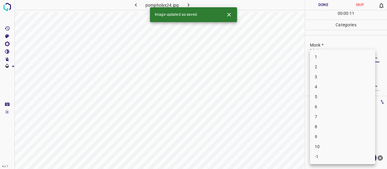
click at [329, 55] on body "4.3.7 pompholyx24.jpg Done Skip 0 00 : 00 : 11 Categories Monk * Select ​ Fitzp…" at bounding box center [193, 84] width 387 height 169
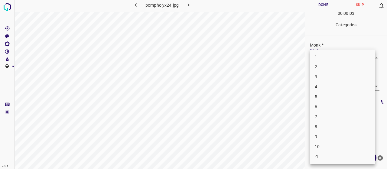
click at [321, 84] on li "4" at bounding box center [342, 87] width 65 height 10
type input "4"
click at [320, 84] on body "4.3.7 pompholyx24.jpg Done Skip 0 00 : 00 : 03 Categories Monk * Select 4 4 Fit…" at bounding box center [193, 84] width 387 height 169
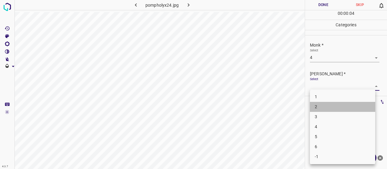
click at [322, 107] on li "2" at bounding box center [342, 107] width 65 height 10
type input "2"
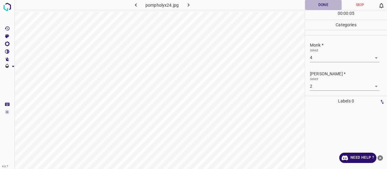
click at [317, 8] on button "Done" at bounding box center [323, 5] width 37 height 10
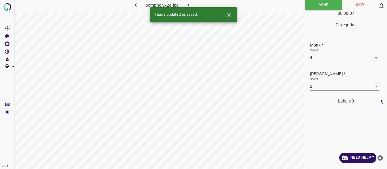
click at [187, 3] on icon "button" at bounding box center [188, 5] width 6 height 6
click at [311, 60] on body "4.3.7 pityriasis_rubra_pilaris99.jpg Done Skip 0 00 : 00 : 08 Categories Monk *…" at bounding box center [193, 84] width 387 height 169
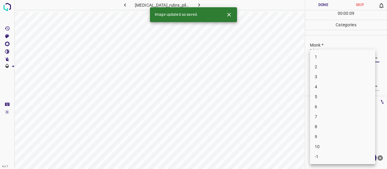
click at [329, 130] on li "8" at bounding box center [342, 127] width 65 height 10
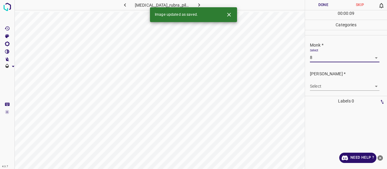
drag, startPoint x: 308, startPoint y: 82, endPoint x: 313, endPoint y: 86, distance: 5.9
click at [309, 82] on div "Fitzpatrick * Select ​" at bounding box center [346, 80] width 82 height 28
click at [314, 87] on body "4.3.7 pityriasis_rubra_pilaris99.jpg Done Skip 0 00 : 00 : 10 Categories Monk *…" at bounding box center [193, 84] width 387 height 169
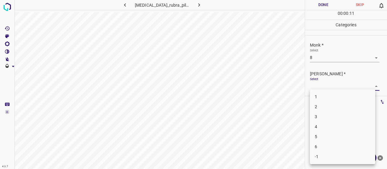
click at [315, 134] on li "5" at bounding box center [342, 137] width 65 height 10
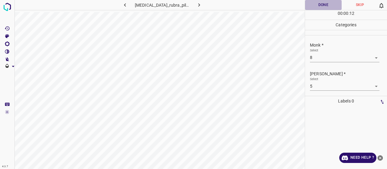
click at [309, 8] on button "Done" at bounding box center [323, 5] width 37 height 10
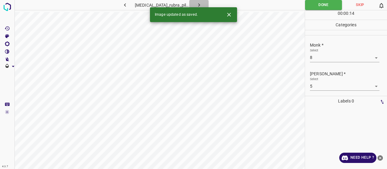
click at [196, 5] on icon "button" at bounding box center [199, 5] width 6 height 6
click at [319, 57] on body "4.3.7 polymorphic_light_eruption2.jpg Done Skip 0 00 : 00 : 14 Categories Monk …" at bounding box center [193, 84] width 387 height 169
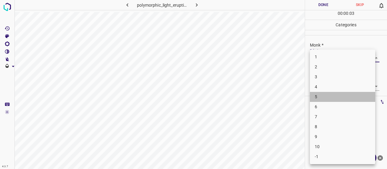
click at [328, 96] on li "5" at bounding box center [342, 97] width 65 height 10
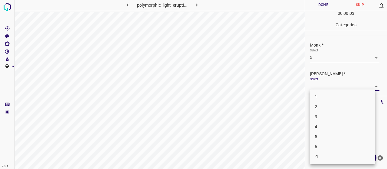
click at [325, 90] on body "4.3.7 polymorphic_light_eruption2.jpg Done Skip 0 00 : 00 : 03 Categories Monk …" at bounding box center [193, 84] width 387 height 169
click at [328, 116] on li "3" at bounding box center [342, 117] width 65 height 10
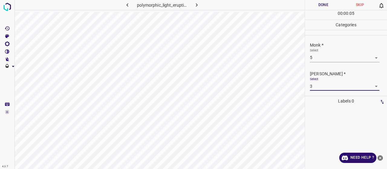
click at [316, 6] on button "Done" at bounding box center [323, 5] width 37 height 10
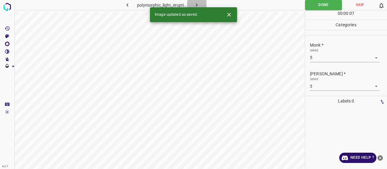
click at [199, 4] on icon "button" at bounding box center [196, 5] width 6 height 6
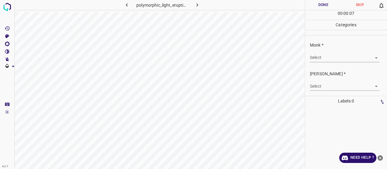
click at [342, 60] on body "4.3.7 polymorphic_light_eruption35.jpg Done Skip 0 00 : 00 : 07 Categories Monk…" at bounding box center [193, 84] width 387 height 169
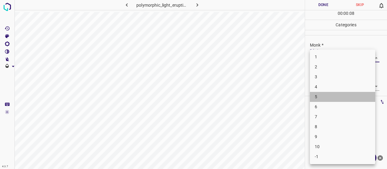
click at [329, 97] on li "5" at bounding box center [342, 97] width 65 height 10
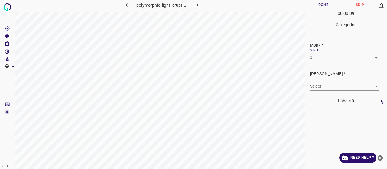
click at [322, 87] on body "4.3.7 polymorphic_light_eruption35.jpg Done Skip 0 00 : 00 : 09 Categories Monk…" at bounding box center [193, 84] width 387 height 169
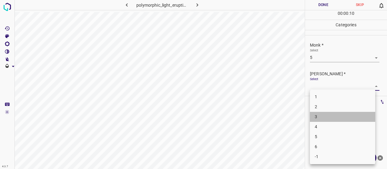
click at [326, 119] on li "3" at bounding box center [342, 117] width 65 height 10
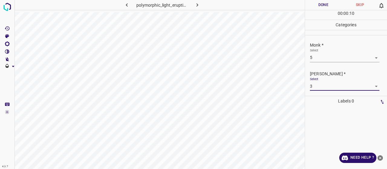
click at [320, 3] on button "Done" at bounding box center [323, 5] width 37 height 10
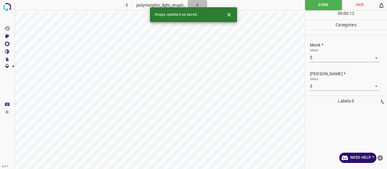
click at [196, 1] on button "button" at bounding box center [197, 5] width 19 height 10
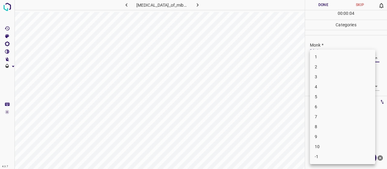
click at [373, 59] on body "4.3.7 porokeratosis_of_mibelli19.jpg Done Skip 0 00 : 00 : 04 Categories Monk *…" at bounding box center [193, 84] width 387 height 169
click at [340, 85] on li "4" at bounding box center [342, 87] width 65 height 10
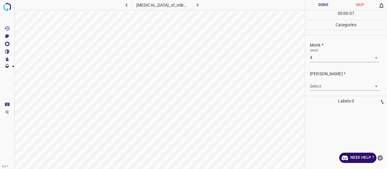
click at [336, 79] on div "Select ​" at bounding box center [344, 84] width 69 height 14
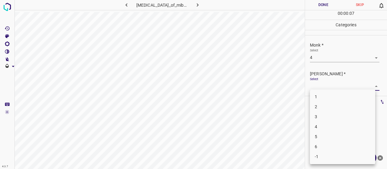
click at [335, 84] on body "4.3.7 porokeratosis_of_mibelli19.jpg Done Skip 0 00 : 00 : 07 Categories Monk *…" at bounding box center [193, 84] width 387 height 169
click at [334, 107] on li "2" at bounding box center [342, 107] width 65 height 10
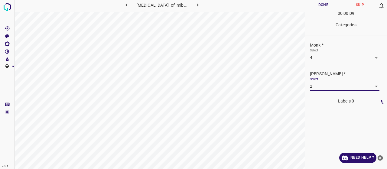
click at [320, 5] on button "Done" at bounding box center [323, 5] width 37 height 10
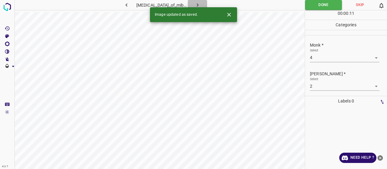
click at [194, 1] on button "button" at bounding box center [197, 5] width 19 height 10
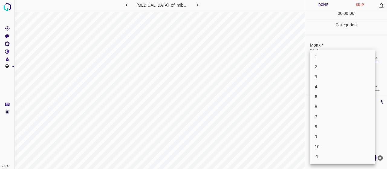
drag, startPoint x: 322, startPoint y: 58, endPoint x: 322, endPoint y: 54, distance: 3.3
click at [322, 57] on body "4.3.7 porokeratosis_of_mibelli34.jpg Done Skip 0 00 : 00 : 06 Categories Monk *…" at bounding box center [193, 84] width 387 height 169
click at [319, 86] on li "4" at bounding box center [342, 87] width 65 height 10
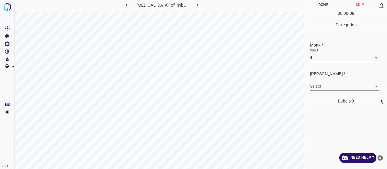
click at [321, 78] on div "Select ​" at bounding box center [344, 84] width 69 height 14
click at [327, 88] on body "4.3.7 porokeratosis_of_mibelli34.jpg Done Skip 0 00 : 00 : 08 Categories Monk *…" at bounding box center [193, 84] width 387 height 169
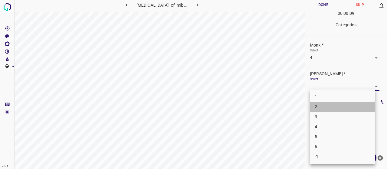
click at [328, 107] on li "2" at bounding box center [342, 107] width 65 height 10
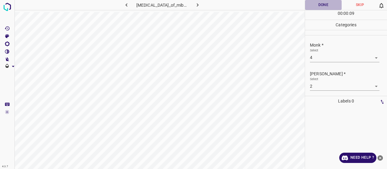
click at [313, 6] on button "Done" at bounding box center [323, 5] width 37 height 10
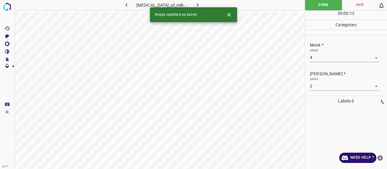
click at [202, 3] on button "button" at bounding box center [197, 5] width 19 height 10
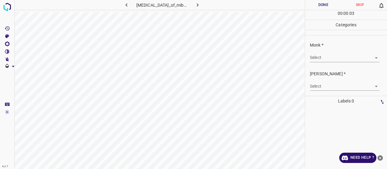
click at [336, 60] on body "4.3.7 porokeratosis_of_mibelli46.jpg Done Skip 0 00 : 00 : 03 Categories Monk *…" at bounding box center [193, 84] width 387 height 169
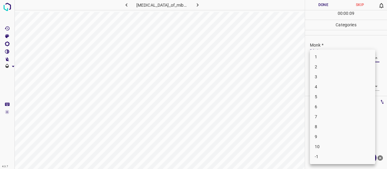
click at [338, 79] on li "3" at bounding box center [342, 77] width 65 height 10
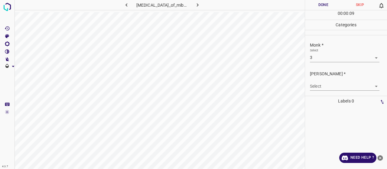
click at [339, 79] on div "Select ​" at bounding box center [344, 84] width 69 height 14
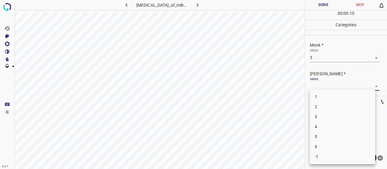
drag, startPoint x: 338, startPoint y: 89, endPoint x: 336, endPoint y: 87, distance: 3.4
click at [337, 89] on body "4.3.7 porokeratosis_of_mibelli46.jpg Done Skip 0 00 : 00 : 10 Categories Monk *…" at bounding box center [193, 84] width 387 height 169
click at [326, 110] on li "2" at bounding box center [342, 107] width 65 height 10
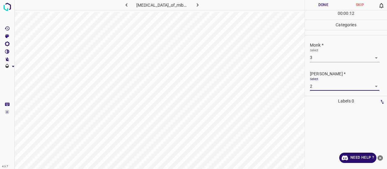
click at [322, 9] on button "Done" at bounding box center [323, 5] width 37 height 10
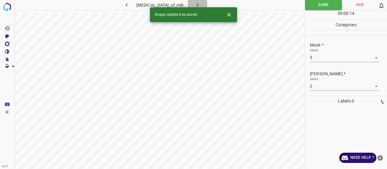
click at [199, 6] on button "button" at bounding box center [197, 5] width 19 height 10
drag, startPoint x: 335, startPoint y: 52, endPoint x: 338, endPoint y: 53, distance: 3.3
click at [336, 51] on div "Select ​" at bounding box center [344, 55] width 69 height 14
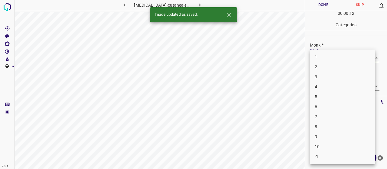
click at [338, 53] on body "4.3.7 porphyria-cutanea-tarda45.jpg Done Skip 0 00 : 00 : 12 Categories Monk * …" at bounding box center [193, 84] width 387 height 169
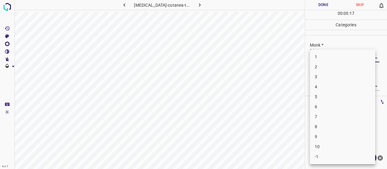
click at [329, 98] on li "5" at bounding box center [342, 97] width 65 height 10
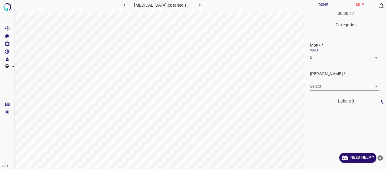
click at [325, 88] on body "4.3.7 porphyria-cutanea-tarda45.jpg Done Skip 0 00 : 00 : 17 Categories Monk * …" at bounding box center [193, 84] width 387 height 169
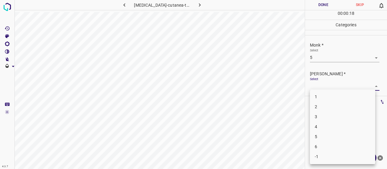
click at [326, 114] on li "3" at bounding box center [342, 117] width 65 height 10
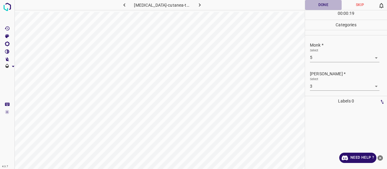
click at [318, 6] on button "Done" at bounding box center [323, 5] width 37 height 10
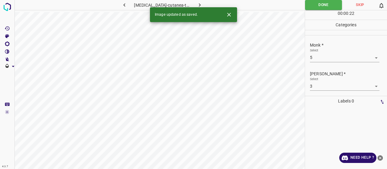
click at [263, 16] on div "porphyria-cutanea-tarda45.jpg" at bounding box center [160, 84] width 290 height 169
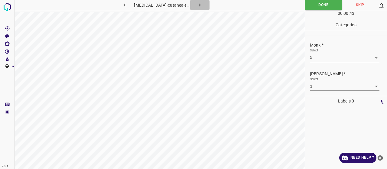
click at [196, 4] on icon "button" at bounding box center [199, 5] width 6 height 6
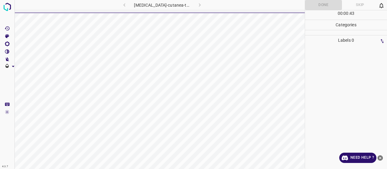
drag, startPoint x: 364, startPoint y: 45, endPoint x: 367, endPoint y: 43, distance: 4.2
click at [367, 43] on div "Labels 0" at bounding box center [346, 102] width 82 height 134
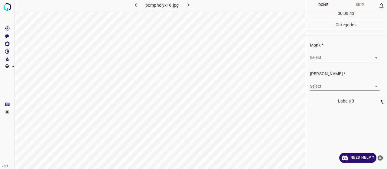
click at [333, 58] on body "4.3.7 pompholyx16.jpg Done Skip 0 00 : 00 : 43 Categories Monk * Select ​ Fitzp…" at bounding box center [193, 84] width 387 height 169
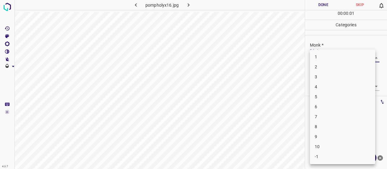
click at [333, 73] on li "3" at bounding box center [342, 77] width 65 height 10
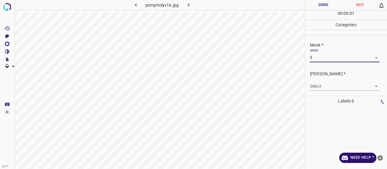
click at [324, 85] on body "4.3.7 pompholyx16.jpg Done Skip 0 00 : 00 : 01 Categories Monk * Select 3 3 Fit…" at bounding box center [193, 84] width 387 height 169
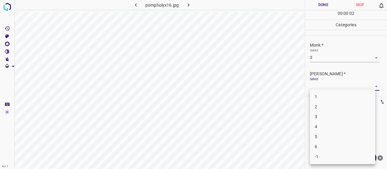
click at [328, 103] on li "2" at bounding box center [342, 107] width 65 height 10
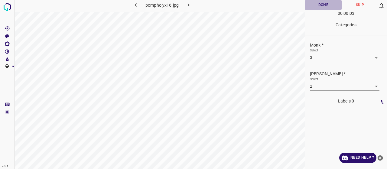
click at [317, 2] on button "Done" at bounding box center [323, 5] width 37 height 10
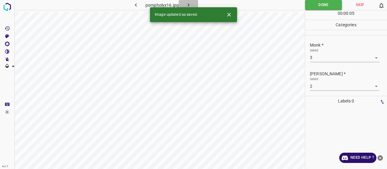
click at [185, 5] on button "button" at bounding box center [188, 5] width 19 height 10
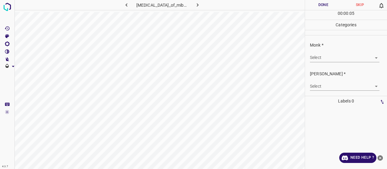
click at [350, 62] on div "Monk * Select ​" at bounding box center [346, 52] width 82 height 28
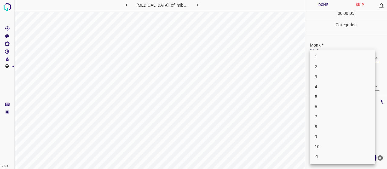
click at [347, 57] on body "4.3.7 porokeratosis_of_mibelli63.jpg Done Skip 0 00 : 00 : 05 Categories Monk *…" at bounding box center [193, 84] width 387 height 169
click at [336, 88] on li "4" at bounding box center [342, 87] width 65 height 10
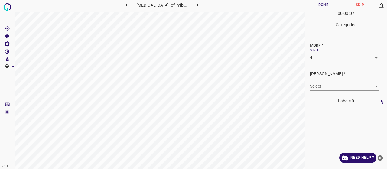
click at [336, 79] on li "4" at bounding box center [342, 76] width 49 height 6
click at [336, 88] on body "4.3.7 porokeratosis_of_mibelli63.jpg Done Skip 0 00 : 00 : 07 Categories Monk *…" at bounding box center [193, 84] width 387 height 169
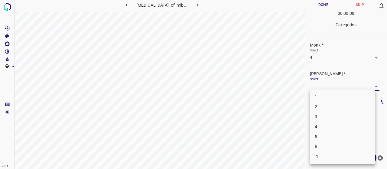
click at [335, 107] on li "2" at bounding box center [342, 107] width 65 height 10
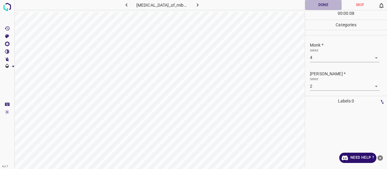
click at [319, 5] on button "Done" at bounding box center [323, 5] width 37 height 10
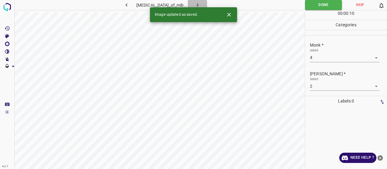
click at [189, 4] on button "button" at bounding box center [197, 5] width 19 height 10
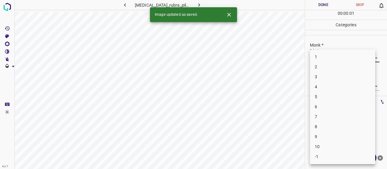
click at [318, 60] on body "4.3.7 pityriasis_rubra_pilaris97.jpg Done Skip 0 00 : 00 : 01 Categories Monk *…" at bounding box center [193, 84] width 387 height 169
click at [319, 84] on li "4" at bounding box center [342, 87] width 65 height 10
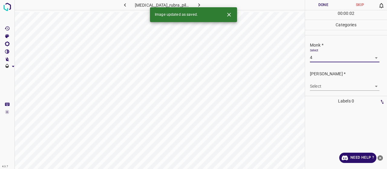
click at [319, 84] on body "4.3.7 pityriasis_rubra_pilaris97.jpg Done Skip 0 00 : 00 : 02 Categories Monk *…" at bounding box center [193, 84] width 387 height 169
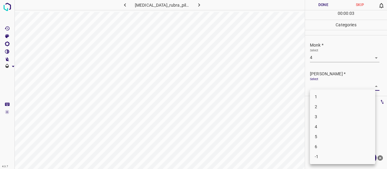
click at [323, 110] on li "2" at bounding box center [342, 107] width 65 height 10
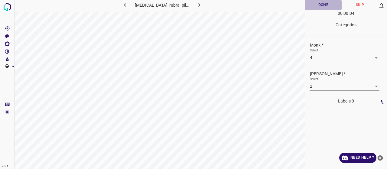
click at [320, 9] on button "Done" at bounding box center [323, 5] width 37 height 10
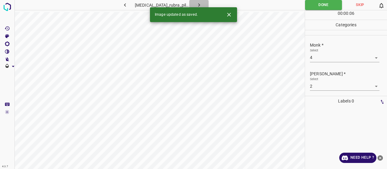
click at [196, 3] on icon "button" at bounding box center [199, 5] width 6 height 6
click at [323, 55] on body "4.3.7 porokeratosis_actinic5.jpg Done Skip 0 00 : 00 : 02 Categories Monk * Sel…" at bounding box center [193, 84] width 387 height 169
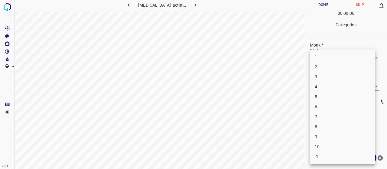
click at [321, 97] on li "5" at bounding box center [342, 97] width 65 height 10
click at [324, 87] on body "4.3.7 porokeratosis_actinic5.jpg Done Skip 0 00 : 00 : 07 Categories Monk * Sel…" at bounding box center [193, 84] width 387 height 169
click at [328, 118] on li "3" at bounding box center [342, 117] width 65 height 10
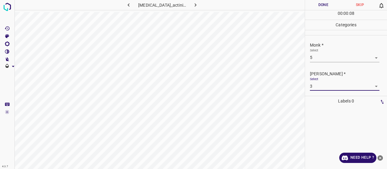
click at [317, 5] on button "Done" at bounding box center [323, 5] width 37 height 10
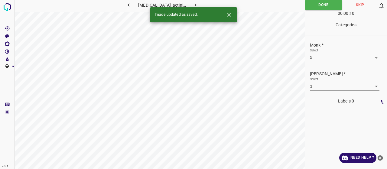
click at [194, 6] on icon "button" at bounding box center [195, 5] width 6 height 6
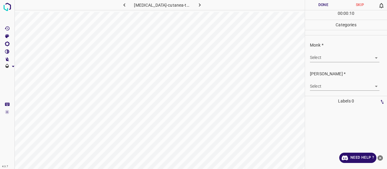
click at [334, 54] on body "4.3.7 porphyria-cutanea-tarda10.jpg Done Skip 0 00 : 00 : 10 Categories Monk * …" at bounding box center [193, 84] width 387 height 169
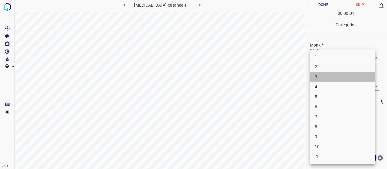
click at [333, 82] on li "3" at bounding box center [342, 77] width 65 height 10
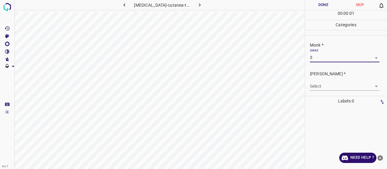
click at [333, 82] on body "4.3.7 porphyria-cutanea-tarda10.jpg Done Skip 0 00 : 00 : 01 Categories Monk * …" at bounding box center [193, 84] width 387 height 169
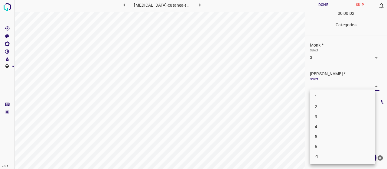
click at [332, 105] on li "2" at bounding box center [342, 107] width 65 height 10
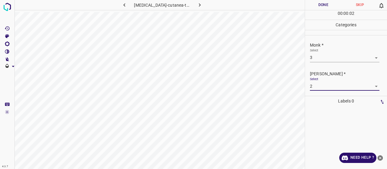
click at [326, 3] on button "Done" at bounding box center [323, 5] width 37 height 10
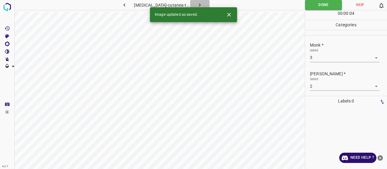
click at [190, 3] on button "button" at bounding box center [199, 5] width 19 height 10
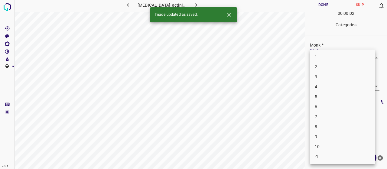
click at [328, 60] on body "4.3.7 porokeratosis_actinic21.jpg Done Skip 0 00 : 00 : 02 Categories Monk * Se…" at bounding box center [193, 84] width 387 height 169
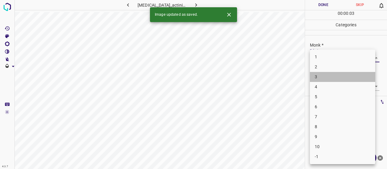
click at [328, 76] on li "3" at bounding box center [342, 77] width 65 height 10
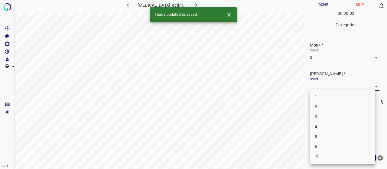
click at [329, 87] on body "4.3.7 porokeratosis_actinic21.jpg Done Skip 0 00 : 00 : 03 Categories Monk * Se…" at bounding box center [193, 84] width 387 height 169
drag, startPoint x: 327, startPoint y: 101, endPoint x: 327, endPoint y: 105, distance: 4.8
click at [327, 105] on ul "1 2 3 4 5 6 -1" at bounding box center [342, 126] width 65 height 75
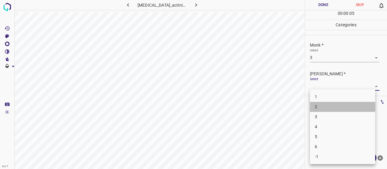
click at [327, 106] on li "2" at bounding box center [342, 107] width 65 height 10
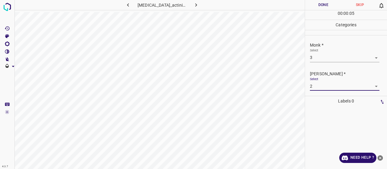
click at [326, 8] on button "Done" at bounding box center [323, 5] width 37 height 10
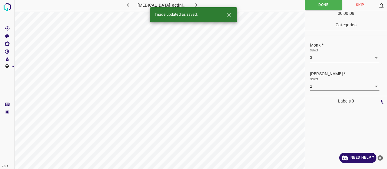
click at [200, 3] on button "button" at bounding box center [195, 5] width 19 height 10
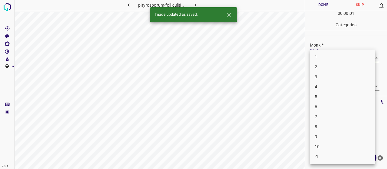
click at [325, 58] on body "4.3.7 pityrosporum-folliculitis9.jpg Done Skip 0 00 : 00 : 01 Categories Monk *…" at bounding box center [193, 84] width 387 height 169
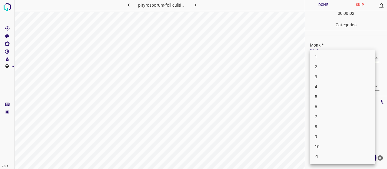
click at [325, 79] on li "3" at bounding box center [342, 77] width 65 height 10
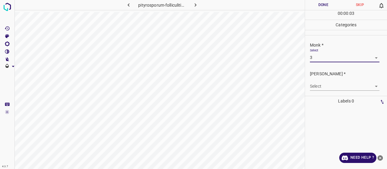
click at [323, 82] on body "4.3.7 pityrosporum-folliculitis9.jpg Done Skip 0 00 : 00 : 03 Categories Monk *…" at bounding box center [193, 84] width 387 height 169
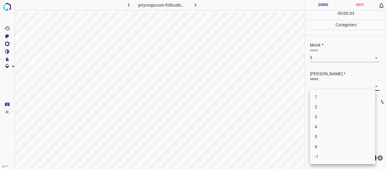
click at [322, 108] on li "2" at bounding box center [342, 107] width 65 height 10
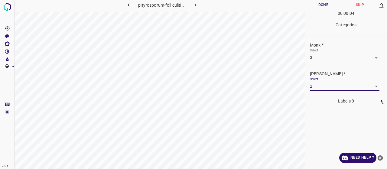
click at [320, 3] on button "Done" at bounding box center [323, 5] width 37 height 10
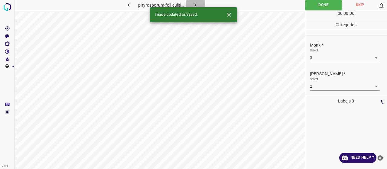
click at [191, 5] on button "button" at bounding box center [195, 5] width 19 height 10
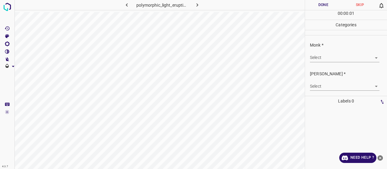
click at [345, 53] on body "4.3.7 polymorphic_light_eruption53.jpg Done Skip 0 00 : 00 : 01 Categories Monk…" at bounding box center [193, 84] width 387 height 169
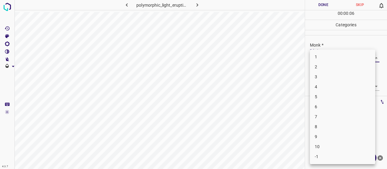
click at [336, 85] on li "4" at bounding box center [342, 87] width 65 height 10
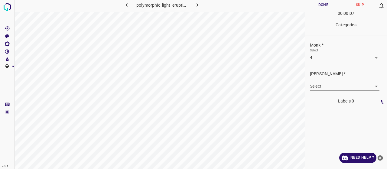
click at [331, 90] on div "Fitzpatrick * Select ​" at bounding box center [346, 80] width 82 height 28
click at [330, 89] on body "4.3.7 polymorphic_light_eruption53.jpg Done Skip 0 00 : 00 : 08 Categories Monk…" at bounding box center [193, 84] width 387 height 169
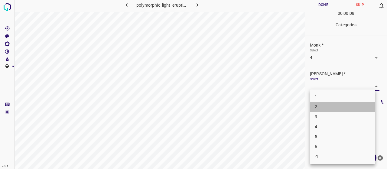
click at [329, 109] on li "2" at bounding box center [342, 107] width 65 height 10
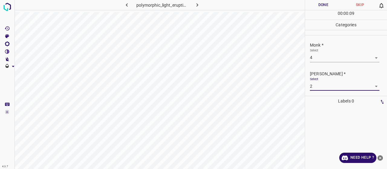
click at [320, 4] on button "Done" at bounding box center [323, 5] width 37 height 10
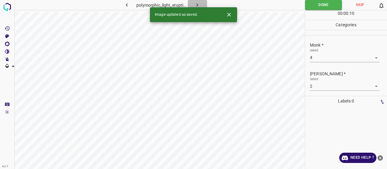
click at [196, 1] on button "button" at bounding box center [197, 5] width 19 height 10
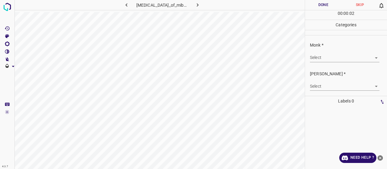
click at [344, 54] on body "4.3.7 porokeratosis_of_mibelli66.jpg Done Skip 0 00 : 00 : 02 Categories Monk *…" at bounding box center [193, 84] width 387 height 169
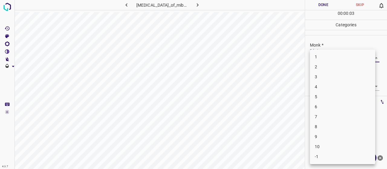
click at [335, 74] on li "3" at bounding box center [342, 77] width 65 height 10
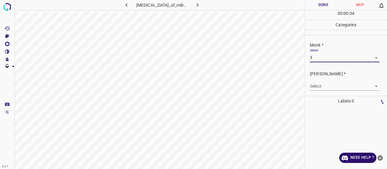
click at [334, 82] on body "4.3.7 porokeratosis_of_mibelli66.jpg Done Skip 0 00 : 00 : 04 Categories Monk *…" at bounding box center [193, 84] width 387 height 169
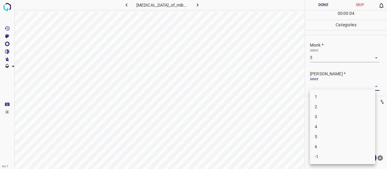
click at [334, 105] on li "2" at bounding box center [342, 107] width 65 height 10
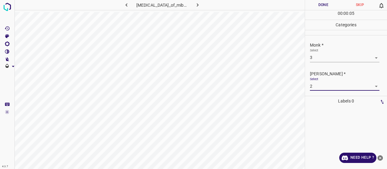
click at [318, 5] on button "Done" at bounding box center [323, 5] width 37 height 10
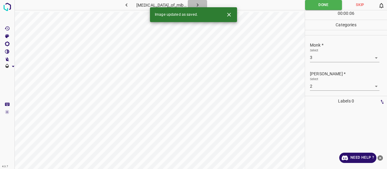
click at [192, 2] on button "button" at bounding box center [197, 5] width 19 height 10
click at [321, 60] on body "4.3.7 porphyria-cutanea-tarda44.jpg Done Skip 0 00 : 00 : 06 Categories Monk * …" at bounding box center [193, 84] width 387 height 169
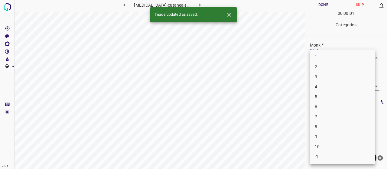
click at [321, 84] on li "4" at bounding box center [342, 87] width 65 height 10
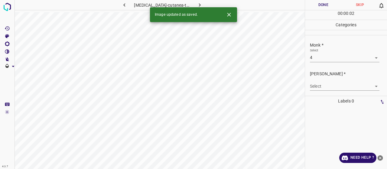
click at [321, 84] on body "4.3.7 porphyria-cutanea-tarda44.jpg Done Skip 0 00 : 00 : 02 Categories Monk * …" at bounding box center [193, 84] width 387 height 169
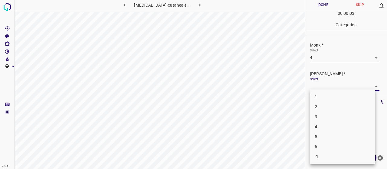
click at [333, 107] on li "2" at bounding box center [342, 107] width 65 height 10
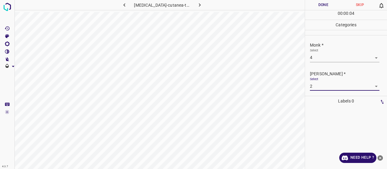
drag, startPoint x: 320, startPoint y: 3, endPoint x: 315, endPoint y: 5, distance: 5.4
click at [317, 5] on button "Done" at bounding box center [323, 5] width 37 height 10
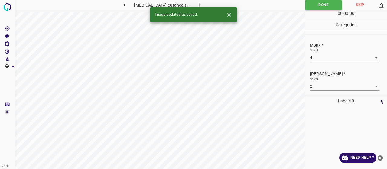
click at [199, 3] on icon "button" at bounding box center [200, 4] width 2 height 3
click at [316, 65] on div "Monk * Select ​" at bounding box center [346, 52] width 82 height 28
click at [317, 60] on body "4.3.7 pityriasis_rubra_pilaris80.jpg Done Skip 0 00 : 00 : 06 Categories Monk *…" at bounding box center [193, 84] width 387 height 169
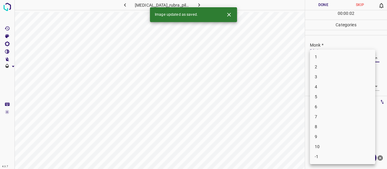
click at [325, 103] on li "6" at bounding box center [342, 107] width 65 height 10
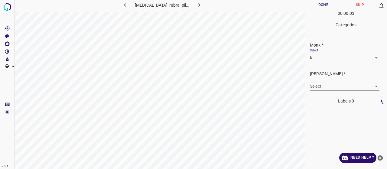
click at [330, 85] on body "4.3.7 pityriasis_rubra_pilaris80.jpg Done Skip 0 00 : 00 : 03 Categories Monk *…" at bounding box center [193, 84] width 387 height 169
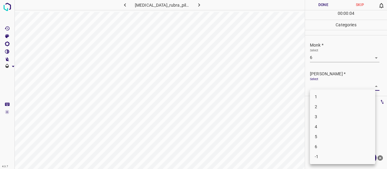
click at [326, 122] on li "4" at bounding box center [342, 127] width 65 height 10
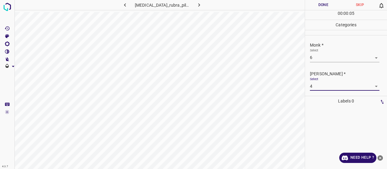
click at [310, 10] on div "00 : 00 : 05" at bounding box center [346, 14] width 82 height 9
click at [310, 8] on button "Done" at bounding box center [323, 5] width 37 height 10
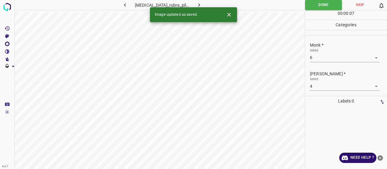
click at [196, 6] on icon "button" at bounding box center [199, 5] width 6 height 6
click at [344, 57] on body "4.3.7 polyp2.jpg Done Skip 0 00 : 00 : 02 Categories Monk * Select ​ Fitzpatric…" at bounding box center [193, 84] width 387 height 169
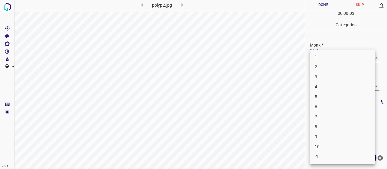
click at [335, 76] on li "3" at bounding box center [342, 77] width 65 height 10
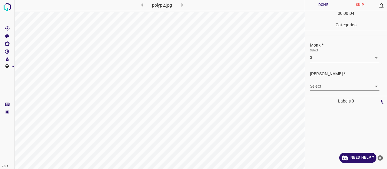
click at [334, 85] on body "4.3.7 polyp2.jpg Done Skip 0 00 : 00 : 04 Categories Monk * Select 3 3 Fitzpatr…" at bounding box center [193, 84] width 387 height 169
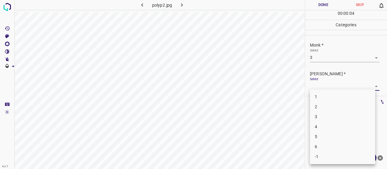
click at [335, 105] on li "2" at bounding box center [342, 107] width 65 height 10
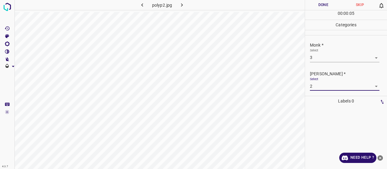
click at [317, 2] on button "Done" at bounding box center [323, 5] width 37 height 10
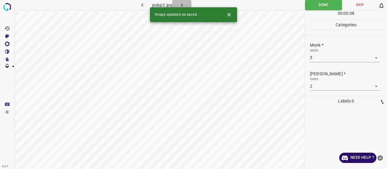
click at [179, 7] on icon "button" at bounding box center [182, 5] width 6 height 6
click at [311, 60] on body "4.3.7 pompholyx17.jpg Done Skip 0 00 : 00 : 02 Categories Monk * Select ​ Fitzp…" at bounding box center [193, 84] width 387 height 169
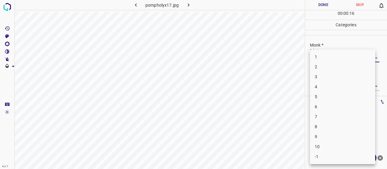
click at [314, 90] on li "4" at bounding box center [342, 87] width 65 height 10
click at [318, 84] on body "4.3.7 pompholyx17.jpg Done Skip 0 00 : 00 : 17 Categories Monk * Select 4 4 Fit…" at bounding box center [193, 84] width 387 height 169
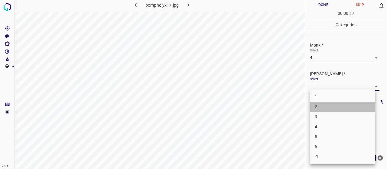
click at [325, 105] on li "2" at bounding box center [342, 107] width 65 height 10
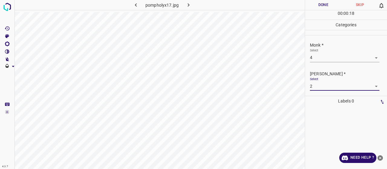
click at [317, 4] on button "Done" at bounding box center [323, 5] width 37 height 10
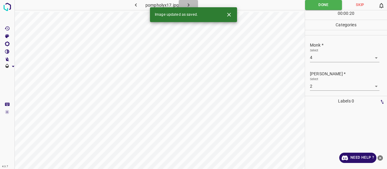
click at [191, 4] on icon "button" at bounding box center [188, 5] width 6 height 6
click at [321, 58] on body "4.3.7 pompholyx9.jpg Done Skip 0 00 : 00 : 20 Categories Monk * Select ​ Fitzpa…" at bounding box center [193, 84] width 387 height 169
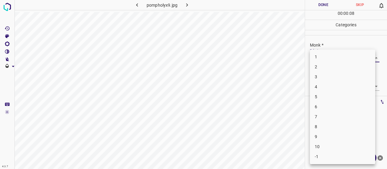
click at [319, 78] on li "3" at bounding box center [342, 77] width 65 height 10
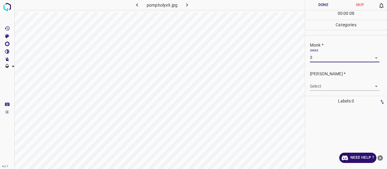
click at [321, 81] on div "Select ​" at bounding box center [344, 84] width 69 height 14
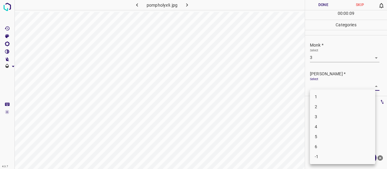
click at [324, 91] on body "4.3.7 pompholyx9.jpg Done Skip 0 00 : 00 : 09 Categories Monk * Select 3 3 Fitz…" at bounding box center [193, 84] width 387 height 169
click at [323, 107] on li "2" at bounding box center [342, 107] width 65 height 10
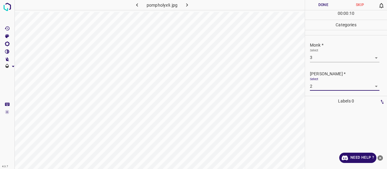
click at [310, 6] on button "Done" at bounding box center [323, 5] width 37 height 10
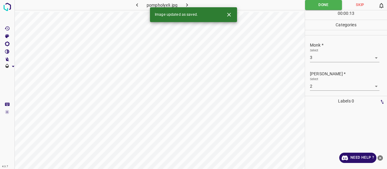
click at [187, 8] on div "Image updated as saved." at bounding box center [193, 14] width 87 height 15
click at [184, 2] on button "button" at bounding box center [186, 5] width 19 height 10
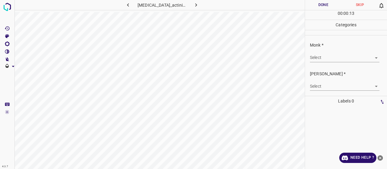
click at [342, 59] on body "4.3.7 porokeratosis_actinic22.jpg Done Skip 0 00 : 00 : 13 Categories Monk * Se…" at bounding box center [193, 84] width 387 height 169
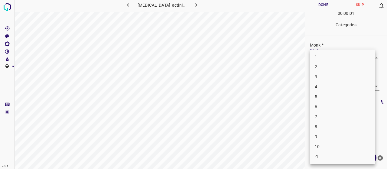
click at [328, 79] on li "3" at bounding box center [342, 77] width 65 height 10
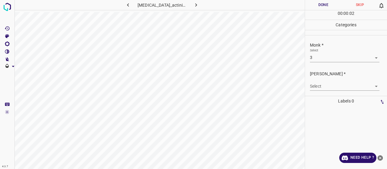
click at [328, 79] on div "Select ​" at bounding box center [344, 84] width 69 height 14
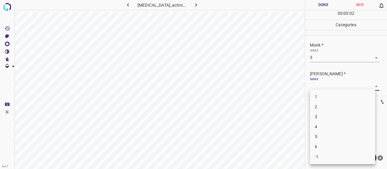
click at [329, 82] on body "4.3.7 porokeratosis_actinic22.jpg Done Skip 0 00 : 00 : 02 Categories Monk * Se…" at bounding box center [193, 84] width 387 height 169
click at [322, 105] on li "2" at bounding box center [342, 107] width 65 height 10
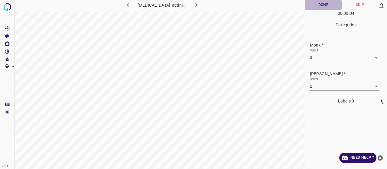
click at [312, 5] on button "Done" at bounding box center [323, 5] width 37 height 10
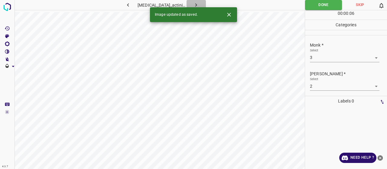
click at [198, 7] on icon "button" at bounding box center [196, 5] width 6 height 6
click at [320, 59] on body "4.3.7 porokeratosis_actinic8.jpg Done Skip 0 00 : 00 : 01 Categories Monk * Sel…" at bounding box center [193, 84] width 387 height 169
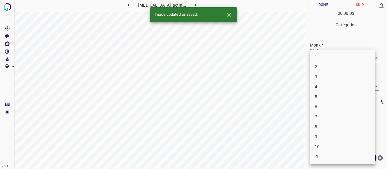
click at [325, 118] on li "7" at bounding box center [342, 117] width 65 height 10
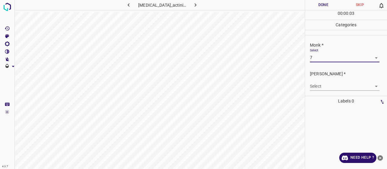
click at [322, 88] on body "4.3.7 porokeratosis_actinic8.jpg Done Skip 0 00 : 00 : 03 Categories Monk * Sel…" at bounding box center [193, 84] width 387 height 169
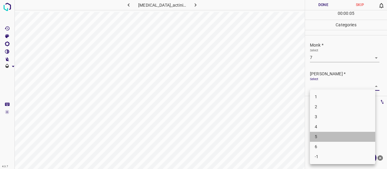
click at [320, 134] on li "5" at bounding box center [342, 137] width 65 height 10
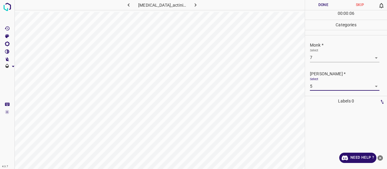
click at [313, 6] on button "Done" at bounding box center [323, 5] width 37 height 10
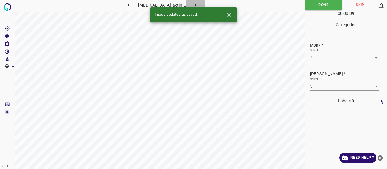
click at [193, 4] on icon "button" at bounding box center [195, 5] width 6 height 6
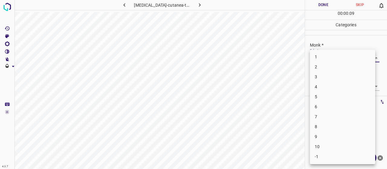
click at [341, 54] on body "4.3.7 porphyria-cutanea-tarda12.jpg Done Skip 0 00 : 00 : 09 Categories Monk * …" at bounding box center [193, 84] width 387 height 169
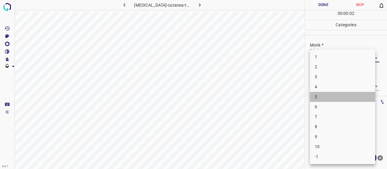
click at [332, 93] on li "5" at bounding box center [342, 97] width 65 height 10
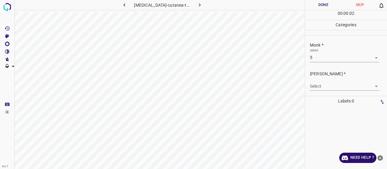
click at [332, 98] on p "Labels 0" at bounding box center [346, 101] width 78 height 10
click at [329, 88] on body "4.3.7 porphyria-cutanea-tarda12.jpg Done Skip 0 00 : 00 : 02 Categories Monk * …" at bounding box center [193, 84] width 387 height 169
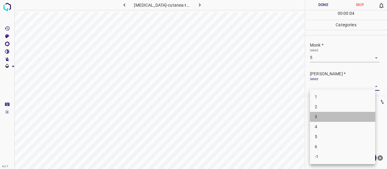
click at [326, 113] on li "3" at bounding box center [342, 117] width 65 height 10
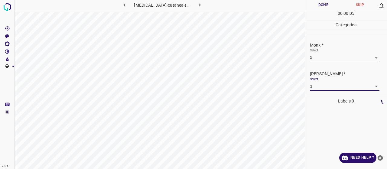
click at [323, 4] on button "Done" at bounding box center [323, 5] width 37 height 10
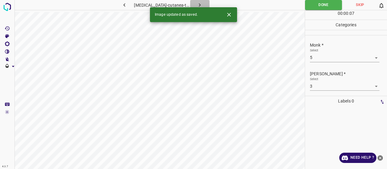
click at [196, 3] on icon "button" at bounding box center [199, 5] width 6 height 6
click at [325, 57] on body "4.3.7 porphyria-cutanea-tarda42.jpg Done Skip 0 00 : 00 : 07 Categories Monk * …" at bounding box center [193, 84] width 387 height 169
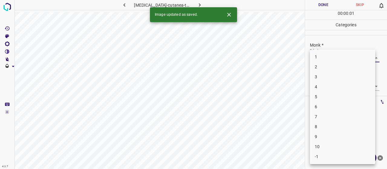
click at [320, 98] on li "5" at bounding box center [342, 97] width 65 height 10
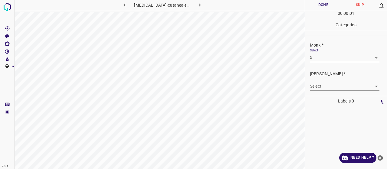
click at [319, 87] on body "4.3.7 porphyria-cutanea-tarda42.jpg Done Skip 0 00 : 00 : 01 Categories Monk * …" at bounding box center [193, 84] width 387 height 169
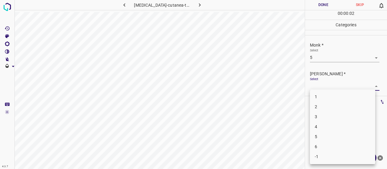
click at [320, 120] on li "3" at bounding box center [342, 117] width 65 height 10
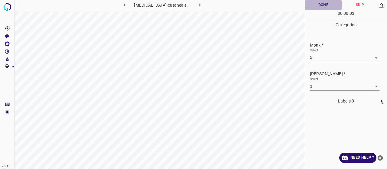
click at [310, 5] on button "Done" at bounding box center [323, 5] width 37 height 10
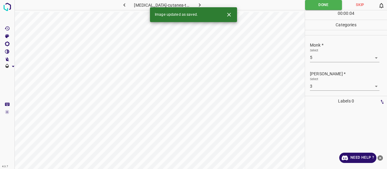
click at [202, 2] on button "button" at bounding box center [199, 5] width 19 height 10
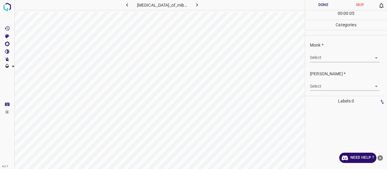
click at [340, 59] on body "4.3.7 porokeratosis_of_mibelli1.jpg Done Skip 0 00 : 00 : 05 Categories Monk * …" at bounding box center [193, 84] width 387 height 169
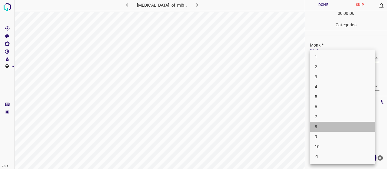
click at [333, 124] on li "8" at bounding box center [342, 127] width 65 height 10
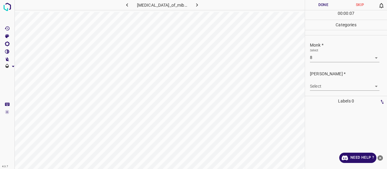
click at [326, 81] on div "Select ​" at bounding box center [344, 84] width 69 height 14
click at [321, 82] on body "4.3.7 porokeratosis_of_mibelli1.jpg Done Skip 0 00 : 00 : 08 Categories Monk * …" at bounding box center [193, 84] width 387 height 169
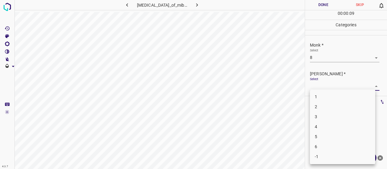
click at [317, 133] on li "5" at bounding box center [342, 137] width 65 height 10
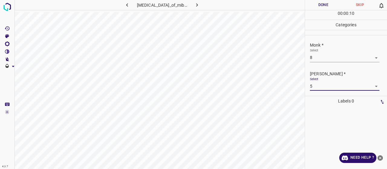
click at [320, 3] on button "Done" at bounding box center [323, 5] width 37 height 10
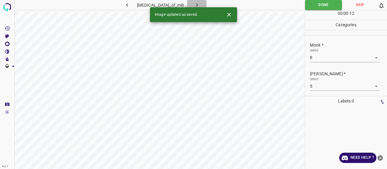
click at [194, 3] on icon "button" at bounding box center [197, 5] width 6 height 6
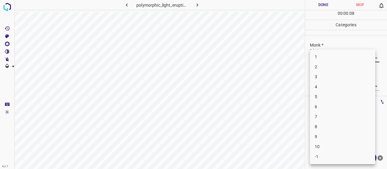
click at [335, 58] on body "4.3.7 polymorphic_light_eruption60.jpg Done Skip 0 00 : 00 : 08 Categories Monk…" at bounding box center [193, 84] width 387 height 169
click at [332, 75] on li "3" at bounding box center [342, 77] width 65 height 10
click at [331, 82] on body "4.3.7 polymorphic_light_eruption60.jpg Done Skip 0 00 : 00 : 10 Categories Monk…" at bounding box center [193, 84] width 387 height 169
click at [335, 107] on li "2" at bounding box center [342, 107] width 65 height 10
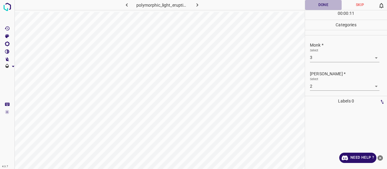
click at [325, 2] on button "Done" at bounding box center [323, 5] width 37 height 10
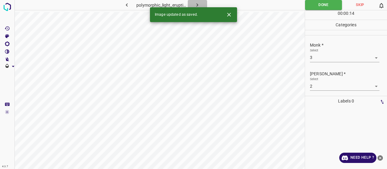
click at [198, 3] on icon "button" at bounding box center [197, 5] width 6 height 6
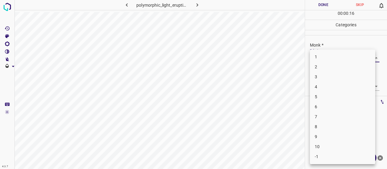
click at [344, 53] on body "4.3.7 polymorphic_light_eruption68.jpg Done Skip 0 00 : 00 : 16 Categories Monk…" at bounding box center [193, 84] width 387 height 169
click at [337, 79] on li "3" at bounding box center [342, 77] width 65 height 10
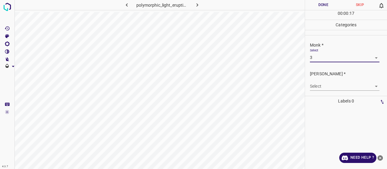
click at [337, 81] on body "4.3.7 polymorphic_light_eruption68.jpg Done Skip 0 00 : 00 : 17 Categories Monk…" at bounding box center [193, 84] width 387 height 169
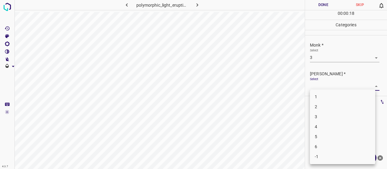
click at [331, 104] on li "2" at bounding box center [342, 107] width 65 height 10
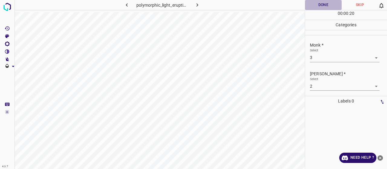
click at [314, 1] on button "Done" at bounding box center [323, 5] width 37 height 10
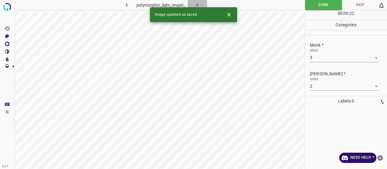
click at [199, 6] on icon "button" at bounding box center [197, 5] width 6 height 6
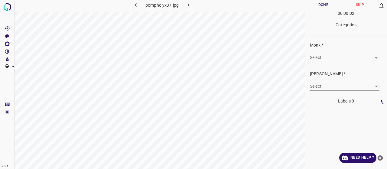
click at [334, 56] on body "4.3.7 pompholyx37.jpg Done Skip 0 00 : 00 : 02 Categories Monk * Select ​ Fitzp…" at bounding box center [193, 84] width 387 height 169
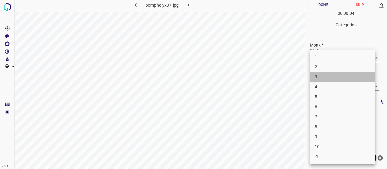
click at [327, 78] on li "3" at bounding box center [342, 77] width 65 height 10
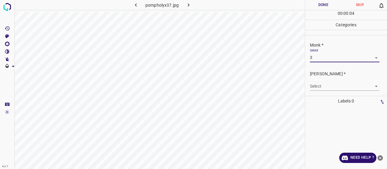
click at [325, 83] on body "4.3.7 pompholyx37.jpg Done Skip 0 00 : 00 : 04 Categories Monk * Select 3 3 Fit…" at bounding box center [193, 84] width 387 height 169
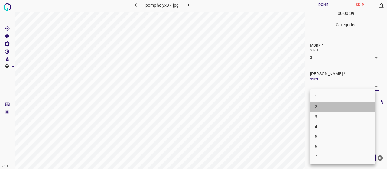
click at [328, 107] on li "2" at bounding box center [342, 107] width 65 height 10
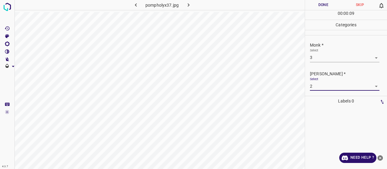
click at [325, 5] on button "Done" at bounding box center [323, 5] width 37 height 10
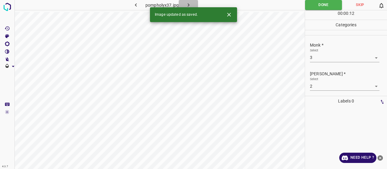
click at [190, 0] on button "button" at bounding box center [188, 5] width 19 height 10
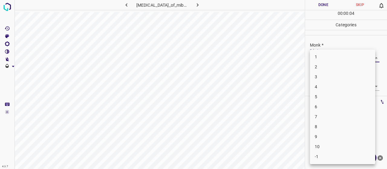
click at [357, 53] on body "4.3.7 porokeratosis_of_mibelli47.jpg Done Skip 0 00 : 00 : 04 Categories Monk *…" at bounding box center [193, 84] width 387 height 169
click at [345, 76] on li "3" at bounding box center [342, 77] width 65 height 10
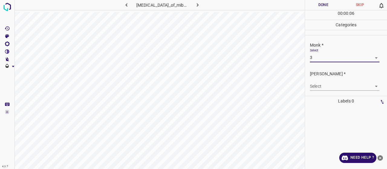
click at [338, 85] on body "4.3.7 porokeratosis_of_mibelli47.jpg Done Skip 0 00 : 00 : 06 Categories Monk *…" at bounding box center [193, 84] width 387 height 169
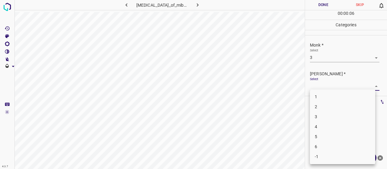
click at [335, 105] on li "2" at bounding box center [342, 107] width 65 height 10
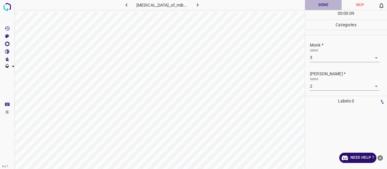
click at [332, 5] on button "Done" at bounding box center [323, 5] width 37 height 10
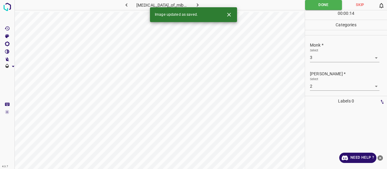
click at [202, 2] on button "button" at bounding box center [197, 5] width 19 height 10
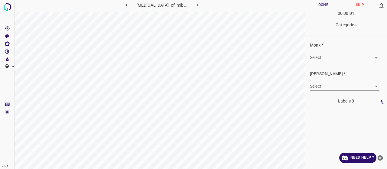
click at [334, 57] on body "4.3.7 porokeratosis_of_mibelli61.jpg Done Skip 0 00 : 00 : 01 Categories Monk *…" at bounding box center [193, 84] width 387 height 169
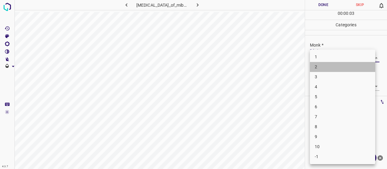
click at [323, 65] on li "2" at bounding box center [342, 67] width 65 height 10
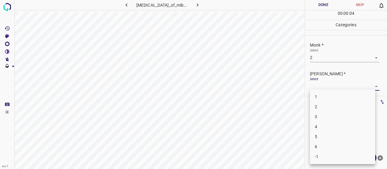
click at [338, 87] on body "4.3.7 porokeratosis_of_mibelli61.jpg Done Skip 0 00 : 00 : 04 Categories Monk *…" at bounding box center [193, 84] width 387 height 169
click at [323, 95] on li "1" at bounding box center [342, 97] width 65 height 10
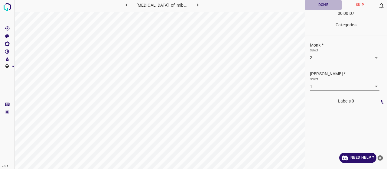
click at [318, 4] on button "Done" at bounding box center [323, 5] width 37 height 10
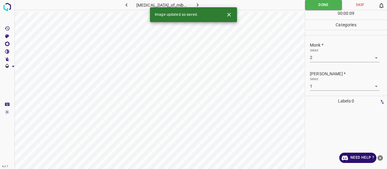
click at [202, 5] on button "button" at bounding box center [197, 5] width 19 height 10
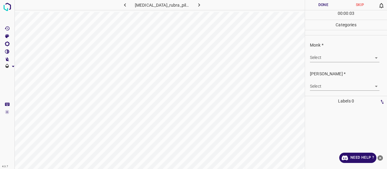
click at [314, 55] on body "4.3.7 pityriasis_rubra_pilaris75.jpg Done Skip 0 00 : 00 : 03 Categories Monk *…" at bounding box center [193, 84] width 387 height 169
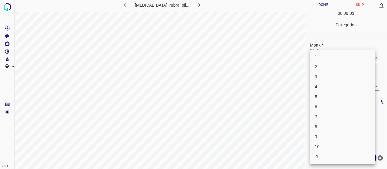
click at [315, 75] on li "3" at bounding box center [342, 77] width 65 height 10
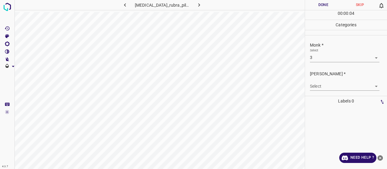
click at [313, 83] on body "4.3.7 pityriasis_rubra_pilaris75.jpg Done Skip 0 00 : 00 : 04 Categories Monk *…" at bounding box center [193, 84] width 387 height 169
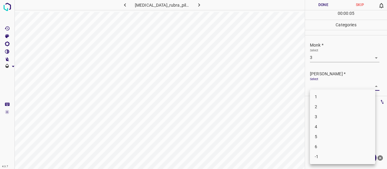
click at [316, 108] on li "2" at bounding box center [342, 107] width 65 height 10
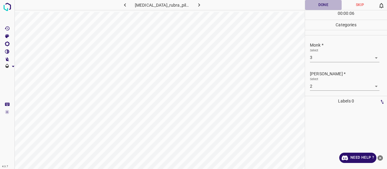
click at [309, 4] on button "Done" at bounding box center [323, 5] width 37 height 10
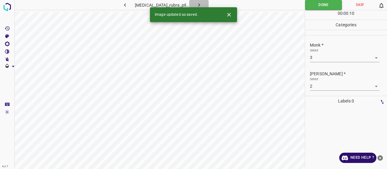
click at [196, 3] on icon "button" at bounding box center [199, 5] width 6 height 6
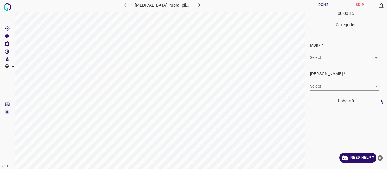
click at [328, 53] on body "4.3.7 pityriasis_rubra_pilaris84.jpg Done Skip 0 00 : 00 : 15 Categories Monk *…" at bounding box center [193, 84] width 387 height 169
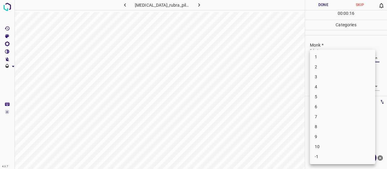
click at [322, 104] on li "6" at bounding box center [342, 107] width 65 height 10
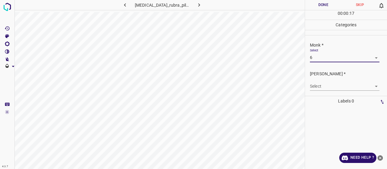
click at [319, 88] on body "4.3.7 pityriasis_rubra_pilaris84.jpg Done Skip 0 00 : 00 : 17 Categories Monk *…" at bounding box center [193, 84] width 387 height 169
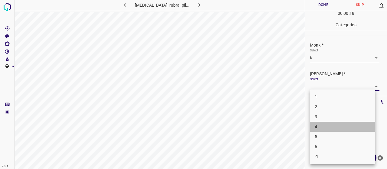
click at [318, 127] on li "4" at bounding box center [342, 127] width 65 height 10
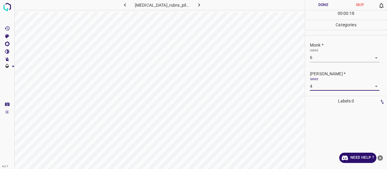
click at [318, 3] on button "Done" at bounding box center [323, 5] width 37 height 10
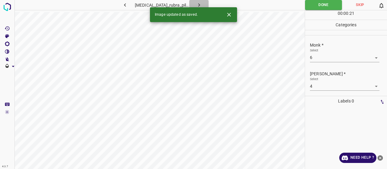
click at [193, 1] on button "button" at bounding box center [198, 5] width 19 height 10
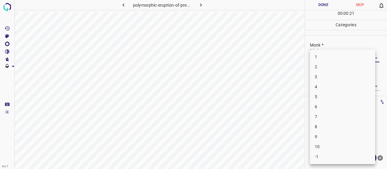
click at [349, 57] on body "4.3.7 polymorphic-eruption-of-pregnancy2.jpg Done Skip 0 00 : 00 : 21 Categorie…" at bounding box center [193, 84] width 387 height 169
click at [329, 82] on li "4" at bounding box center [342, 87] width 65 height 10
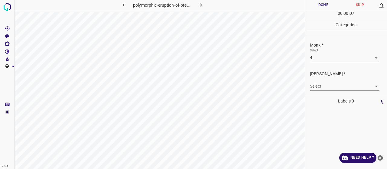
click at [332, 78] on div "Select ​" at bounding box center [344, 84] width 69 height 14
click at [330, 87] on body "4.3.7 polymorphic-eruption-of-pregnancy2.jpg Done Skip 0 00 : 00 : 07 Categorie…" at bounding box center [193, 84] width 387 height 169
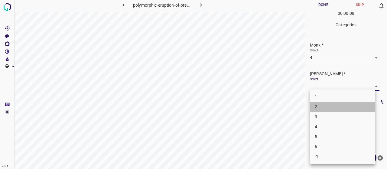
click at [326, 106] on li "2" at bounding box center [342, 107] width 65 height 10
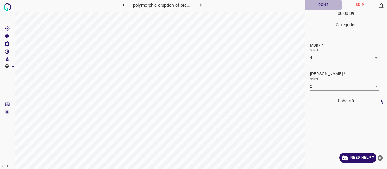
click at [328, 5] on button "Done" at bounding box center [323, 5] width 37 height 10
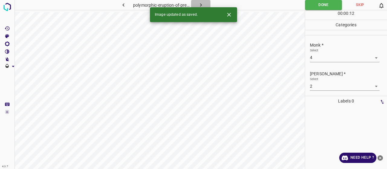
click at [201, 0] on button "button" at bounding box center [200, 5] width 19 height 10
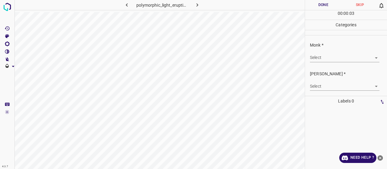
click at [313, 54] on body "4.3.7 polymorphic_light_eruption63.jpg Done Skip 0 00 : 00 : 03 Categories Monk…" at bounding box center [193, 84] width 387 height 169
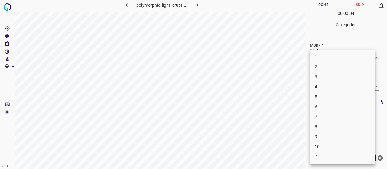
click at [322, 77] on li "3" at bounding box center [342, 77] width 65 height 10
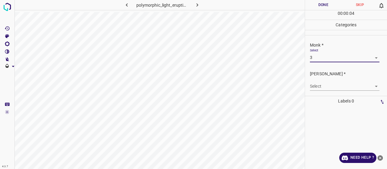
click at [323, 78] on div "Select ​" at bounding box center [344, 84] width 69 height 14
click at [325, 85] on body "4.3.7 polymorphic_light_eruption63.jpg Done Skip 0 00 : 00 : 05 Categories Monk…" at bounding box center [193, 84] width 387 height 169
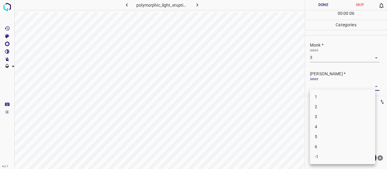
drag, startPoint x: 326, startPoint y: 113, endPoint x: 325, endPoint y: 109, distance: 4.7
click at [325, 109] on ul "1 2 3 4 5 6 -1" at bounding box center [342, 126] width 65 height 75
click at [325, 109] on li "2" at bounding box center [342, 107] width 65 height 10
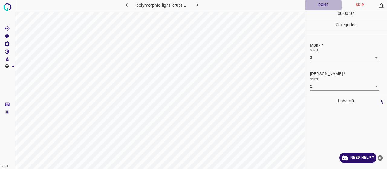
click at [319, 2] on button "Done" at bounding box center [323, 5] width 37 height 10
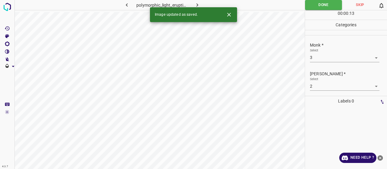
click at [199, 1] on button "button" at bounding box center [197, 5] width 19 height 10
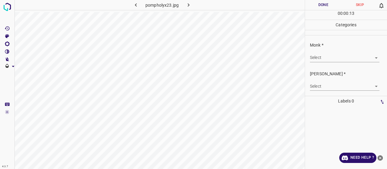
click at [315, 53] on div "Select ​" at bounding box center [344, 55] width 69 height 14
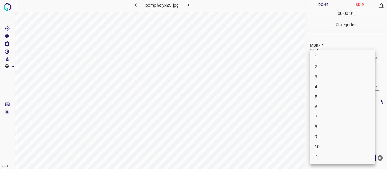
click at [317, 57] on body "4.3.7 pompholyx23.jpg Done Skip 0 00 : 00 : 01 Categories Monk * Select ​ Fitzp…" at bounding box center [193, 84] width 387 height 169
click at [322, 92] on li "5" at bounding box center [342, 97] width 65 height 10
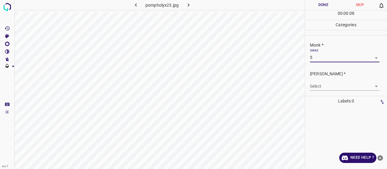
click at [321, 89] on body "4.3.7 pompholyx23.jpg Done Skip 0 00 : 00 : 08 Categories Monk * Select 5 5 Fit…" at bounding box center [193, 84] width 387 height 169
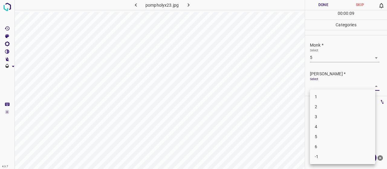
click at [326, 114] on li "3" at bounding box center [342, 117] width 65 height 10
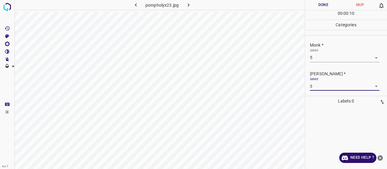
click at [309, 6] on button "Done" at bounding box center [323, 5] width 37 height 10
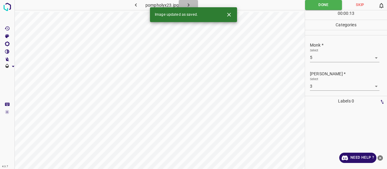
click at [198, 2] on button "button" at bounding box center [188, 5] width 19 height 10
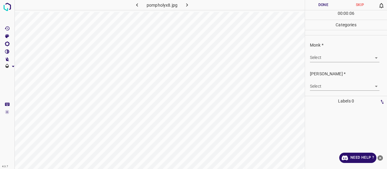
click at [332, 63] on div "Monk * Select ​" at bounding box center [346, 52] width 82 height 28
click at [329, 60] on body "4.3.7 pompholyx8.jpg Done Skip 0 00 : 00 : 06 Categories Monk * Select ​ Fitzpa…" at bounding box center [193, 84] width 387 height 169
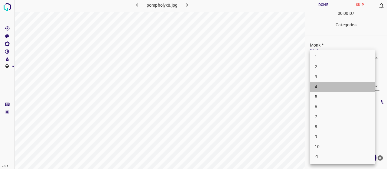
click at [323, 86] on li "4" at bounding box center [342, 87] width 65 height 10
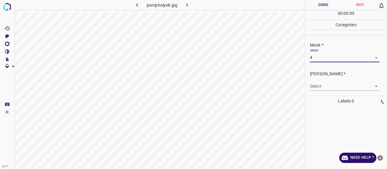
click at [316, 87] on body "4.3.7 pompholyx8.jpg Done Skip 0 00 : 00 : 09 Categories Monk * Select 4 4 Fitz…" at bounding box center [193, 84] width 387 height 169
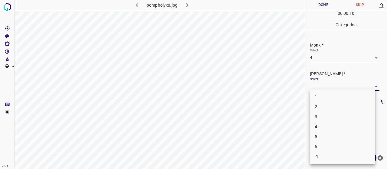
click at [321, 108] on li "2" at bounding box center [342, 107] width 65 height 10
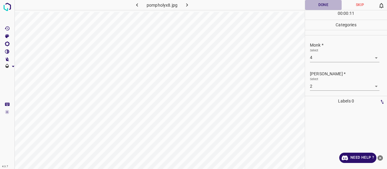
drag, startPoint x: 315, startPoint y: 5, endPoint x: 279, endPoint y: 1, distance: 37.1
click at [313, 5] on button "Done" at bounding box center [323, 5] width 37 height 10
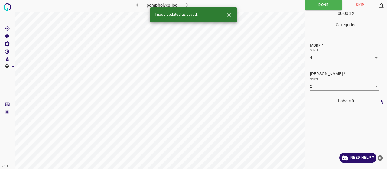
click at [194, 7] on div "Image updated as saved." at bounding box center [193, 14] width 87 height 15
click at [188, 2] on icon "button" at bounding box center [187, 5] width 6 height 6
click at [314, 45] on p "Monk *" at bounding box center [348, 45] width 77 height 6
click at [315, 53] on body "4.3.7 porokeratosis_actinic25.jpg Done Skip 0 00 : 00 : 07 Categories Monk * Se…" at bounding box center [193, 84] width 387 height 169
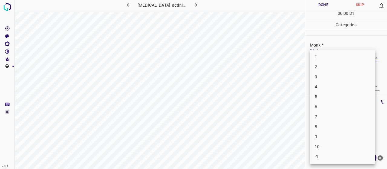
click at [327, 95] on li "5" at bounding box center [342, 97] width 65 height 10
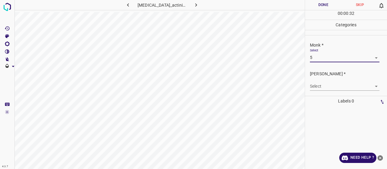
click at [326, 87] on body "4.3.7 porokeratosis_actinic25.jpg Done Skip 0 00 : 00 : 32 Categories Monk * Se…" at bounding box center [193, 84] width 387 height 169
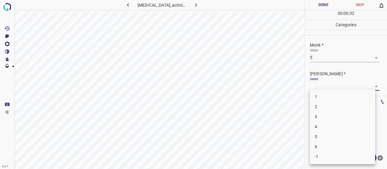
click at [321, 114] on li "3" at bounding box center [342, 117] width 65 height 10
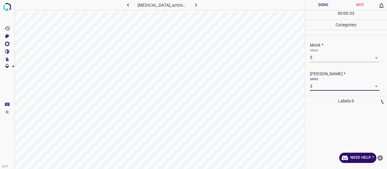
click at [324, 2] on button "Done" at bounding box center [323, 5] width 37 height 10
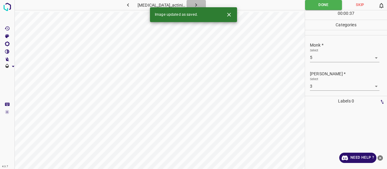
click at [199, 5] on button "button" at bounding box center [195, 5] width 19 height 10
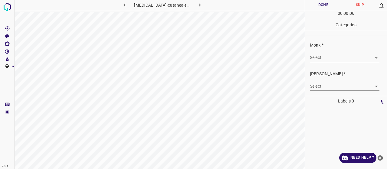
click at [337, 55] on body "4.3.7 porphyria-cutanea-tarda24.jpg Done Skip 0 00 : 00 : 06 Categories Monk * …" at bounding box center [193, 84] width 387 height 169
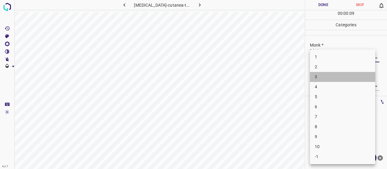
click at [323, 73] on li "3" at bounding box center [342, 77] width 65 height 10
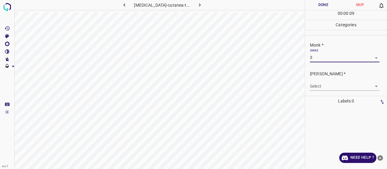
click at [323, 72] on p "[PERSON_NAME] *" at bounding box center [348, 74] width 77 height 6
click at [322, 66] on div "Fitzpatrick * Select ​" at bounding box center [346, 80] width 82 height 28
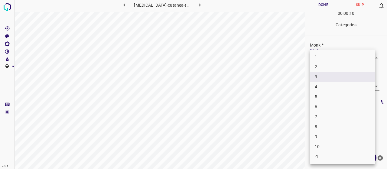
click at [321, 59] on body "4.3.7 porphyria-cutanea-tarda24.jpg Done Skip 0 00 : 00 : 10 Categories Monk * …" at bounding box center [193, 84] width 387 height 169
click at [320, 69] on li "2" at bounding box center [342, 67] width 65 height 10
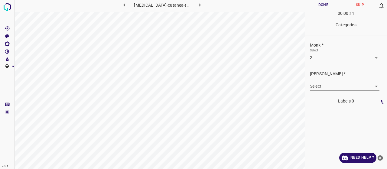
click at [322, 82] on div "Select ​" at bounding box center [344, 84] width 69 height 14
click at [325, 93] on body "4.3.7 porphyria-cutanea-tarda24.jpg Done Skip 0 00 : 00 : 11 Categories Monk * …" at bounding box center [193, 84] width 387 height 169
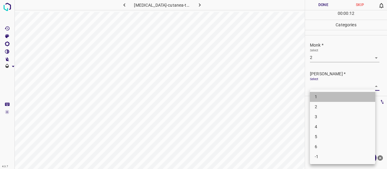
click at [321, 94] on li "1" at bounding box center [342, 97] width 65 height 10
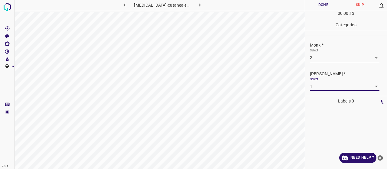
click at [312, 5] on button "Done" at bounding box center [323, 5] width 37 height 10
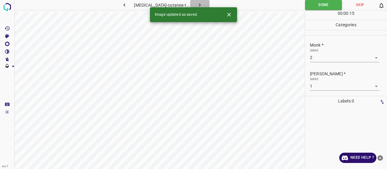
click at [205, 2] on button "button" at bounding box center [199, 5] width 19 height 10
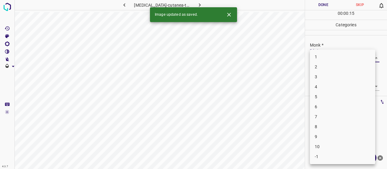
click at [332, 53] on body "4.3.7 porphyria-cutanea-tarda28.jpg Done Skip 0 00 : 00 : 15 Categories Monk * …" at bounding box center [193, 84] width 387 height 169
click at [341, 95] on li "5" at bounding box center [342, 97] width 65 height 10
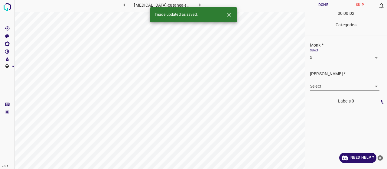
click at [338, 86] on body "4.3.7 porphyria-cutanea-tarda28.jpg Done Skip 0 00 : 00 : 02 Categories Monk * …" at bounding box center [193, 84] width 387 height 169
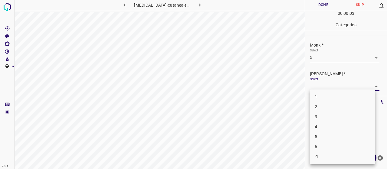
click at [337, 114] on li "3" at bounding box center [342, 117] width 65 height 10
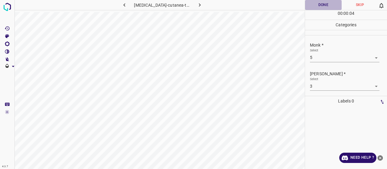
drag, startPoint x: 315, startPoint y: 3, endPoint x: 313, endPoint y: 0, distance: 3.9
click at [316, 3] on button "Done" at bounding box center [323, 5] width 37 height 10
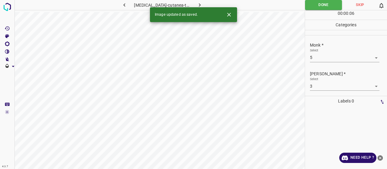
click at [196, 3] on icon "button" at bounding box center [199, 5] width 6 height 6
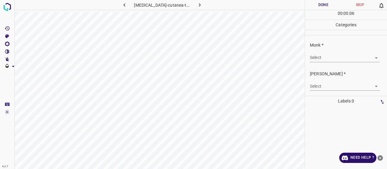
click at [318, 60] on body "4.3.7 porphyria-cutanea-tarda37.jpg Done Skip 0 00 : 00 : 06 Categories Monk * …" at bounding box center [193, 84] width 387 height 169
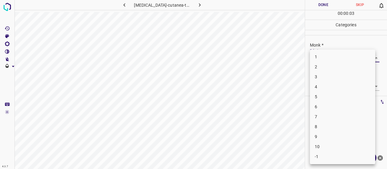
click at [325, 93] on li "5" at bounding box center [342, 97] width 65 height 10
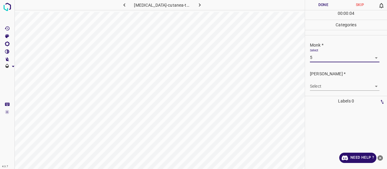
click at [323, 85] on body "4.3.7 porphyria-cutanea-tarda37.jpg Done Skip 0 00 : 00 : 04 Categories Monk * …" at bounding box center [193, 84] width 387 height 169
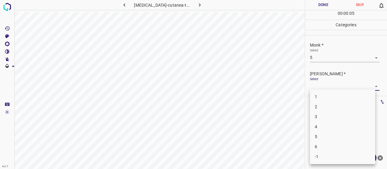
click at [324, 120] on li "3" at bounding box center [342, 117] width 65 height 10
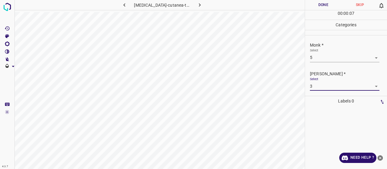
click at [318, 3] on button "Done" at bounding box center [323, 5] width 37 height 10
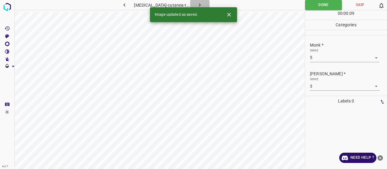
click at [196, 4] on icon "button" at bounding box center [199, 5] width 6 height 6
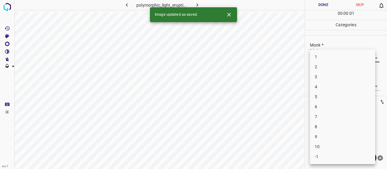
click at [323, 57] on body "4.3.7 polymorphic_light_eruption10.jpg Done Skip 0 00 : 00 : 01 Categories Monk…" at bounding box center [193, 84] width 387 height 169
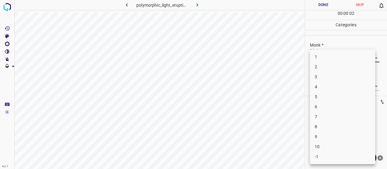
click at [329, 93] on li "5" at bounding box center [342, 97] width 65 height 10
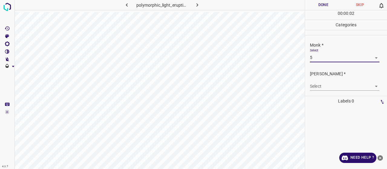
click at [327, 84] on body "4.3.7 polymorphic_light_eruption10.jpg Done Skip 0 00 : 00 : 02 Categories Monk…" at bounding box center [193, 84] width 387 height 169
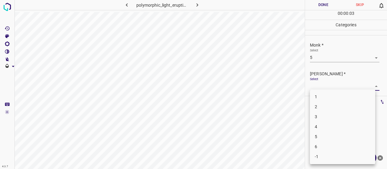
click at [329, 115] on li "3" at bounding box center [342, 117] width 65 height 10
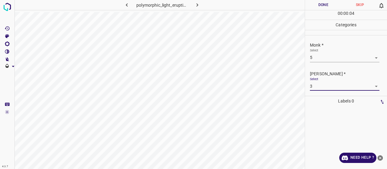
click at [318, 4] on button "Done" at bounding box center [323, 5] width 37 height 10
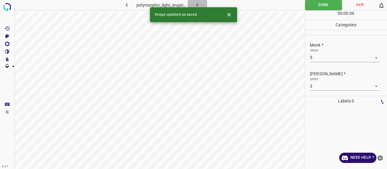
click at [197, 3] on icon "button" at bounding box center [197, 5] width 6 height 6
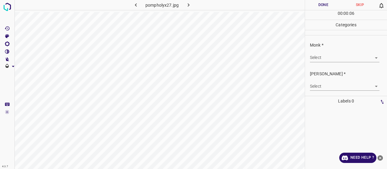
click at [332, 57] on body "4.3.7 pompholyx27.jpg Done Skip 0 00 : 00 : 06 Categories Monk * Select ​ Fitzp…" at bounding box center [193, 84] width 387 height 169
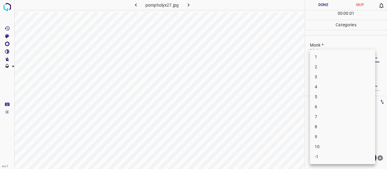
click at [315, 90] on li "4" at bounding box center [342, 87] width 65 height 10
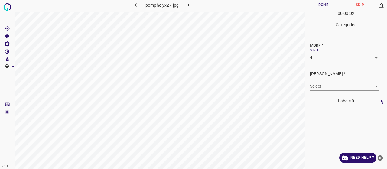
click at [319, 60] on body "4.3.7 pompholyx27.jpg Done Skip 0 00 : 00 : 02 Categories Monk * Select 4 4 Fit…" at bounding box center [193, 84] width 387 height 169
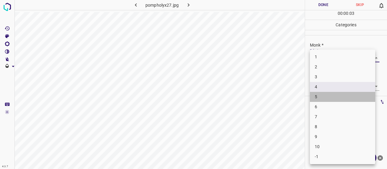
click at [318, 95] on li "5" at bounding box center [342, 97] width 65 height 10
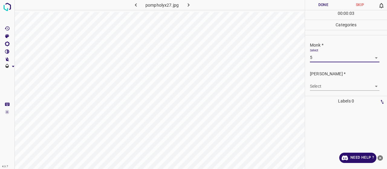
click at [317, 86] on body "4.3.7 pompholyx27.jpg Done Skip 0 00 : 00 : 03 Categories Monk * Select 5 5 Fit…" at bounding box center [193, 84] width 387 height 169
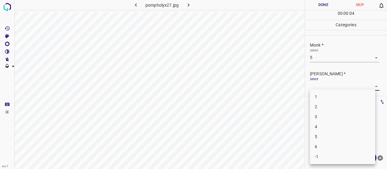
drag, startPoint x: 321, startPoint y: 116, endPoint x: 319, endPoint y: 109, distance: 6.7
click at [321, 116] on li "3" at bounding box center [342, 117] width 65 height 10
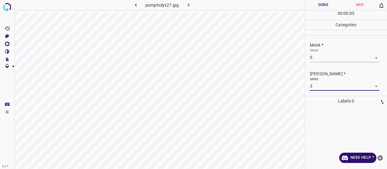
click at [321, 3] on button "Done" at bounding box center [323, 5] width 37 height 10
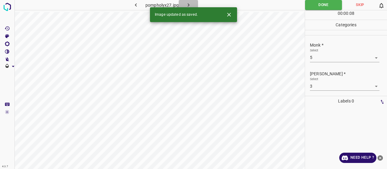
click at [187, 2] on icon "button" at bounding box center [188, 5] width 6 height 6
click at [318, 54] on body "4.3.7 porokeratosis_actinic16.jpg Done Skip 0 00 : 00 : 08 Categories Monk * Se…" at bounding box center [193, 84] width 387 height 169
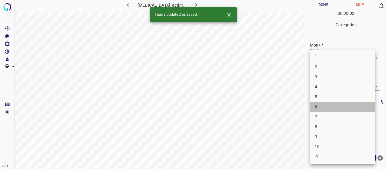
click at [317, 110] on li "6" at bounding box center [342, 107] width 65 height 10
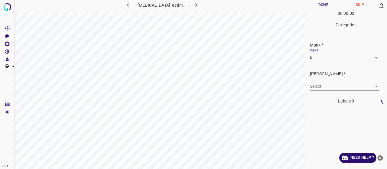
click at [320, 95] on ul "Monk * Select 6 6 Fitzpatrick * Select ​" at bounding box center [346, 66] width 82 height 62
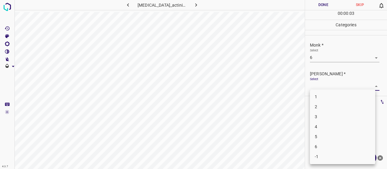
click at [317, 85] on body "4.3.7 porokeratosis_actinic16.jpg Done Skip 0 00 : 00 : 03 Categories Monk * Se…" at bounding box center [193, 84] width 387 height 169
click at [326, 131] on li "4" at bounding box center [342, 127] width 65 height 10
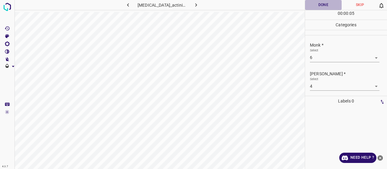
click at [318, 5] on button "Done" at bounding box center [323, 5] width 37 height 10
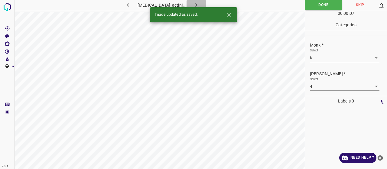
click at [200, 1] on button "button" at bounding box center [195, 5] width 19 height 10
click at [331, 53] on body "4.3.7 porokeratosis_actinic19.jpg Done Skip 0 00 : 00 : 02 Categories Monk * Se…" at bounding box center [193, 84] width 387 height 169
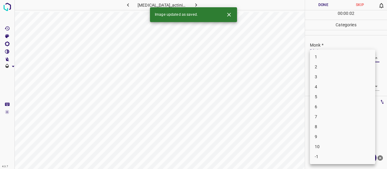
click at [325, 74] on li "3" at bounding box center [342, 77] width 65 height 10
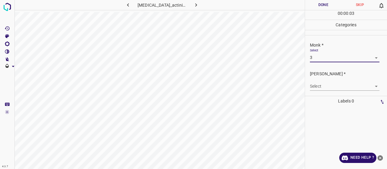
click at [325, 82] on body "4.3.7 porokeratosis_actinic19.jpg Done Skip 0 00 : 00 : 03 Categories Monk * Se…" at bounding box center [193, 84] width 387 height 169
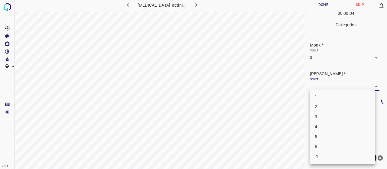
click at [323, 102] on li "2" at bounding box center [342, 107] width 65 height 10
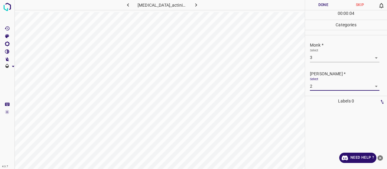
click at [311, 2] on button "Done" at bounding box center [323, 5] width 37 height 10
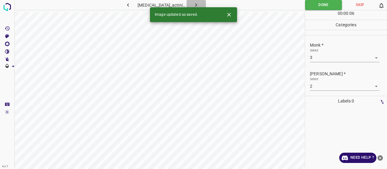
click at [190, 3] on button "button" at bounding box center [195, 5] width 19 height 10
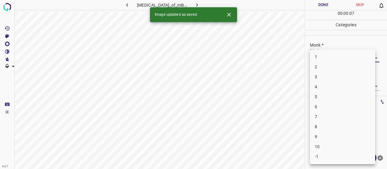
click at [324, 57] on body "4.3.7 porokeratosis_of_mibelli6.jpg Done Skip 0 00 : 00 : 07 Categories Monk * …" at bounding box center [193, 84] width 387 height 169
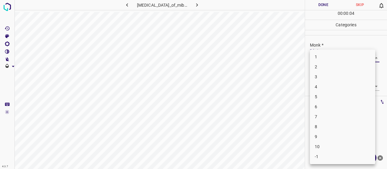
click at [337, 112] on li "7" at bounding box center [342, 117] width 65 height 10
click at [339, 84] on body "4.3.7 porokeratosis_of_mibelli6.jpg Done Skip 0 00 : 00 : 05 Categories Monk * …" at bounding box center [193, 84] width 387 height 169
click at [333, 133] on li "5" at bounding box center [342, 137] width 65 height 10
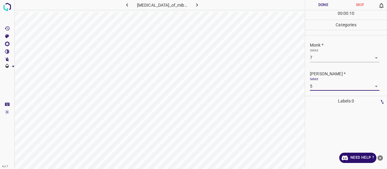
click at [321, 1] on button "Done" at bounding box center [323, 5] width 37 height 10
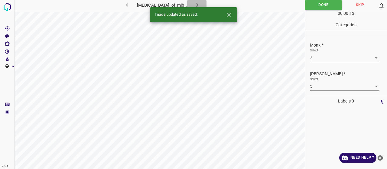
click at [198, 0] on button "button" at bounding box center [196, 5] width 19 height 10
click at [349, 53] on div "Select ​" at bounding box center [344, 55] width 69 height 14
click at [351, 57] on body "4.3.7 porokeratosis_of_mibelli8.jpg Done Skip 0 00 : 00 : 13 Categories Monk * …" at bounding box center [193, 84] width 387 height 169
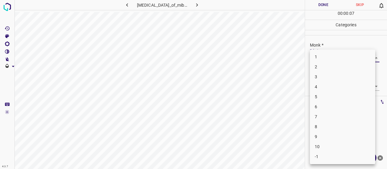
click at [321, 78] on li "3" at bounding box center [342, 77] width 65 height 10
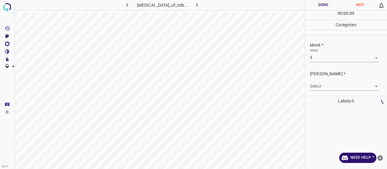
click at [326, 81] on div "Select ​" at bounding box center [344, 84] width 69 height 14
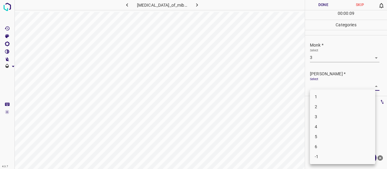
click at [326, 86] on body "4.3.7 porokeratosis_of_mibelli8.jpg Done Skip 0 00 : 00 : 09 Categories Monk * …" at bounding box center [193, 84] width 387 height 169
click at [330, 108] on li "2" at bounding box center [342, 107] width 65 height 10
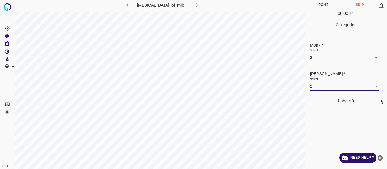
click at [319, 3] on button "Done" at bounding box center [323, 5] width 37 height 10
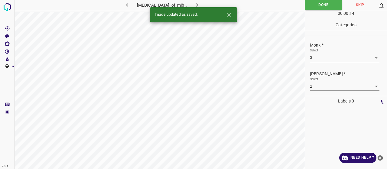
click at [195, 1] on button "button" at bounding box center [196, 5] width 19 height 10
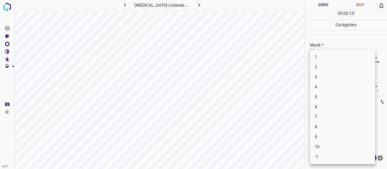
click at [330, 54] on body "4.3.7 porphyria-cutanea-tarda1.jpg Done Skip 0 00 : 00 : 15 Categories Monk * S…" at bounding box center [193, 84] width 387 height 169
click at [327, 95] on li "5" at bounding box center [342, 97] width 65 height 10
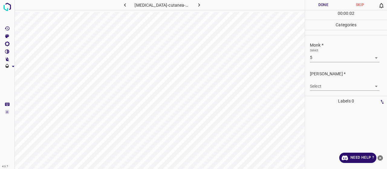
click at [326, 75] on p "[PERSON_NAME] *" at bounding box center [348, 74] width 77 height 6
click at [329, 81] on div "Select ​" at bounding box center [344, 84] width 69 height 14
click at [331, 85] on body "4.3.7 porphyria-cutanea-tarda1.jpg Done Skip 0 00 : 00 : 02 Categories Monk * S…" at bounding box center [193, 84] width 387 height 169
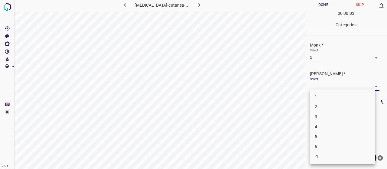
click at [336, 118] on li "3" at bounding box center [342, 117] width 65 height 10
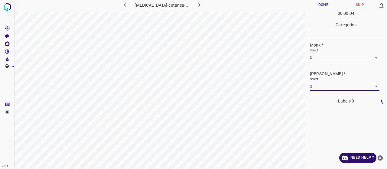
click at [320, 6] on button "Done" at bounding box center [323, 5] width 37 height 10
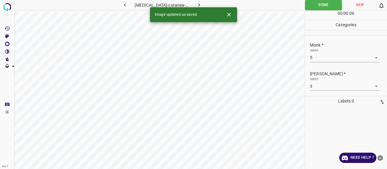
click at [202, 2] on button "button" at bounding box center [198, 5] width 19 height 10
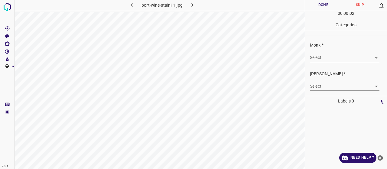
click at [323, 57] on body "4.3.7 port-wine-stain11.jpg Done Skip 0 00 : 00 : 02 Categories Monk * Select ​…" at bounding box center [193, 84] width 387 height 169
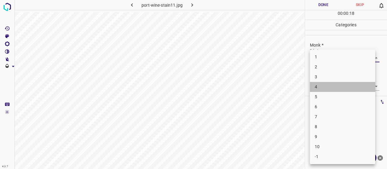
click at [322, 82] on li "4" at bounding box center [342, 87] width 65 height 10
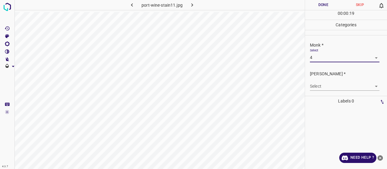
click at [334, 87] on body "4.3.7 port-wine-stain11.jpg Done Skip 0 00 : 00 : 19 Categories Monk * Select 4…" at bounding box center [193, 84] width 387 height 169
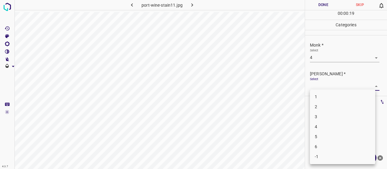
click at [339, 105] on li "2" at bounding box center [342, 107] width 65 height 10
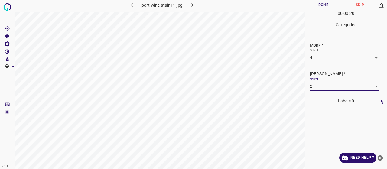
click at [321, 8] on button "Done" at bounding box center [323, 5] width 37 height 10
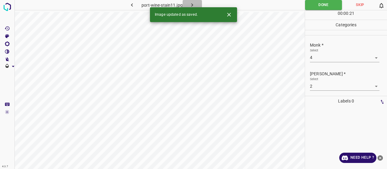
click at [192, 3] on icon "button" at bounding box center [192, 5] width 6 height 6
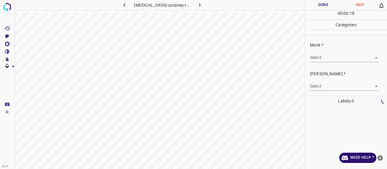
click at [332, 56] on body "4.3.7 porphyria-cutanea-tarda32.jpg Done Skip 0 00 : 00 : 18 Categories Monk * …" at bounding box center [193, 84] width 387 height 169
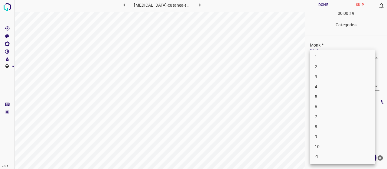
click at [336, 97] on li "5" at bounding box center [342, 97] width 65 height 10
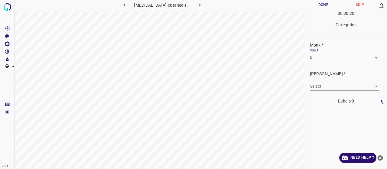
click at [309, 87] on div "Fitzpatrick * Select ​" at bounding box center [346, 80] width 82 height 28
click at [320, 89] on body "4.3.7 porphyria-cutanea-tarda32.jpg Done Skip 0 00 : 00 : 20 Categories Monk * …" at bounding box center [193, 84] width 387 height 169
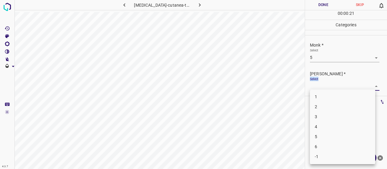
click at [329, 116] on li "3" at bounding box center [342, 117] width 65 height 10
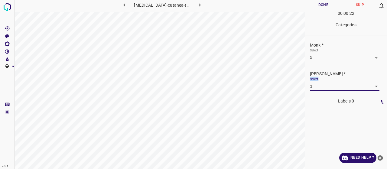
click at [326, 2] on button "Done" at bounding box center [323, 5] width 37 height 10
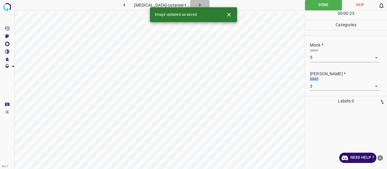
click at [196, 7] on icon "button" at bounding box center [199, 5] width 6 height 6
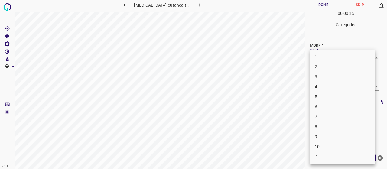
click at [318, 57] on body "4.3.7 porphyria-cutanea-tarda43.jpg Done Skip 0 00 : 00 : 15 Categories Monk * …" at bounding box center [193, 84] width 387 height 169
click at [333, 89] on li "4" at bounding box center [342, 87] width 65 height 10
click at [333, 89] on body "4.3.7 porphyria-cutanea-tarda43.jpg Done Skip 0 00 : 00 : 16 Categories Monk * …" at bounding box center [193, 84] width 387 height 169
click at [327, 105] on li "2" at bounding box center [342, 107] width 65 height 10
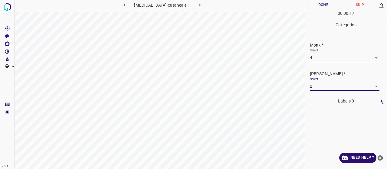
click at [315, 2] on button "Done" at bounding box center [323, 5] width 37 height 10
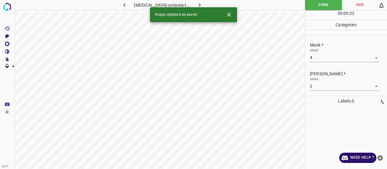
click at [202, 4] on button "button" at bounding box center [199, 5] width 19 height 10
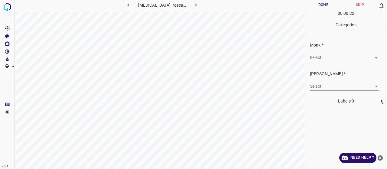
click at [326, 60] on body "4.3.7 pityriasis_rosea36.jpg Done Skip 0 00 : 00 : 22 Categories Monk * Select …" at bounding box center [193, 84] width 387 height 169
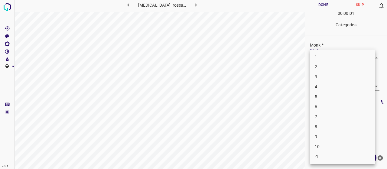
click at [322, 121] on li "7" at bounding box center [342, 117] width 65 height 10
click at [320, 86] on body "4.3.7 pityriasis_rosea36.jpg Done Skip 0 00 : 00 : 02 Categories Monk * Select …" at bounding box center [193, 84] width 387 height 169
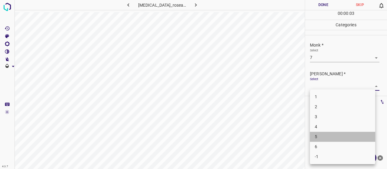
click at [313, 134] on li "5" at bounding box center [342, 137] width 65 height 10
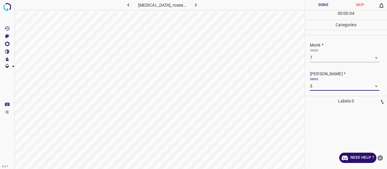
click at [323, 5] on button "Done" at bounding box center [323, 5] width 37 height 10
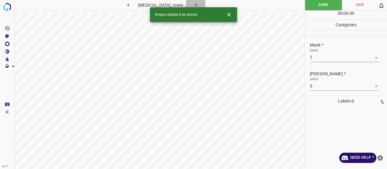
click at [196, 3] on button "button" at bounding box center [195, 5] width 19 height 10
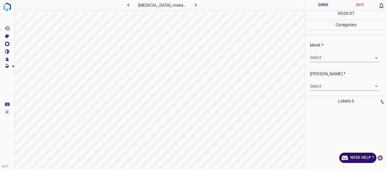
click at [351, 58] on body "4.3.7 pityriasis_rosea81.jpg Done Skip 0 00 : 00 : 07 Categories Monk * Select …" at bounding box center [193, 84] width 387 height 169
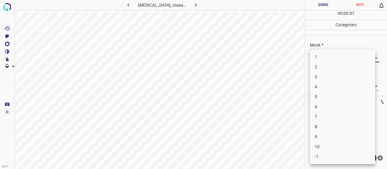
click at [349, 71] on li "2" at bounding box center [342, 67] width 65 height 10
click at [348, 82] on body "4.3.7 pityriasis_rosea81.jpg Done Skip 0 00 : 00 : 08 Categories Monk * Select …" at bounding box center [193, 84] width 387 height 169
click at [341, 96] on li "1" at bounding box center [342, 97] width 65 height 10
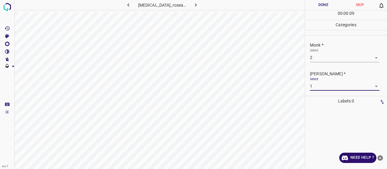
click at [322, 7] on button "Done" at bounding box center [323, 5] width 37 height 10
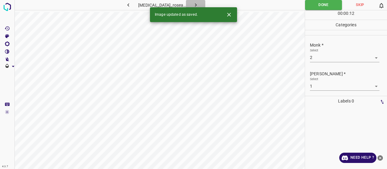
click at [192, 5] on icon "button" at bounding box center [195, 5] width 6 height 6
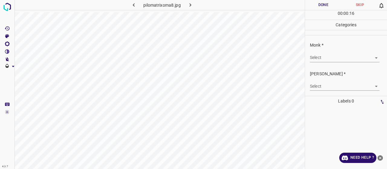
click at [330, 55] on body "4.3.7 pilomatrixoma8.jpg Done Skip 0 00 : 00 : 16 Categories Monk * Select ​ Fi…" at bounding box center [193, 84] width 387 height 169
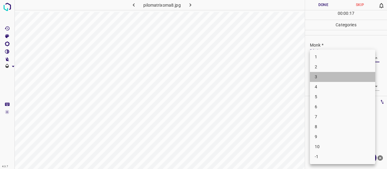
click at [332, 76] on li "3" at bounding box center [342, 77] width 65 height 10
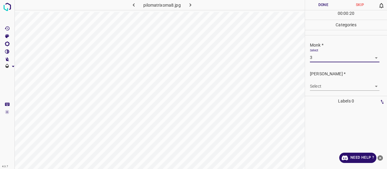
click at [328, 82] on body "4.3.7 pilomatrixoma8.jpg Done Skip 0 00 : 00 : 20 Categories Monk * Select 3 3 …" at bounding box center [193, 84] width 387 height 169
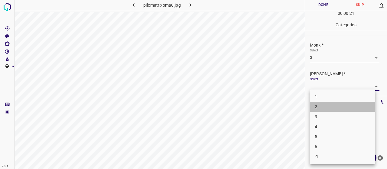
click at [332, 105] on li "2" at bounding box center [342, 107] width 65 height 10
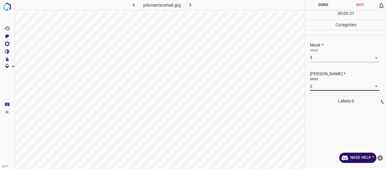
click at [323, 9] on button "Done" at bounding box center [323, 5] width 37 height 10
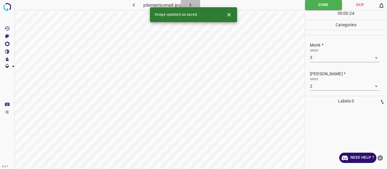
click at [195, 3] on button "button" at bounding box center [190, 5] width 19 height 10
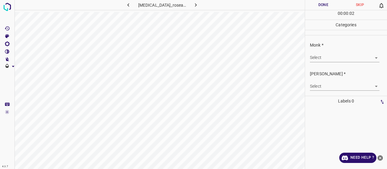
click at [313, 56] on body "4.3.7 pityriasis_rosea27.jpg Done Skip 0 00 : 00 : 02 Categories Monk * Select …" at bounding box center [193, 84] width 387 height 169
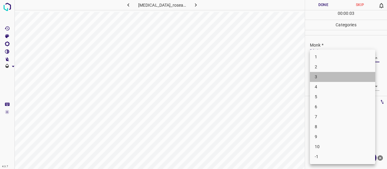
drag, startPoint x: 318, startPoint y: 76, endPoint x: 320, endPoint y: 81, distance: 4.8
click at [318, 76] on li "3" at bounding box center [342, 77] width 65 height 10
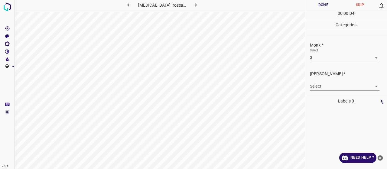
click at [320, 81] on div "Select ​" at bounding box center [344, 84] width 69 height 14
click at [320, 86] on body "4.3.7 pityriasis_rosea27.jpg Done Skip 0 00 : 00 : 04 Categories Monk * Select …" at bounding box center [193, 84] width 387 height 169
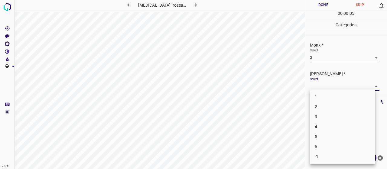
click at [320, 105] on li "2" at bounding box center [342, 107] width 65 height 10
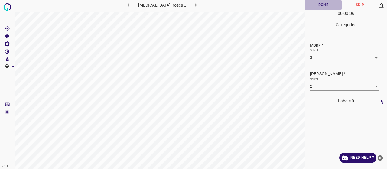
click at [315, 2] on button "Done" at bounding box center [323, 5] width 37 height 10
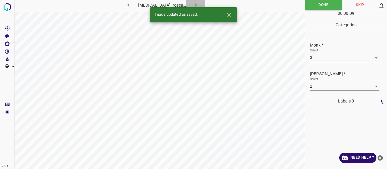
click at [192, 2] on button "button" at bounding box center [195, 5] width 19 height 10
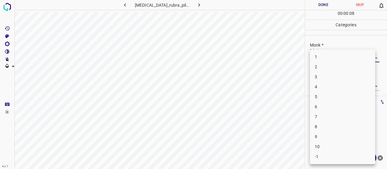
click at [331, 54] on body "4.3.7 pityriasis_rubra_pilaris16.jpg Done Skip 0 00 : 00 : 08 Categories Monk *…" at bounding box center [193, 84] width 387 height 169
click at [328, 85] on li "4" at bounding box center [342, 87] width 65 height 10
click at [328, 85] on body "4.3.7 pityriasis_rubra_pilaris16.jpg Done Skip 0 00 : 00 : 10 Categories Monk *…" at bounding box center [193, 84] width 387 height 169
drag, startPoint x: 326, startPoint y: 102, endPoint x: 327, endPoint y: 83, distance: 19.7
click at [326, 103] on li "2" at bounding box center [342, 107] width 65 height 10
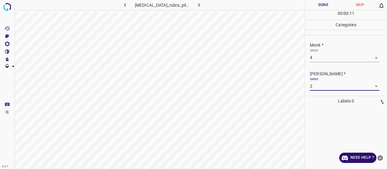
click at [327, 5] on button "Done" at bounding box center [323, 5] width 37 height 10
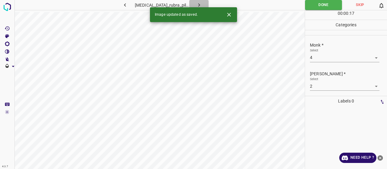
click at [197, 3] on icon "button" at bounding box center [199, 5] width 6 height 6
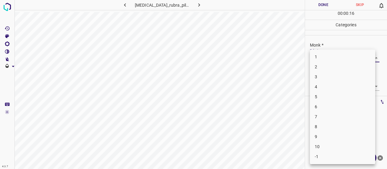
click at [323, 60] on body "4.3.7 pityriasis_rubra_pilaris20.jpg Done Skip 0 00 : 00 : 16 Categories Monk *…" at bounding box center [193, 84] width 387 height 169
click at [340, 104] on li "6" at bounding box center [342, 107] width 65 height 10
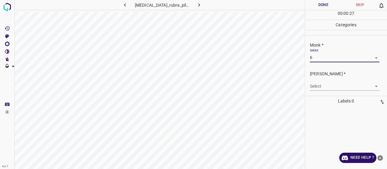
click at [339, 89] on body "4.3.7 pityriasis_rubra_pilaris20.jpg Done Skip 0 00 : 00 : 27 Categories Monk *…" at bounding box center [193, 84] width 387 height 169
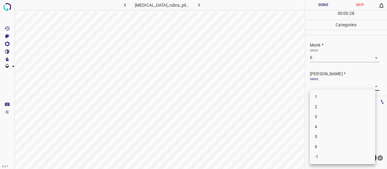
click at [338, 86] on div at bounding box center [193, 84] width 387 height 169
click at [329, 86] on body "4.3.7 pityriasis_rubra_pilaris20.jpg Done Skip 0 00 : 00 : 29 Categories Monk *…" at bounding box center [193, 84] width 387 height 169
click at [333, 122] on li "4" at bounding box center [342, 127] width 65 height 10
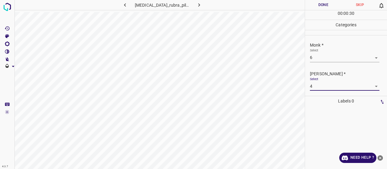
click at [324, 1] on button "Done" at bounding box center [323, 5] width 37 height 10
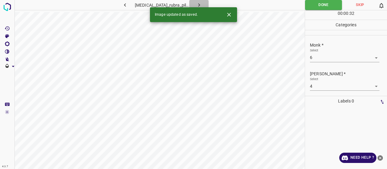
click at [200, 4] on button "button" at bounding box center [198, 5] width 19 height 10
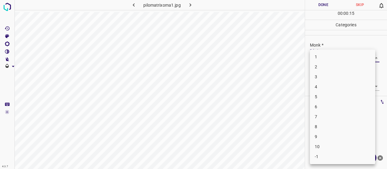
click at [321, 54] on body "4.3.7 pilomatrixoma1.jpg Done Skip 0 00 : 00 : 15 Categories Monk * Select ​ Fi…" at bounding box center [193, 84] width 387 height 169
click at [334, 87] on li "4" at bounding box center [342, 87] width 65 height 10
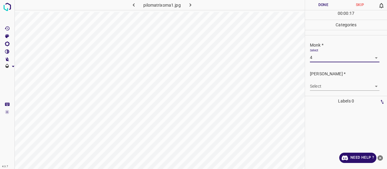
click at [336, 89] on body "4.3.7 pilomatrixoma1.jpg Done Skip 0 00 : 00 : 17 Categories Monk * Select 4 4 …" at bounding box center [193, 84] width 387 height 169
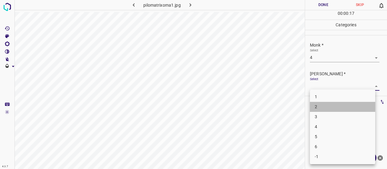
click at [332, 109] on li "2" at bounding box center [342, 107] width 65 height 10
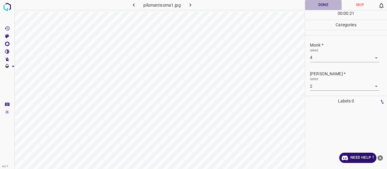
click at [328, 5] on button "Done" at bounding box center [323, 5] width 37 height 10
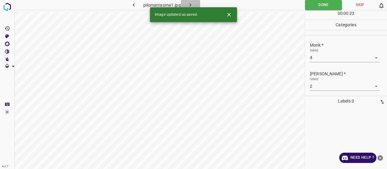
click at [192, 4] on icon "button" at bounding box center [190, 5] width 6 height 6
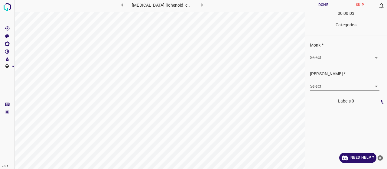
click at [331, 57] on body "4.3.7 pityriasis_lichenoid_chronica19.jpg Done Skip 0 00 : 00 : 03 Categories M…" at bounding box center [193, 84] width 387 height 169
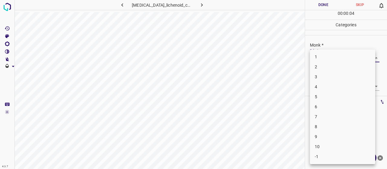
click at [326, 86] on li "4" at bounding box center [342, 87] width 65 height 10
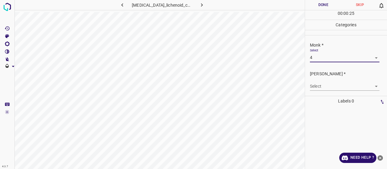
click at [329, 79] on div "Select ​" at bounding box center [344, 84] width 69 height 14
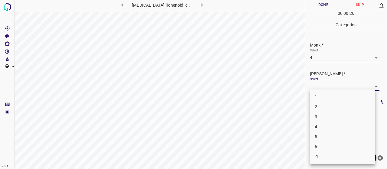
click at [329, 86] on body "4.3.7 pityriasis_lichenoid_chronica19.jpg Done Skip 0 00 : 00 : 26 Categories M…" at bounding box center [193, 84] width 387 height 169
click at [329, 103] on li "2" at bounding box center [342, 107] width 65 height 10
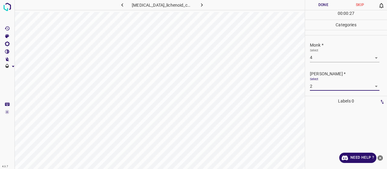
click at [325, 4] on button "Done" at bounding box center [323, 5] width 37 height 10
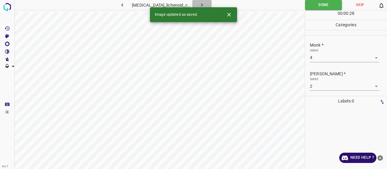
click at [203, 3] on button "button" at bounding box center [201, 5] width 19 height 10
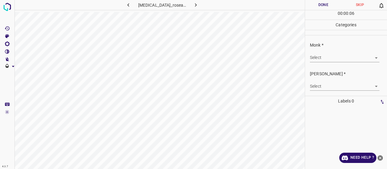
click at [339, 55] on body "4.3.7 pityriasis_rosea19.jpg Done Skip 0 00 : 00 : 06 Categories Monk * Select …" at bounding box center [193, 84] width 387 height 169
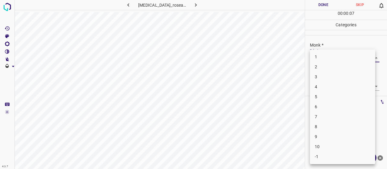
drag, startPoint x: 334, startPoint y: 84, endPoint x: 333, endPoint y: 94, distance: 10.3
click at [333, 94] on ul "1 2 3 4 5 6 7 8 9 10 -1" at bounding box center [342, 107] width 65 height 115
click at [333, 94] on li "5" at bounding box center [342, 97] width 65 height 10
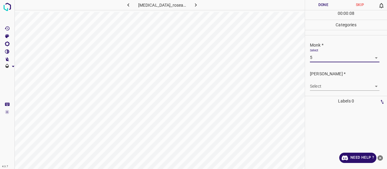
click at [330, 81] on div "Select ​" at bounding box center [344, 84] width 69 height 14
click at [319, 92] on div "Fitzpatrick * Select ​" at bounding box center [346, 80] width 82 height 28
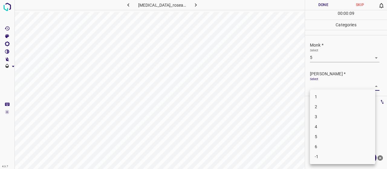
click at [317, 87] on body "4.3.7 pityriasis_rosea19.jpg Done Skip 0 00 : 00 : 09 Categories Monk * Select …" at bounding box center [193, 84] width 387 height 169
click at [319, 120] on li "3" at bounding box center [342, 117] width 65 height 10
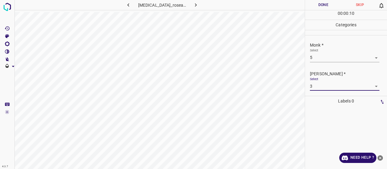
click at [311, 11] on div "00 : 00 : 10" at bounding box center [346, 14] width 82 height 9
click at [311, 8] on button "Done" at bounding box center [323, 5] width 37 height 10
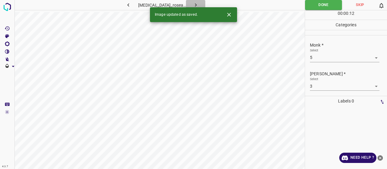
click at [196, 6] on button "button" at bounding box center [195, 5] width 19 height 10
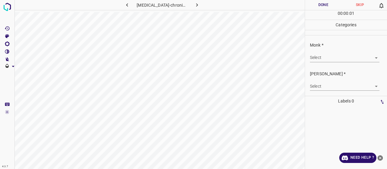
click at [344, 60] on body "4.3.7 pityriasis-lichenoides-chronica26.jpg Done Skip 0 00 : 00 : 01 Categories…" at bounding box center [193, 84] width 387 height 169
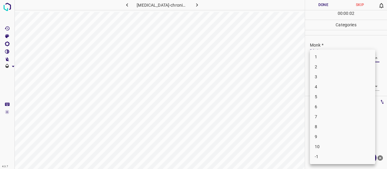
click at [340, 80] on li "3" at bounding box center [342, 77] width 65 height 10
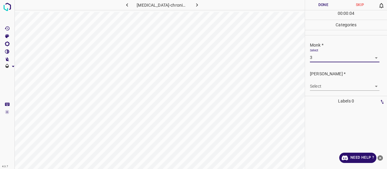
click at [333, 86] on body "4.3.7 pityriasis-lichenoides-chronica26.jpg Done Skip 0 00 : 00 : 04 Categories…" at bounding box center [193, 84] width 387 height 169
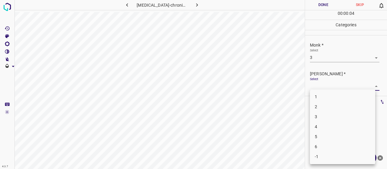
click at [331, 105] on li "2" at bounding box center [342, 107] width 65 height 10
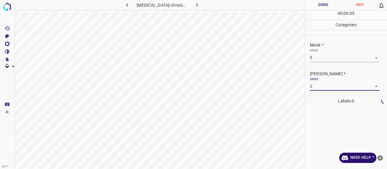
click at [322, 6] on button "Done" at bounding box center [323, 5] width 37 height 10
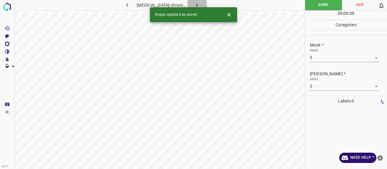
click at [199, 5] on icon "button" at bounding box center [197, 5] width 6 height 6
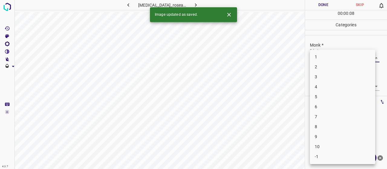
click at [341, 54] on body "4.3.7 pityriasis_rosea23.jpg Done Skip 0 00 : 00 : 08 Categories Monk * Select …" at bounding box center [193, 84] width 387 height 169
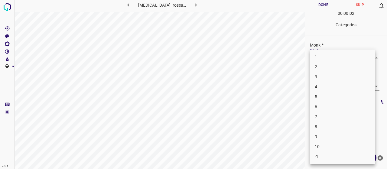
click at [331, 83] on li "4" at bounding box center [342, 87] width 65 height 10
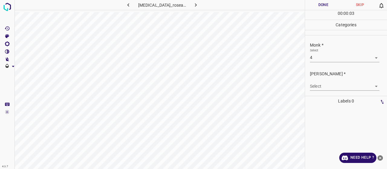
click at [332, 90] on div "Fitzpatrick * Select ​" at bounding box center [346, 80] width 82 height 28
click at [331, 87] on body "4.3.7 pityriasis_rosea23.jpg Done Skip 0 00 : 00 : 04 Categories Monk * Select …" at bounding box center [193, 84] width 387 height 169
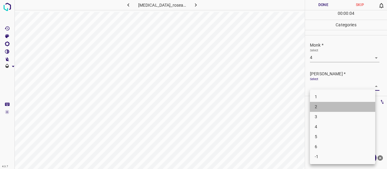
click at [332, 109] on li "2" at bounding box center [342, 107] width 65 height 10
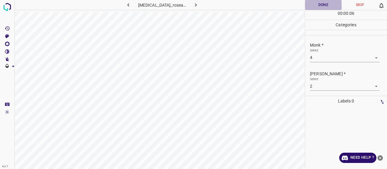
click at [326, 1] on button "Done" at bounding box center [323, 5] width 37 height 10
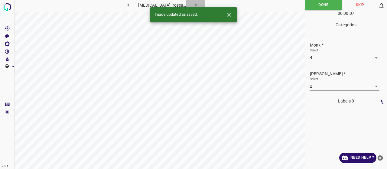
click at [187, 4] on button "button" at bounding box center [195, 5] width 19 height 10
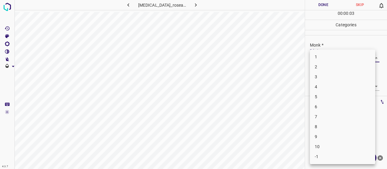
click at [336, 55] on body "4.3.7 pityriasis_rosea11.jpg Done Skip 0 00 : 00 : 03 Categories Monk * Select …" at bounding box center [193, 84] width 387 height 169
click at [321, 118] on li "7" at bounding box center [342, 117] width 65 height 10
click at [323, 87] on body "4.3.7 pityriasis_rosea11.jpg Done Skip 0 00 : 00 : 08 Categories Monk * Select …" at bounding box center [193, 84] width 387 height 169
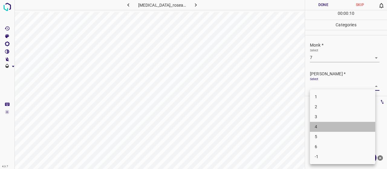
drag, startPoint x: 321, startPoint y: 127, endPoint x: 323, endPoint y: 131, distance: 4.6
click at [323, 131] on li "4" at bounding box center [342, 127] width 65 height 10
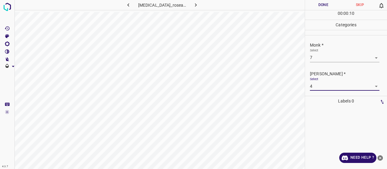
click at [323, 131] on ul "1 2 3 4 5 6 -1" at bounding box center [342, 111] width 49 height 42
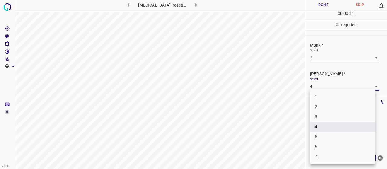
click at [319, 84] on body "4.3.7 pityriasis_rosea11.jpg Done Skip 0 00 : 00 : 11 Categories Monk * Select …" at bounding box center [193, 84] width 387 height 169
click at [323, 135] on li "5" at bounding box center [342, 137] width 65 height 10
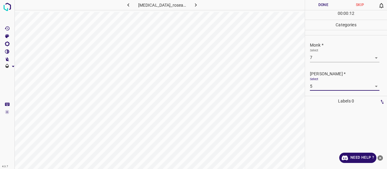
click at [308, 8] on button "Done" at bounding box center [323, 5] width 37 height 10
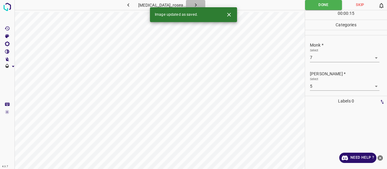
click at [188, 2] on button "button" at bounding box center [195, 5] width 19 height 10
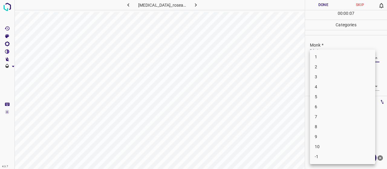
click at [329, 59] on body "4.3.7 pityriasis_rosea71.jpg Done Skip 0 00 : 00 : 07 Categories Monk * Select …" at bounding box center [193, 84] width 387 height 169
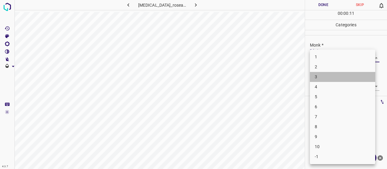
click at [319, 74] on li "3" at bounding box center [342, 77] width 65 height 10
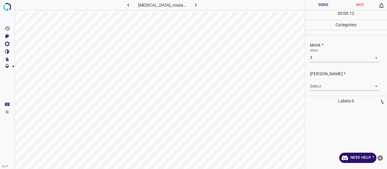
click at [320, 78] on div "Select ​" at bounding box center [344, 84] width 69 height 14
click at [321, 87] on body "4.3.7 pityriasis_rosea71.jpg Done Skip 0 00 : 00 : 12 Categories Monk * Select …" at bounding box center [193, 84] width 387 height 169
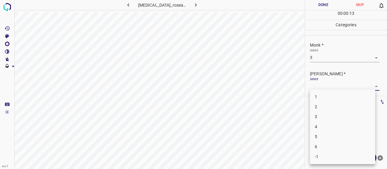
click at [322, 103] on li "2" at bounding box center [342, 107] width 65 height 10
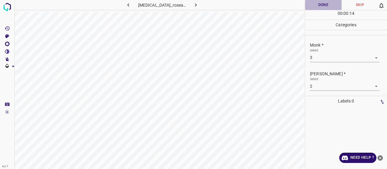
click at [320, 5] on button "Done" at bounding box center [323, 5] width 37 height 10
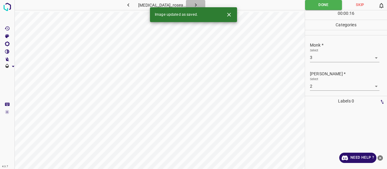
click at [195, 3] on icon "button" at bounding box center [195, 5] width 6 height 6
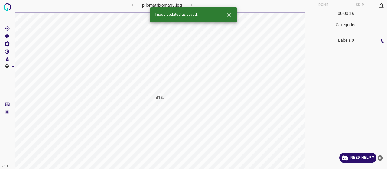
click at [381, 159] on icon "close-help" at bounding box center [379, 157] width 5 height 5
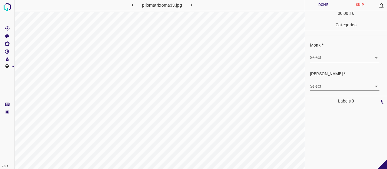
click at [323, 59] on body "4.3.7 pilomatrixoma33.jpg Done Skip 0 00 : 00 : 16 Categories Monk * Select ​ F…" at bounding box center [193, 84] width 387 height 169
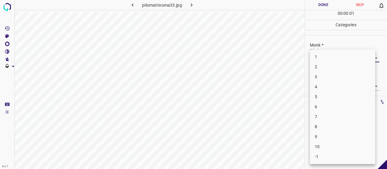
click at [323, 79] on li "3" at bounding box center [342, 77] width 65 height 10
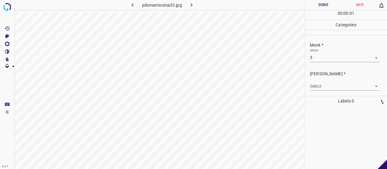
click at [323, 81] on div "Select ​" at bounding box center [344, 84] width 69 height 14
click at [323, 86] on body "4.3.7 pilomatrixoma33.jpg Done Skip 0 00 : 00 : 02 Categories Monk * Select 3 3…" at bounding box center [193, 84] width 387 height 169
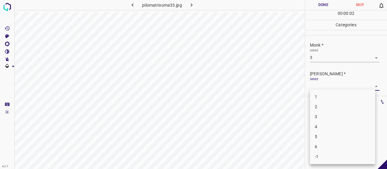
click at [315, 108] on li "2" at bounding box center [342, 107] width 65 height 10
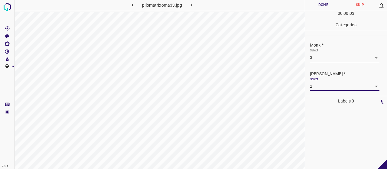
click at [312, 4] on button "Done" at bounding box center [323, 5] width 37 height 10
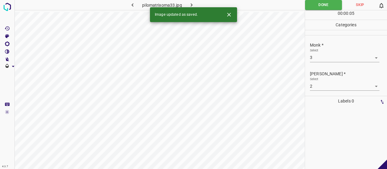
click at [189, 2] on button "button" at bounding box center [191, 5] width 19 height 10
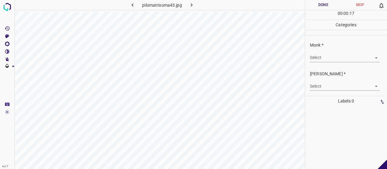
click at [321, 51] on div "Select ​" at bounding box center [344, 55] width 69 height 14
click at [322, 58] on body "4.3.7 pilomatrixoma43.jpg Done Skip 0 00 : 00 : 17 Categories Monk * Select ​ F…" at bounding box center [193, 84] width 387 height 169
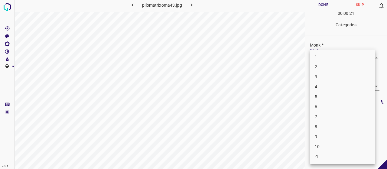
click at [322, 73] on li "3" at bounding box center [342, 77] width 65 height 10
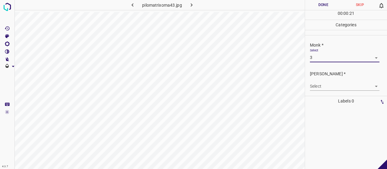
click at [321, 87] on body "4.3.7 pilomatrixoma43.jpg Done Skip 0 00 : 00 : 21 Categories Monk * Select 3 3…" at bounding box center [193, 84] width 387 height 169
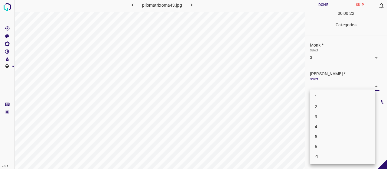
click at [319, 106] on li "2" at bounding box center [342, 107] width 65 height 10
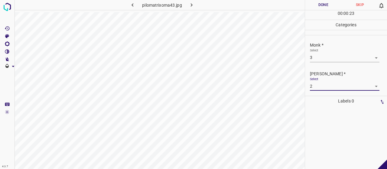
click at [324, 4] on button "Done" at bounding box center [323, 5] width 37 height 10
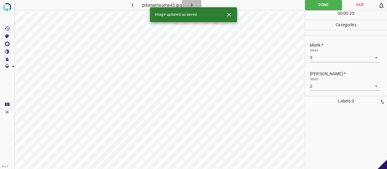
click at [189, 2] on icon "button" at bounding box center [191, 5] width 6 height 6
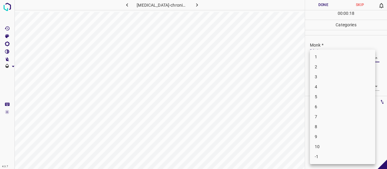
click at [312, 59] on body "4.3.7 pityriasis-lichenoides-chronica10.jpg Done Skip 0 00 : 00 : 18 Categories…" at bounding box center [193, 84] width 387 height 169
click at [323, 86] on li "4" at bounding box center [342, 87] width 65 height 10
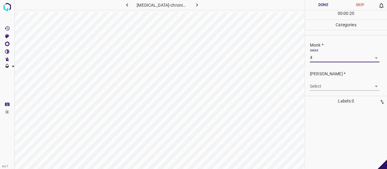
click at [326, 89] on body "4.3.7 pityriasis-lichenoides-chronica10.jpg Done Skip 0 00 : 00 : 20 Categories…" at bounding box center [193, 84] width 387 height 169
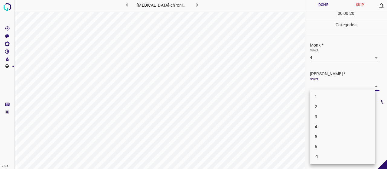
click at [328, 105] on li "2" at bounding box center [342, 107] width 65 height 10
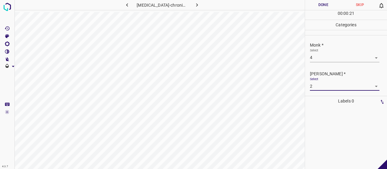
click at [325, 5] on button "Done" at bounding box center [323, 5] width 37 height 10
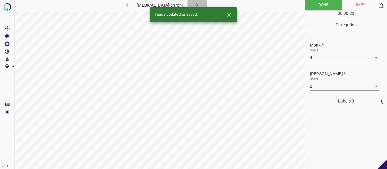
click at [198, 5] on icon "button" at bounding box center [197, 5] width 6 height 6
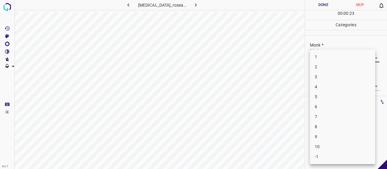
click at [329, 57] on body "4.3.7 pityriasis_rosea57.jpg Done Skip 0 00 : 00 : 23 Categories Monk * Select …" at bounding box center [193, 84] width 387 height 169
click at [333, 118] on li "7" at bounding box center [342, 117] width 65 height 10
click at [325, 83] on body "4.3.7 pityriasis_rosea57.jpg Done Skip 0 00 : 00 : 12 Categories Monk * Select …" at bounding box center [193, 84] width 387 height 169
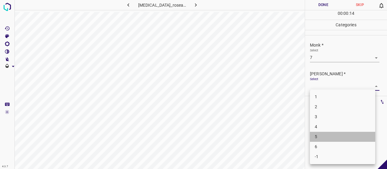
click at [338, 138] on li "5" at bounding box center [342, 137] width 65 height 10
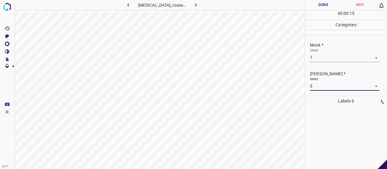
click at [314, 2] on button "Done" at bounding box center [323, 5] width 37 height 10
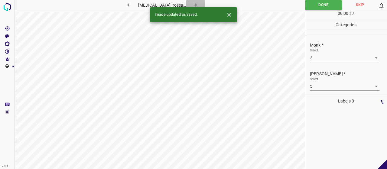
click at [197, 3] on button "button" at bounding box center [195, 5] width 19 height 10
click at [350, 55] on body "4.3.7 pityriasis-lichenoides-chronica21.jpg Done Skip 0 00 : 00 : 06 Categories…" at bounding box center [193, 84] width 387 height 169
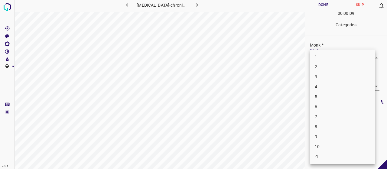
click at [329, 80] on li "3" at bounding box center [342, 77] width 65 height 10
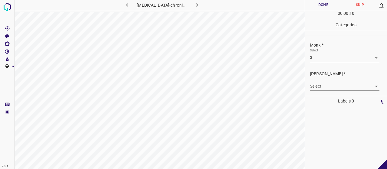
click at [329, 73] on li "3" at bounding box center [342, 70] width 49 height 6
click at [329, 80] on div "Select ​" at bounding box center [344, 84] width 69 height 14
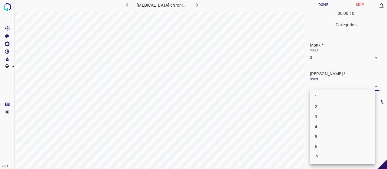
click at [330, 83] on body "4.3.7 pityriasis-lichenoides-chronica21.jpg Done Skip 0 00 : 00 : 10 Categories…" at bounding box center [193, 84] width 387 height 169
click at [338, 109] on li "2" at bounding box center [342, 107] width 65 height 10
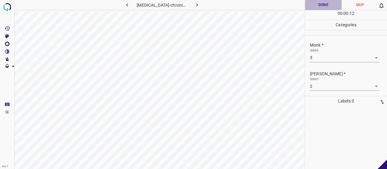
click at [327, 0] on button "Done" at bounding box center [323, 5] width 37 height 10
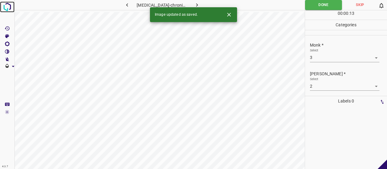
click at [8, 3] on img at bounding box center [7, 7] width 11 height 11
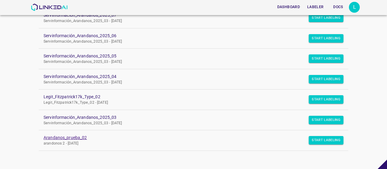
scroll to position [80, 0]
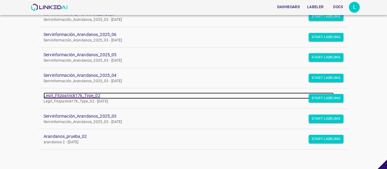
click at [82, 97] on link "Legit_Fitzpatrick17k_Type_02" at bounding box center [189, 95] width 290 height 6
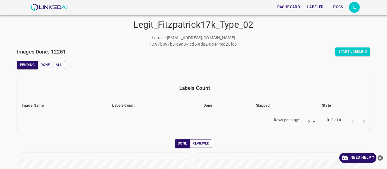
scroll to position [16, 0]
click at [340, 53] on button "Start Labeling" at bounding box center [352, 52] width 35 height 8
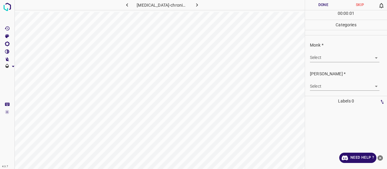
click at [325, 57] on body "4.3.7 [MEDICAL_DATA]-chronica12.jpg Done Skip 0 00 : 00 : 01 Categories Monk * …" at bounding box center [193, 84] width 387 height 169
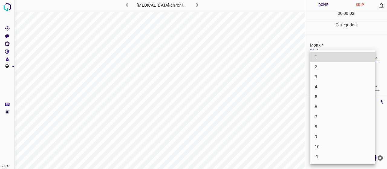
click at [327, 76] on li "3" at bounding box center [342, 77] width 65 height 10
type input "3"
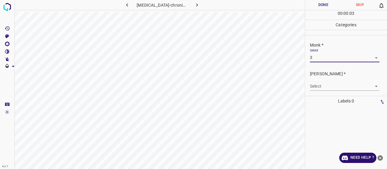
click at [327, 84] on body "4.3.7 [MEDICAL_DATA]-chronica12.jpg Done Skip 0 00 : 00 : 03 Categories Monk * …" at bounding box center [193, 84] width 387 height 169
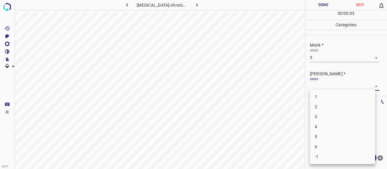
click at [325, 102] on li "2" at bounding box center [342, 107] width 65 height 10
type input "2"
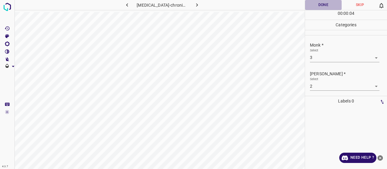
click at [309, 8] on button "Done" at bounding box center [323, 5] width 37 height 10
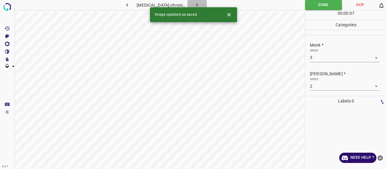
click at [194, 6] on button "button" at bounding box center [196, 5] width 19 height 10
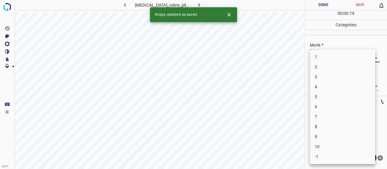
click at [344, 58] on body "4.3.7 [MEDICAL_DATA]_rubra_pilaris49.jpg Done Skip 0 00 : 00 : 19 Categories Mo…" at bounding box center [193, 84] width 387 height 169
click at [327, 156] on li "-1" at bounding box center [342, 157] width 65 height 10
type input "-1"
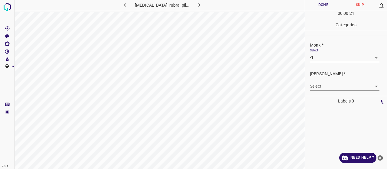
click at [332, 88] on body "4.3.7 [MEDICAL_DATA]_rubra_pilaris49.jpg Done Skip 0 00 : 00 : 21 Categories Mo…" at bounding box center [193, 84] width 387 height 169
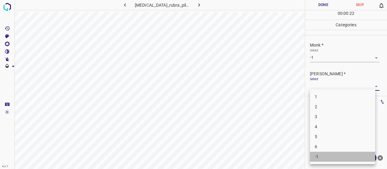
click at [327, 159] on li "-1" at bounding box center [342, 157] width 65 height 10
type input "-1"
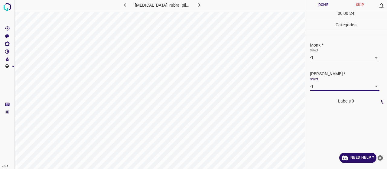
click at [315, 5] on button "Done" at bounding box center [323, 5] width 37 height 10
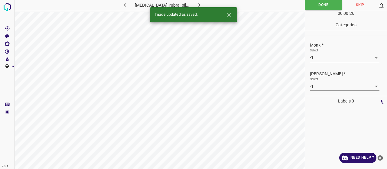
click at [198, 6] on icon "button" at bounding box center [199, 5] width 6 height 6
click at [342, 58] on body "4.3.7 pilomatrixoma36.jpg Done Skip 0 00 : 00 : 26 Categories Monk * Select ​ […" at bounding box center [193, 84] width 387 height 169
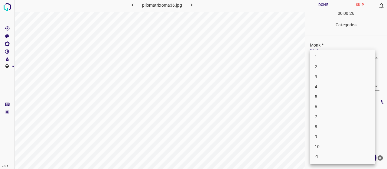
click at [341, 75] on li "3" at bounding box center [342, 77] width 65 height 10
type input "3"
click at [340, 82] on body "4.3.7 pilomatrixoma36.jpg Done Skip 0 00 : 00 : 01 Categories Monk * Select 3 3…" at bounding box center [193, 84] width 387 height 169
click at [341, 86] on div at bounding box center [193, 84] width 387 height 169
click at [332, 86] on body "4.3.7 pilomatrixoma36.jpg Done Skip 0 00 : 00 : 02 Categories Monk * Select 3 3…" at bounding box center [193, 84] width 387 height 169
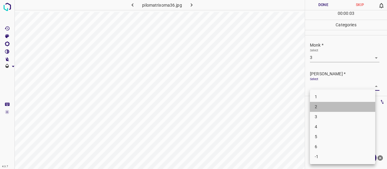
click at [329, 103] on li "2" at bounding box center [342, 107] width 65 height 10
type input "2"
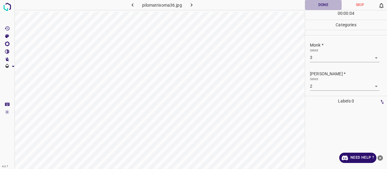
click at [323, 6] on button "Done" at bounding box center [323, 5] width 37 height 10
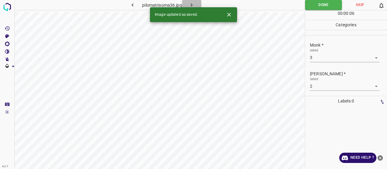
click at [192, 0] on button "button" at bounding box center [191, 5] width 19 height 10
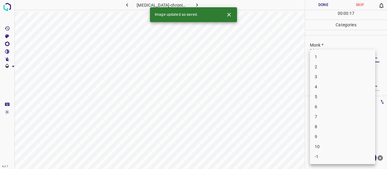
click at [343, 55] on body "4.3.7 [MEDICAL_DATA]-chronica22.jpg Done Skip 0 00 : 00 : 17 Categories Monk * …" at bounding box center [193, 84] width 387 height 169
click at [337, 73] on li "3" at bounding box center [342, 77] width 65 height 10
type input "3"
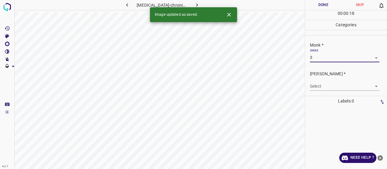
click at [334, 86] on body "4.3.7 [MEDICAL_DATA]-chronica22.jpg Done Skip 0 00 : 00 : 18 Categories Monk * …" at bounding box center [193, 84] width 387 height 169
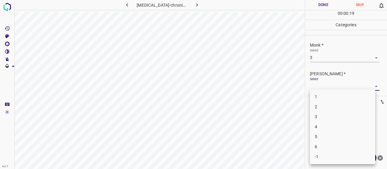
click at [331, 104] on li "2" at bounding box center [342, 107] width 65 height 10
type input "2"
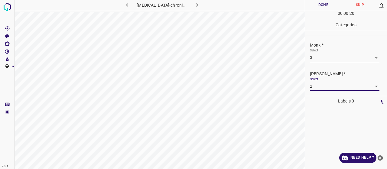
click at [329, 2] on button "Done" at bounding box center [323, 5] width 37 height 10
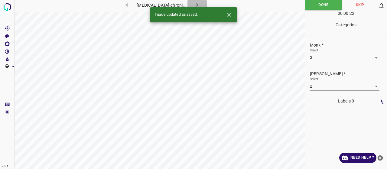
click at [200, 4] on icon "button" at bounding box center [197, 5] width 6 height 6
click at [325, 59] on body "4.3.7 [MEDICAL_DATA]_rosea32.jpg Done Skip 0 00 : 00 : 01 Categories Monk * Sel…" at bounding box center [193, 84] width 387 height 169
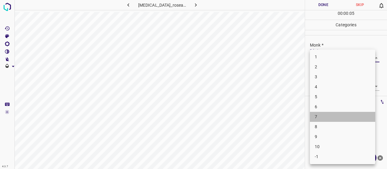
click at [328, 121] on li "7" at bounding box center [342, 117] width 65 height 10
type input "7"
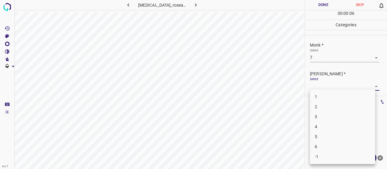
click at [326, 86] on body "4.3.7 [MEDICAL_DATA]_rosea32.jpg Done Skip 0 00 : 00 : 06 Categories Monk * Sel…" at bounding box center [193, 84] width 387 height 169
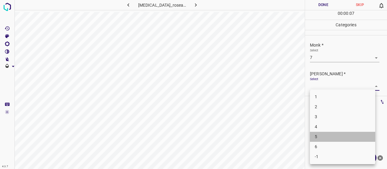
click at [324, 138] on li "5" at bounding box center [342, 137] width 65 height 10
type input "5"
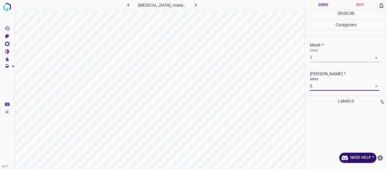
click at [311, 4] on button "Done" at bounding box center [323, 5] width 37 height 10
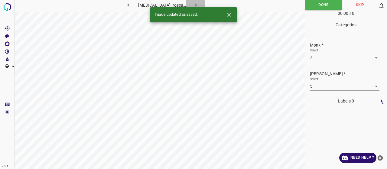
click at [197, 7] on button "button" at bounding box center [195, 5] width 19 height 10
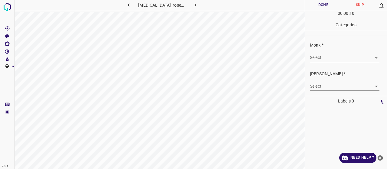
click at [341, 61] on body "4.3.7 [MEDICAL_DATA]_rosea6.jpg Done Skip 0 00 : 00 : 10 Categories Monk * Sele…" at bounding box center [193, 84] width 387 height 169
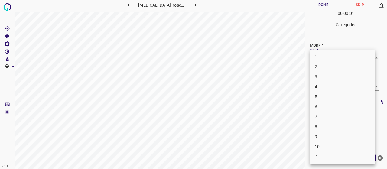
click at [337, 103] on li "6" at bounding box center [342, 107] width 65 height 10
type input "6"
click at [334, 88] on body "4.3.7 [MEDICAL_DATA]_rosea6.jpg Done Skip 0 00 : 00 : 02 Categories Monk * Sele…" at bounding box center [193, 84] width 387 height 169
click at [334, 124] on li "4" at bounding box center [342, 127] width 65 height 10
type input "4"
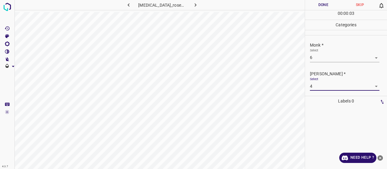
click at [306, 6] on button "Done" at bounding box center [323, 5] width 37 height 10
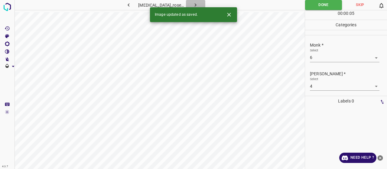
click at [196, 3] on button "button" at bounding box center [195, 5] width 19 height 10
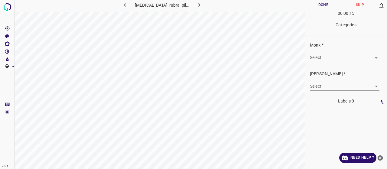
click at [313, 57] on body "4.3.7 [MEDICAL_DATA]_rubra_pilaris67.jpg Done Skip 0 00 : 00 : 15 Categories Mo…" at bounding box center [193, 84] width 387 height 169
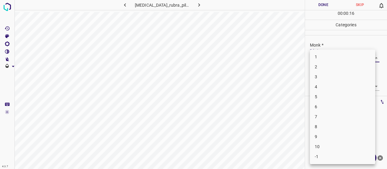
drag, startPoint x: 315, startPoint y: 128, endPoint x: 315, endPoint y: 125, distance: 3.3
click at [315, 128] on li "8" at bounding box center [342, 127] width 65 height 10
type input "8"
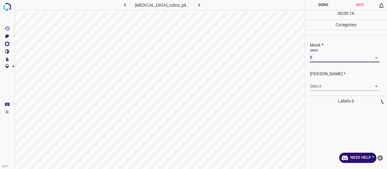
click at [319, 79] on div "Select ​" at bounding box center [344, 84] width 69 height 14
click at [319, 85] on body "4.3.7 [MEDICAL_DATA]_rubra_pilaris67.jpg Done Skip 0 00 : 00 : 17 Categories Mo…" at bounding box center [193, 84] width 387 height 169
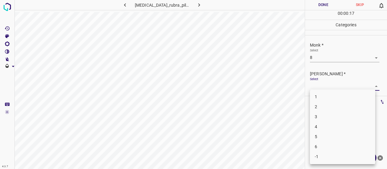
click at [321, 139] on li "5" at bounding box center [342, 137] width 65 height 10
type input "5"
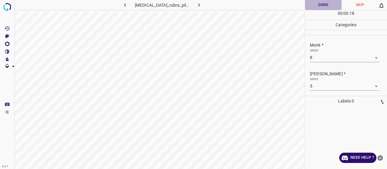
click at [314, 1] on button "Done" at bounding box center [323, 5] width 37 height 10
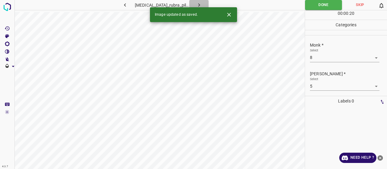
click at [193, 2] on button "button" at bounding box center [198, 5] width 19 height 10
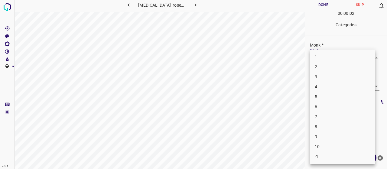
click at [344, 59] on body "4.3.7 [MEDICAL_DATA]_rosea5.jpg Done Skip 0 00 : 00 : 02 Categories Monk * Sele…" at bounding box center [193, 84] width 387 height 169
click at [336, 86] on li "4" at bounding box center [342, 87] width 65 height 10
type input "4"
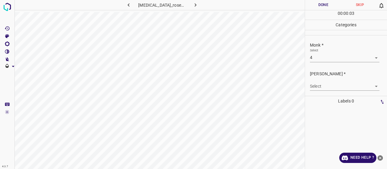
click at [336, 86] on body "4.3.7 [MEDICAL_DATA]_rosea5.jpg Done Skip 0 00 : 00 : 03 Categories Monk * Sele…" at bounding box center [193, 84] width 387 height 169
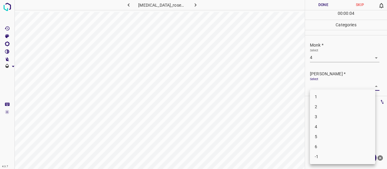
click at [321, 104] on li "2" at bounding box center [342, 107] width 65 height 10
type input "2"
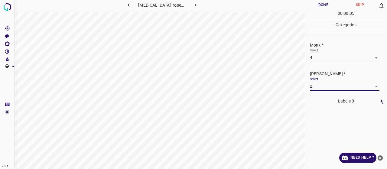
click at [314, 11] on div "00 : 00 : 05" at bounding box center [346, 14] width 82 height 9
click at [313, 5] on button "Done" at bounding box center [323, 5] width 37 height 10
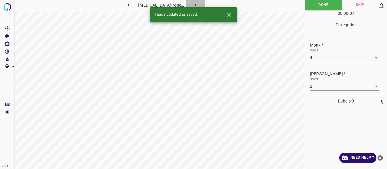
click at [192, 4] on icon "button" at bounding box center [195, 5] width 6 height 6
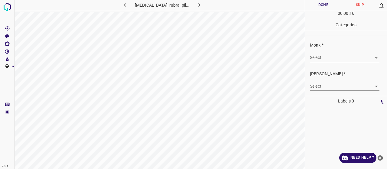
click at [321, 52] on div "Select ​" at bounding box center [344, 55] width 69 height 14
click at [323, 55] on body "4.3.7 [MEDICAL_DATA]_rubra_pilaris42.jpg Done Skip 0 00 : 00 : 17 Categories Mo…" at bounding box center [193, 84] width 387 height 169
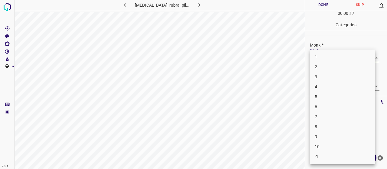
click at [321, 102] on li "6" at bounding box center [342, 107] width 65 height 10
type input "6"
click at [322, 89] on body "4.3.7 [MEDICAL_DATA]_rubra_pilaris42.jpg Done Skip 0 00 : 00 : 18 Categories Mo…" at bounding box center [193, 84] width 387 height 169
click at [325, 124] on li "4" at bounding box center [342, 127] width 65 height 10
type input "4"
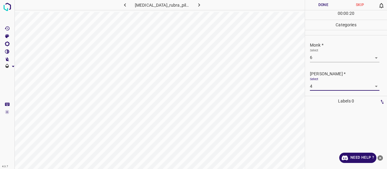
click at [328, 6] on button "Done" at bounding box center [323, 5] width 37 height 10
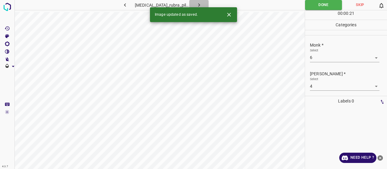
click at [198, 5] on icon "button" at bounding box center [199, 5] width 6 height 6
